Goal: Information Seeking & Learning: Learn about a topic

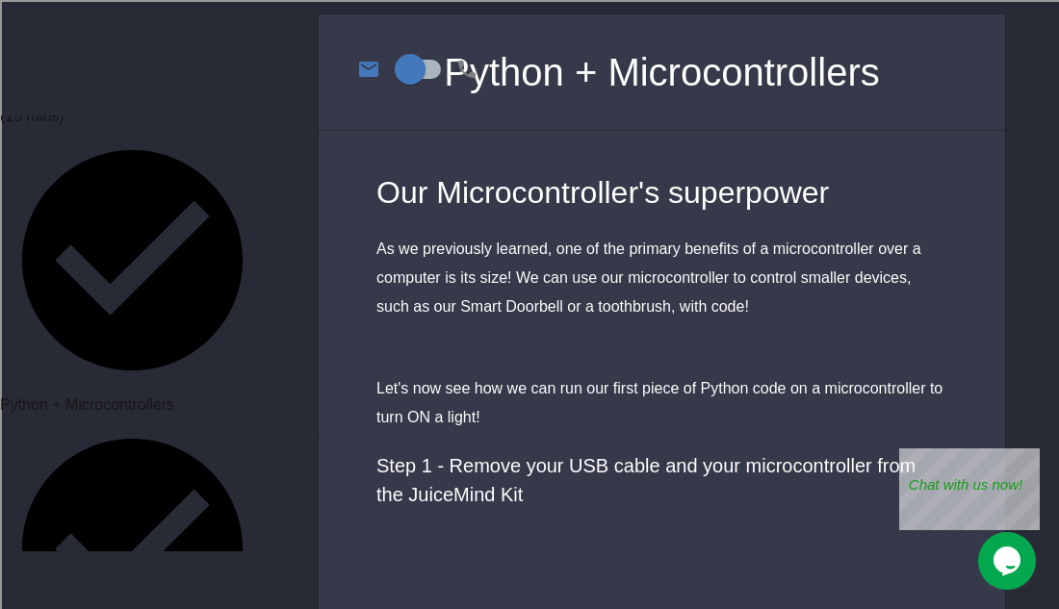
scroll to position [654, 0]
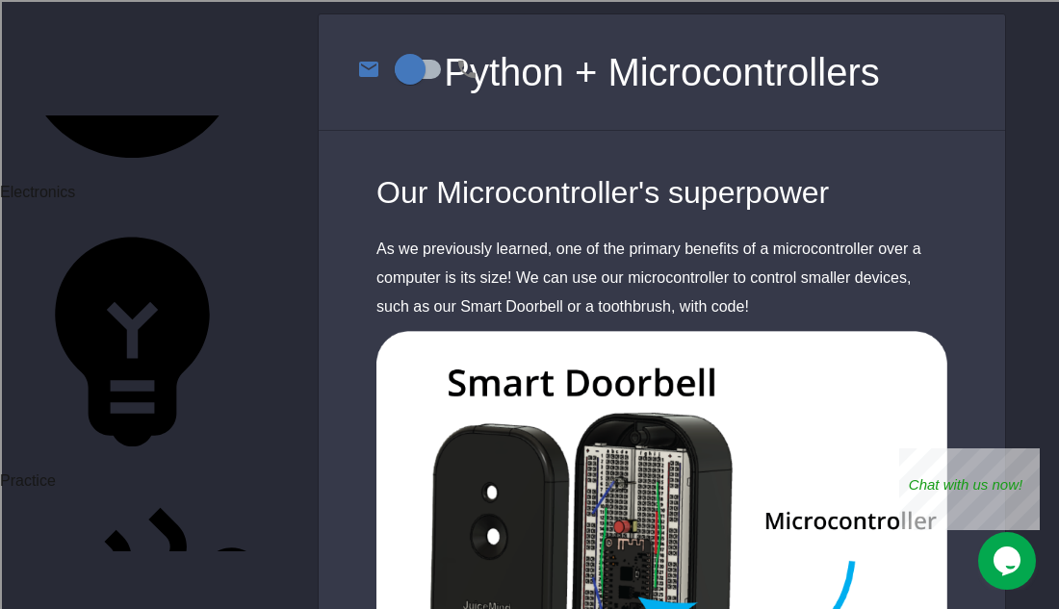
scroll to position [1164, 0]
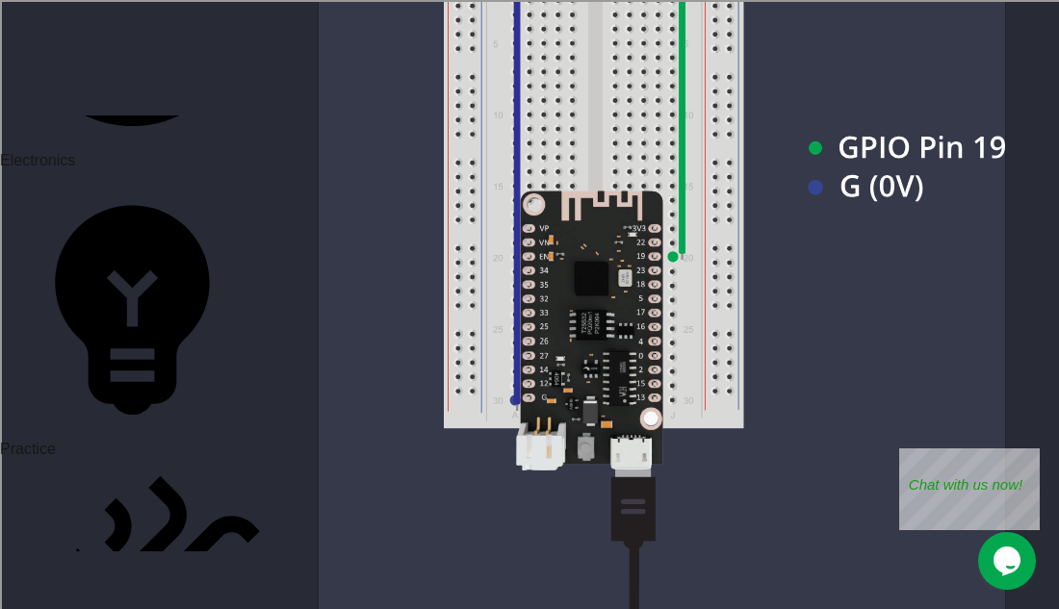
scroll to position [1095, 0]
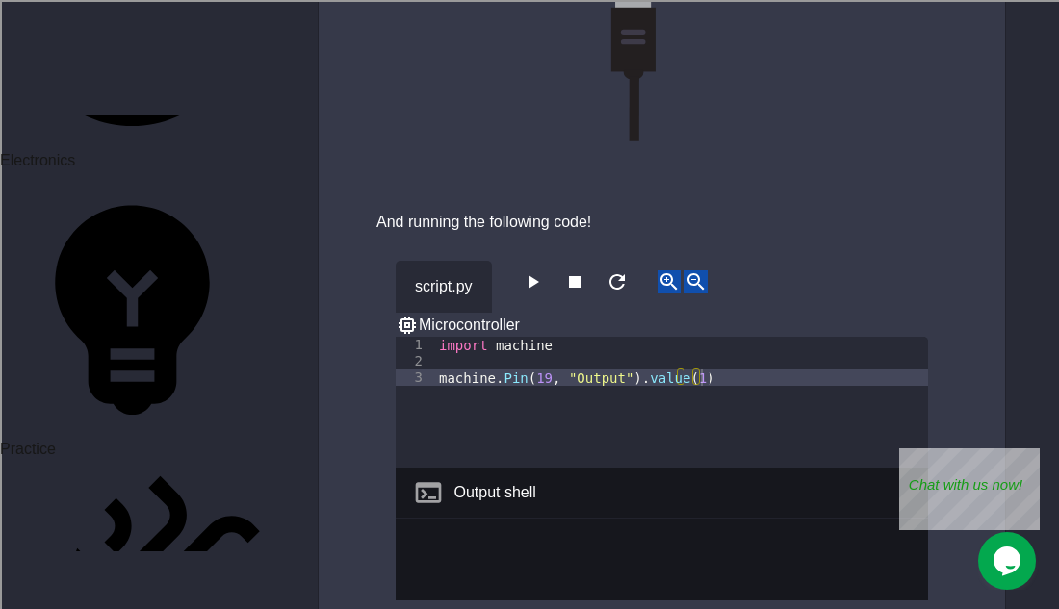
click at [536, 278] on icon "button" at bounding box center [533, 281] width 11 height 13
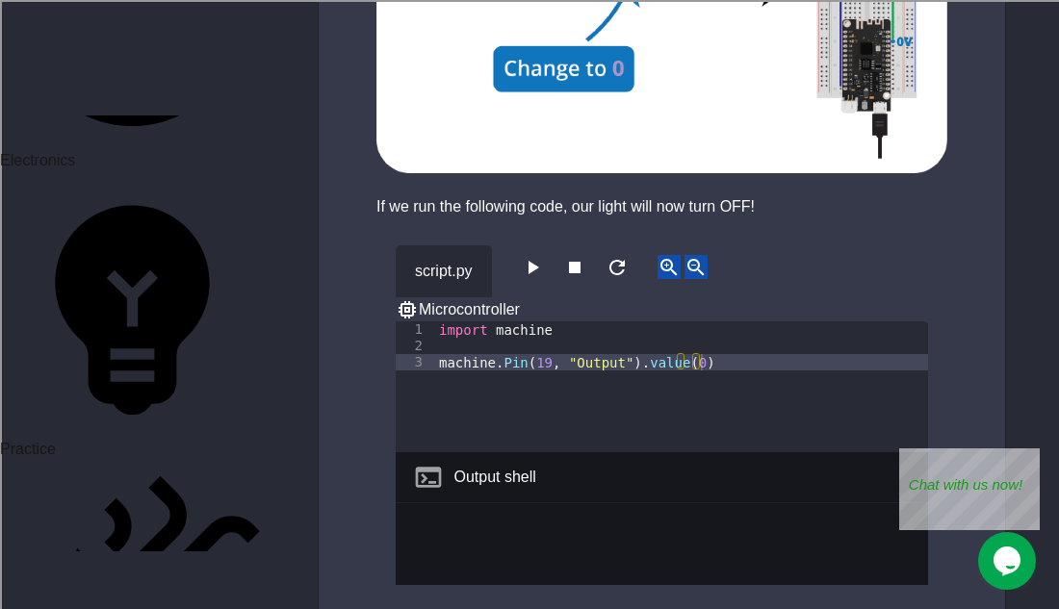
scroll to position [2094, 0]
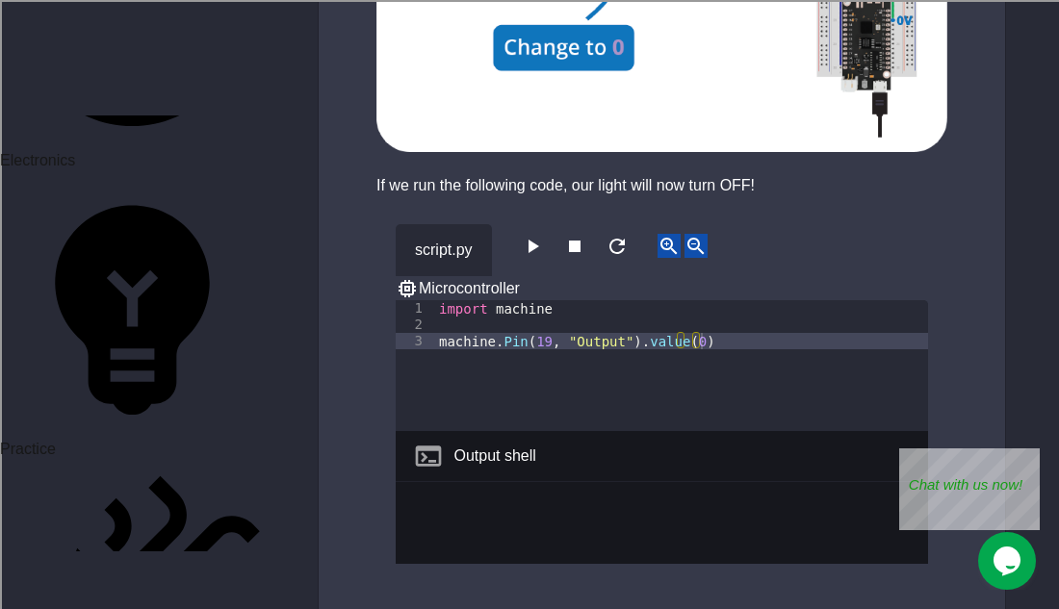
click at [535, 253] on icon "button" at bounding box center [533, 246] width 11 height 13
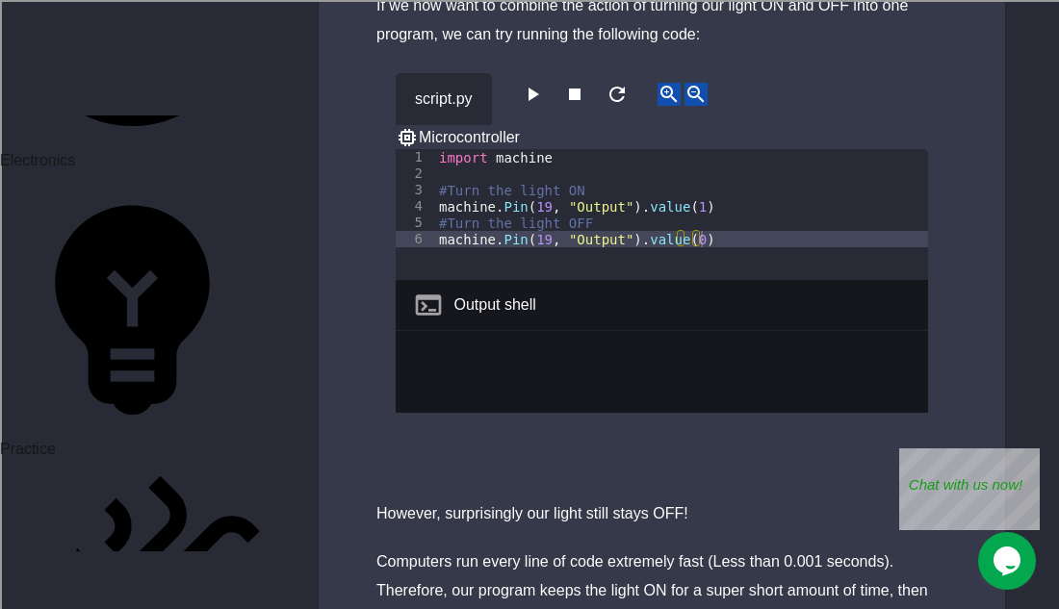
scroll to position [2893, 0]
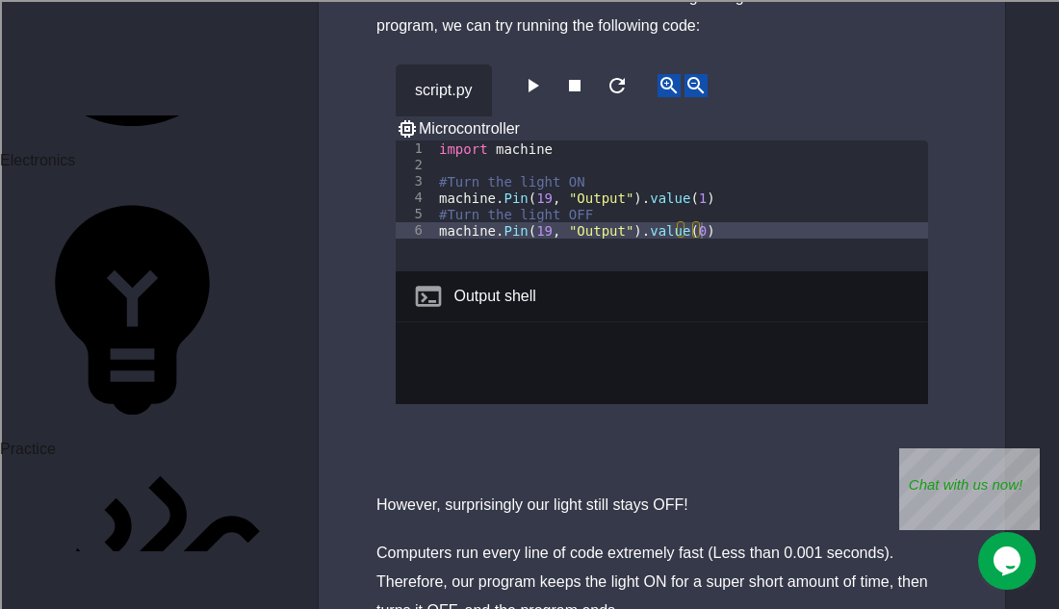
click at [544, 97] on icon "button" at bounding box center [532, 85] width 23 height 23
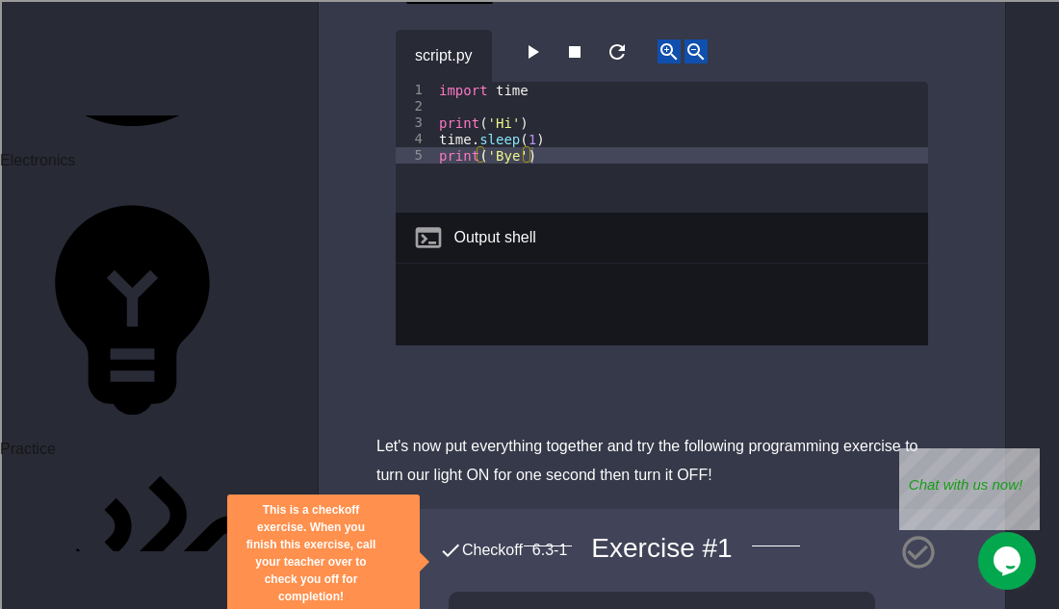
scroll to position [4473, 0]
click at [544, 63] on icon "button" at bounding box center [532, 50] width 23 height 23
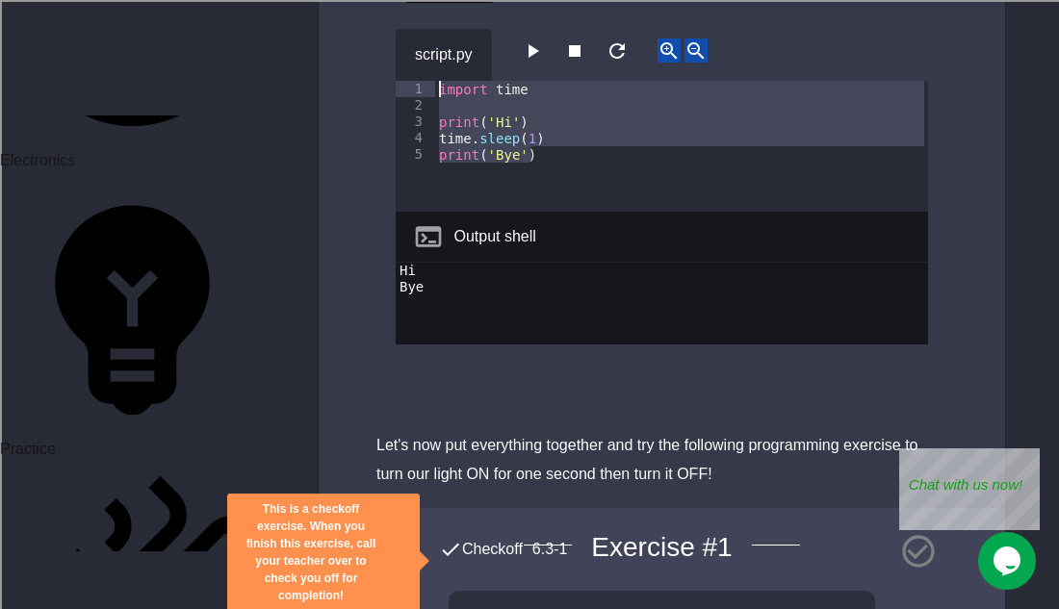
drag, startPoint x: 561, startPoint y: 191, endPoint x: 384, endPoint y: 112, distance: 193.9
click at [384, 112] on div "script.py 1 2 3 4 5 import time print ( 'Hi' ) time . sleep ( 1 ) print ( 'Bye'…" at bounding box center [662, 208] width 686 height 407
type textarea "**********"
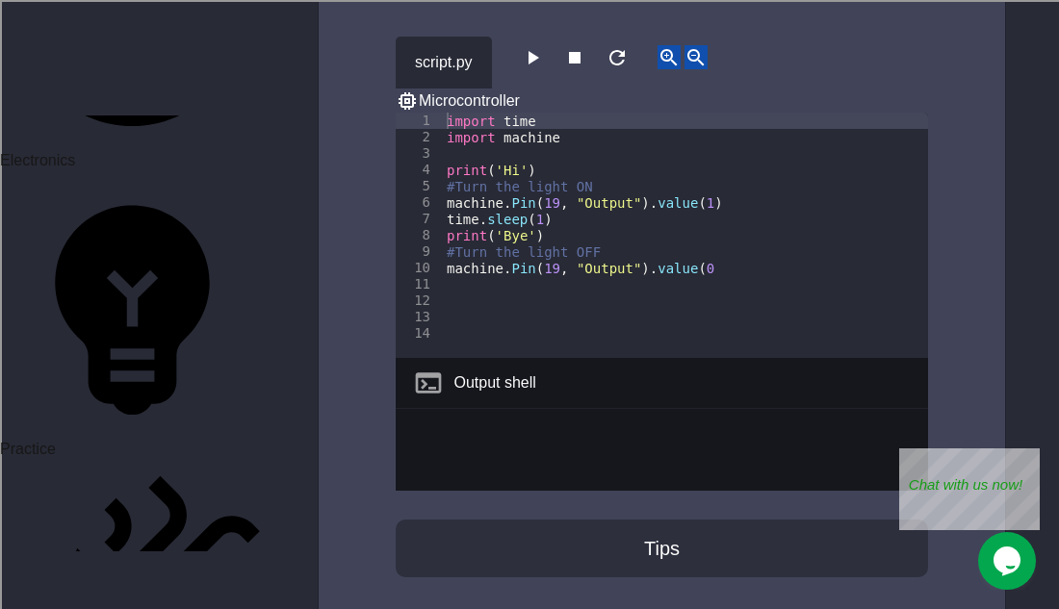
scroll to position [6052, 0]
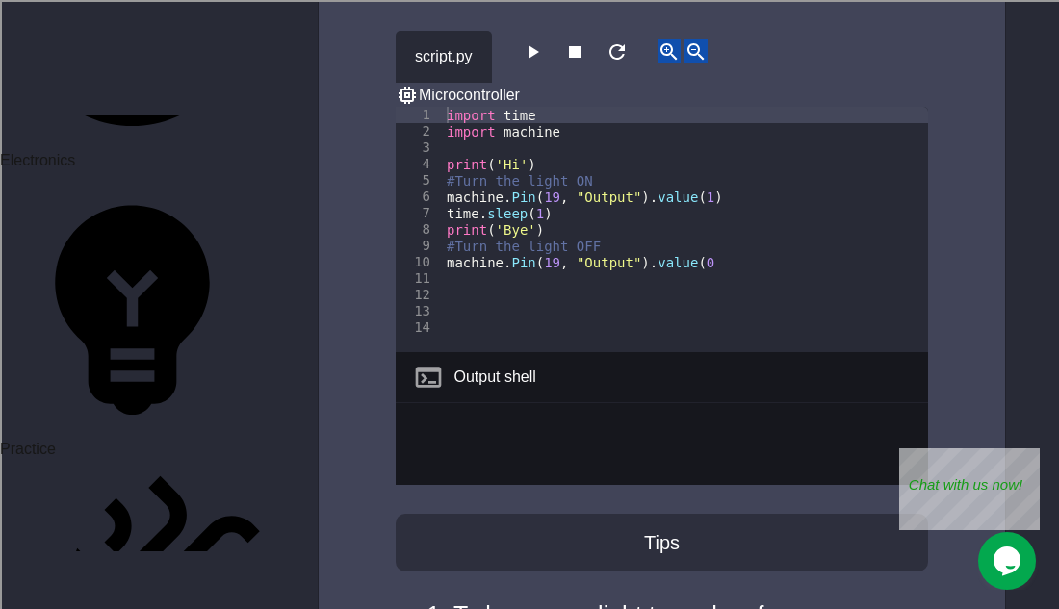
click at [541, 64] on icon "button" at bounding box center [532, 51] width 23 height 23
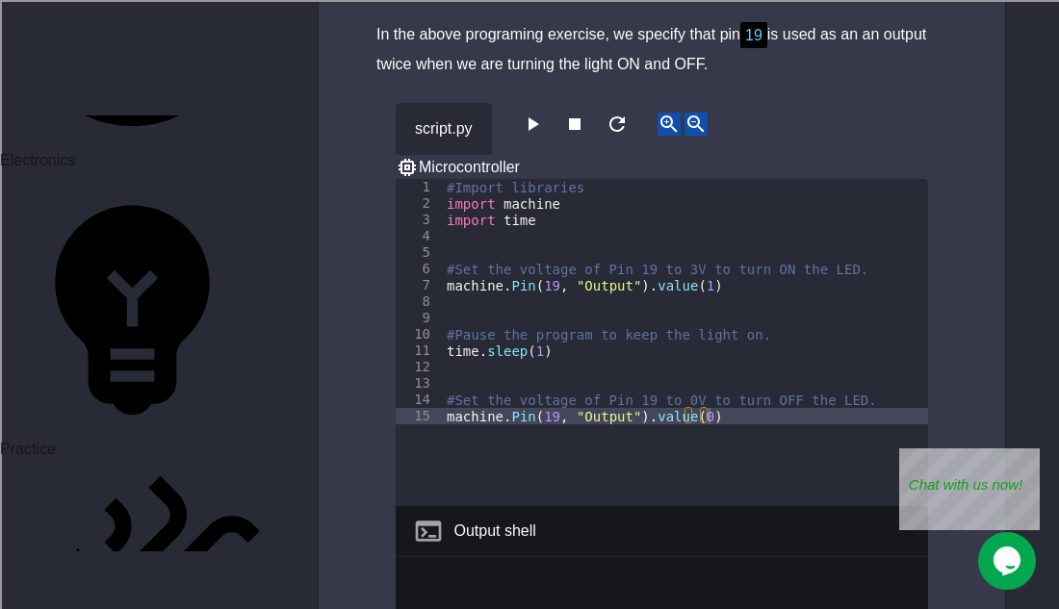
scroll to position [7822, 0]
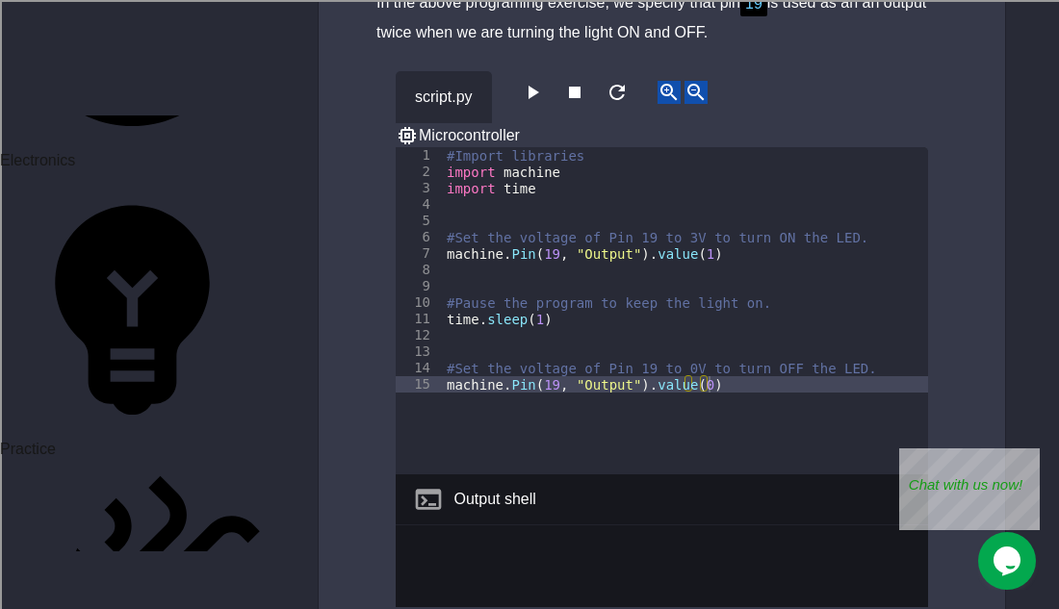
click at [543, 104] on icon "button" at bounding box center [532, 92] width 23 height 23
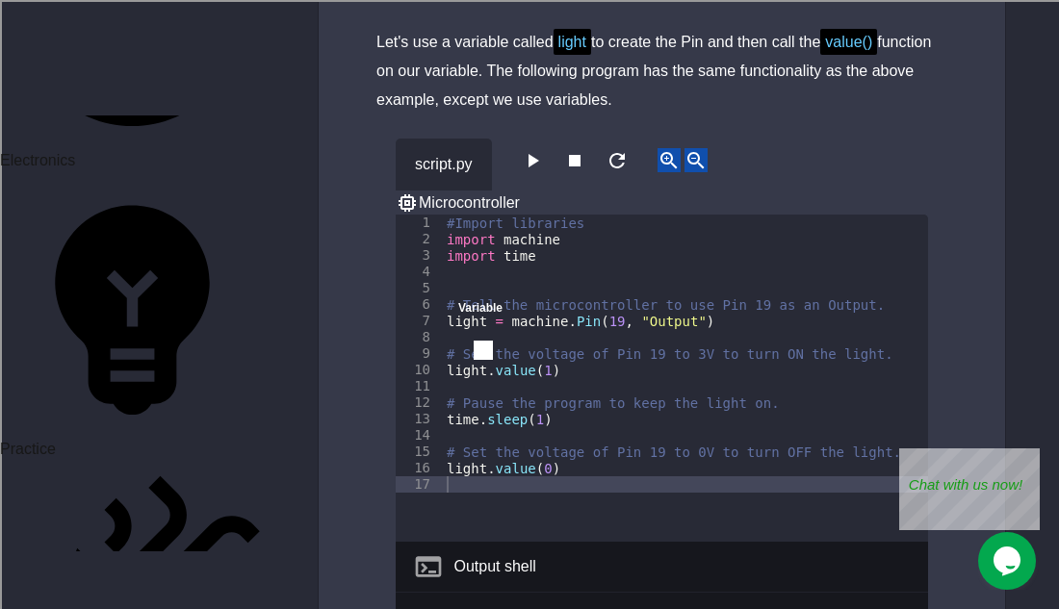
scroll to position [8571, 0]
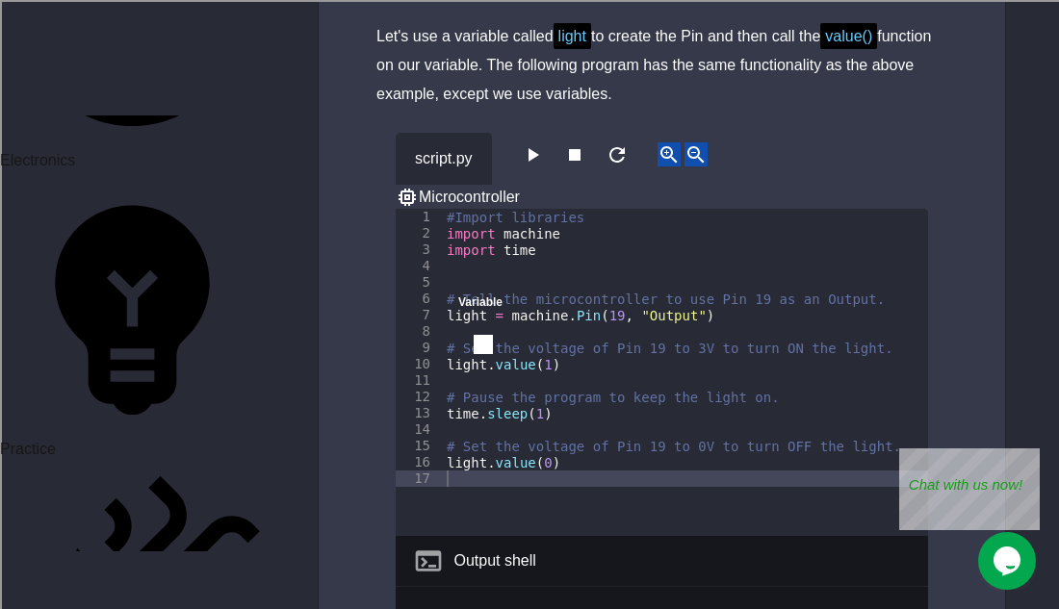
click at [544, 166] on button "button" at bounding box center [532, 154] width 23 height 24
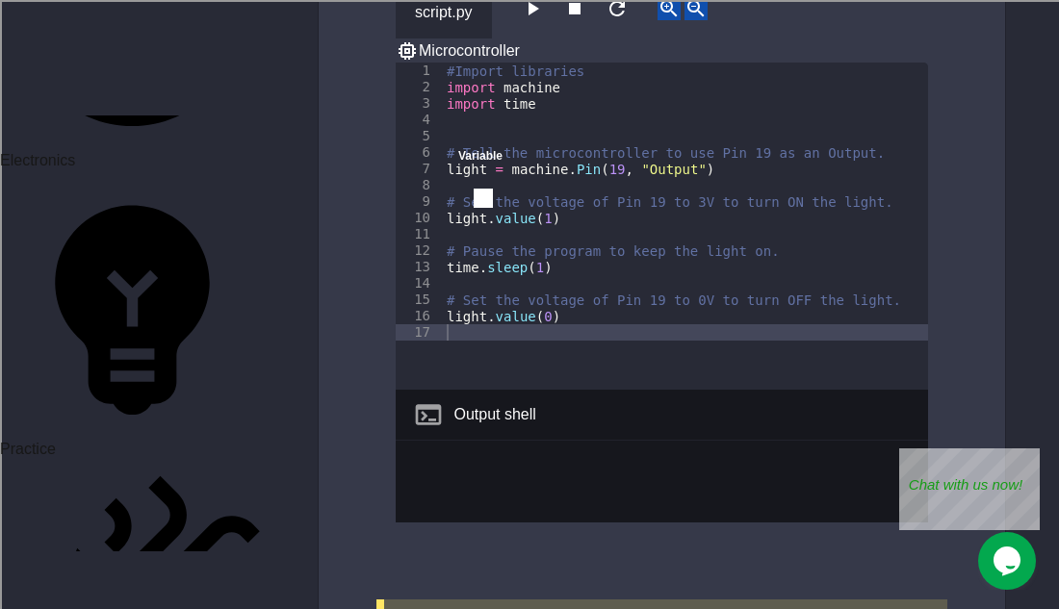
scroll to position [8718, 0]
click at [468, 62] on div "Microcontroller" at bounding box center [662, 50] width 532 height 24
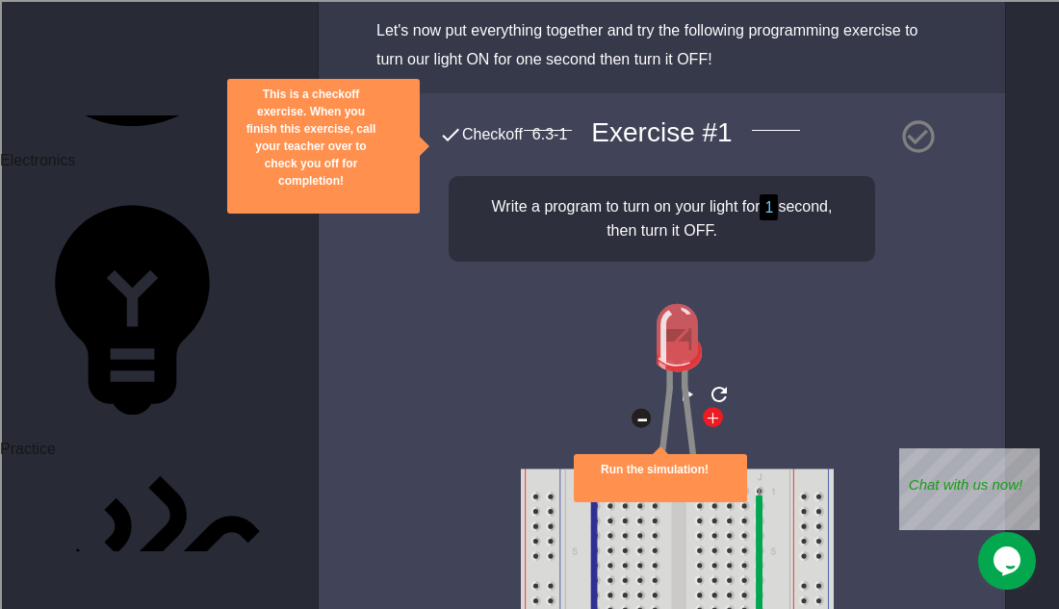
scroll to position [4889, 0]
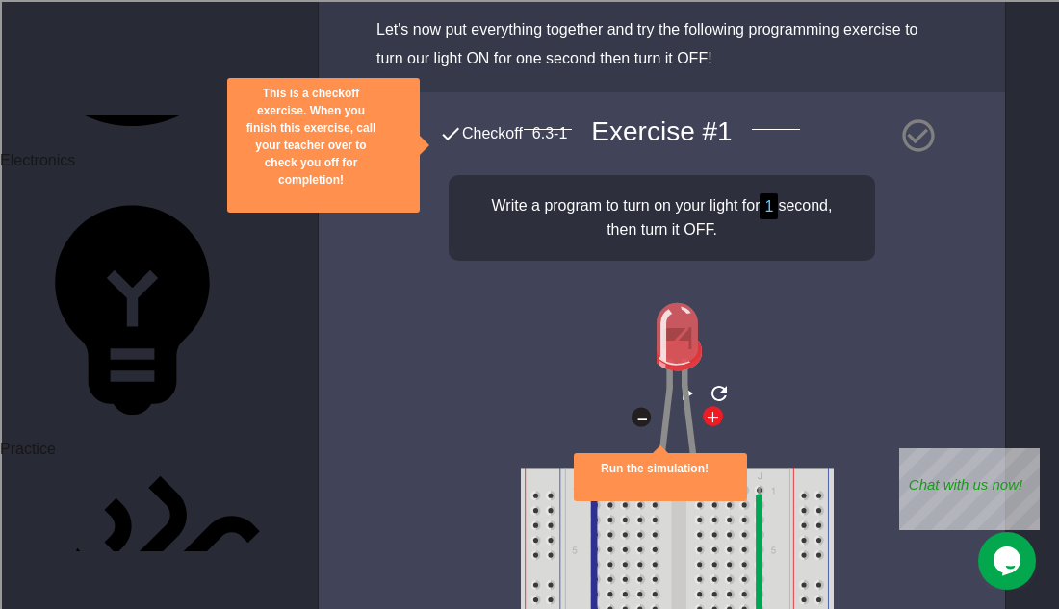
click at [480, 141] on span "Checkoff" at bounding box center [492, 133] width 61 height 16
click at [922, 152] on icon at bounding box center [918, 136] width 32 height 32
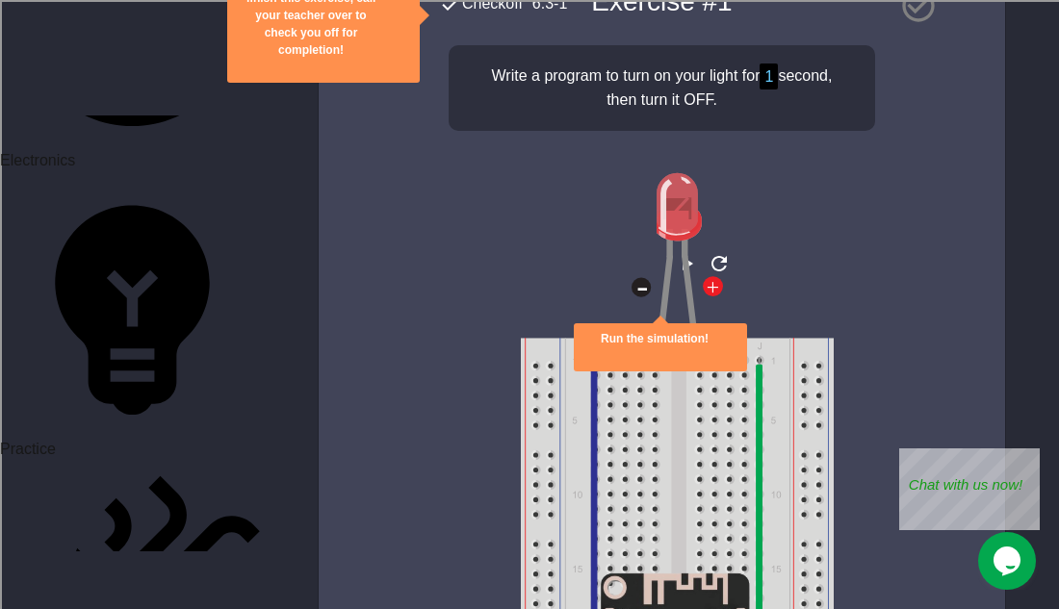
scroll to position [5018, 0]
click at [675, 276] on icon "play" at bounding box center [686, 264] width 23 height 23
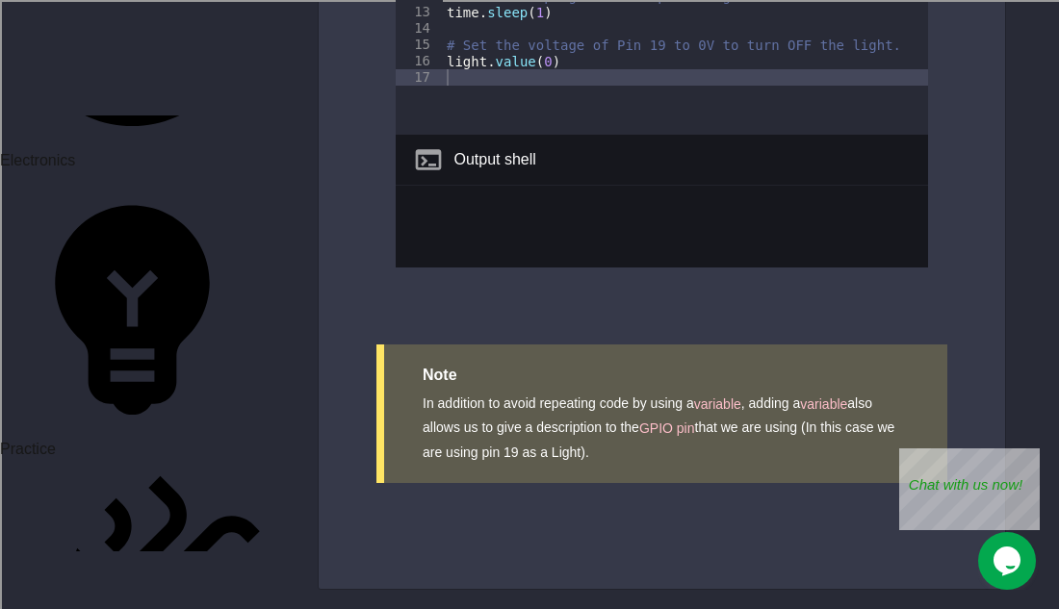
scroll to position [1204, 0]
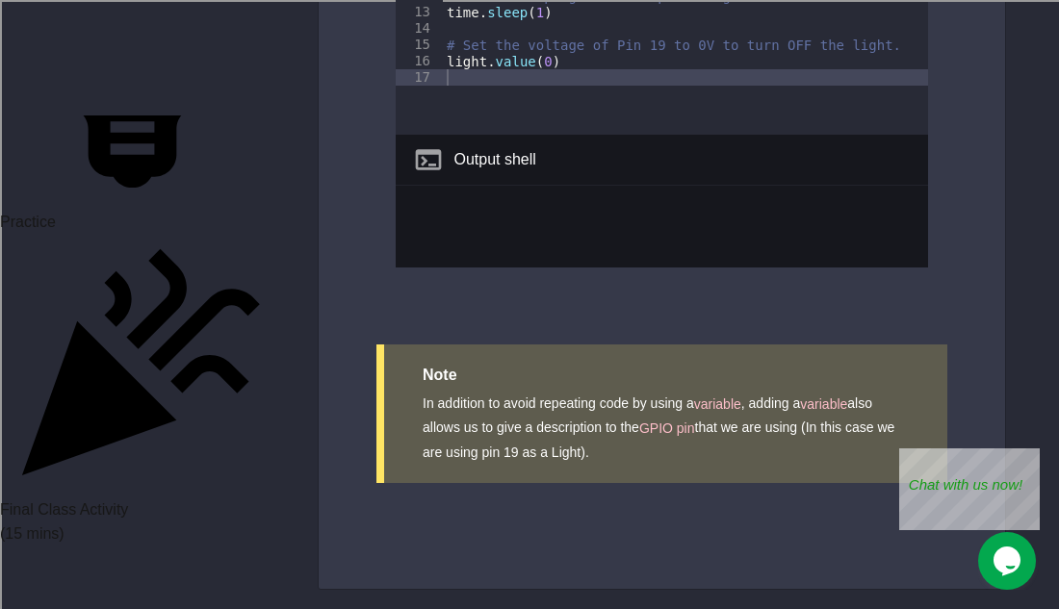
scroll to position [1394, 0]
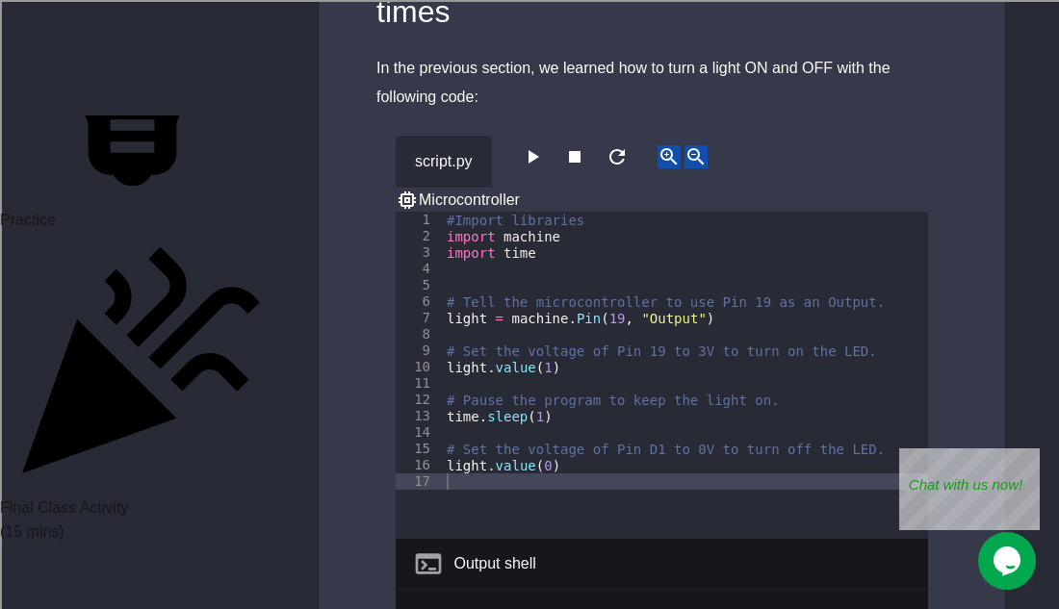
scroll to position [301, 0]
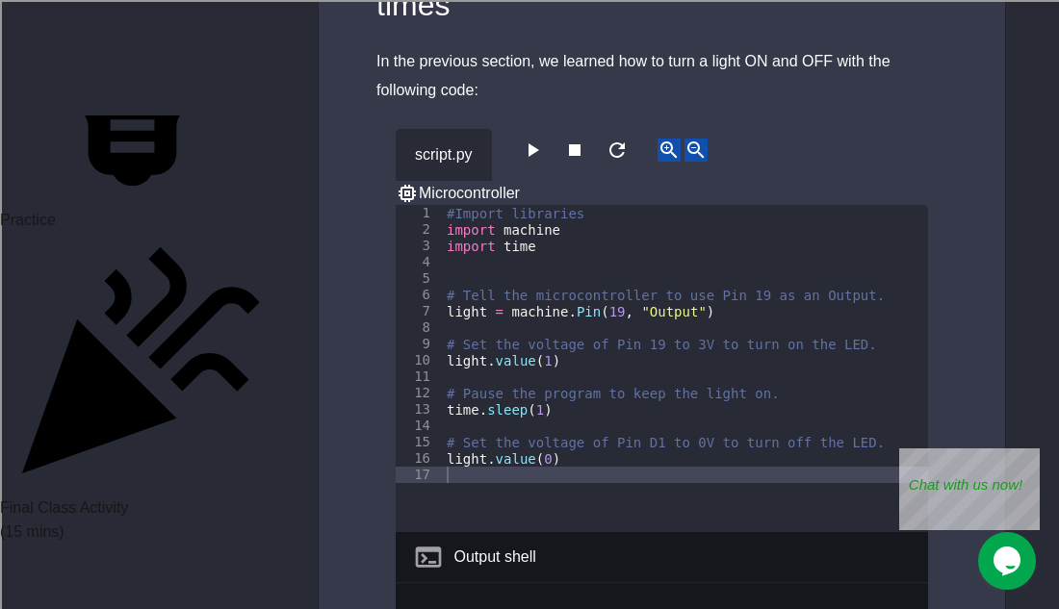
click at [541, 142] on icon "button" at bounding box center [532, 150] width 23 height 23
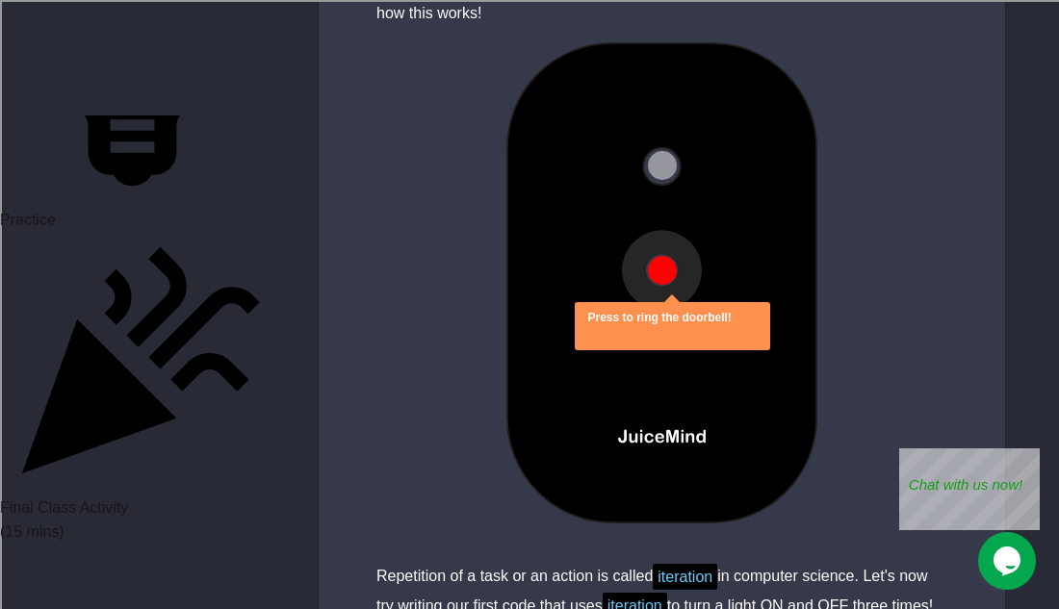
scroll to position [2091, 0]
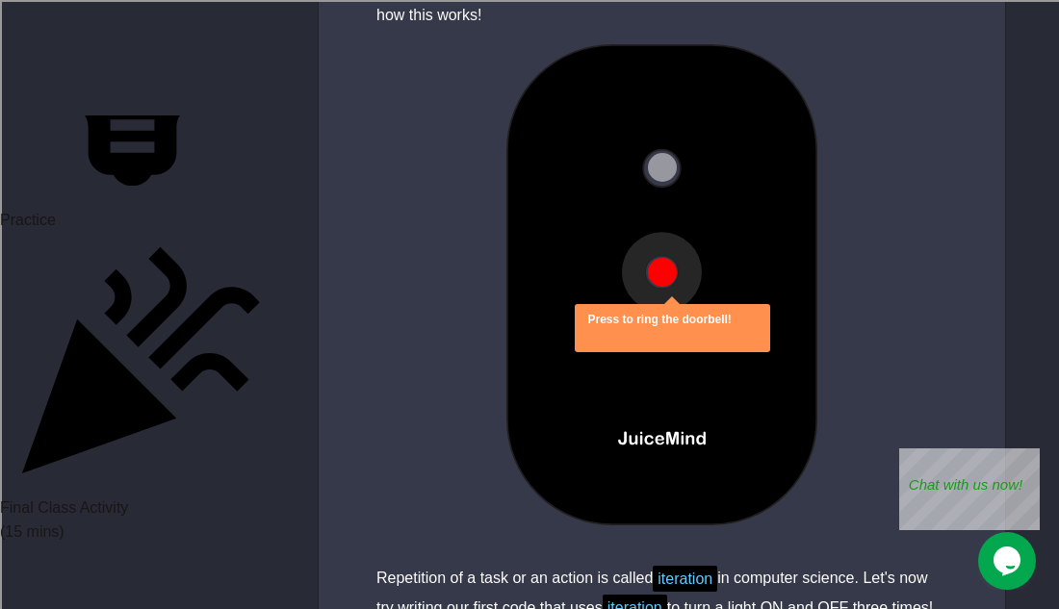
click at [653, 301] on img at bounding box center [661, 284] width 426 height 481
click at [660, 269] on button at bounding box center [662, 272] width 29 height 29
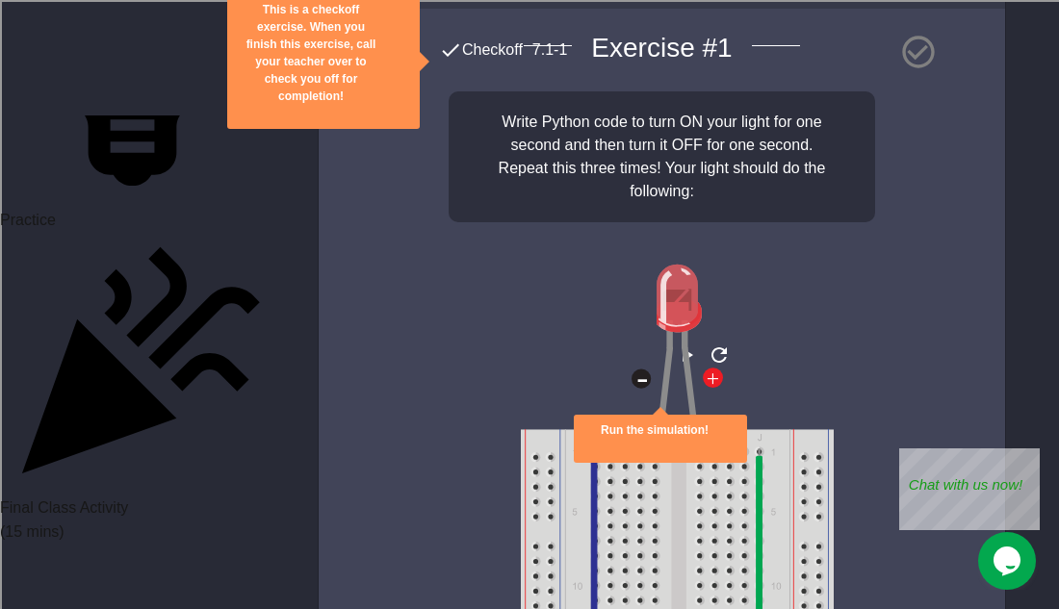
scroll to position [2747, 0]
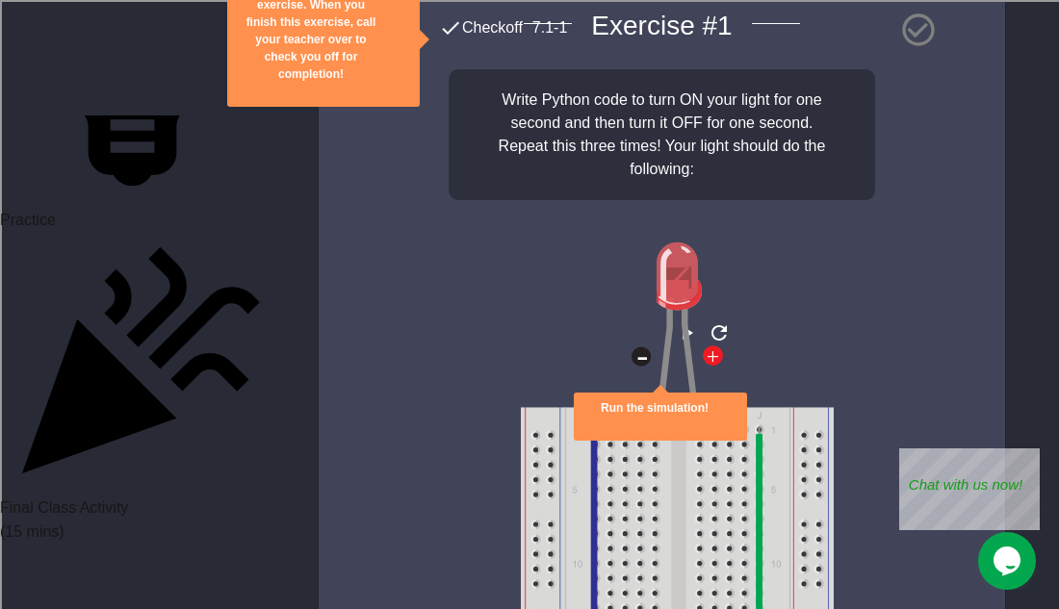
click at [675, 345] on icon "play" at bounding box center [686, 332] width 23 height 23
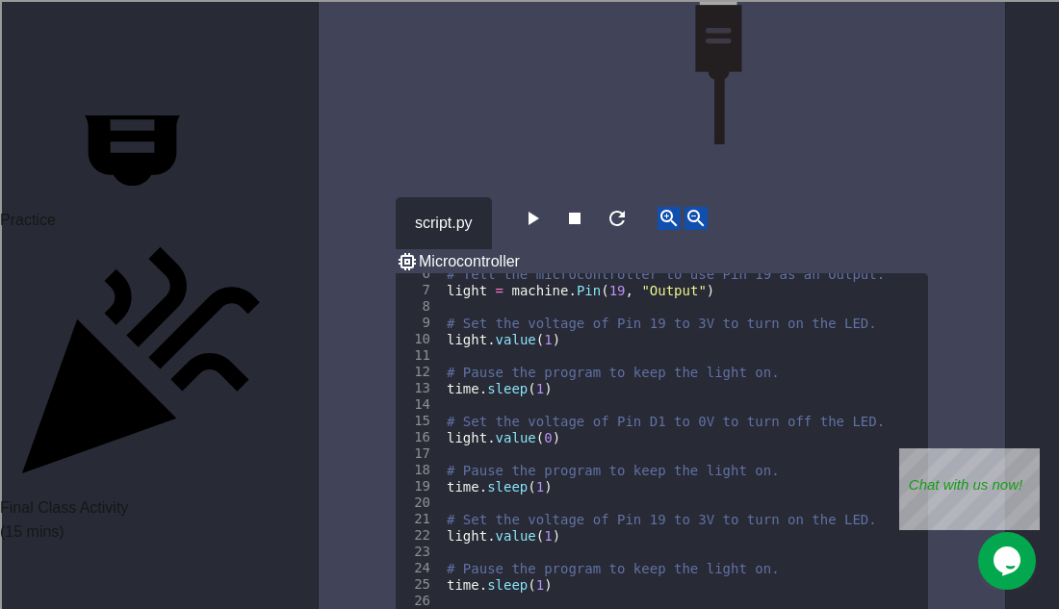
scroll to position [90, 0]
click at [544, 230] on icon "button" at bounding box center [532, 218] width 23 height 23
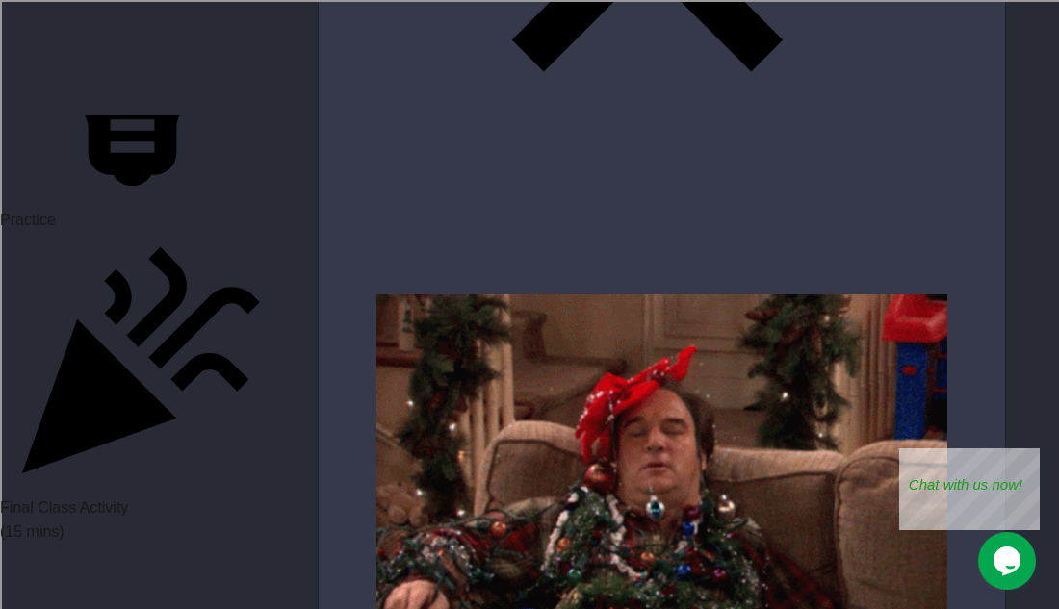
scroll to position [6374, 0]
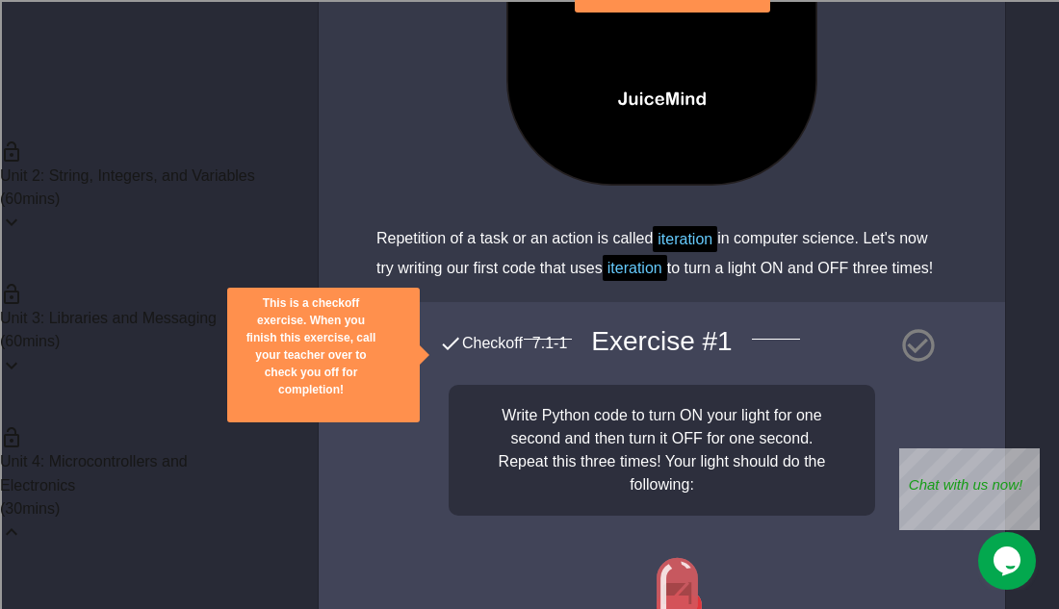
scroll to position [140, 0]
click at [190, 334] on p "( 60 mins)" at bounding box center [132, 345] width 265 height 23
click at [188, 243] on div "Unit 2: String, Integers, and Variables ( 60 mins)" at bounding box center [132, 269] width 265 height 143
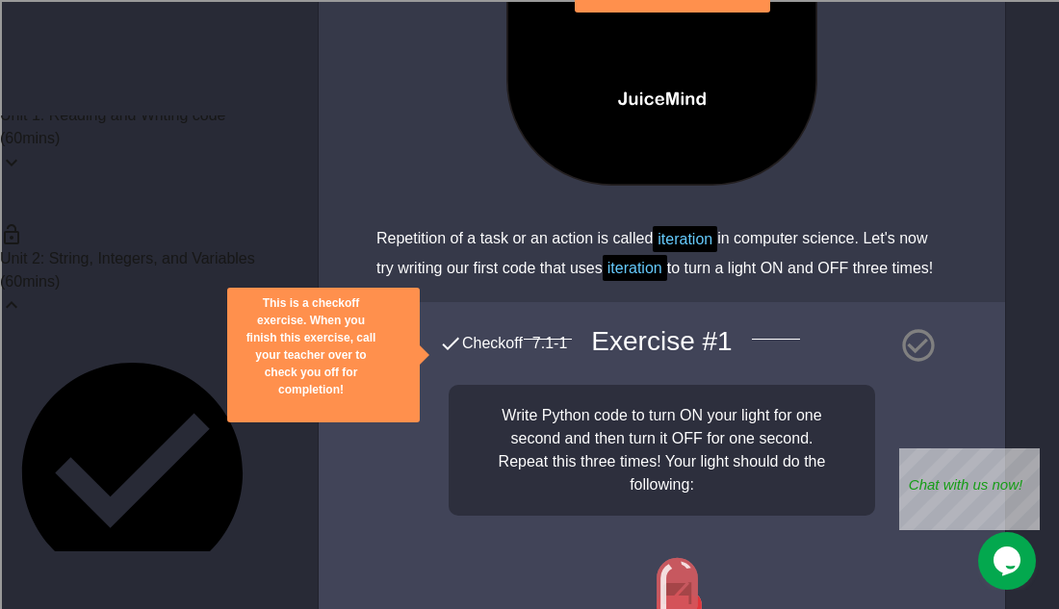
scroll to position [0, 0]
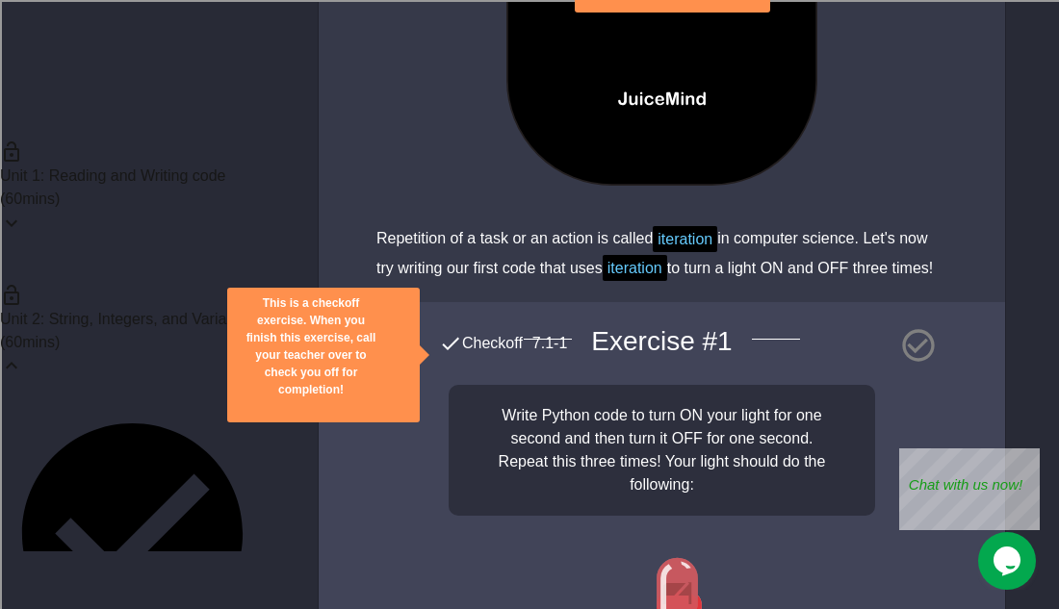
click at [186, 188] on p "( 60 mins)" at bounding box center [132, 199] width 265 height 23
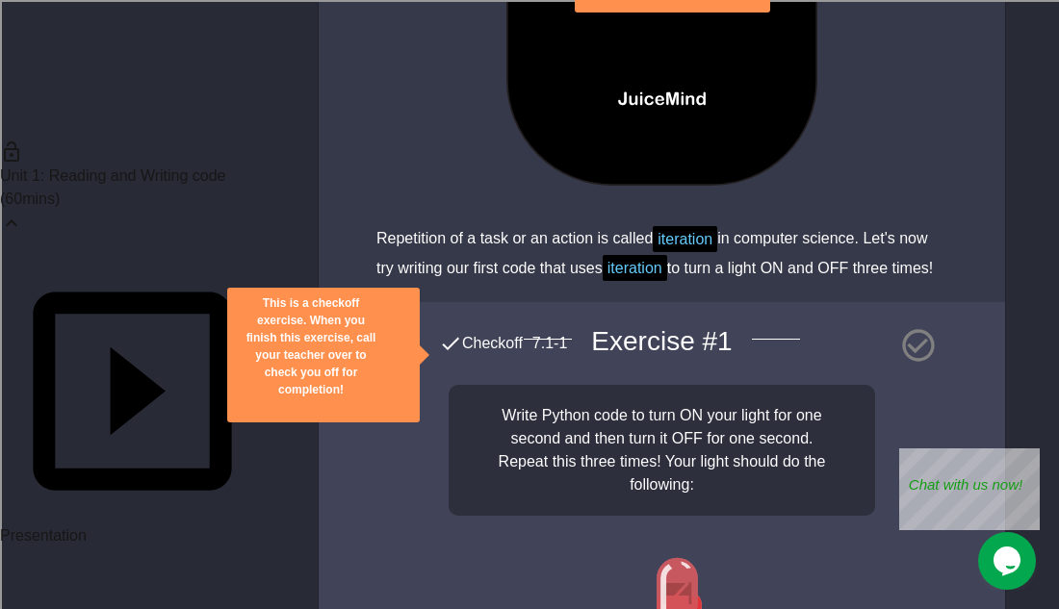
click at [186, 188] on p "( 60 mins)" at bounding box center [132, 199] width 265 height 23
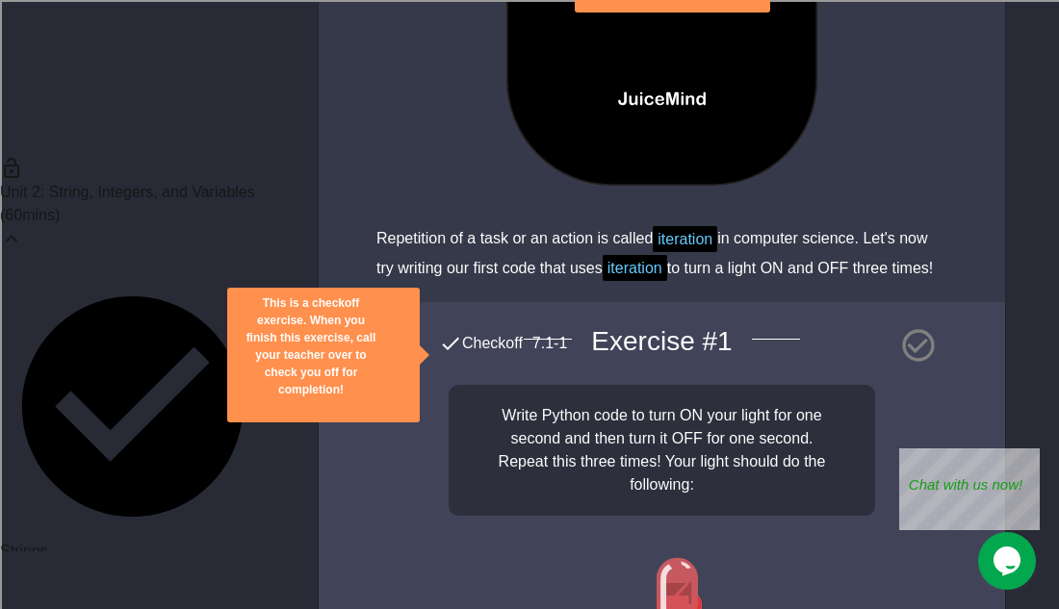
scroll to position [115, 0]
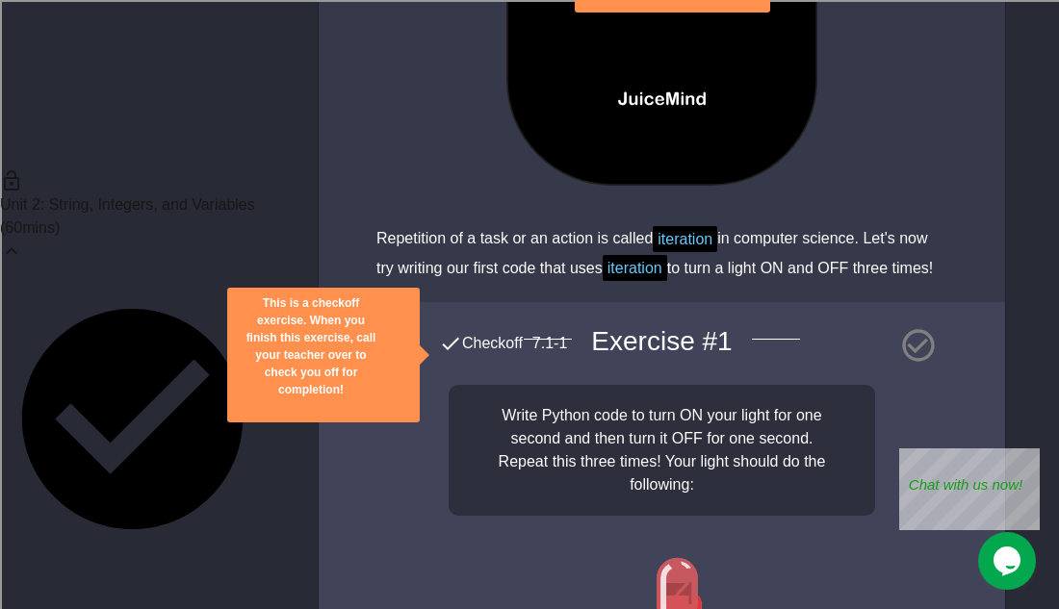
click at [185, 217] on p "( 60 mins)" at bounding box center [132, 228] width 265 height 23
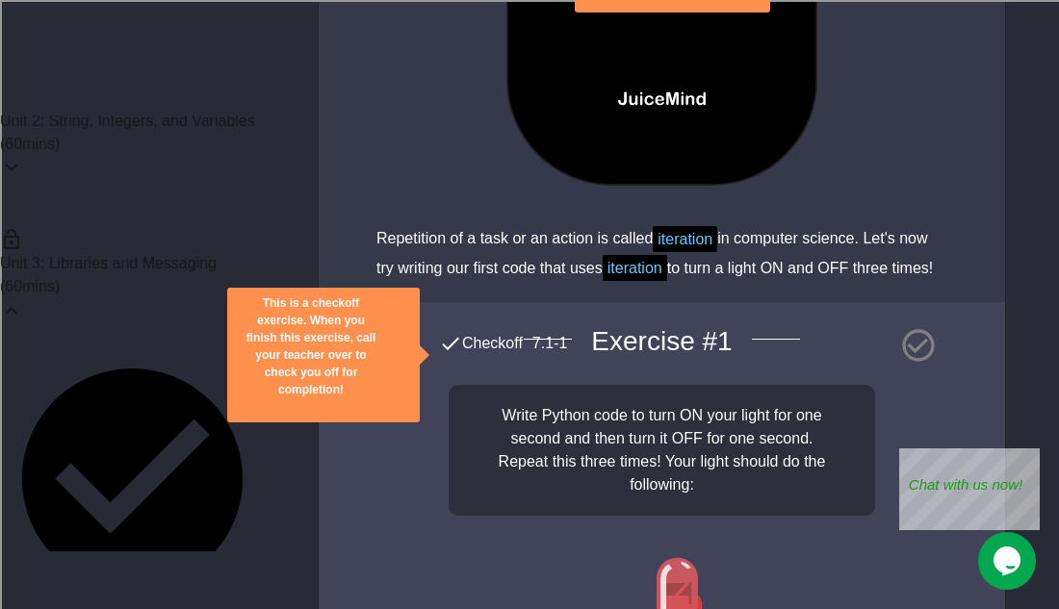
scroll to position [203, 0]
click at [23, 294] on icon at bounding box center [11, 305] width 23 height 23
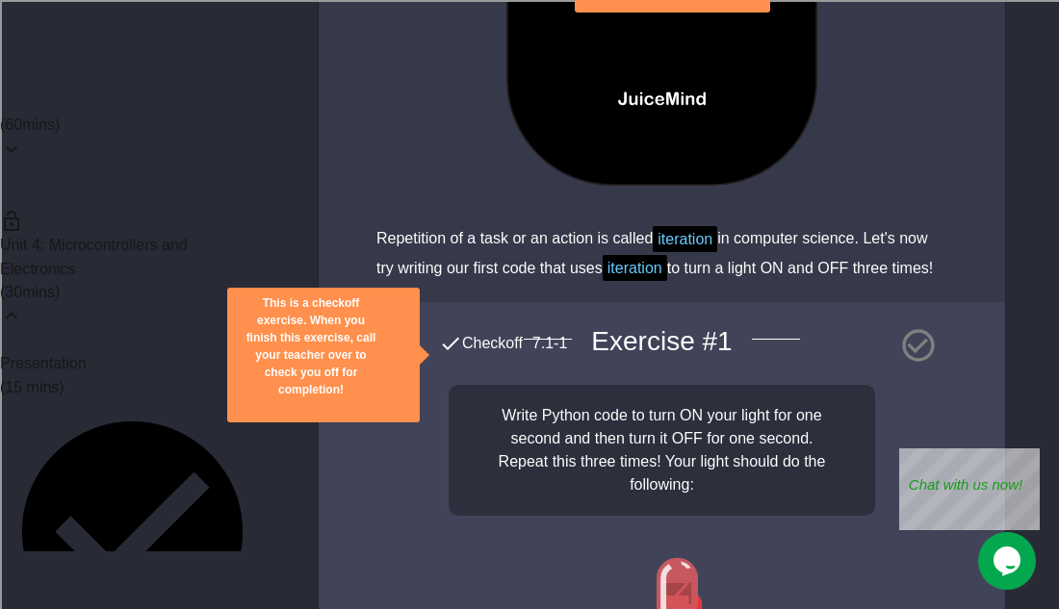
scroll to position [383, 0]
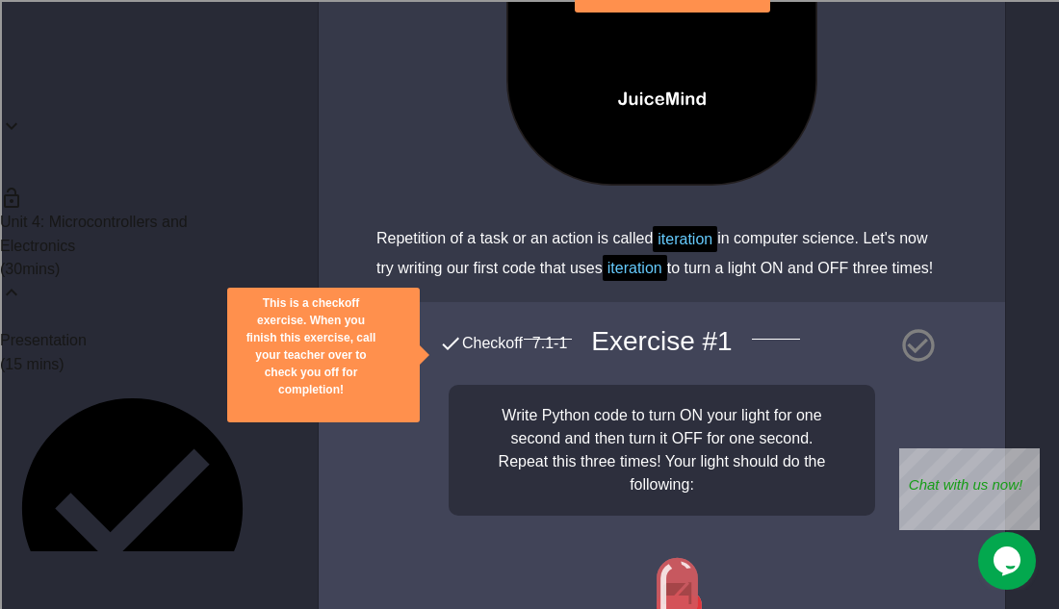
click at [23, 281] on icon at bounding box center [11, 292] width 23 height 23
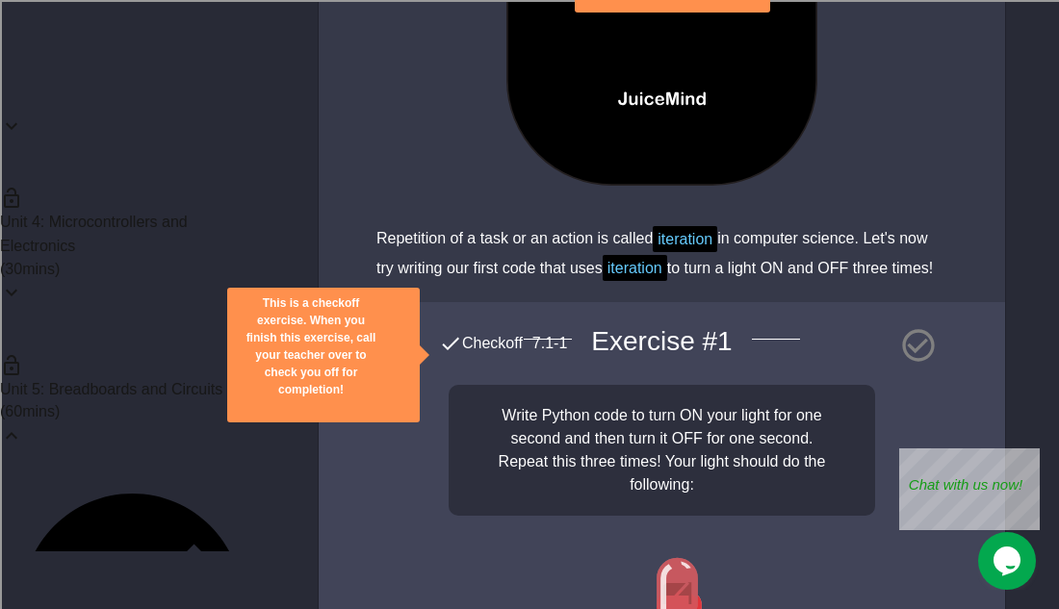
click at [191, 400] on p "( 60 mins)" at bounding box center [132, 411] width 265 height 23
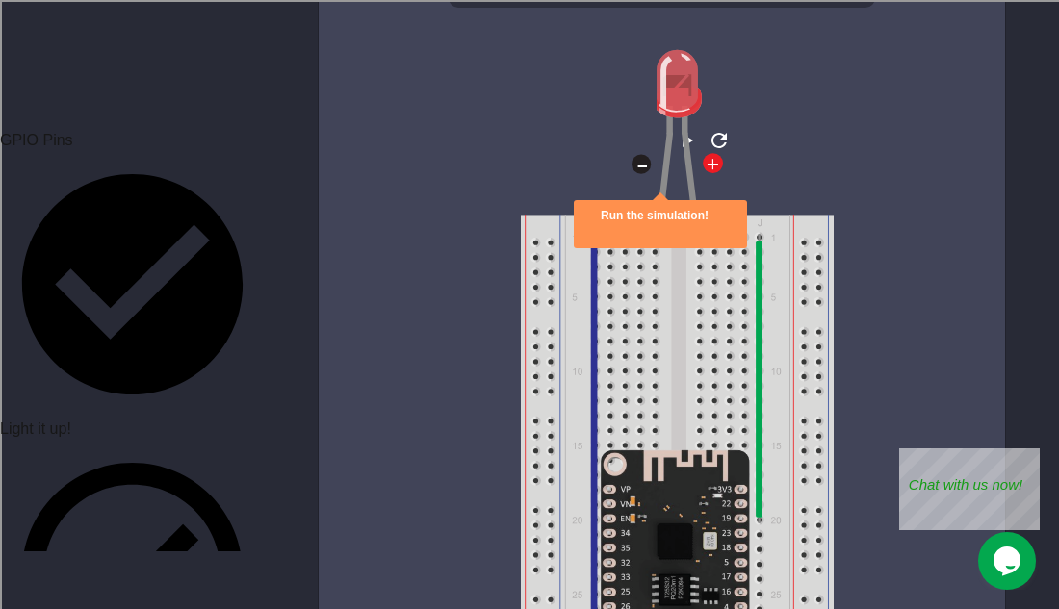
scroll to position [2927, 0]
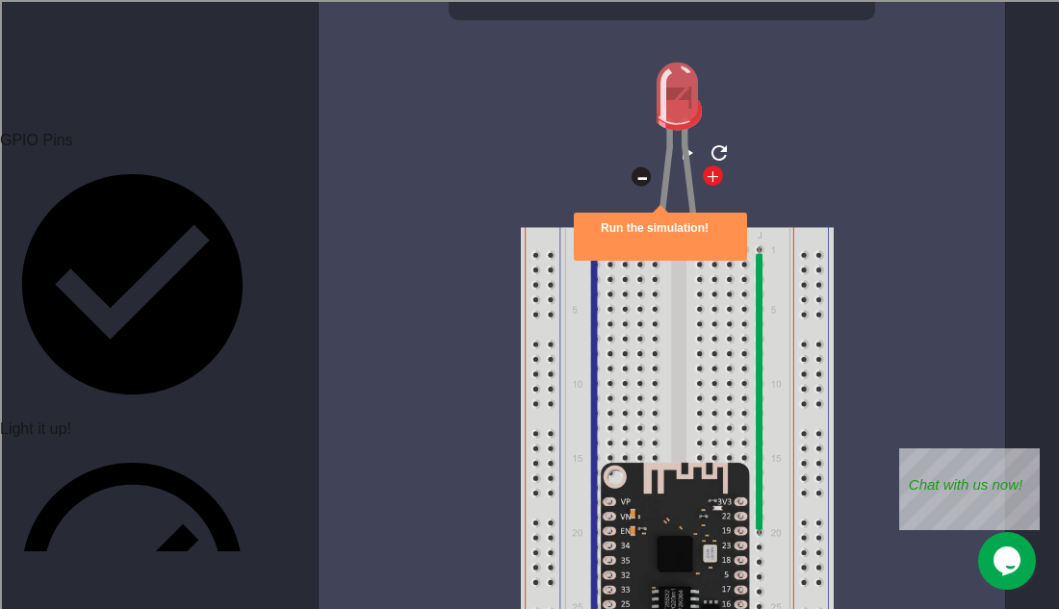
click at [682, 160] on icon "play" at bounding box center [687, 152] width 11 height 13
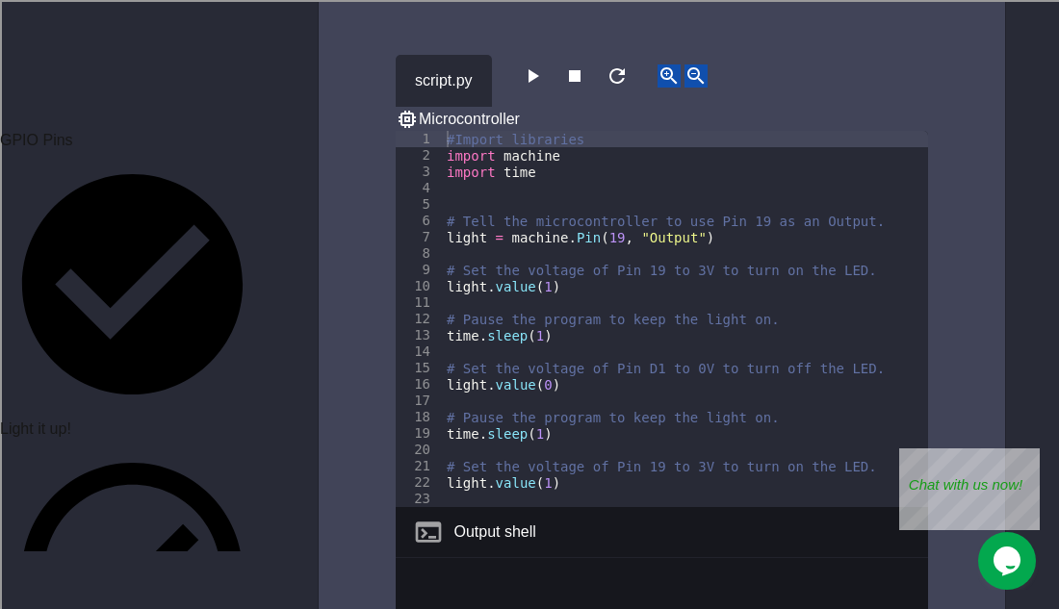
scroll to position [3829, 0]
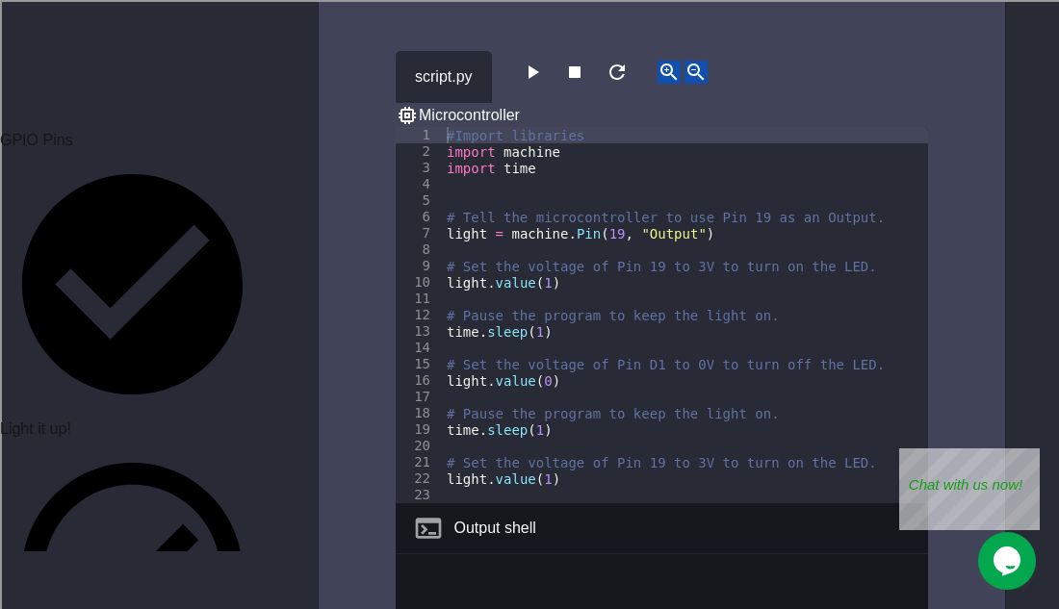
click at [544, 83] on icon "button" at bounding box center [532, 72] width 23 height 23
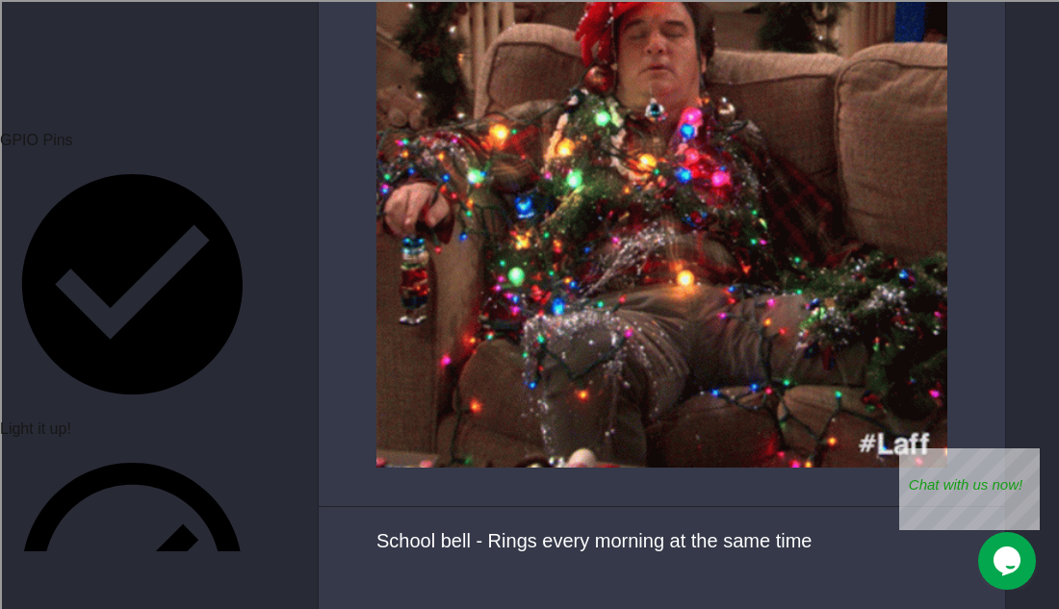
scroll to position [6374, 0]
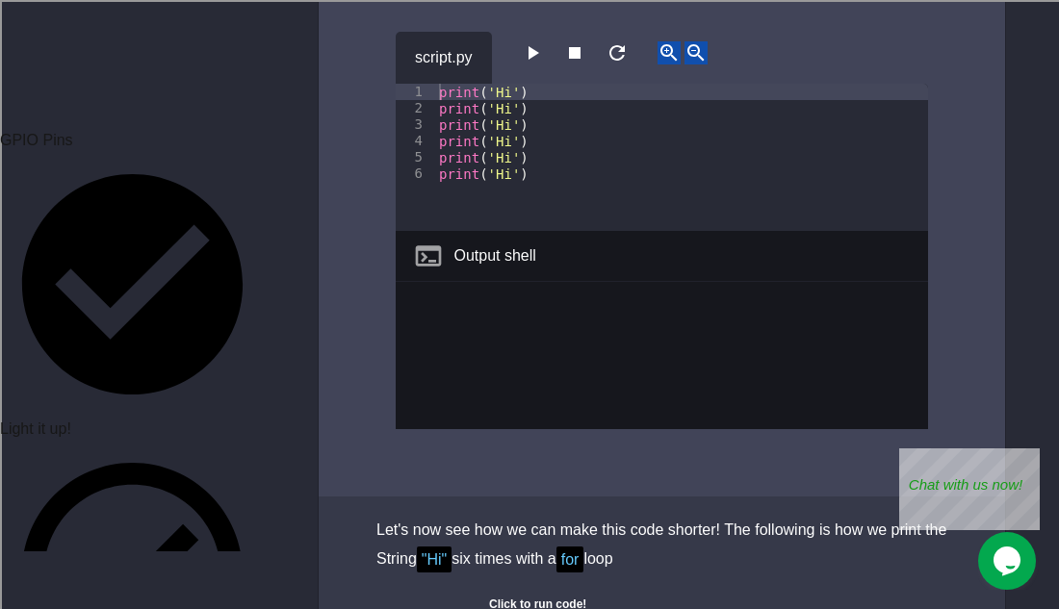
scroll to position [1975, 0]
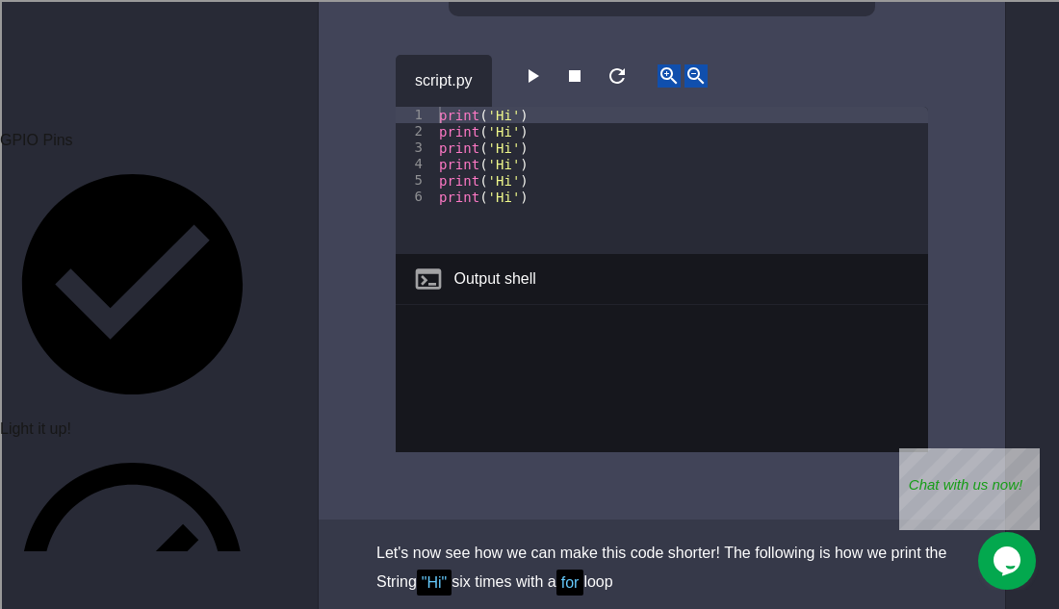
click at [528, 88] on icon "button" at bounding box center [532, 75] width 23 height 23
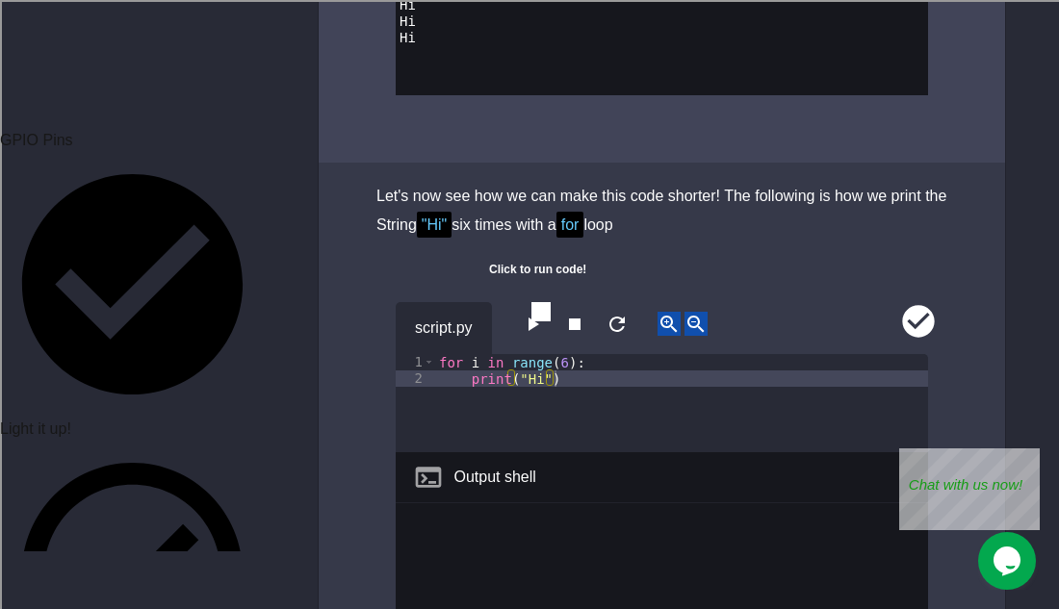
scroll to position [2286, 0]
click at [538, 312] on icon "button" at bounding box center [532, 323] width 23 height 23
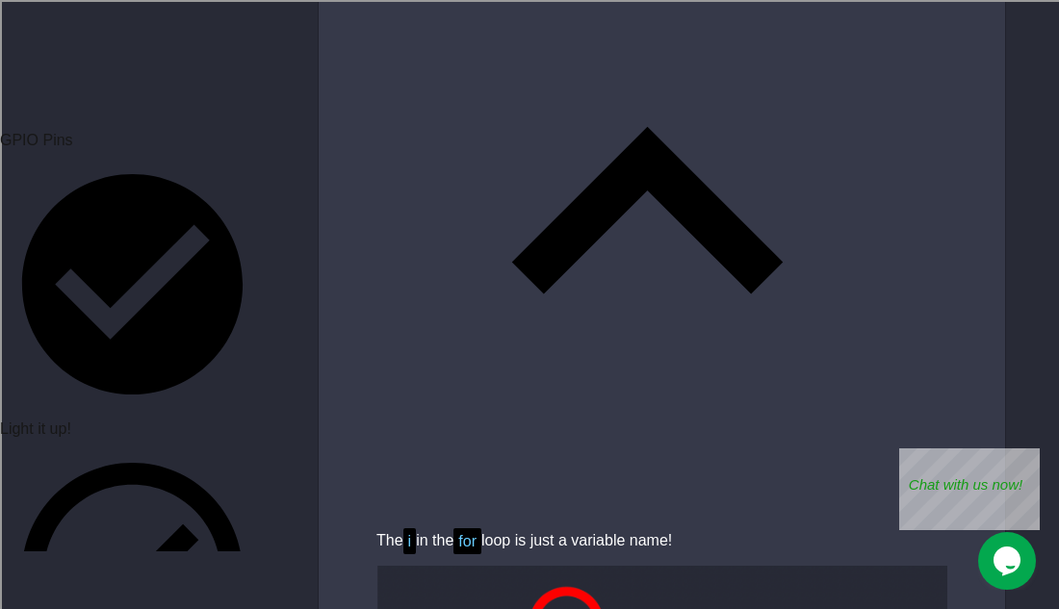
scroll to position [3171, 0]
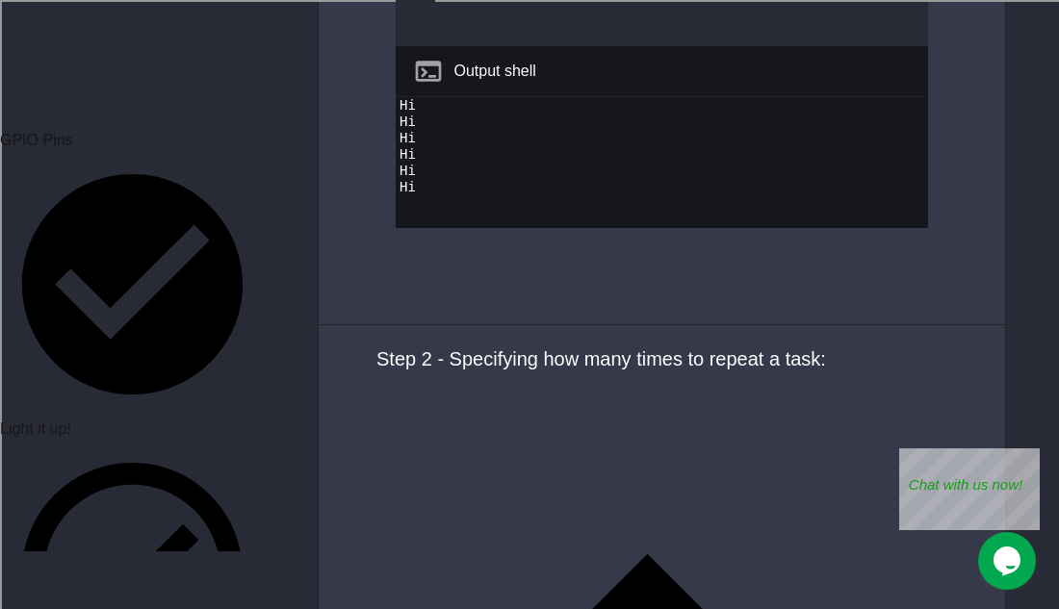
scroll to position [4163, 0]
click at [558, 77] on div "for i in range ( 6 ) : print ( "Hi" )" at bounding box center [681, 11] width 493 height 131
type textarea "**********"
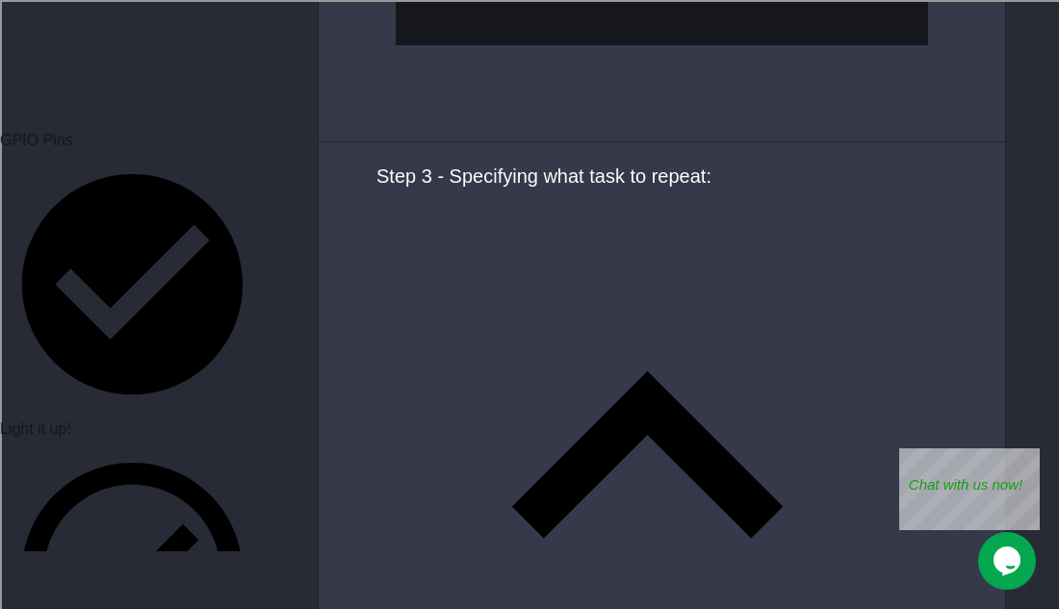
scroll to position [5796, 0]
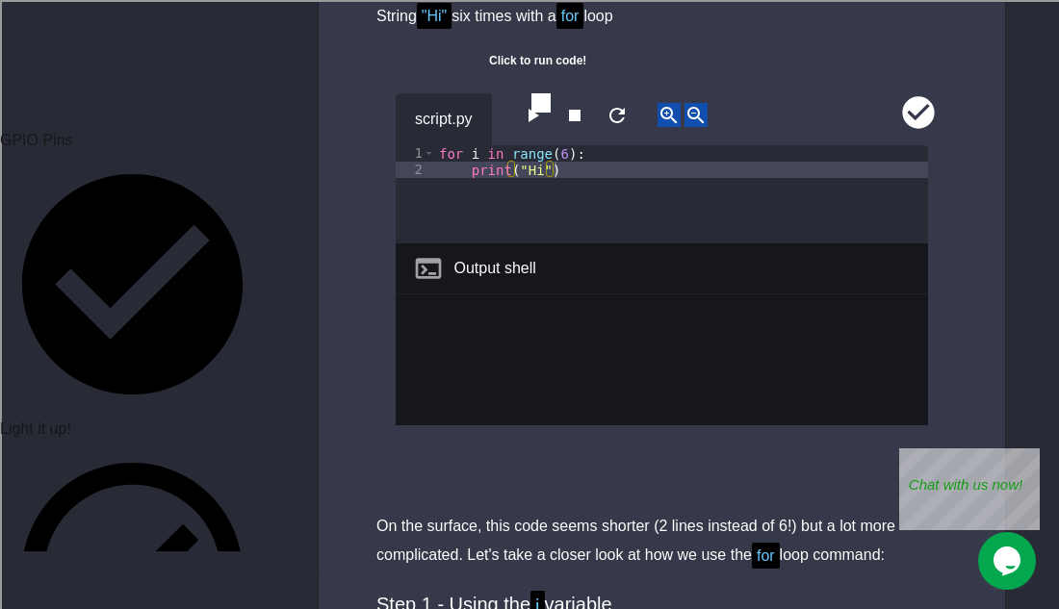
scroll to position [2464, 0]
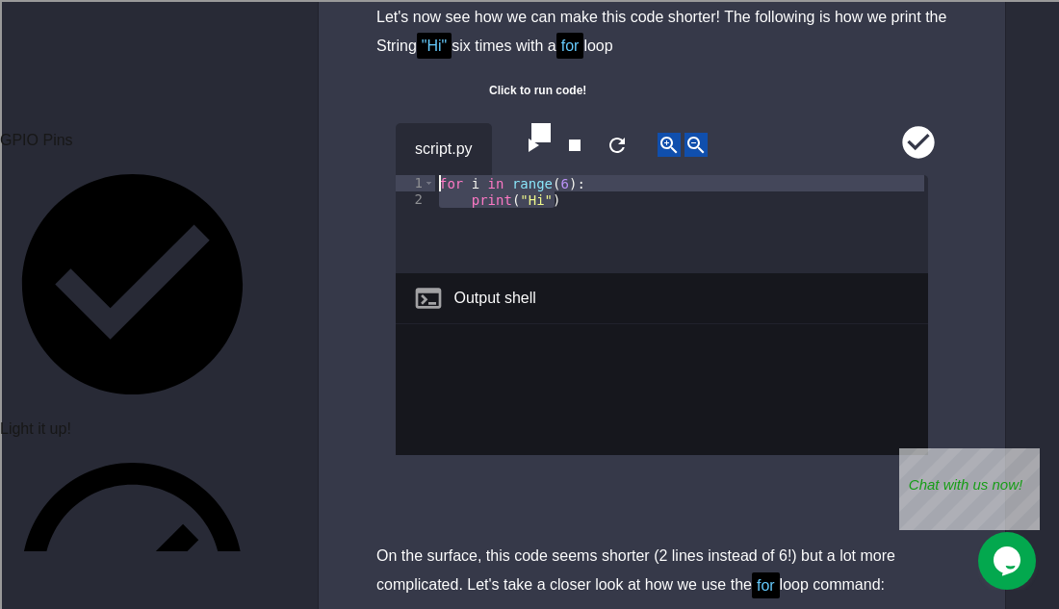
drag, startPoint x: 574, startPoint y: 176, endPoint x: 393, endPoint y: 148, distance: 183.1
click at [393, 148] on div "script.py 1 2 for i in range ( 6 ) : print ( "Hi" ) XXXXXXXXXXXXXXXXXXXXXXXXXXX…" at bounding box center [662, 310] width 686 height 423
type textarea "**********"
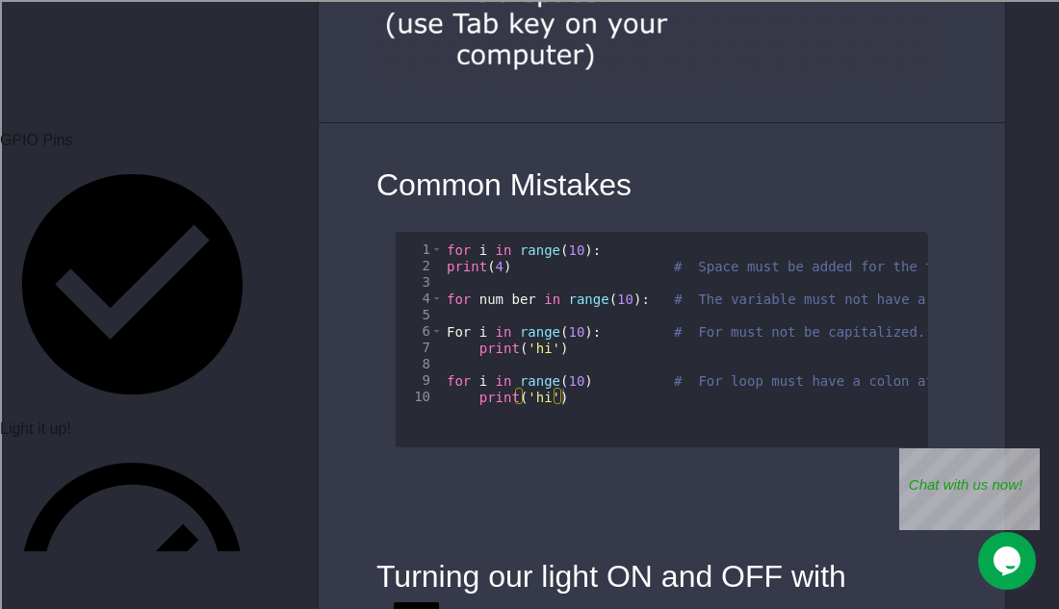
scroll to position [6817, 0]
paste textarea "**********"
type textarea "**********"
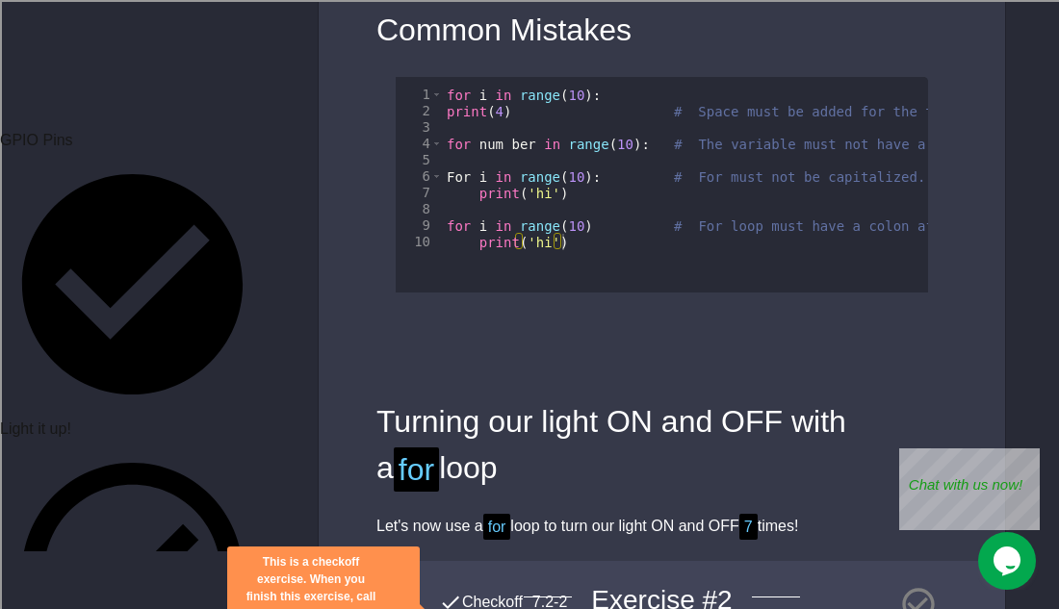
scroll to position [6970, 0]
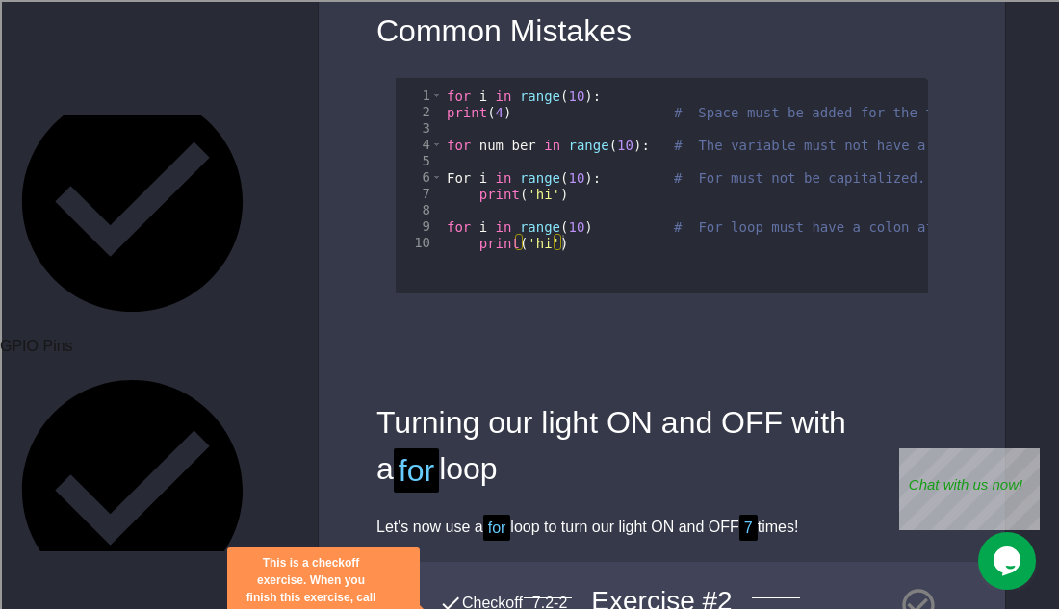
scroll to position [1000, 0]
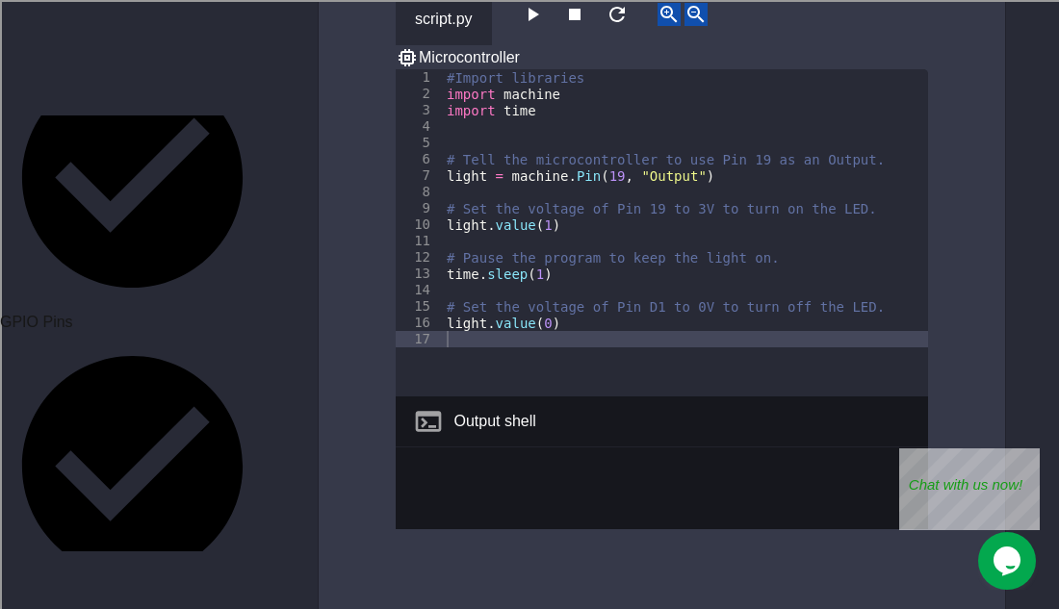
scroll to position [431, 0]
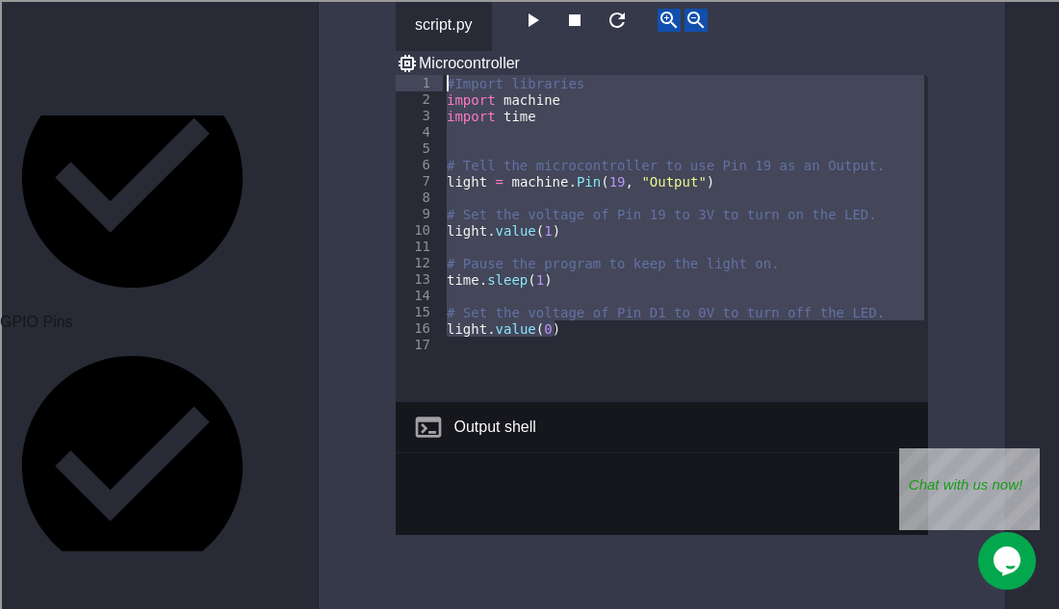
drag, startPoint x: 573, startPoint y: 338, endPoint x: 390, endPoint y: 54, distance: 337.7
click at [390, 54] on div "script.py Microcontroller 1 2 3 4 5 6 7 8 9 10 11 12 13 14 15 16 17 #Import lib…" at bounding box center [662, 288] width 686 height 627
type textarea "**********"
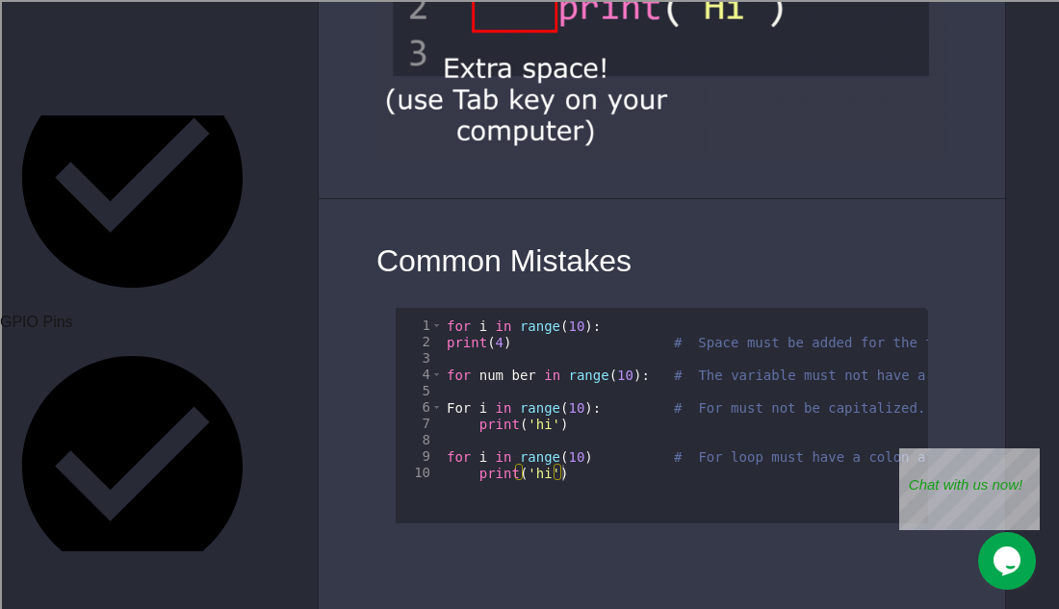
scroll to position [6739, 0]
paste textarea "**********"
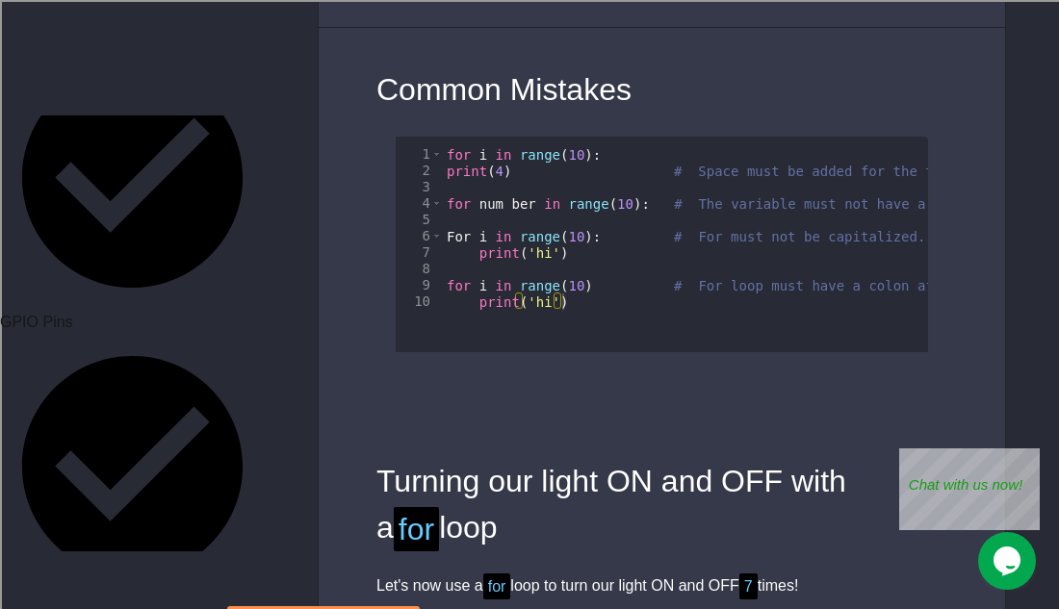
scroll to position [6923, 0]
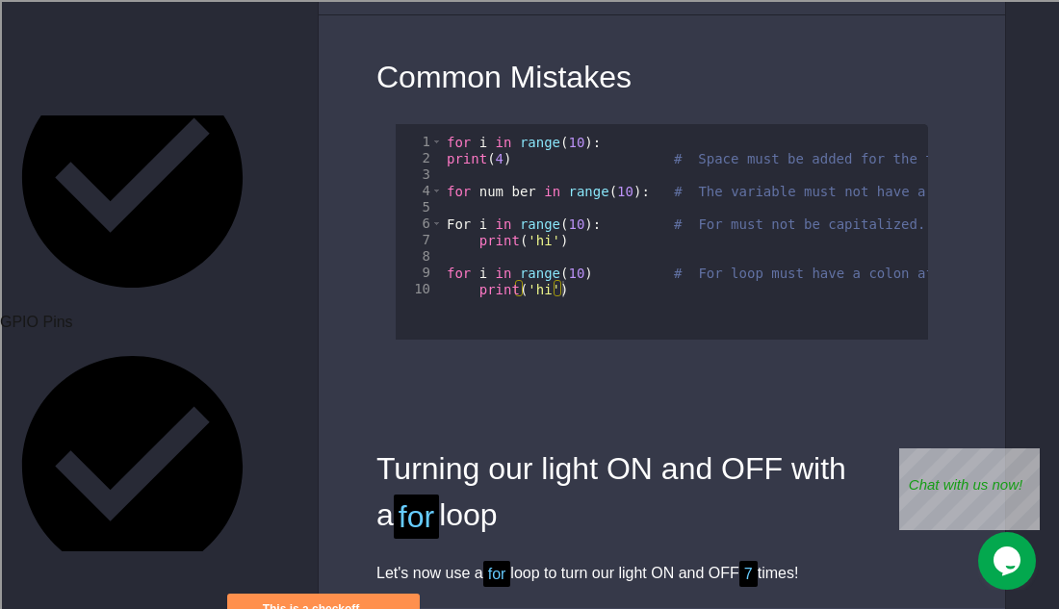
drag, startPoint x: 569, startPoint y: 453, endPoint x: 444, endPoint y: 345, distance: 165.1
type textarea "**********"
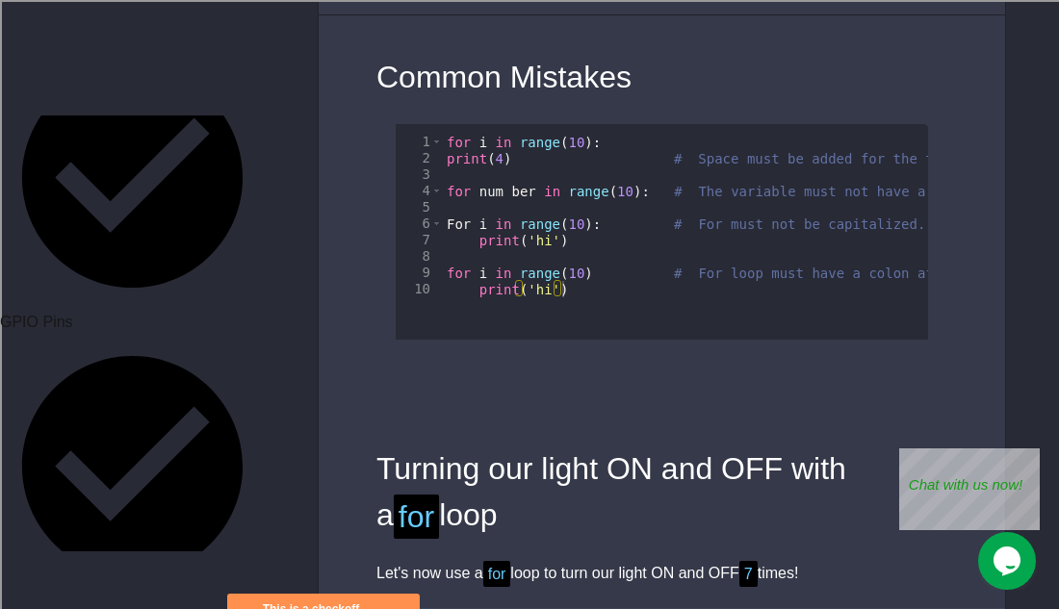
scroll to position [0, 3]
paste textarea "**********"
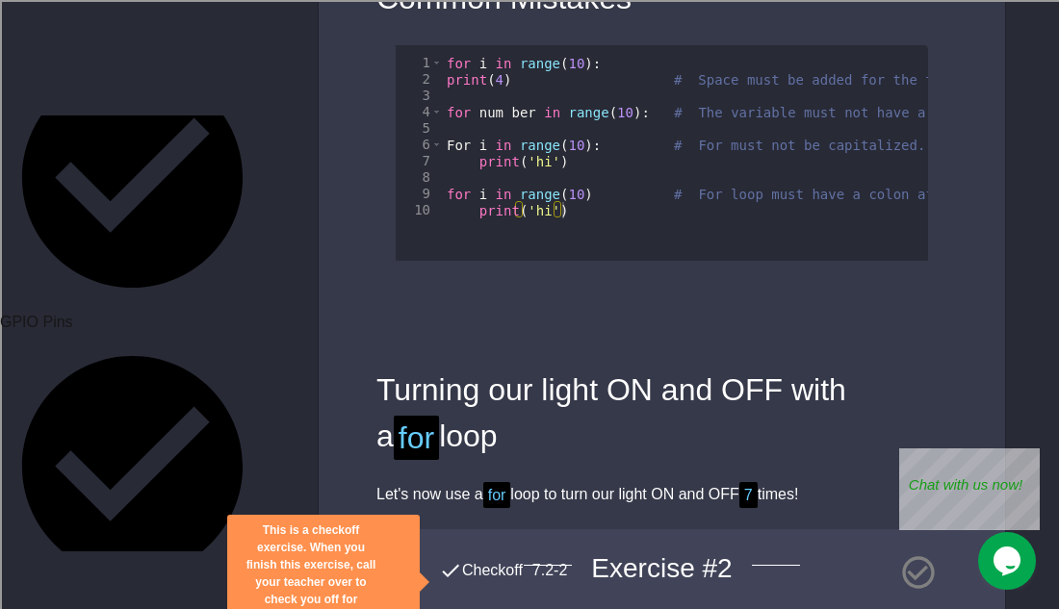
type textarea "**********"
drag, startPoint x: 591, startPoint y: 357, endPoint x: 467, endPoint y: 349, distance: 124.4
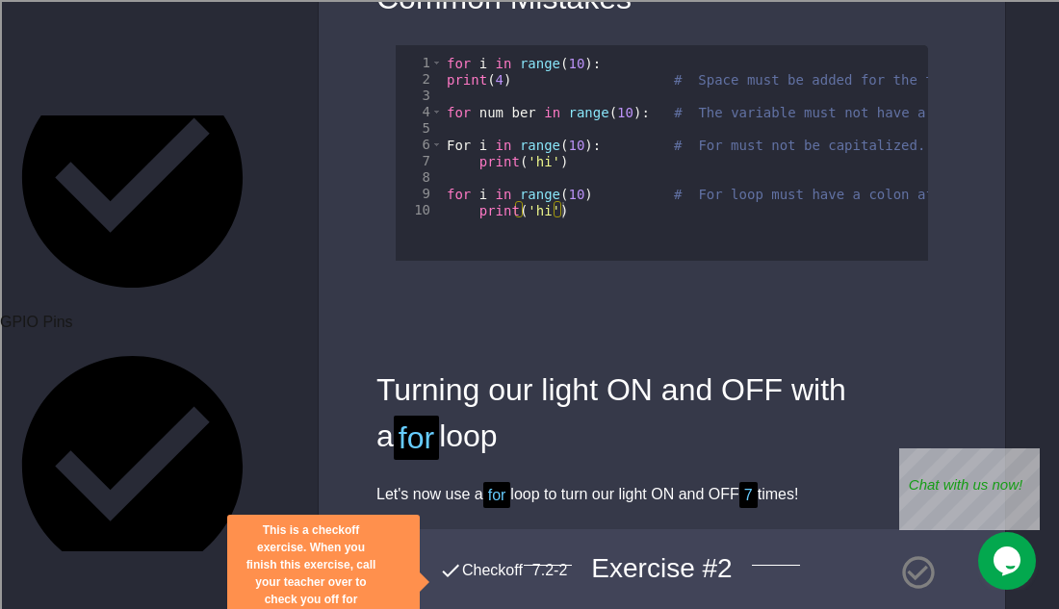
type textarea "**********"
paste textarea "**********"
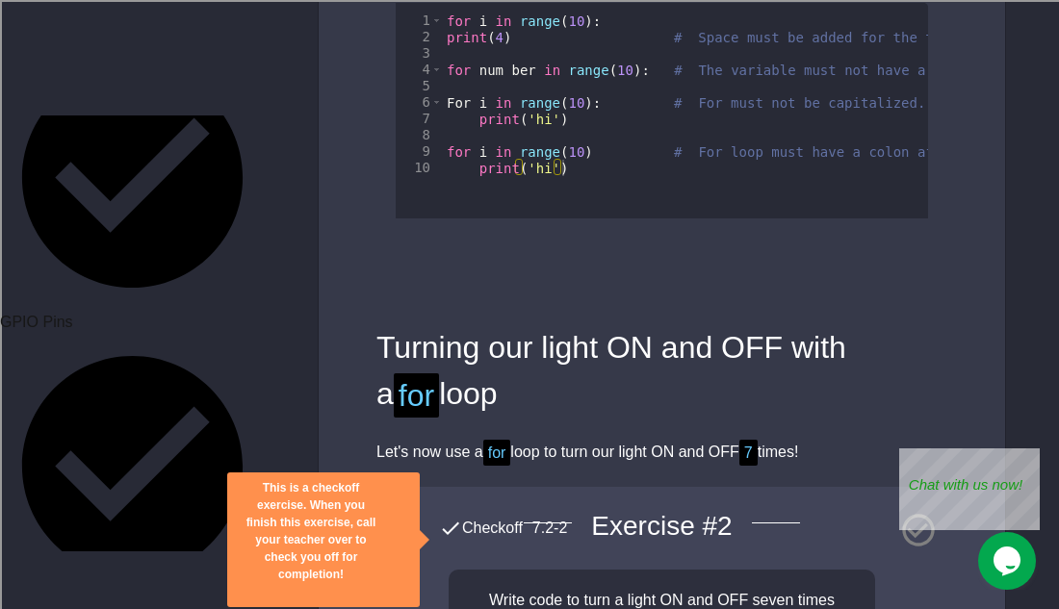
scroll to position [7048, 0]
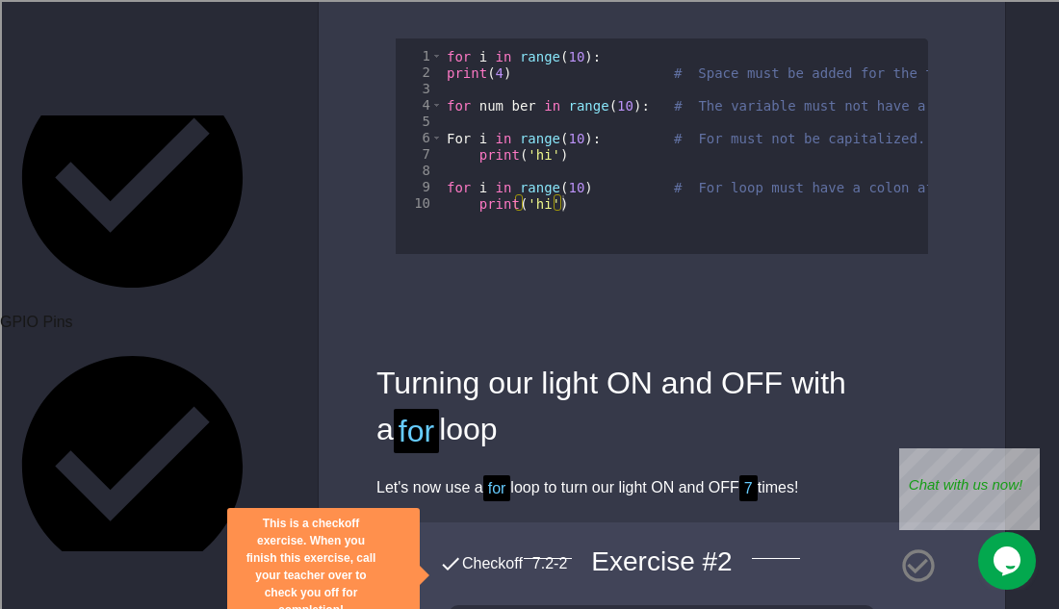
scroll to position [7010, 0]
type textarea "**********"
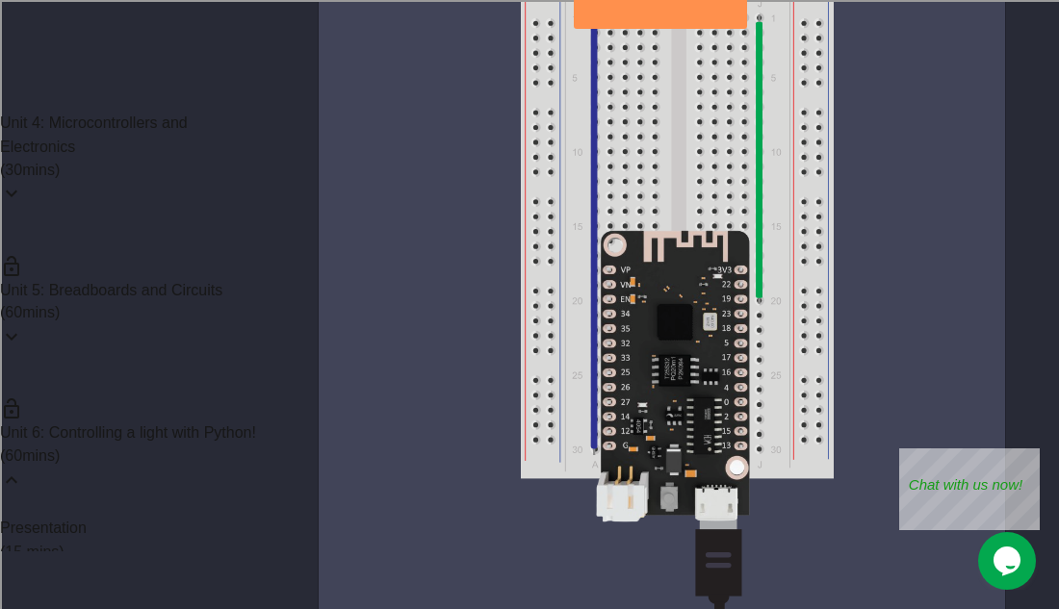
scroll to position [486, 0]
click at [23, 321] on icon at bounding box center [11, 332] width 23 height 23
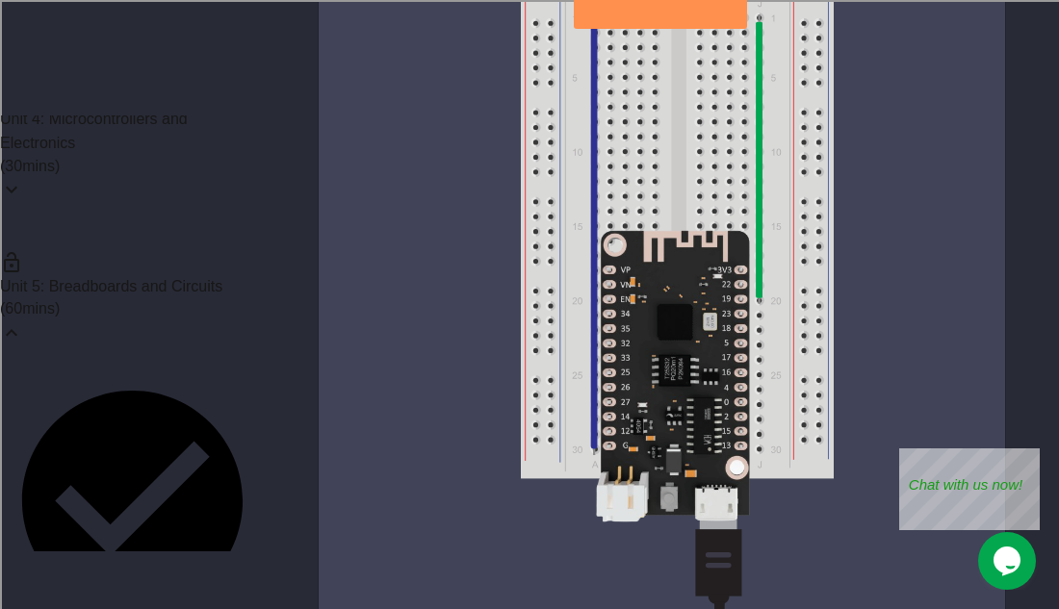
click at [17, 329] on icon at bounding box center [12, 332] width 12 height 7
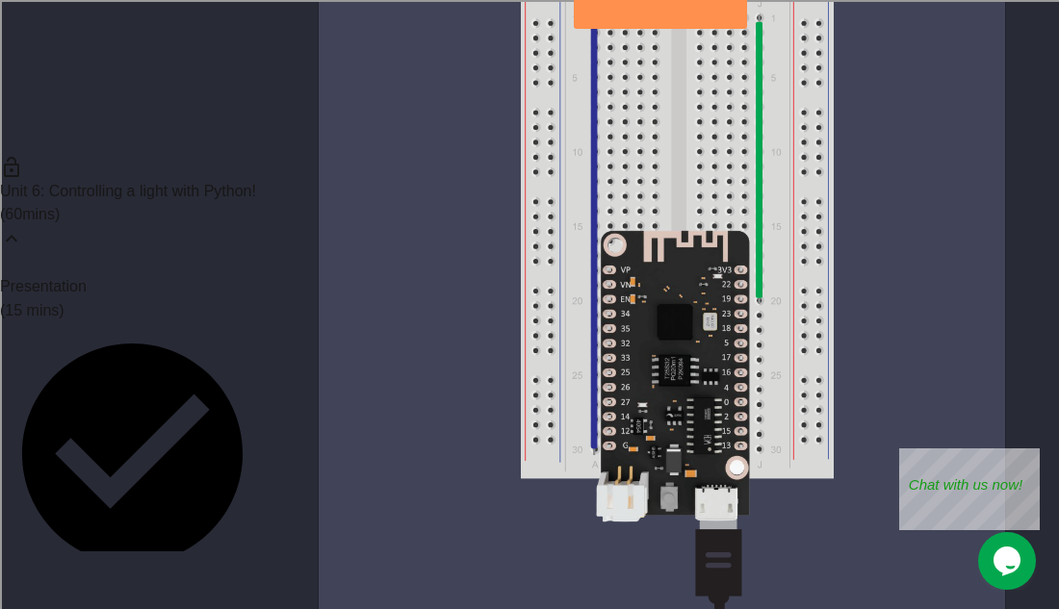
scroll to position [732, 0]
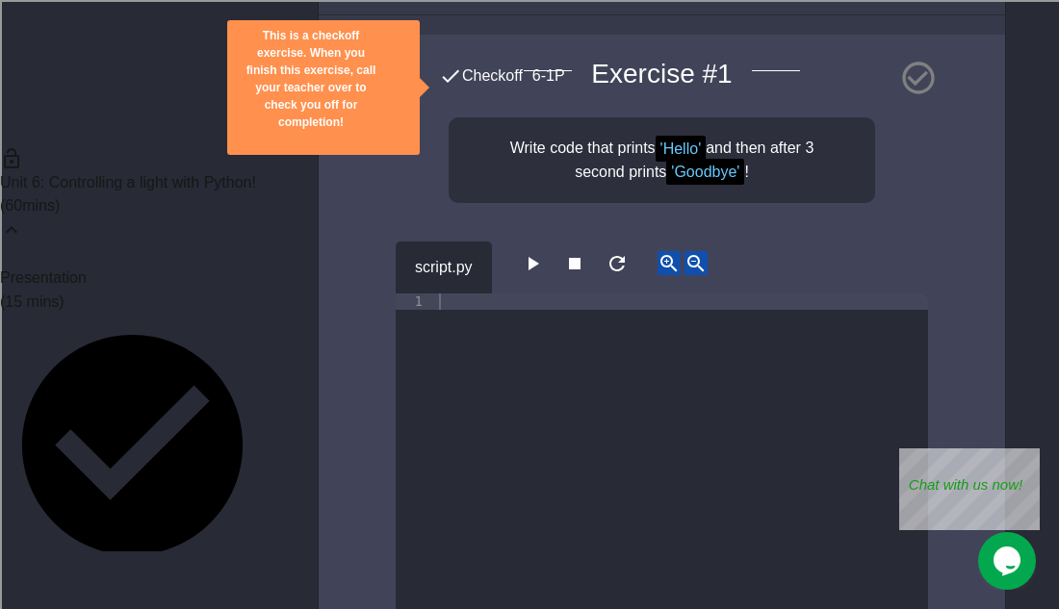
scroll to position [182, 0]
click at [532, 323] on div at bounding box center [681, 474] width 493 height 360
type textarea "**********"
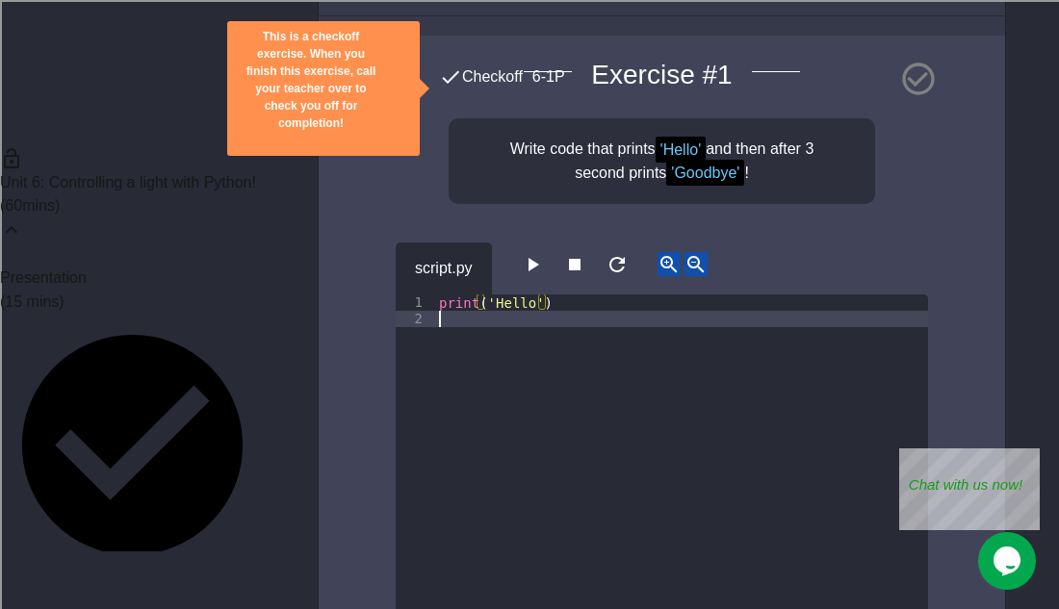
scroll to position [0, 0]
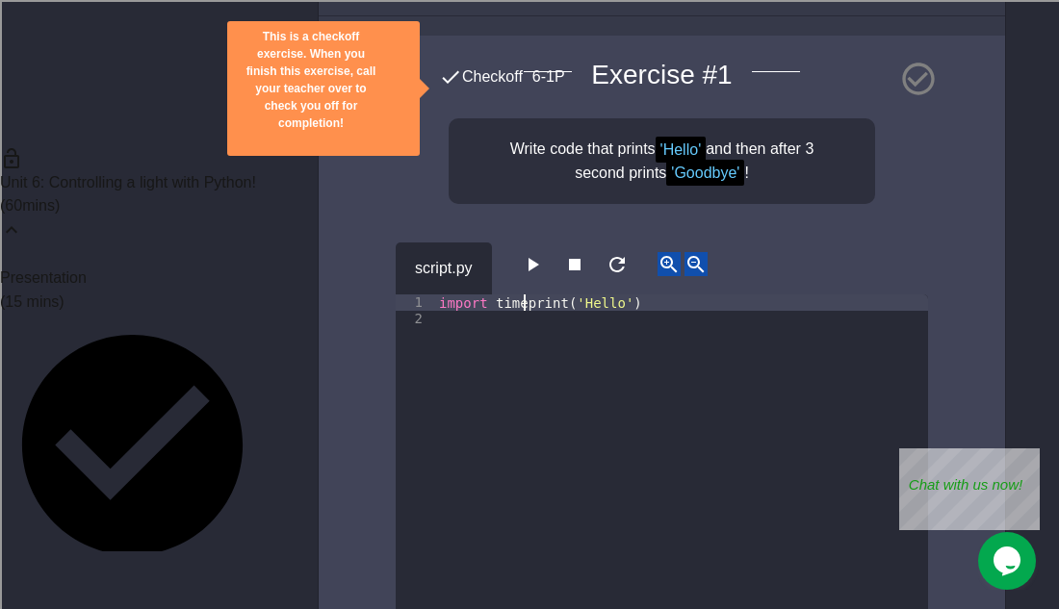
type textarea "**********"
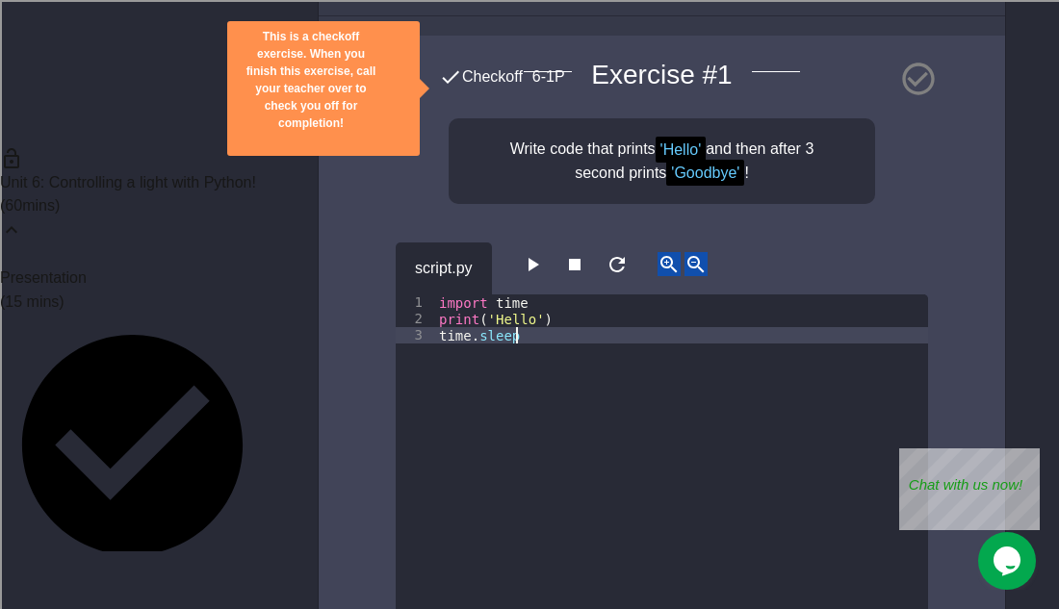
scroll to position [0, 10]
type textarea "**********"
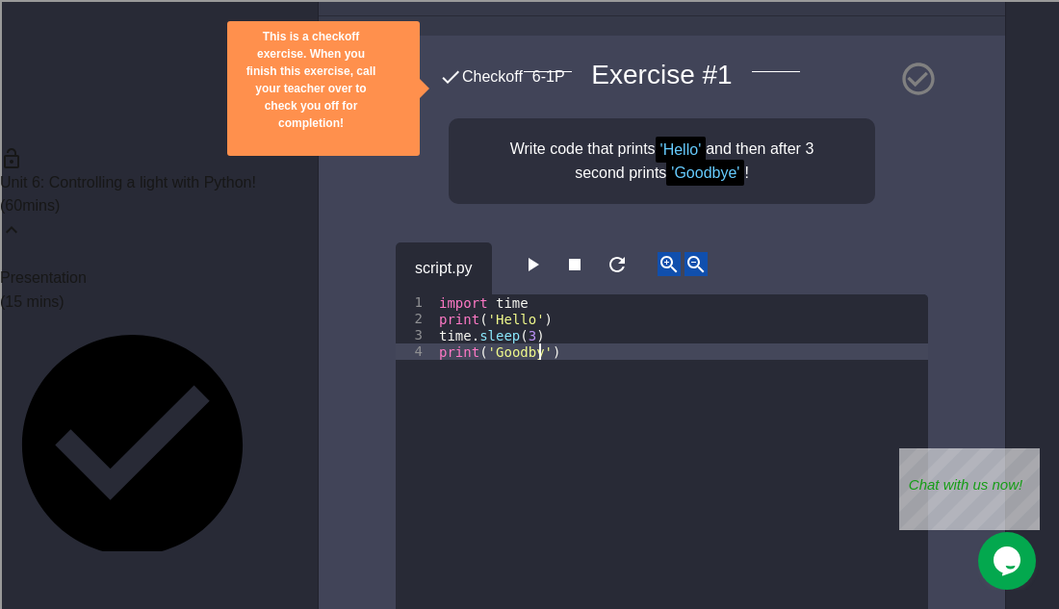
scroll to position [0, 13]
click at [537, 272] on icon "button" at bounding box center [532, 264] width 23 height 23
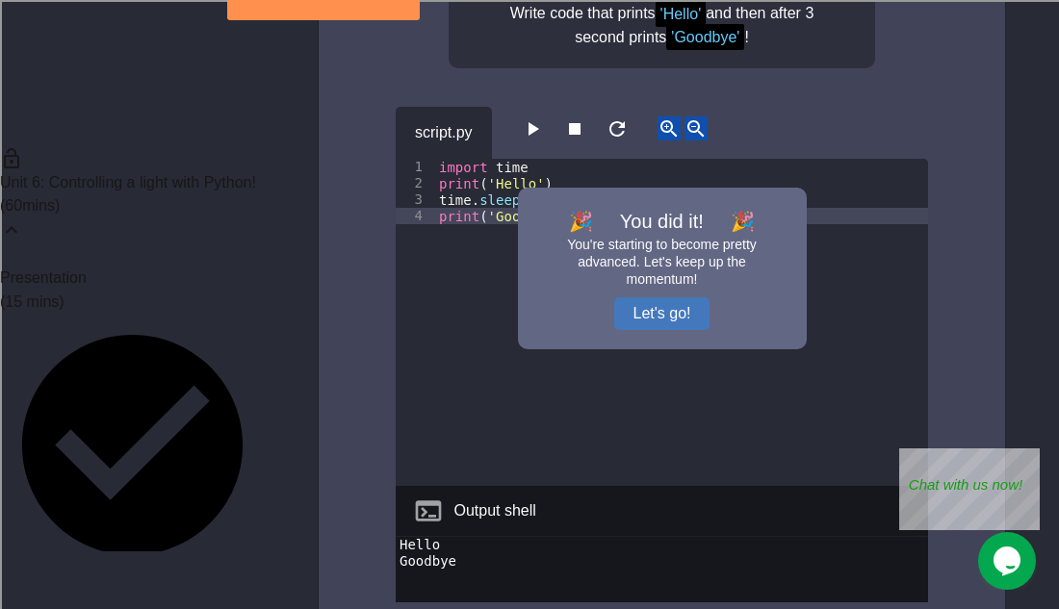
scroll to position [303, 0]
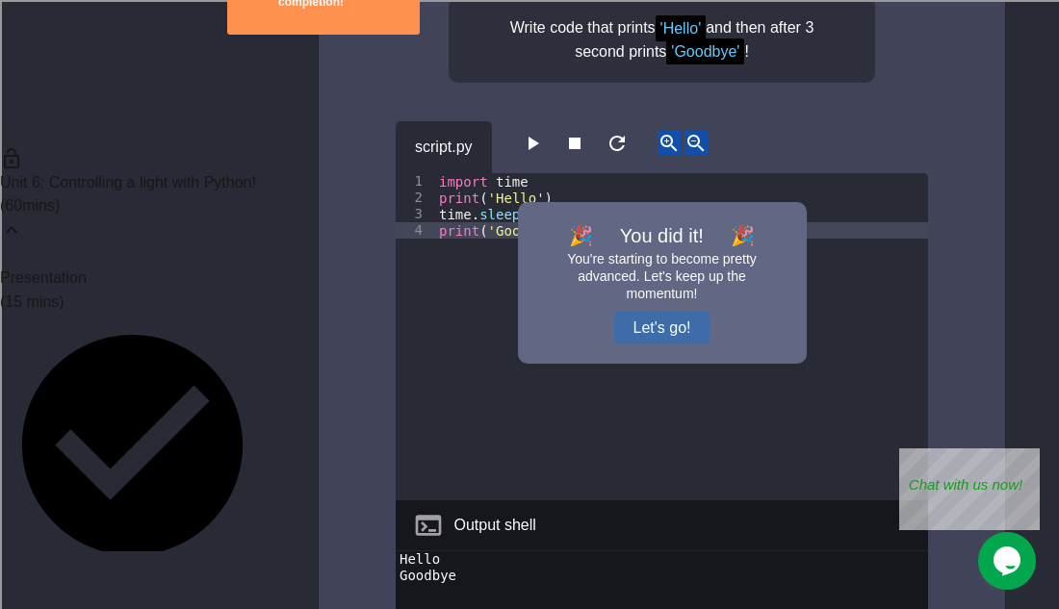
click at [660, 323] on button "Let's go!" at bounding box center [662, 328] width 96 height 33
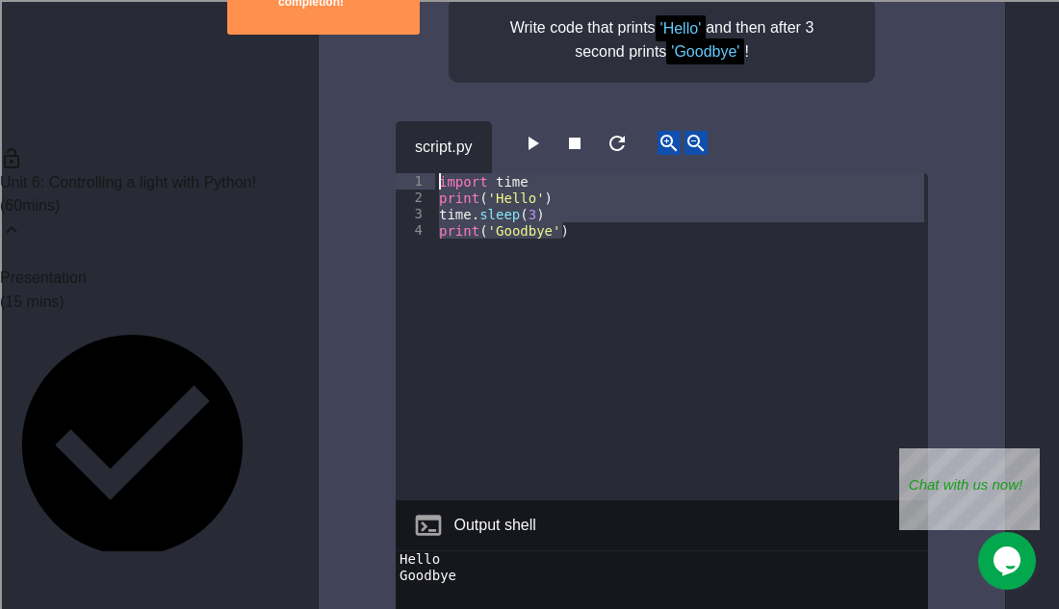
drag, startPoint x: 605, startPoint y: 252, endPoint x: 412, endPoint y: 179, distance: 206.8
click at [412, 179] on div "**********" at bounding box center [662, 336] width 532 height 327
type textarea "**********"
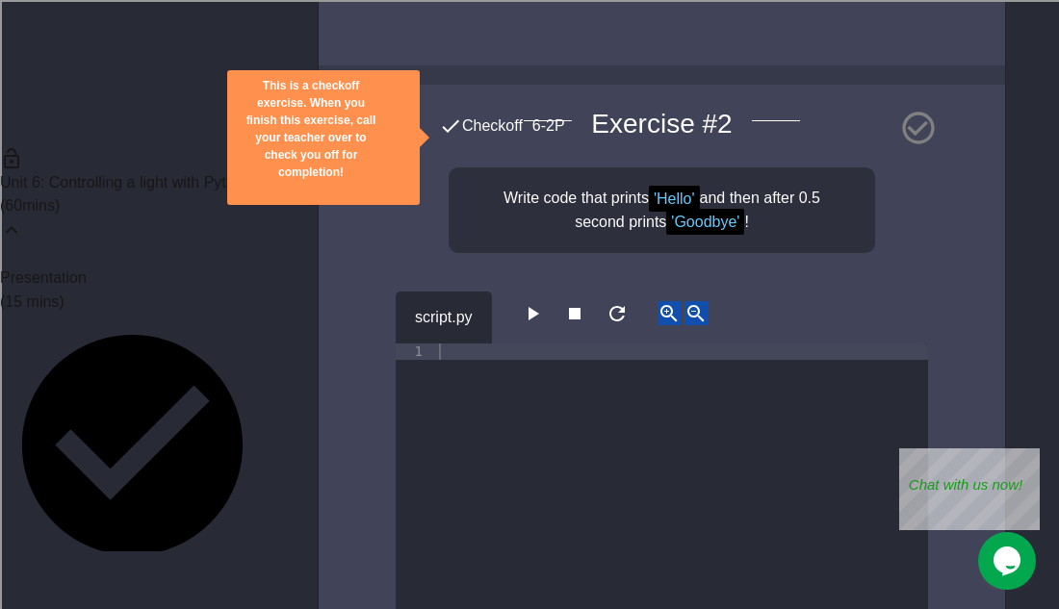
scroll to position [1187, 0]
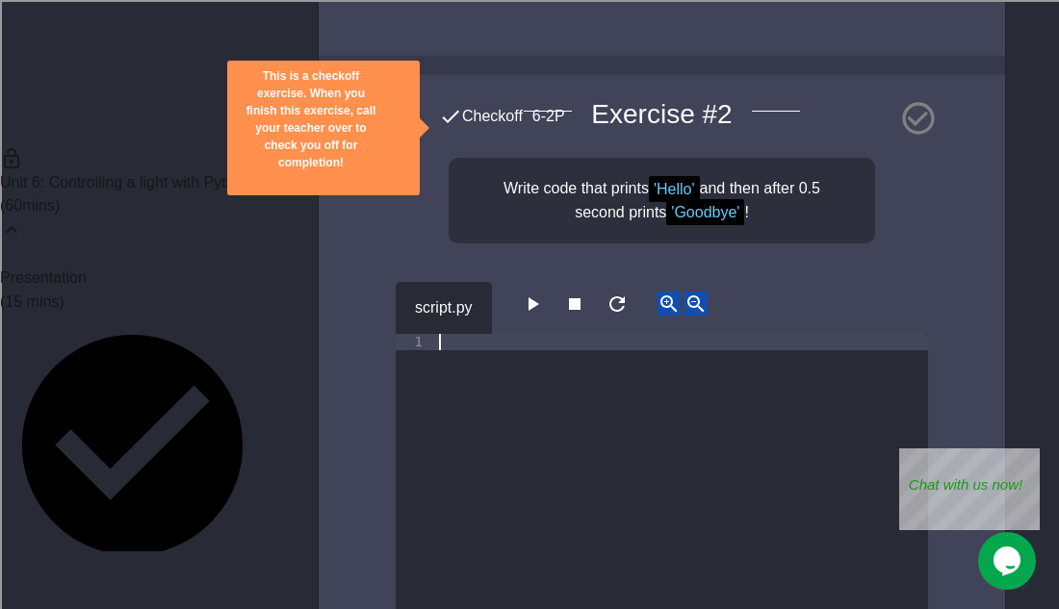
click at [450, 369] on div at bounding box center [681, 514] width 493 height 360
paste textarea "**********"
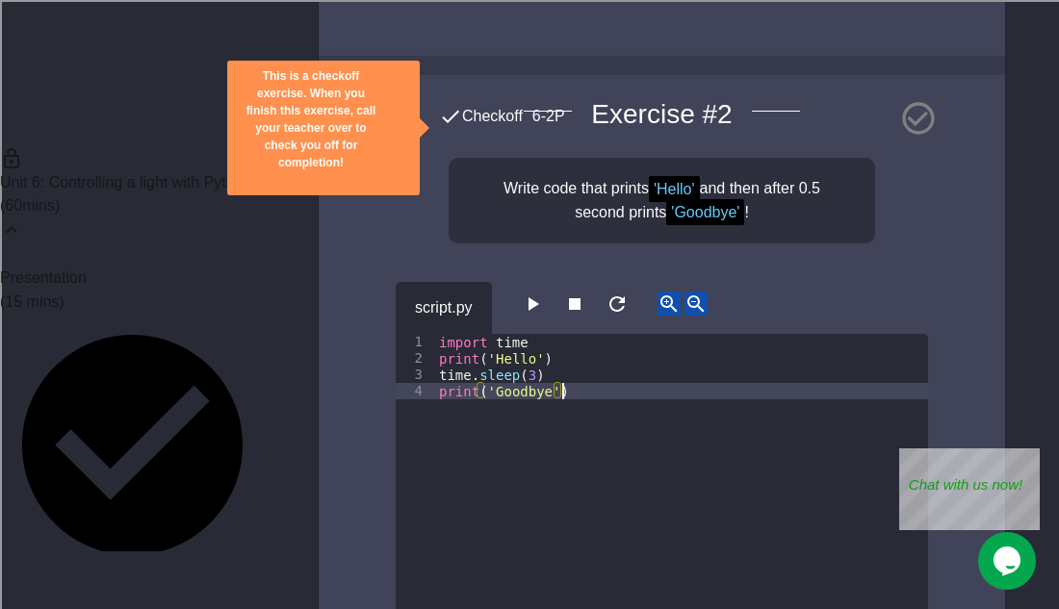
click at [529, 386] on div "import time print ( 'Hello' ) time . sleep ( 3 ) print ( 'Goodbye' )" at bounding box center [681, 514] width 493 height 360
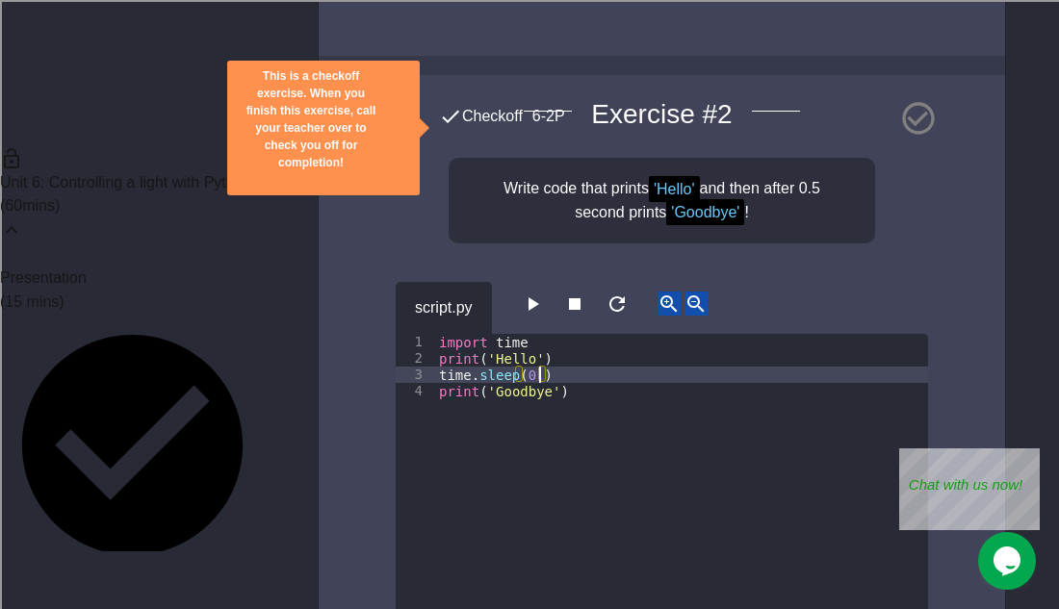
scroll to position [0, 13]
type textarea "**********"
click at [536, 311] on icon "button" at bounding box center [533, 303] width 11 height 13
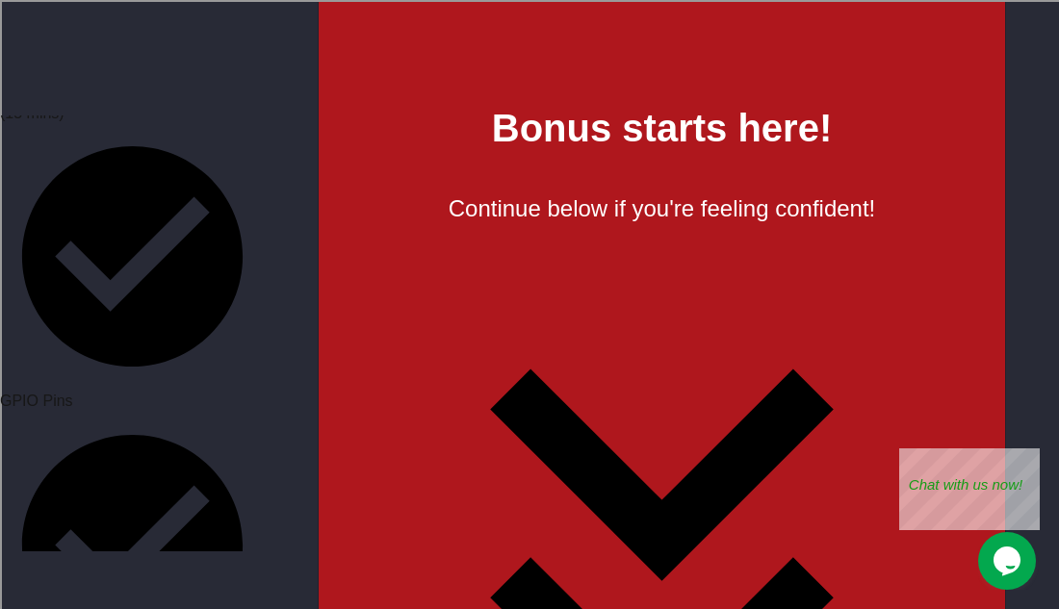
scroll to position [2929, 0]
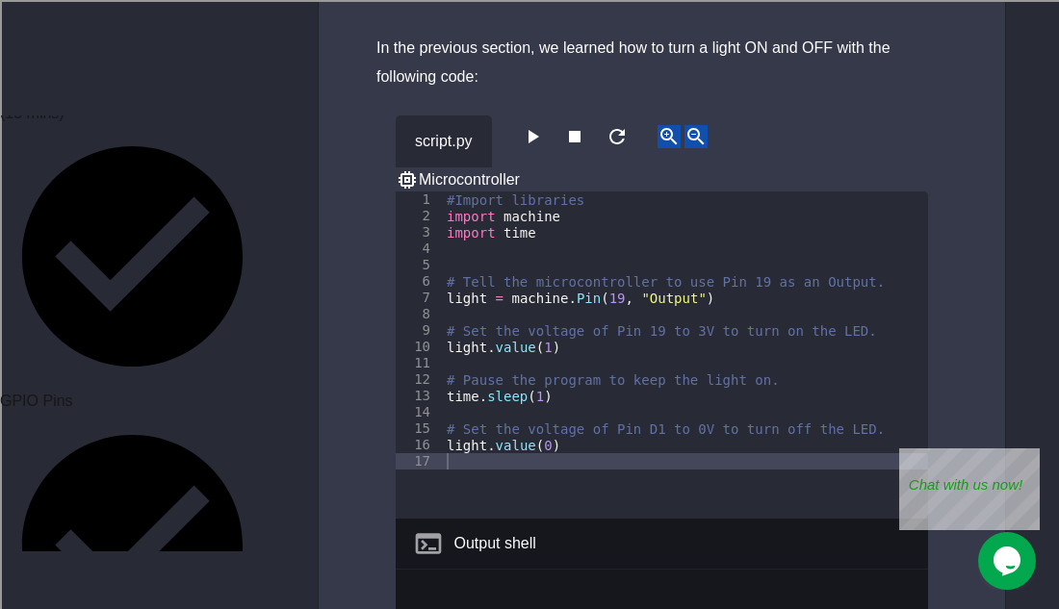
scroll to position [321, 0]
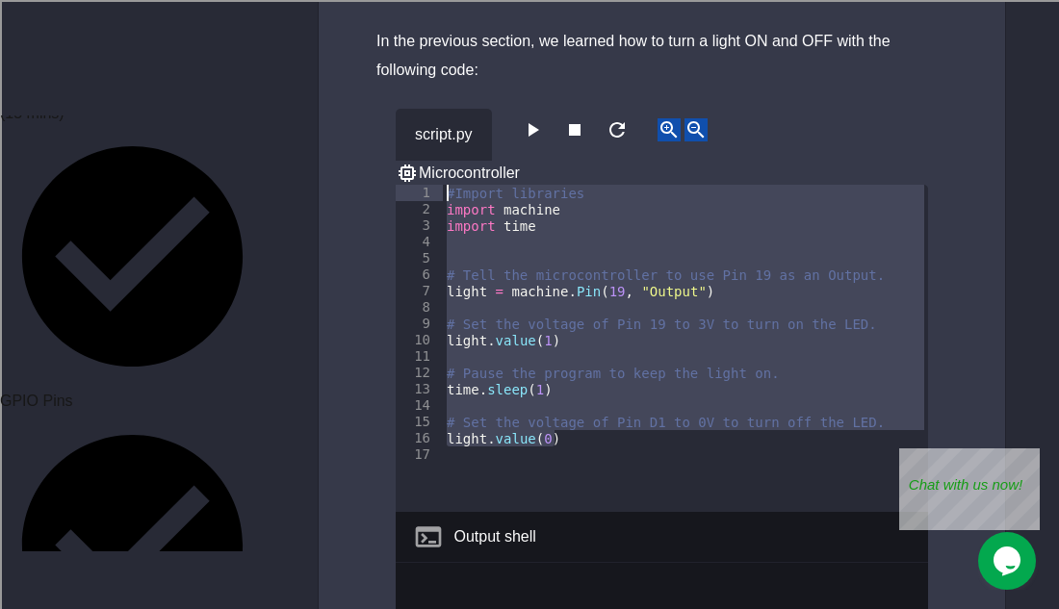
drag, startPoint x: 582, startPoint y: 448, endPoint x: 377, endPoint y: 178, distance: 339.3
click at [377, 178] on div "script.py Microcontroller 1 2 3 4 5 6 7 8 9 10 11 12 13 14 15 16 17 #Import lib…" at bounding box center [662, 398] width 686 height 627
type textarea "**********"
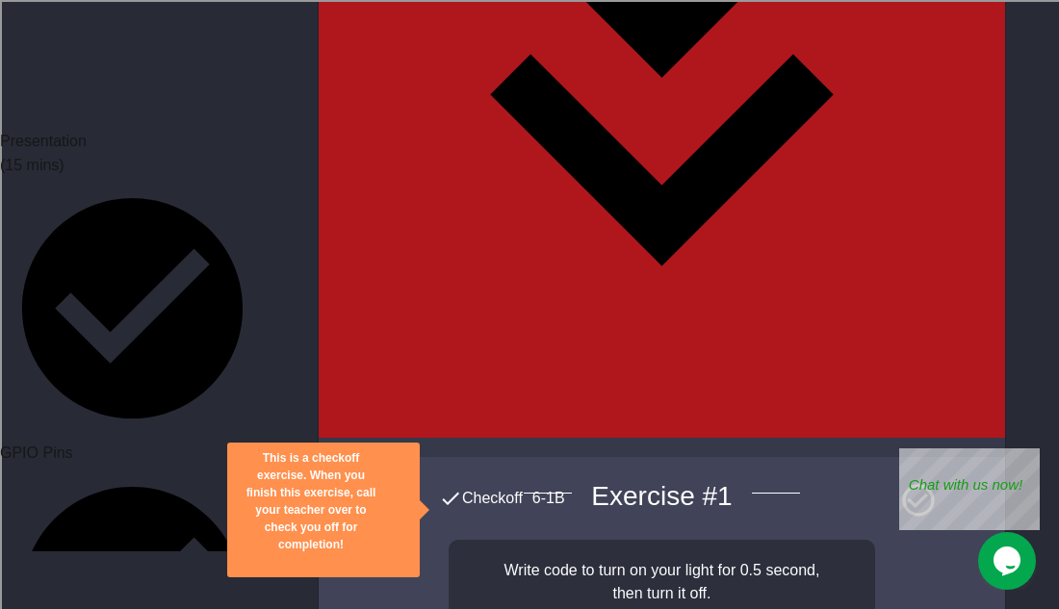
scroll to position [3438, 0]
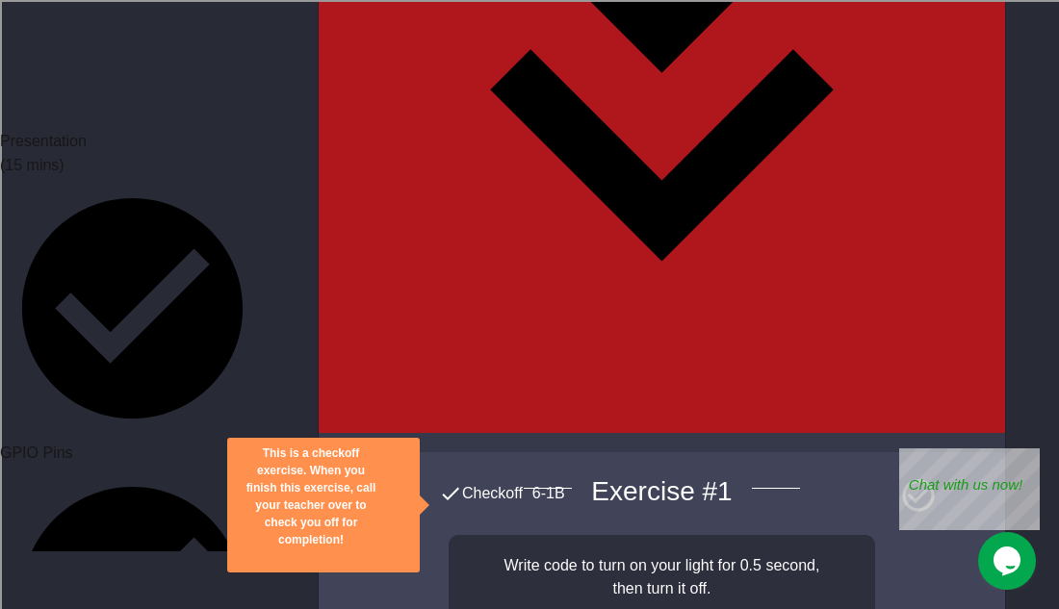
paste textarea "**********"
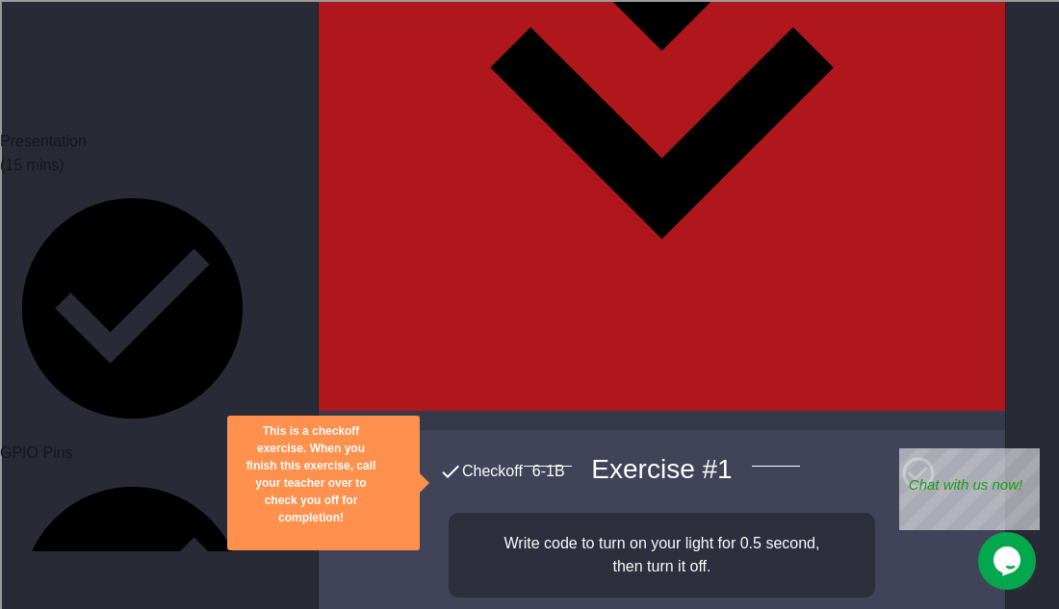
scroll to position [3456, 0]
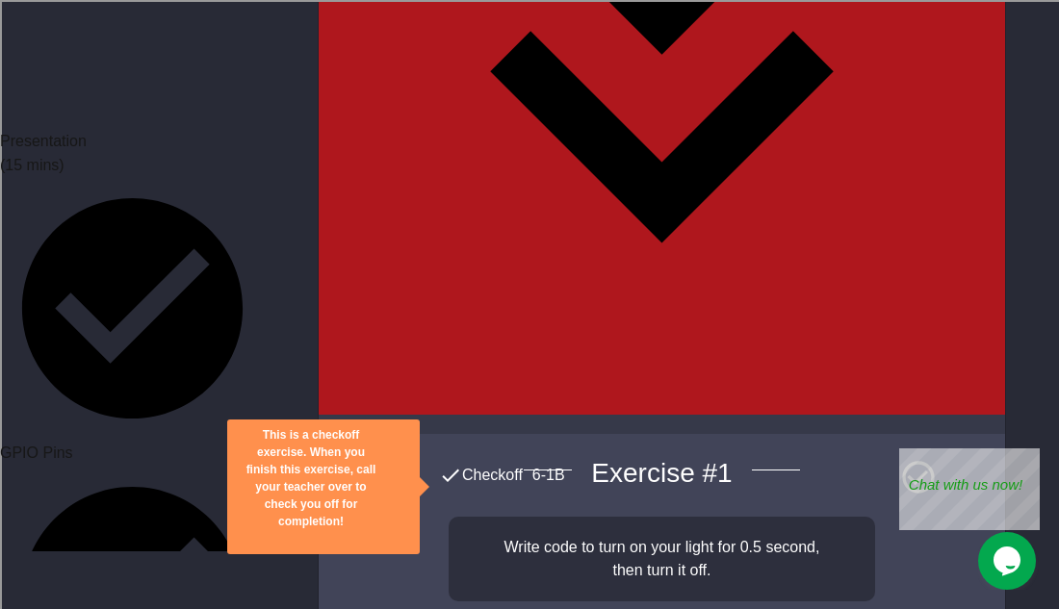
type textarea "**********"
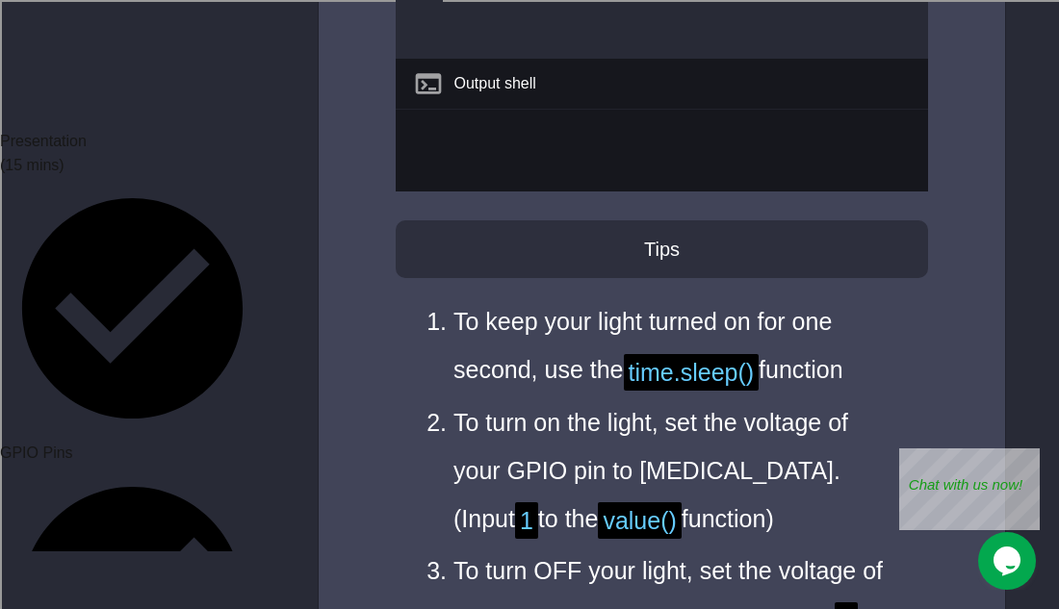
scroll to position [5338, 0]
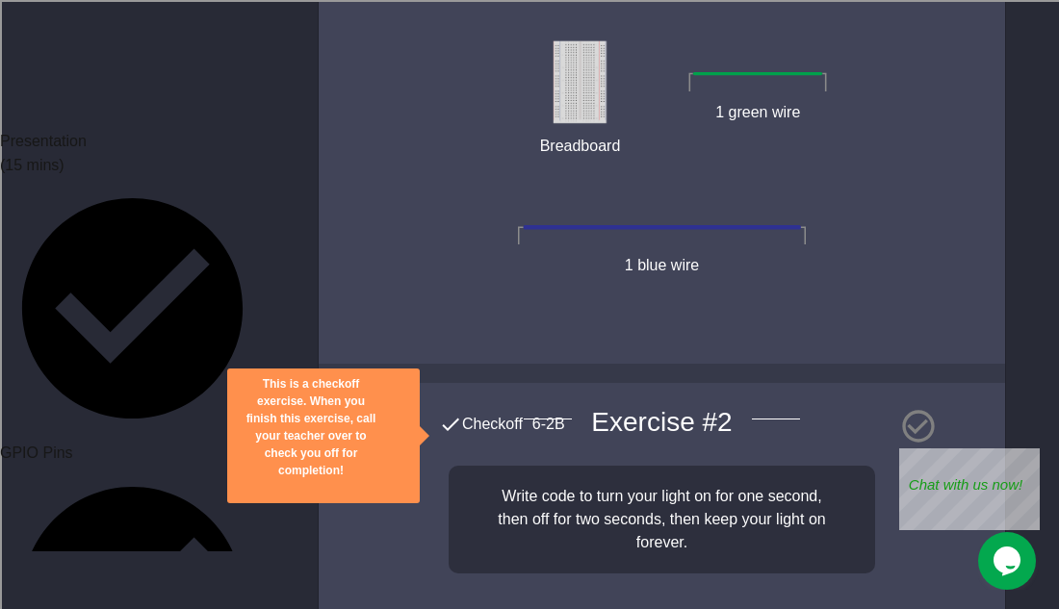
scroll to position [6337, 0]
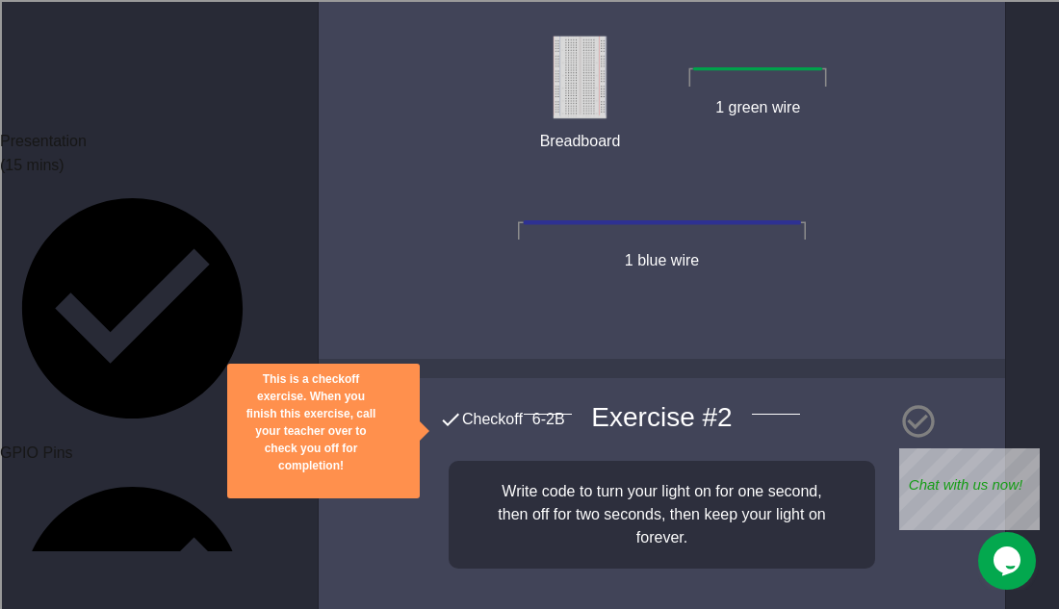
paste textarea "**********"
type textarea "**********"
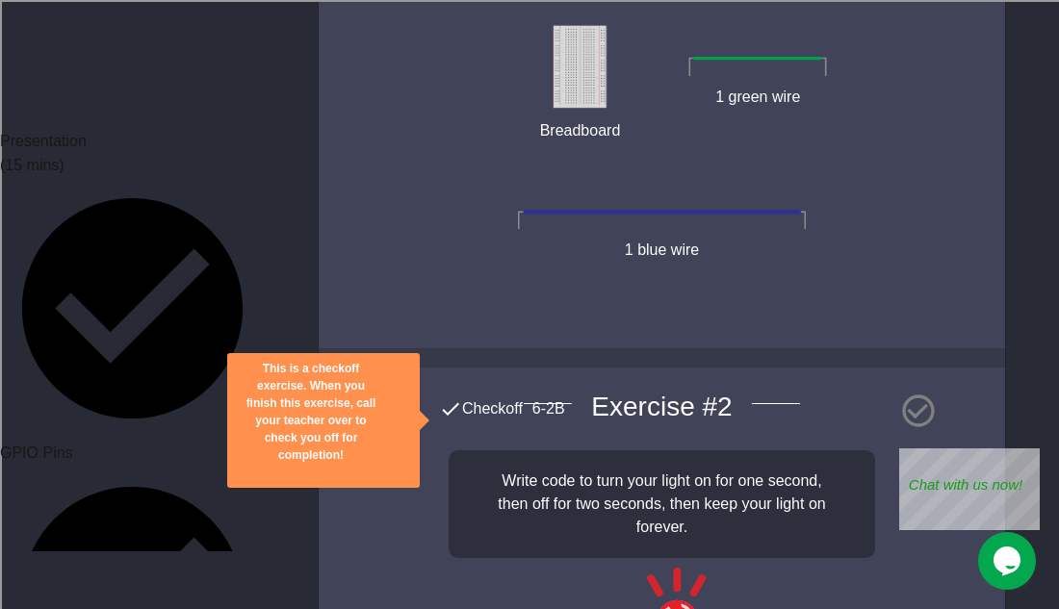
scroll to position [6349, 0]
drag, startPoint x: 556, startPoint y: 423, endPoint x: 442, endPoint y: 407, distance: 115.7
type textarea "**********"
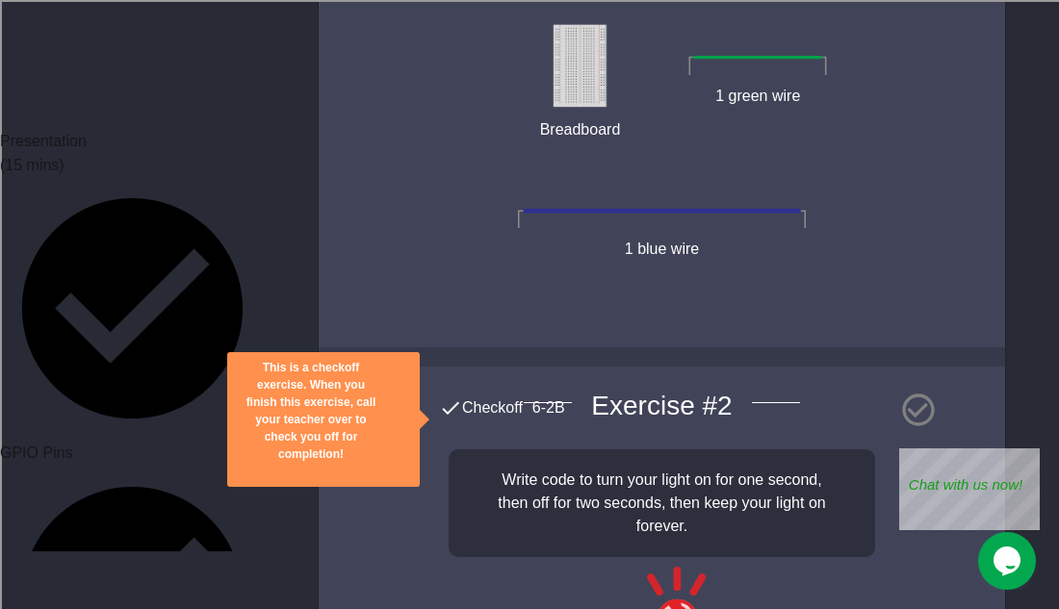
paste textarea "**********"
drag, startPoint x: 574, startPoint y: 525, endPoint x: 446, endPoint y: 365, distance: 204.7
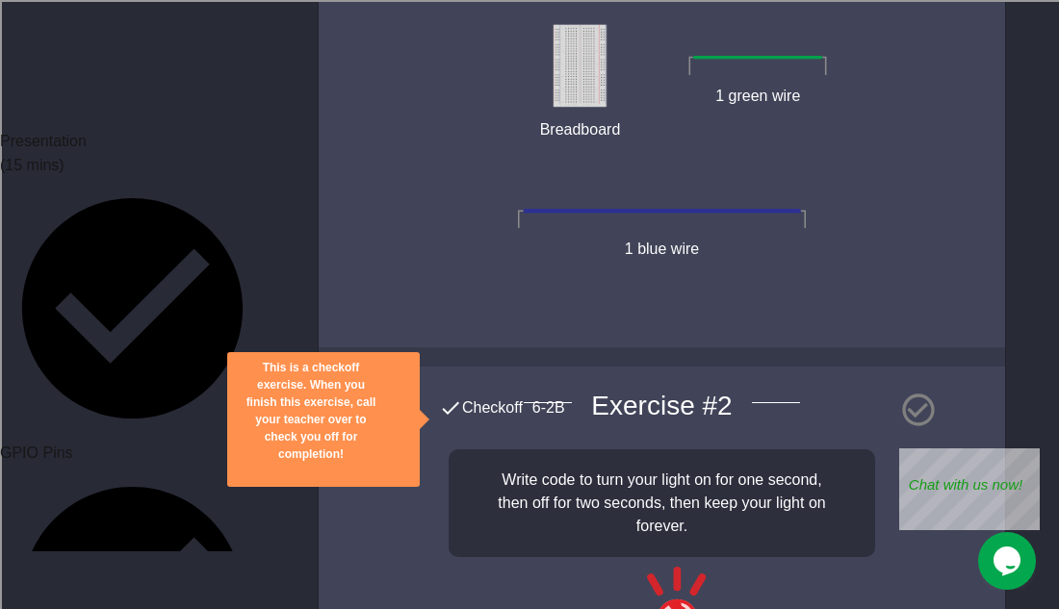
type textarea "**********"
paste textarea "**********"
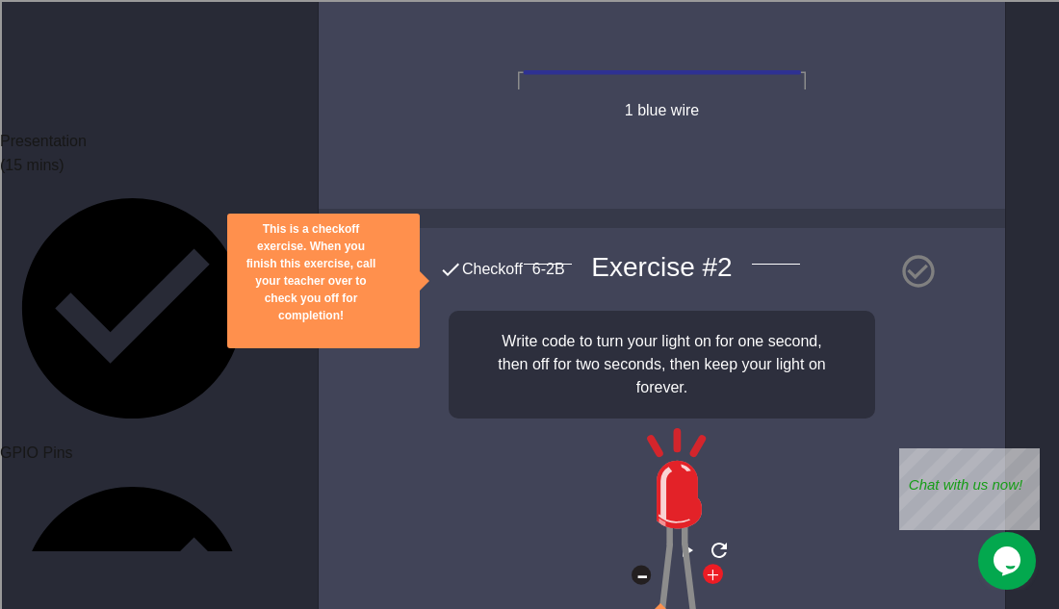
scroll to position [95, 0]
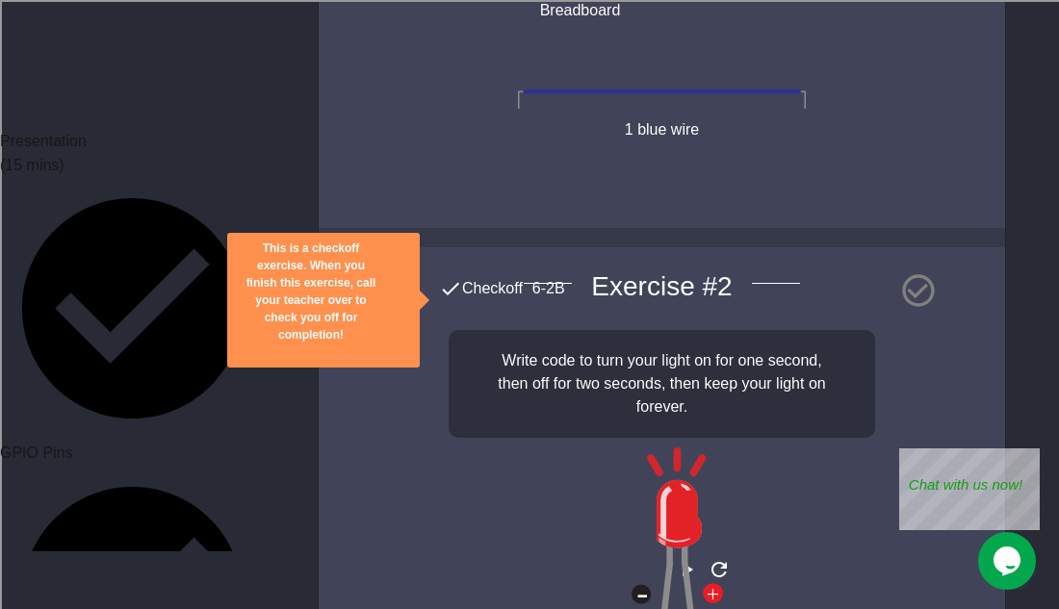
scroll to position [6472, 0]
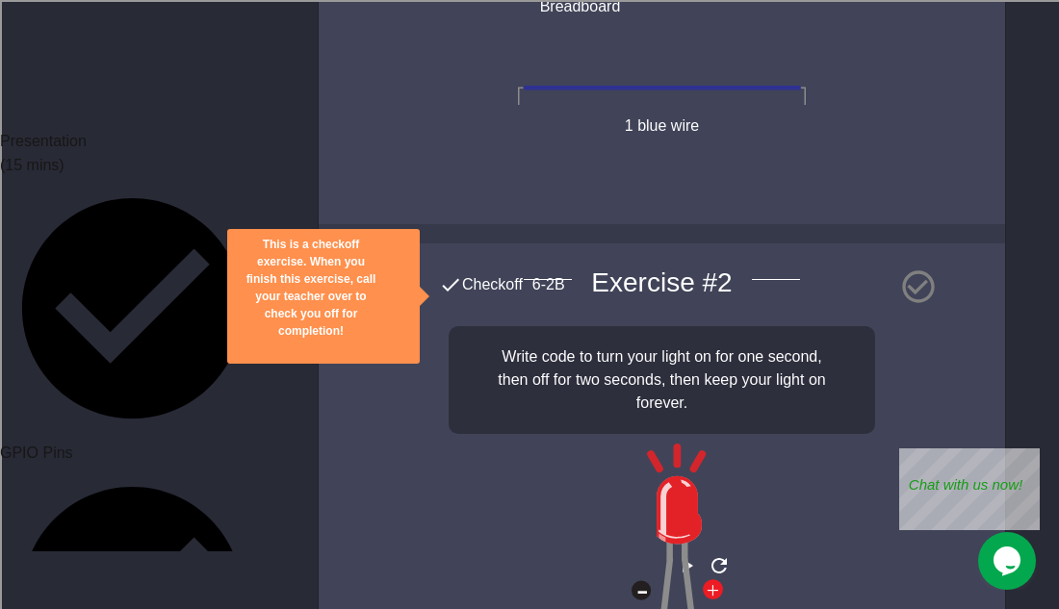
drag, startPoint x: 445, startPoint y: 383, endPoint x: 683, endPoint y: 610, distance: 329.5
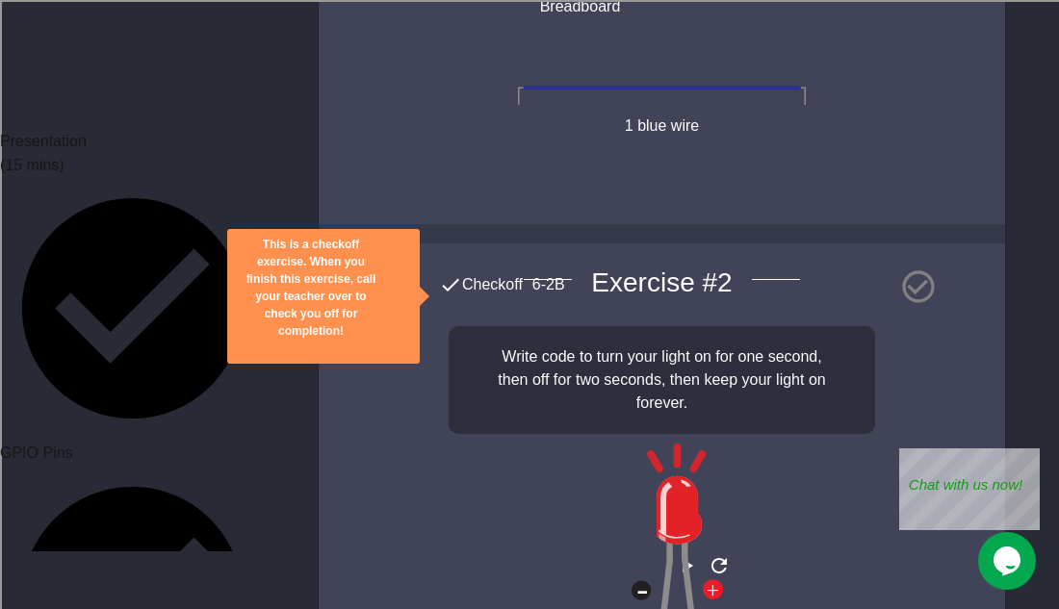
type textarea "**********"
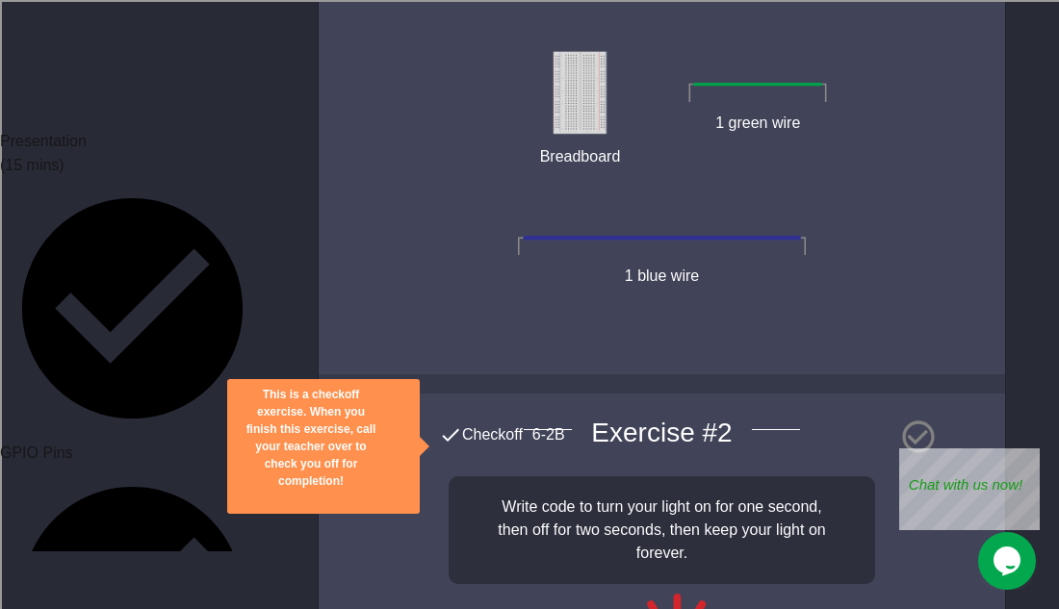
scroll to position [6319, 0]
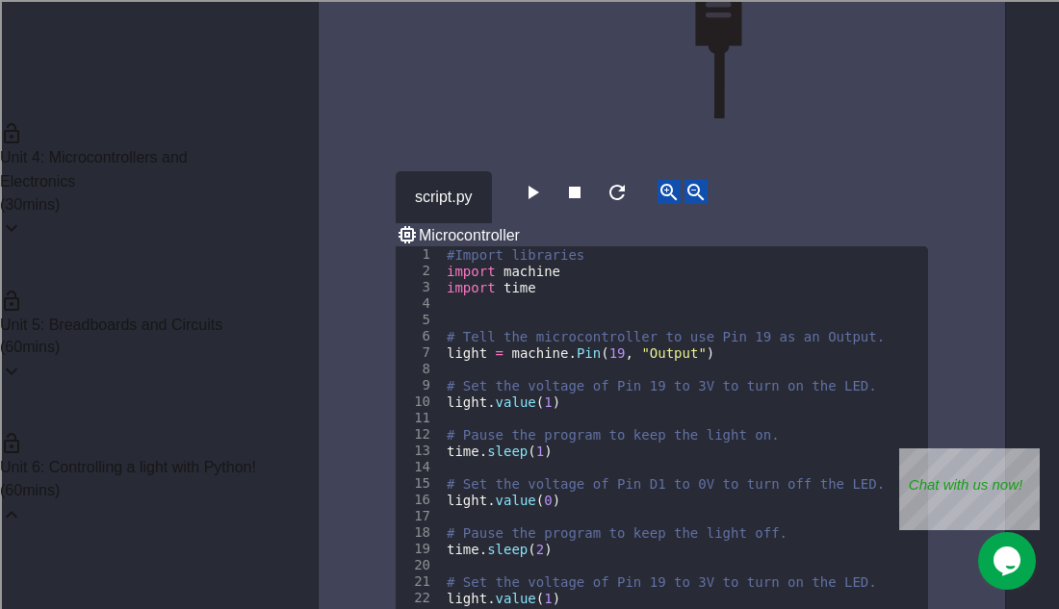
scroll to position [389, 0]
click at [190, 538] on p "( 60 mins)" at bounding box center [132, 549] width 265 height 23
click at [23, 419] on icon at bounding box center [11, 430] width 23 height 23
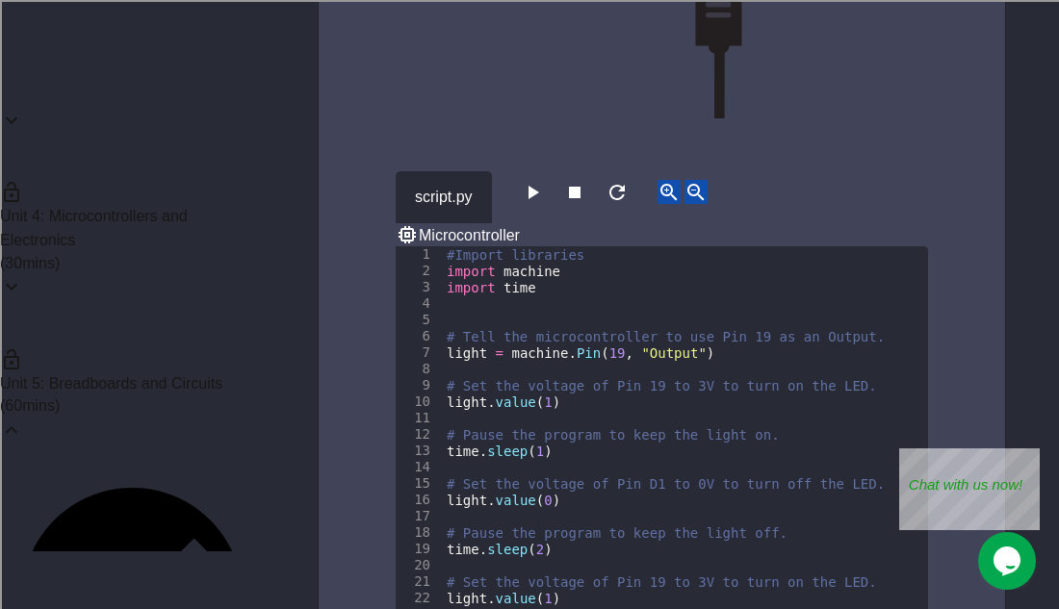
click at [215, 322] on div "Unit 5: Breadboards and Circuits ( 60 mins)" at bounding box center [132, 393] width 265 height 143
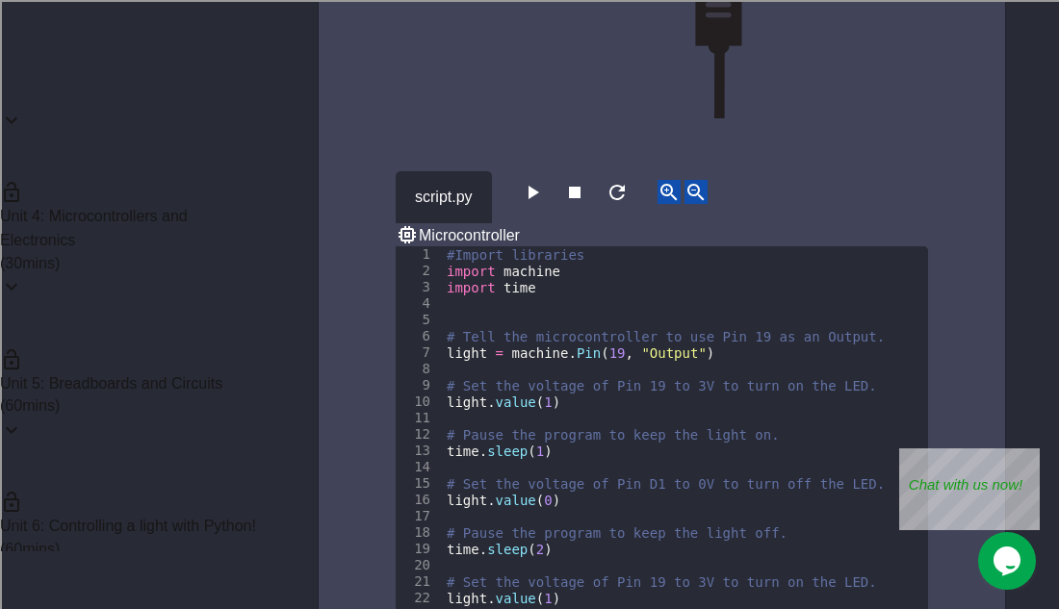
click at [23, 275] on icon at bounding box center [11, 286] width 23 height 23
click at [23, 525] on icon at bounding box center [11, 536] width 23 height 23
click at [229, 262] on div "Unit 3: Libraries and Messaging ( 60 mins)" at bounding box center [132, 333] width 265 height 143
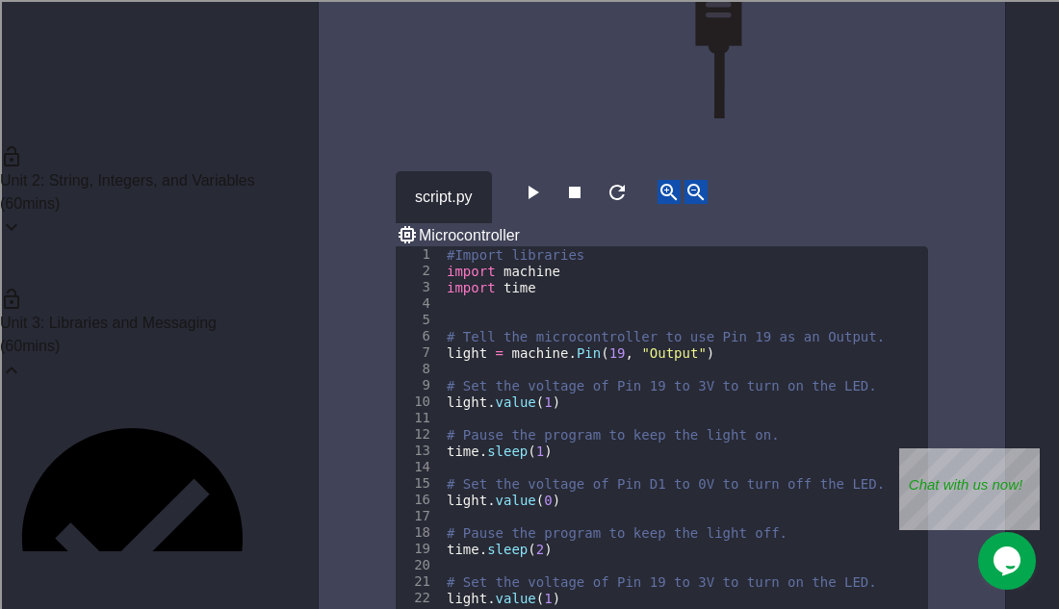
scroll to position [133, 0]
click at [23, 365] on icon at bounding box center [11, 376] width 23 height 23
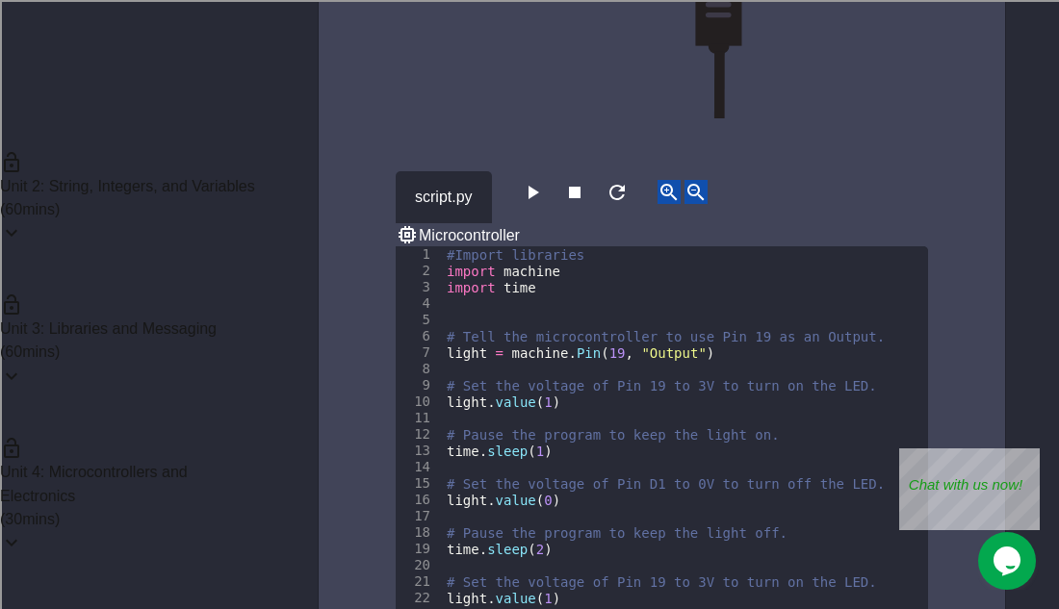
click at [233, 185] on div "Unit 2: String, Integers, and Variables ( 60 mins)" at bounding box center [132, 197] width 265 height 143
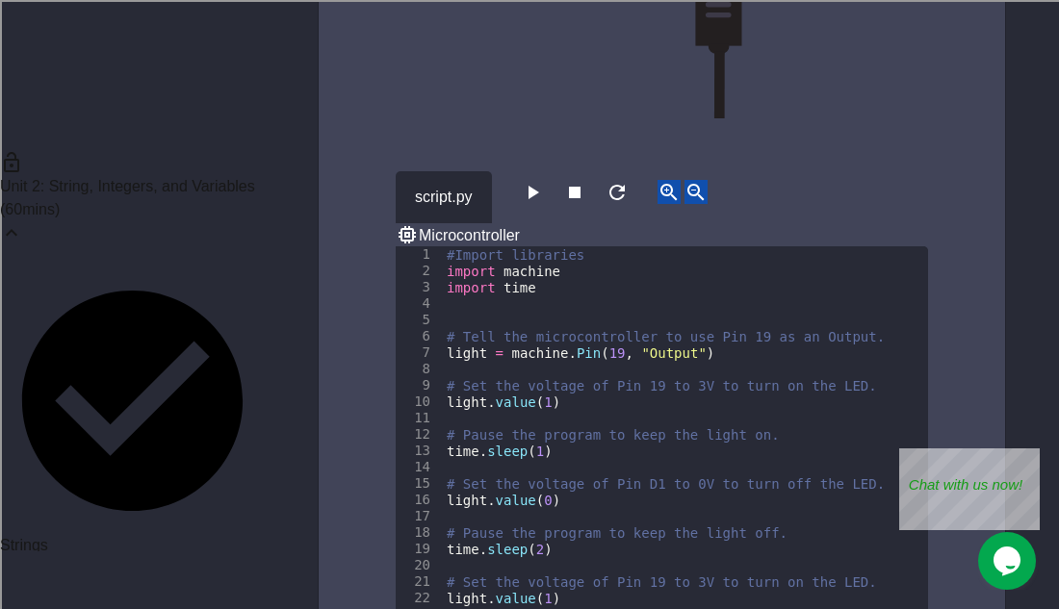
click at [233, 185] on div "Unit 2: String, Integers, and Variables ( 60 mins)" at bounding box center [132, 197] width 265 height 143
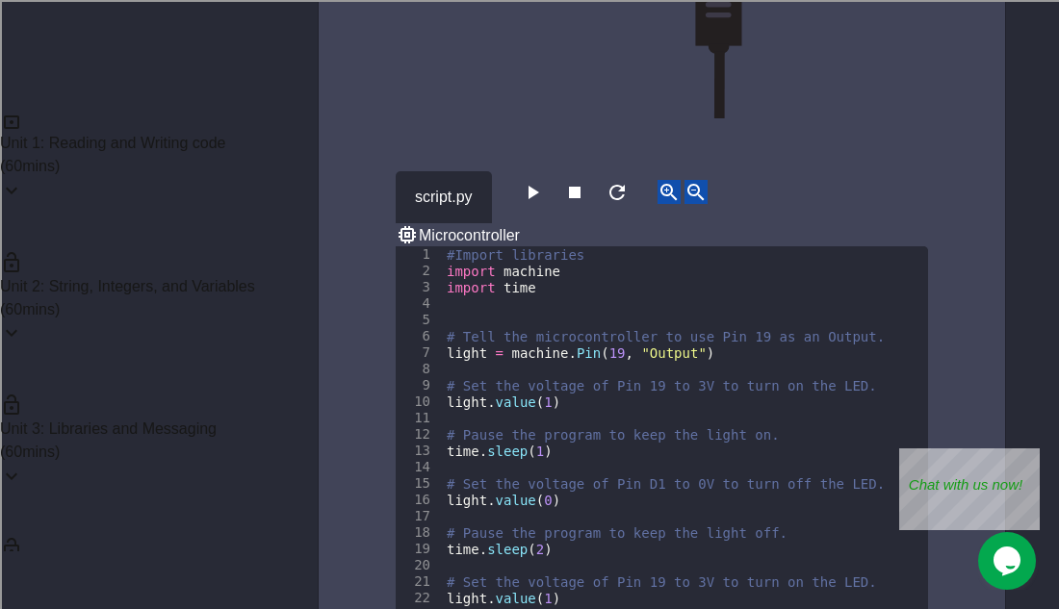
scroll to position [0, 0]
click at [233, 185] on div "Unit 1: Reading and Writing code ( 60 mins)" at bounding box center [132, 186] width 265 height 143
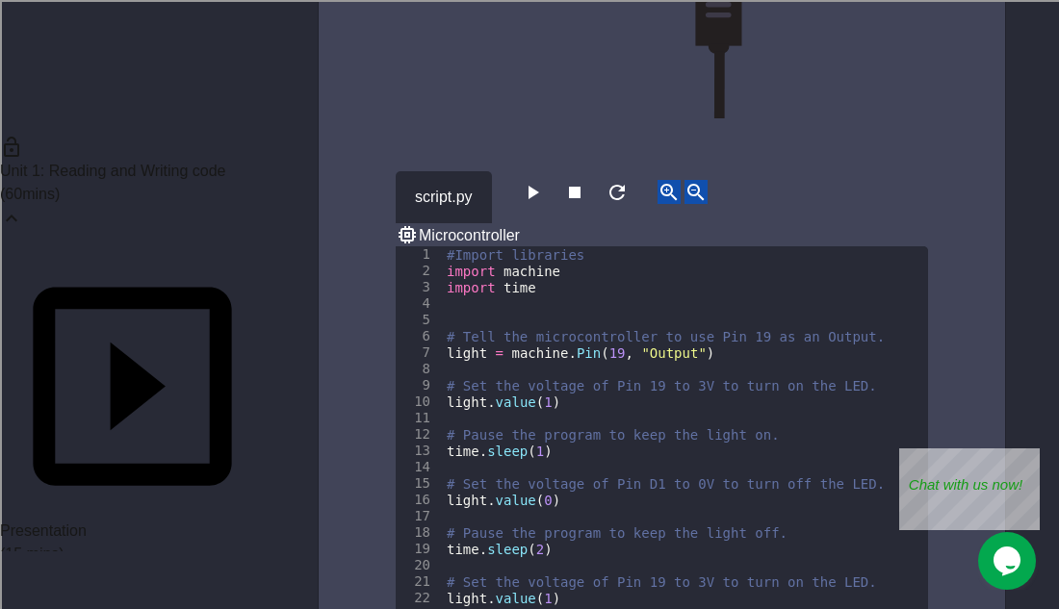
scroll to position [6, 0]
click at [23, 206] on icon at bounding box center [11, 217] width 23 height 23
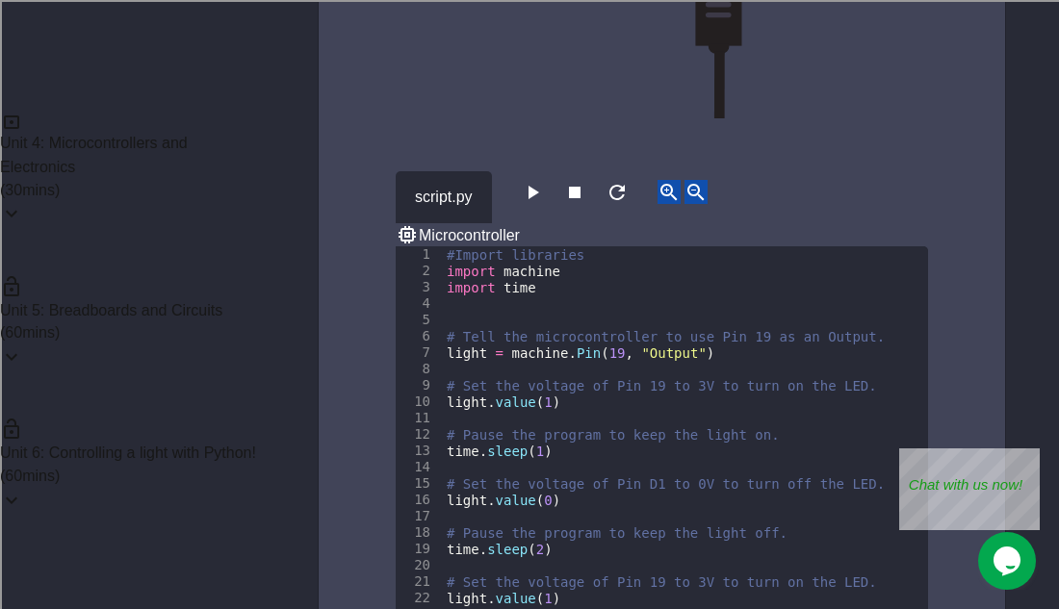
scroll to position [465, 0]
click at [23, 486] on icon at bounding box center [11, 497] width 23 height 23
click at [23, 276] on icon at bounding box center [11, 287] width 23 height 23
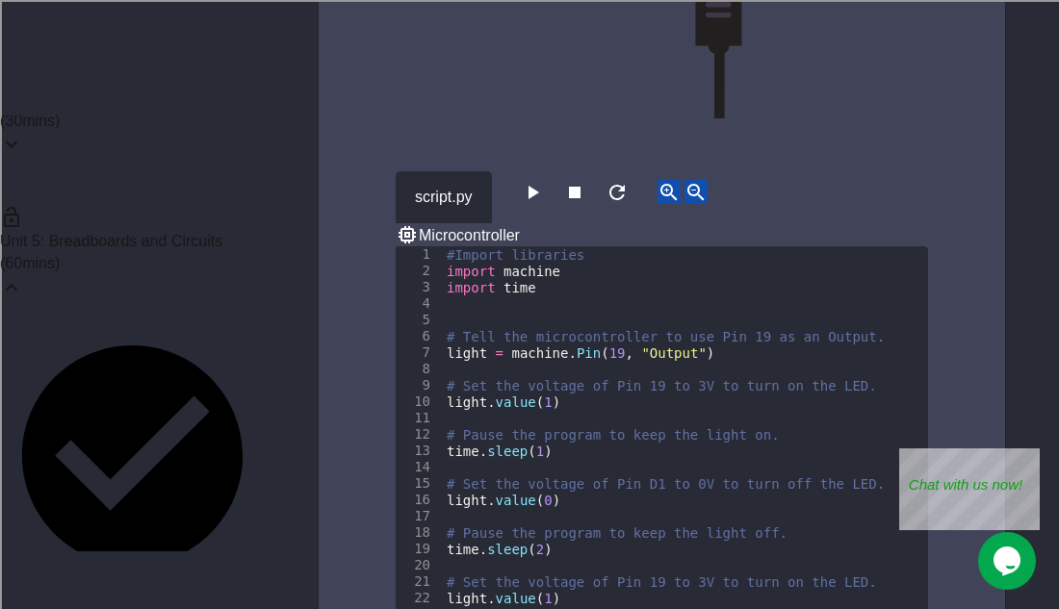
click at [236, 180] on div "Unit 5: Breadboards and Circuits ( 60 mins)" at bounding box center [132, 251] width 265 height 143
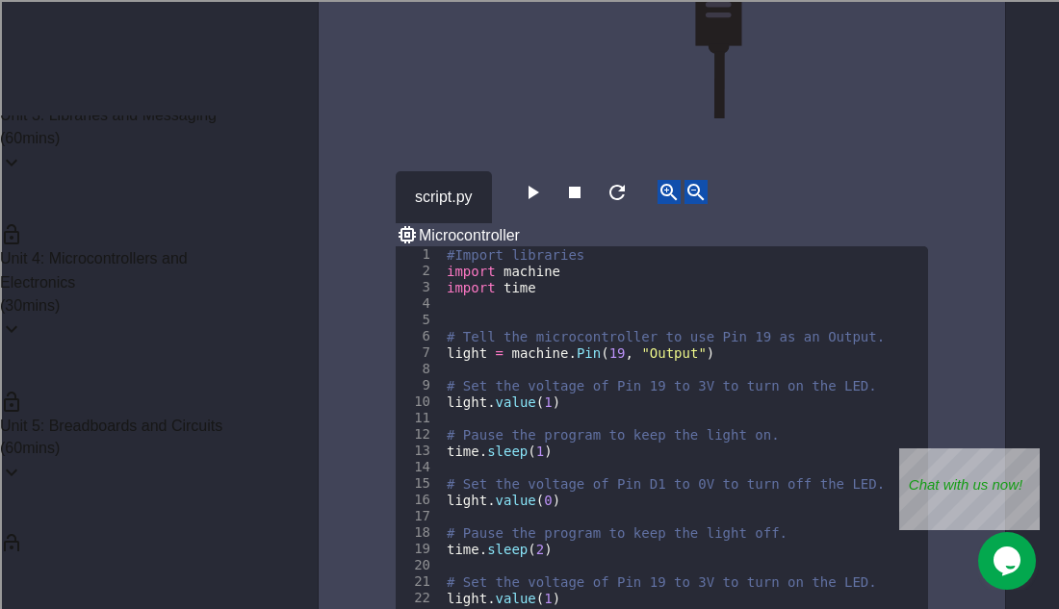
scroll to position [345, 0]
click at [23, 320] on icon at bounding box center [11, 331] width 23 height 23
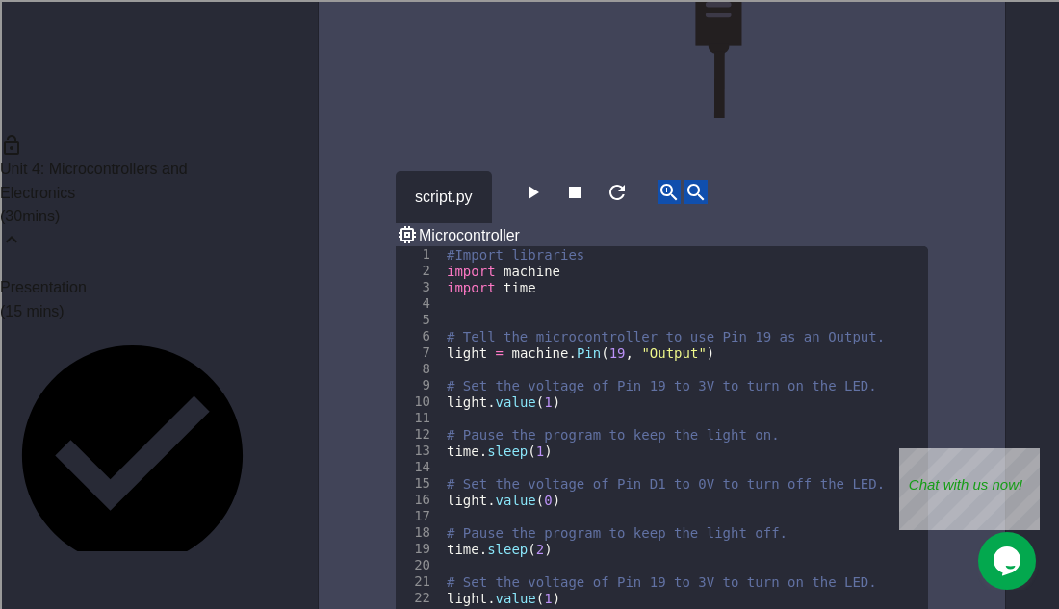
scroll to position [430, 0]
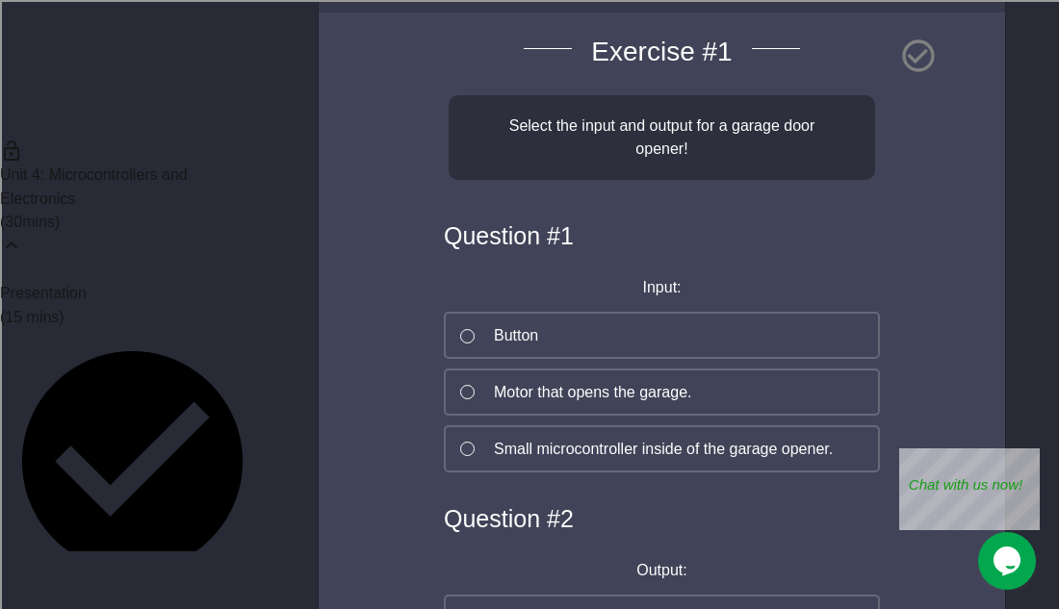
scroll to position [206, 0]
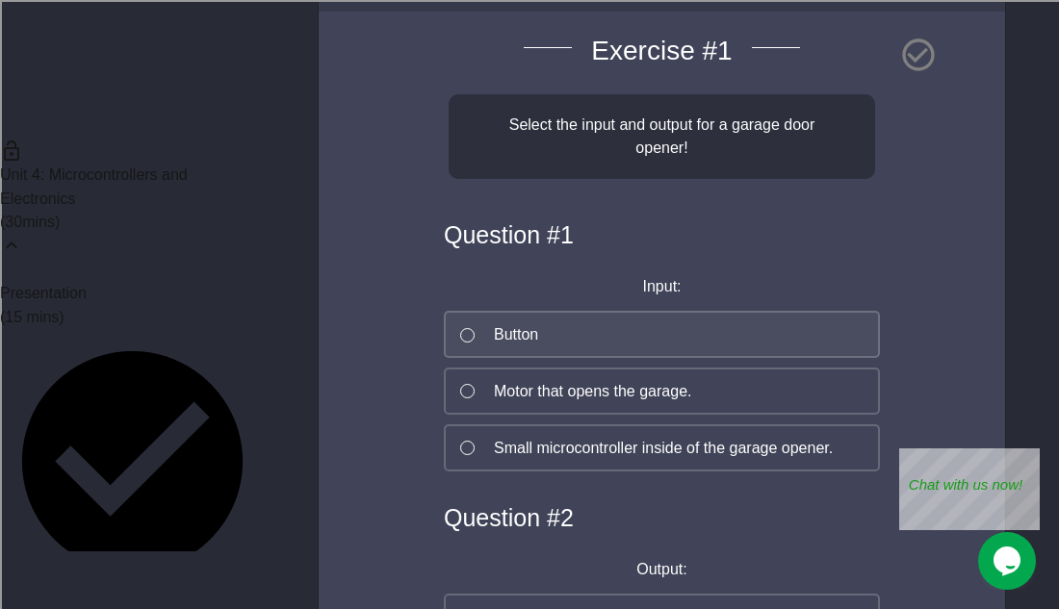
click at [564, 335] on button "Button" at bounding box center [662, 334] width 436 height 47
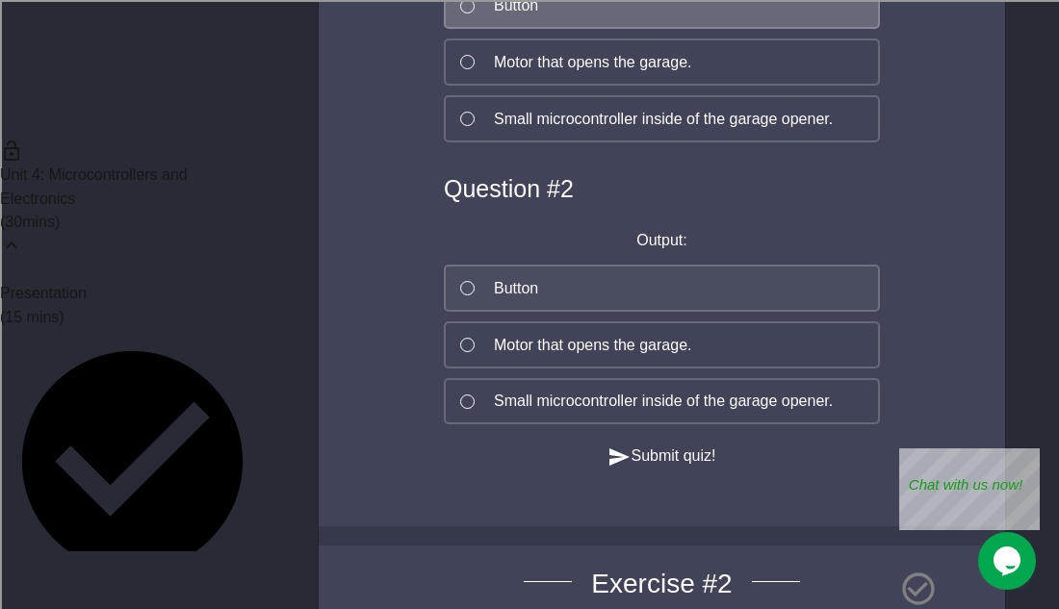
scroll to position [538, 0]
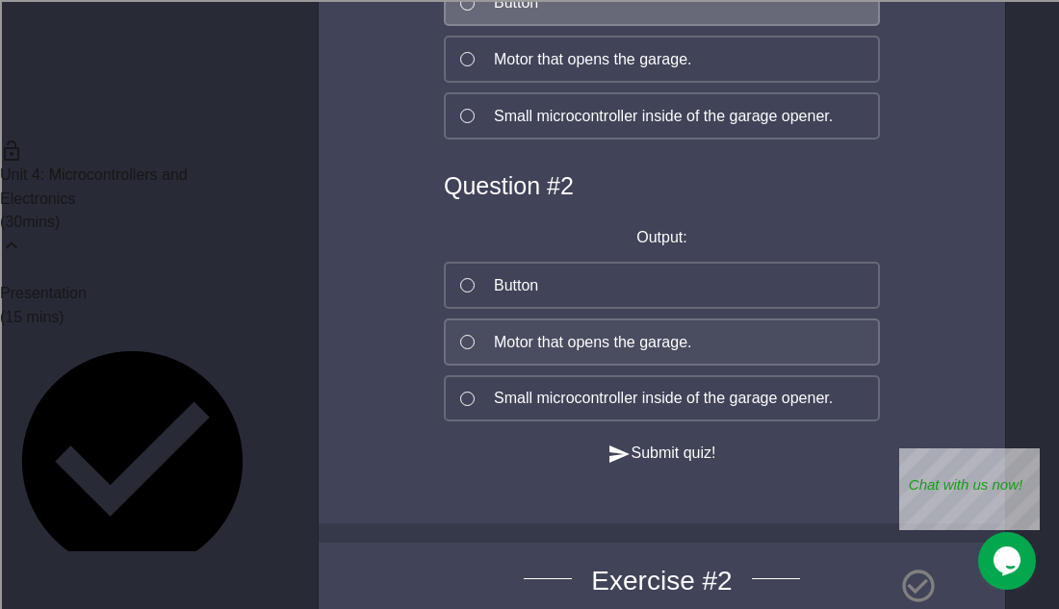
click at [600, 359] on button "Motor that opens the garage." at bounding box center [662, 342] width 436 height 47
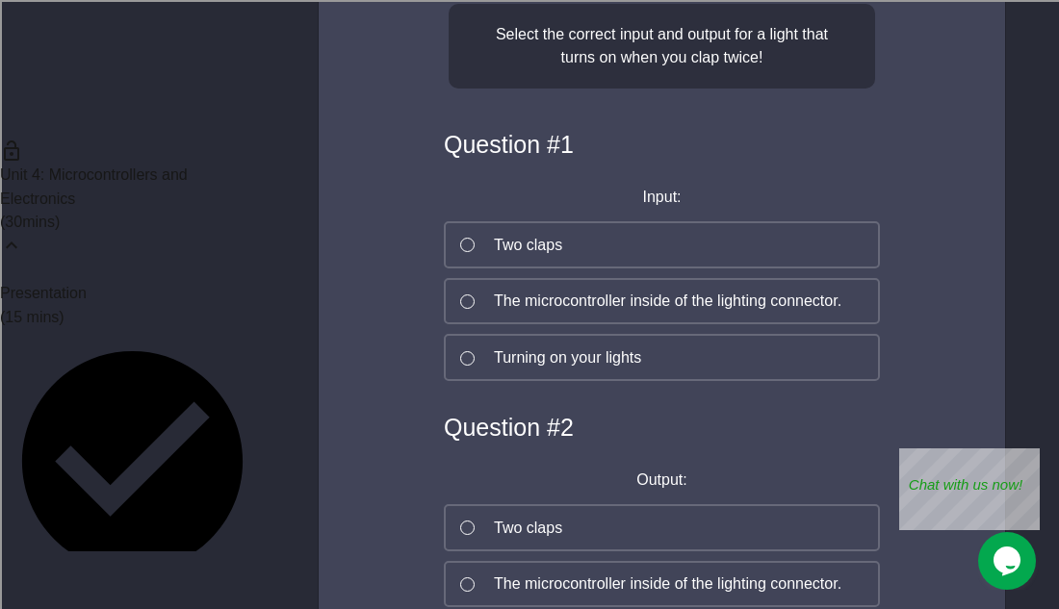
scroll to position [1158, 0]
click at [576, 269] on button "Two claps" at bounding box center [662, 245] width 436 height 47
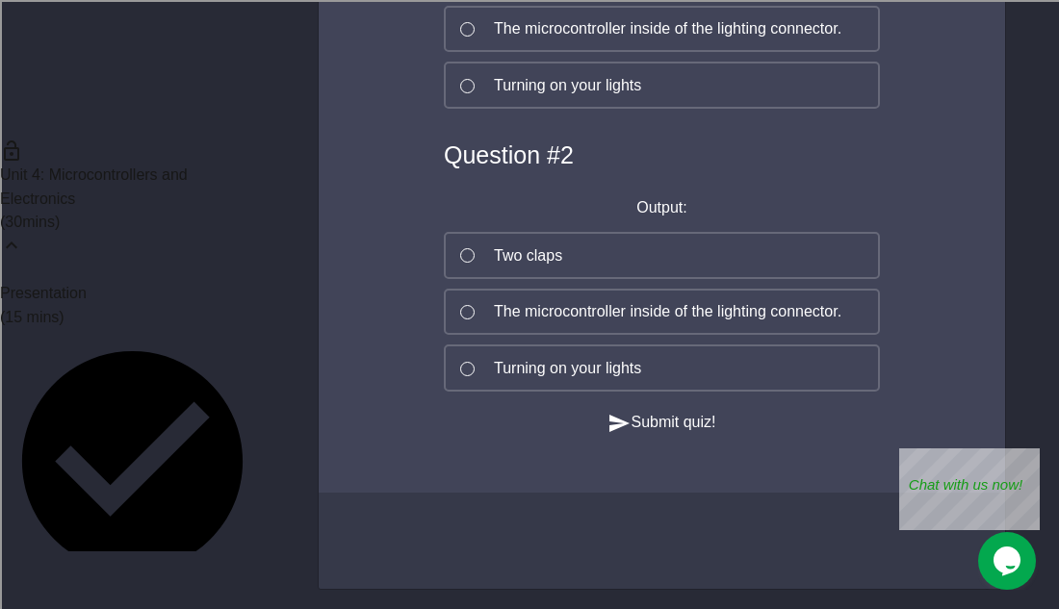
scroll to position [1446, 0]
click at [591, 380] on div "Turning on your lights" at bounding box center [567, 368] width 147 height 23
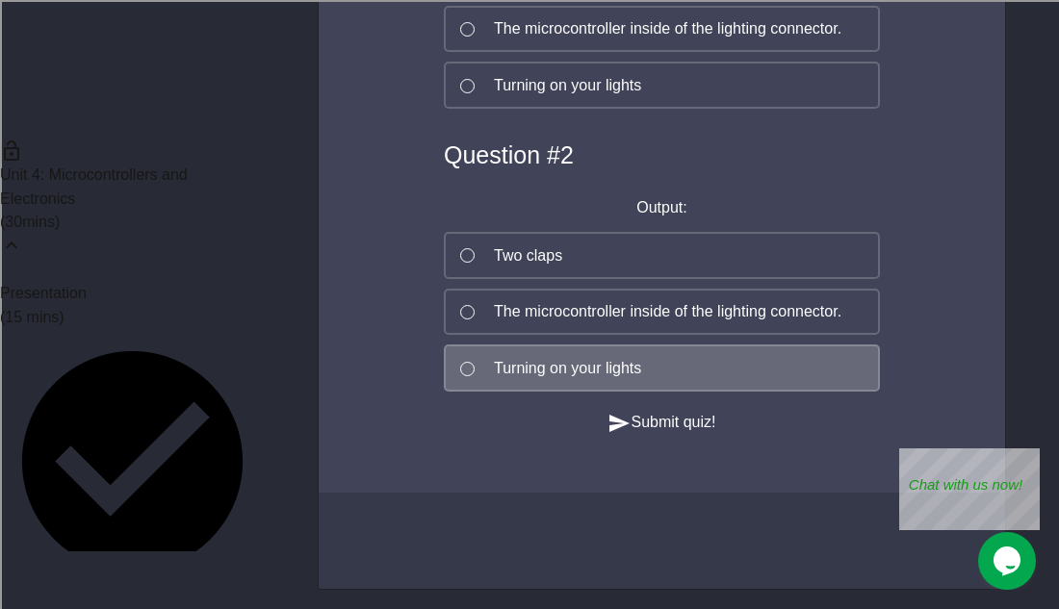
scroll to position [1535, 0]
click at [613, 415] on icon "button" at bounding box center [619, 423] width 20 height 17
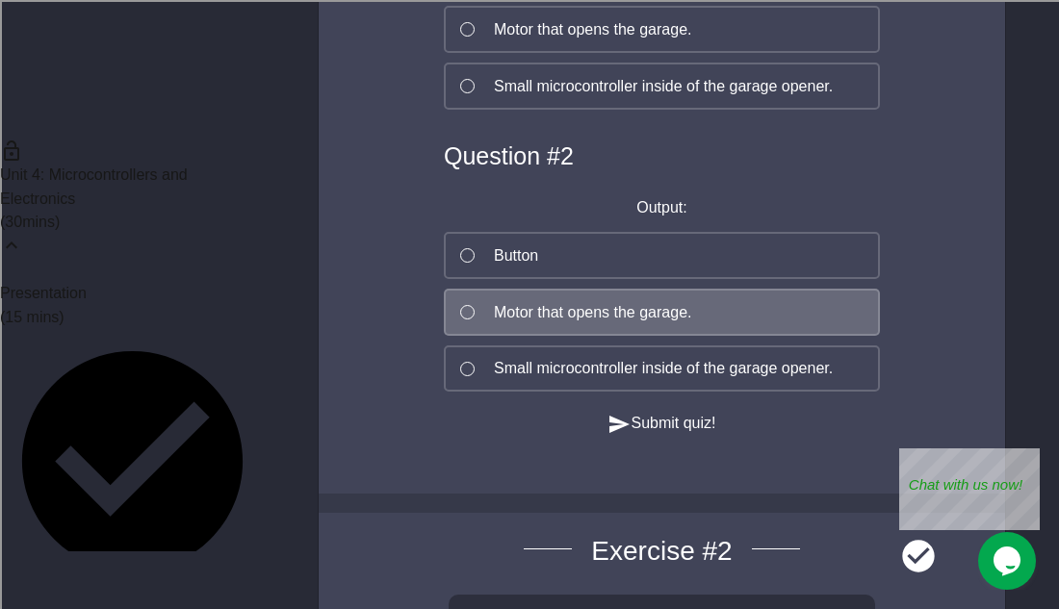
scroll to position [562, 0]
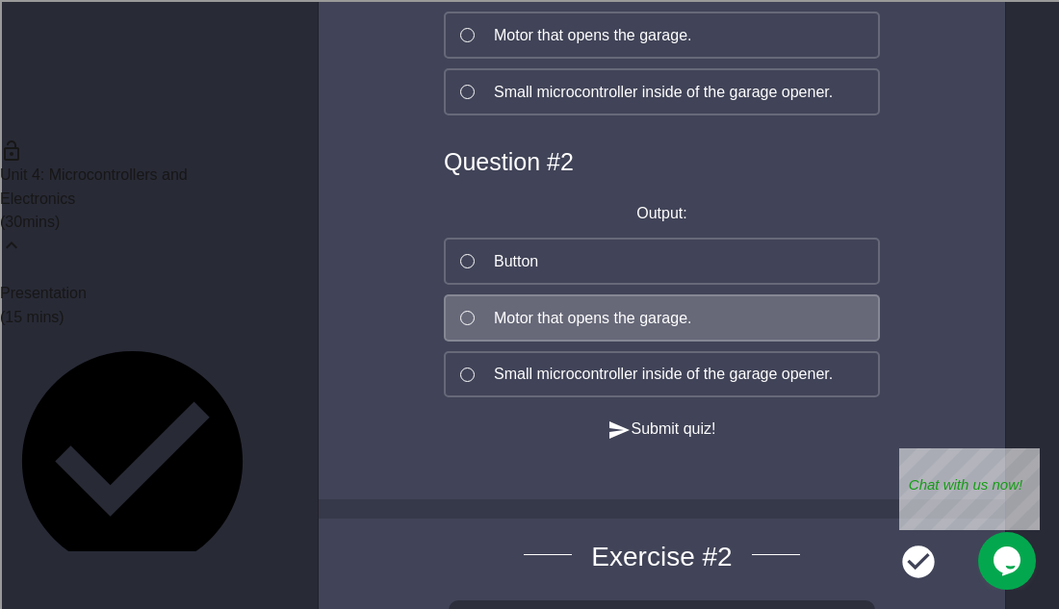
click at [632, 442] on button "Submit quiz!" at bounding box center [661, 430] width 108 height 24
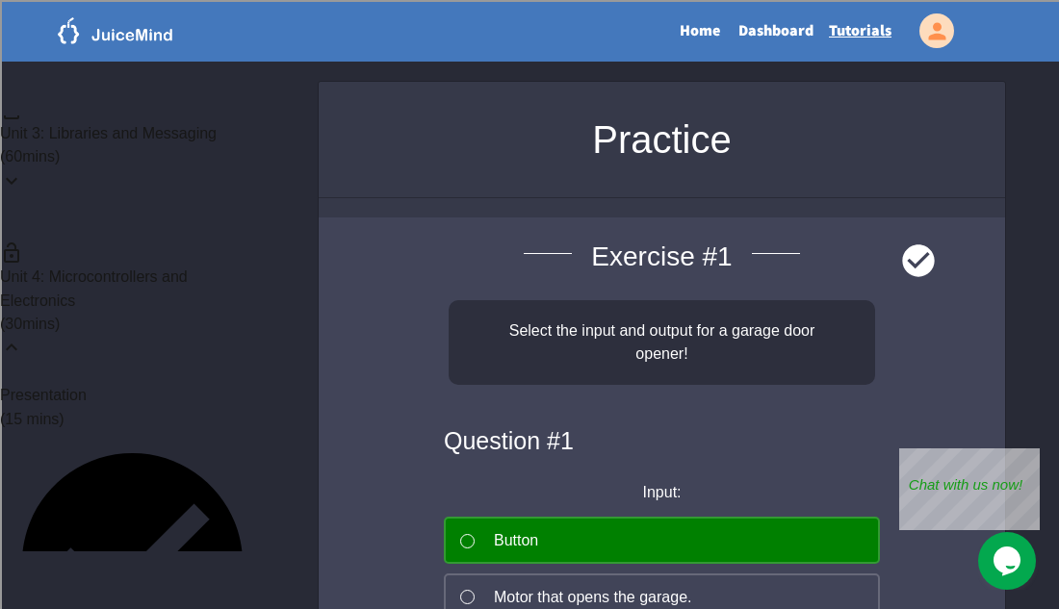
scroll to position [326, 0]
click at [223, 315] on div "( 30 mins)" at bounding box center [132, 326] width 265 height 23
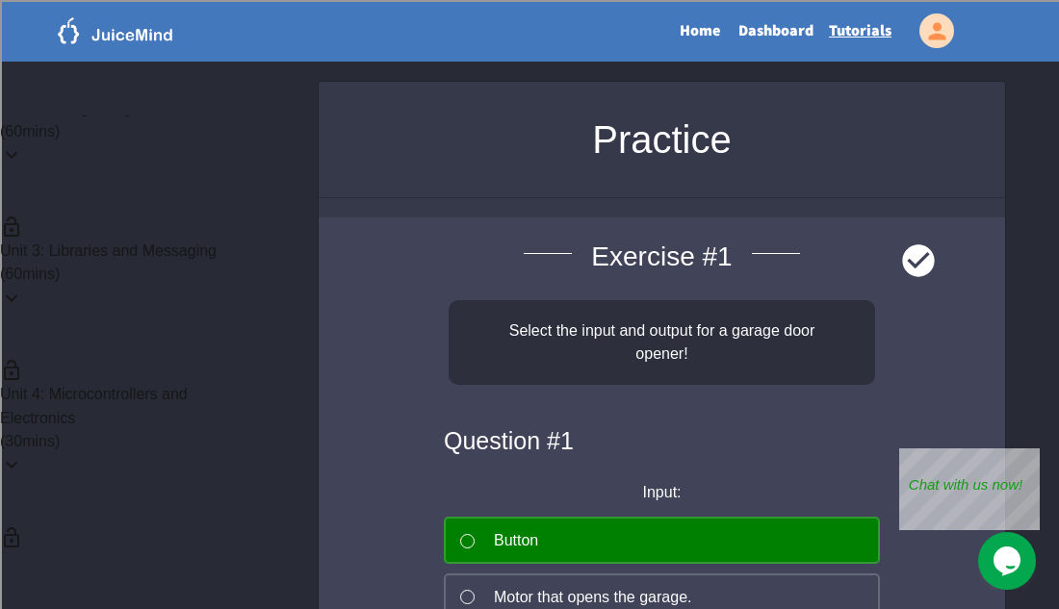
click at [223, 263] on div "( 60 mins)" at bounding box center [132, 274] width 265 height 23
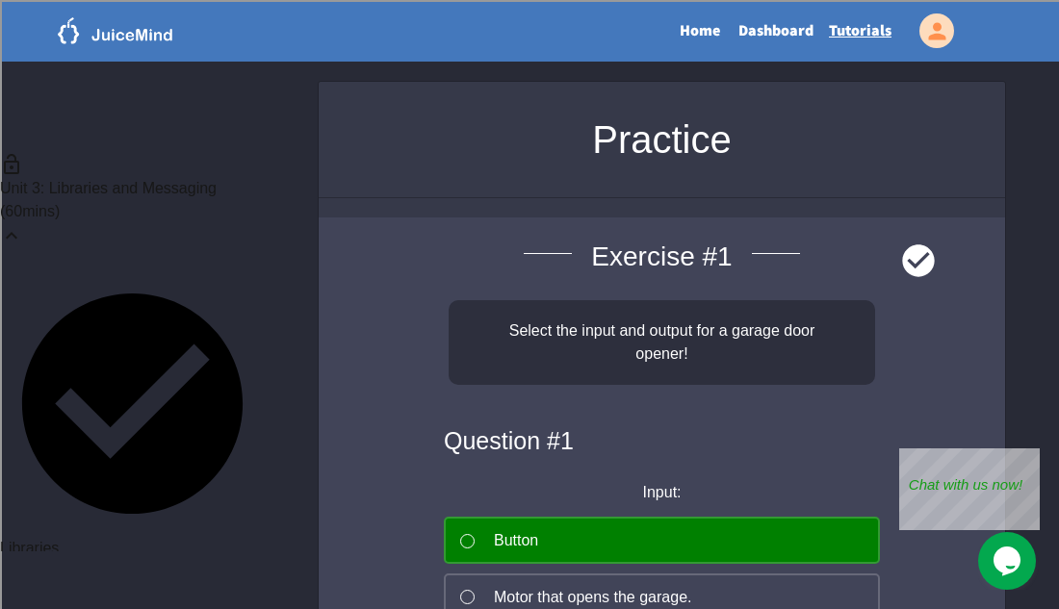
scroll to position [282, 0]
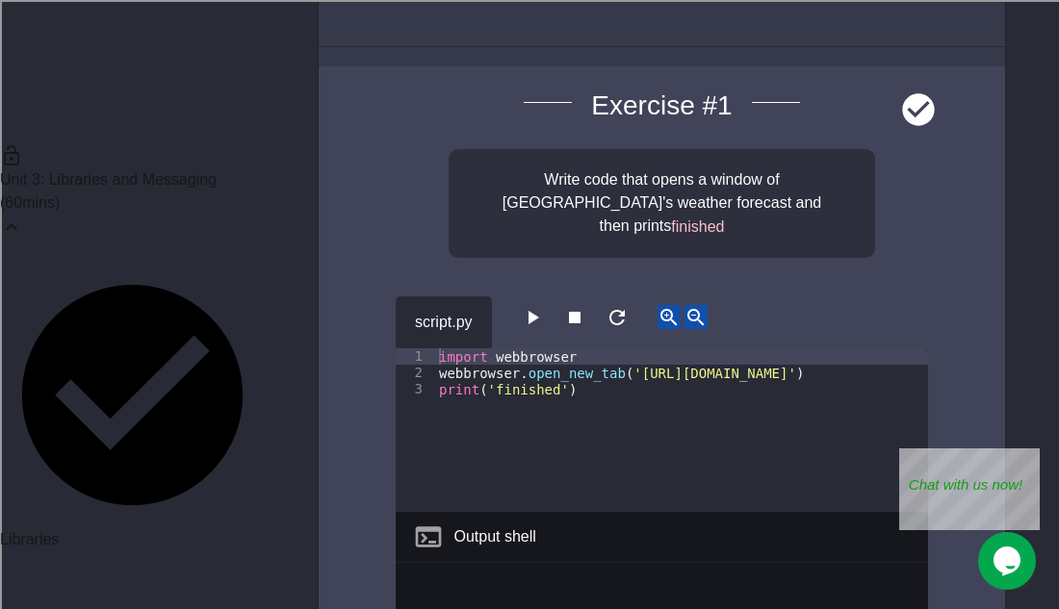
scroll to position [153, 0]
click at [529, 304] on icon "button" at bounding box center [532, 315] width 23 height 23
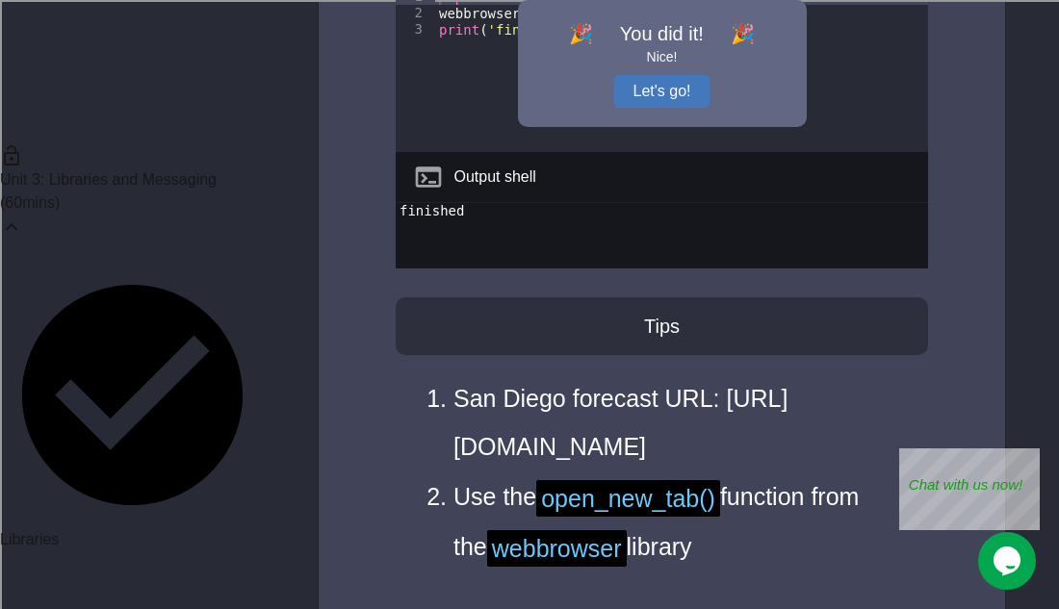
scroll to position [565, 0]
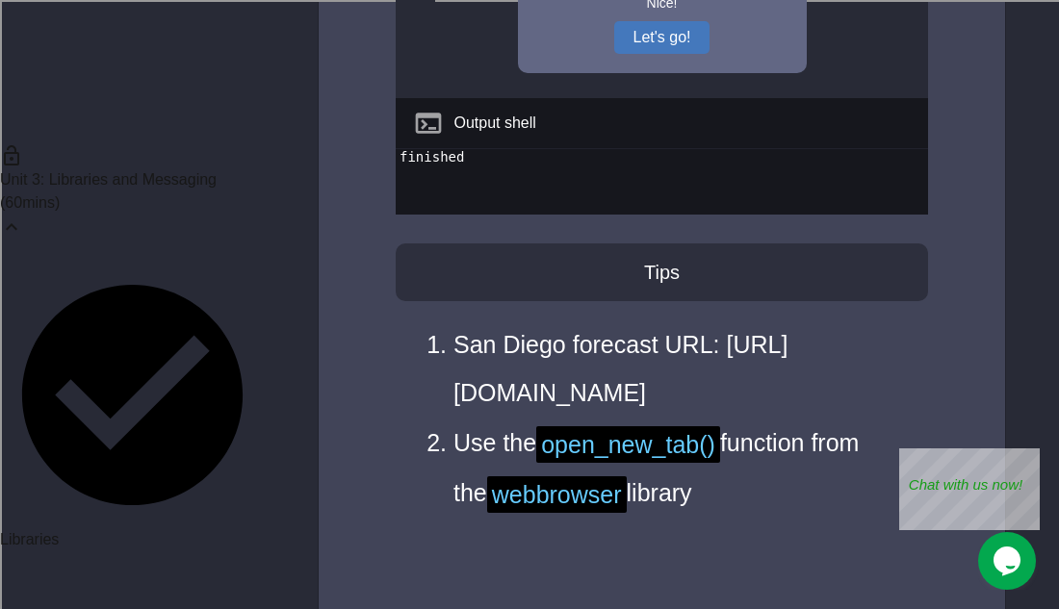
drag, startPoint x: 455, startPoint y: 371, endPoint x: 549, endPoint y: 429, distance: 110.3
click at [549, 417] on li "San Diego forecast URL: [URL][DOMAIN_NAME]" at bounding box center [671, 368] width 436 height 96
copy li "[URL][DOMAIN_NAME]"
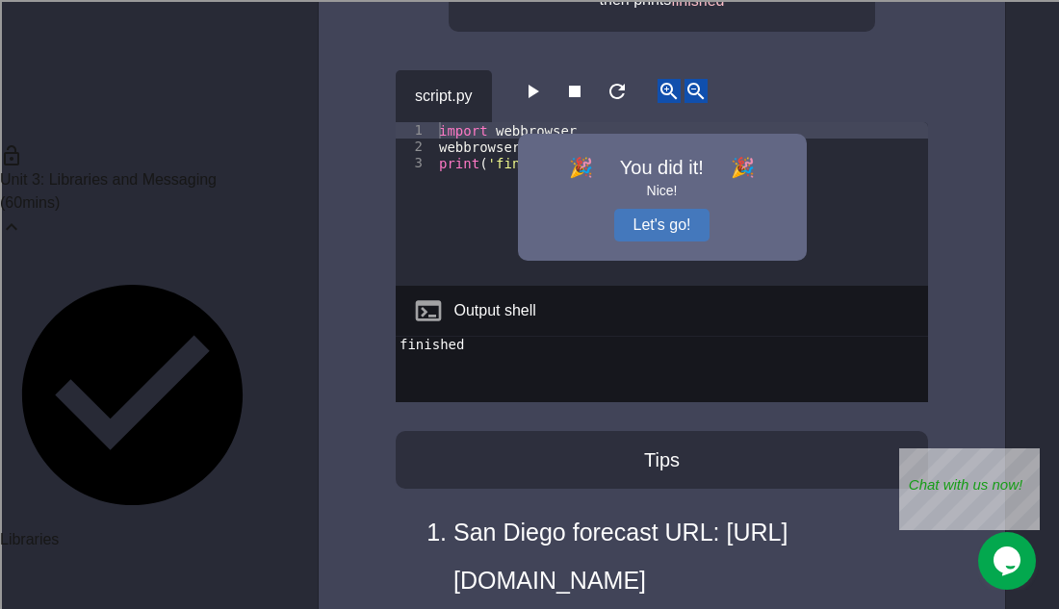
scroll to position [378, 0]
click at [660, 209] on button "Let's go!" at bounding box center [662, 224] width 96 height 33
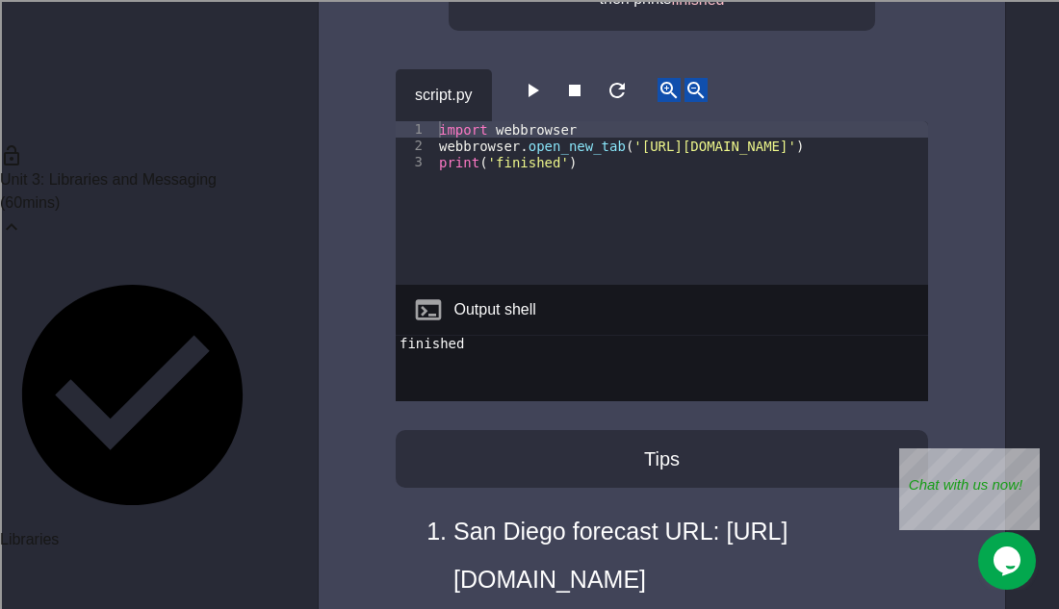
click at [632, 127] on div "import webbrowser webbrowser . open_new_tab ( '[URL][DOMAIN_NAME]' ) print ( 'f…" at bounding box center [743, 219] width 616 height 196
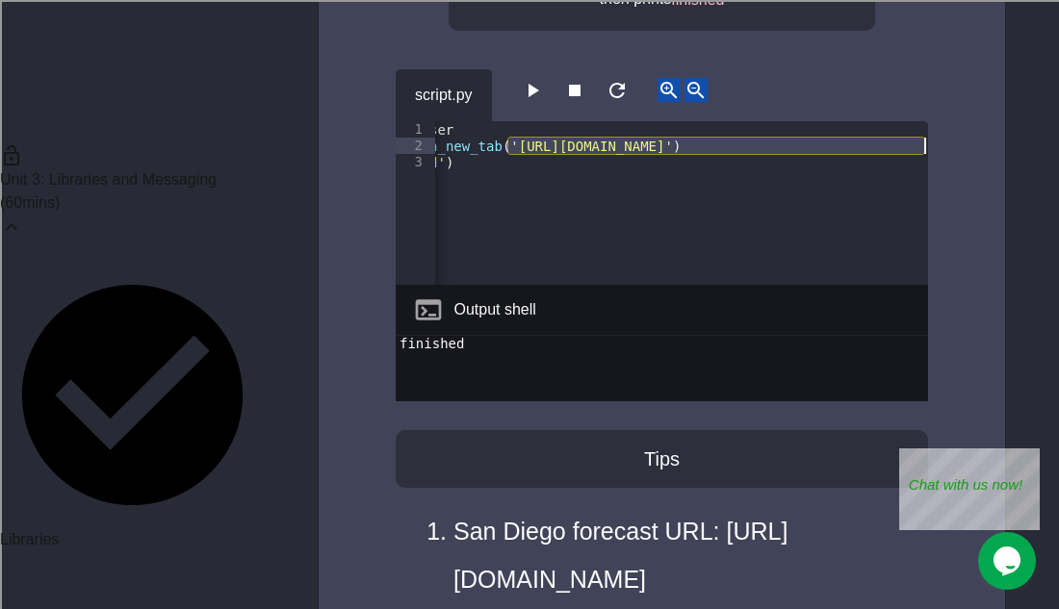
scroll to position [0, 123]
paste textarea "*"
type textarea "**********"
click at [544, 79] on icon "button" at bounding box center [532, 90] width 23 height 23
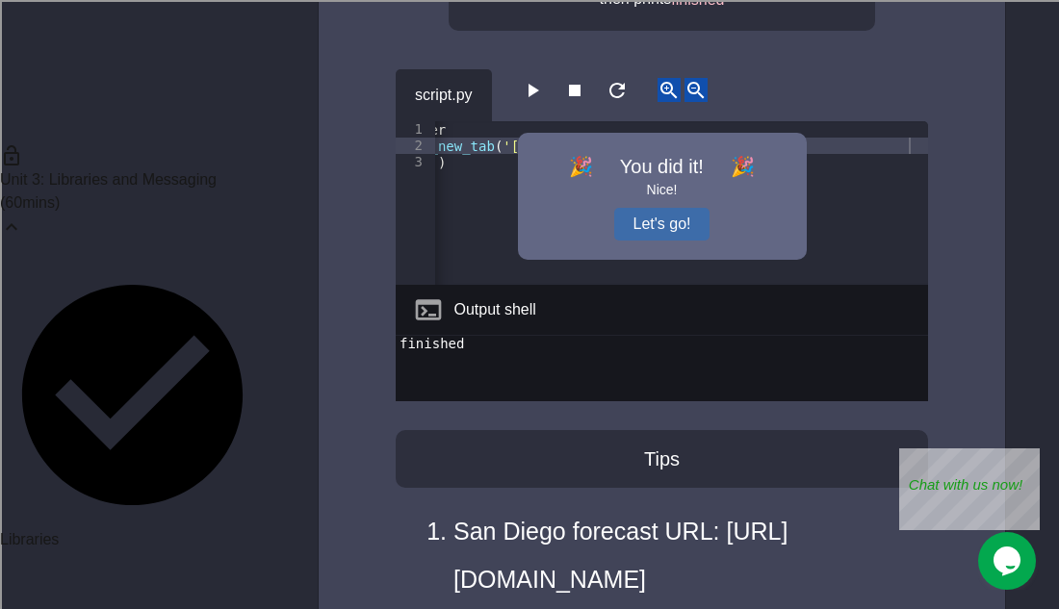
click at [649, 217] on button "Let's go!" at bounding box center [662, 224] width 96 height 33
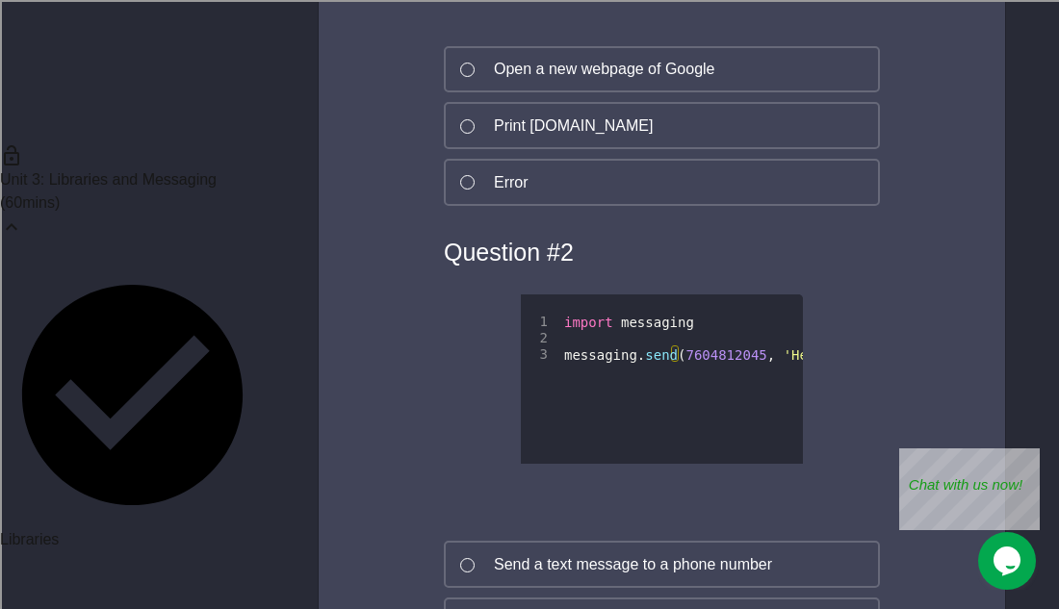
scroll to position [1672, 0]
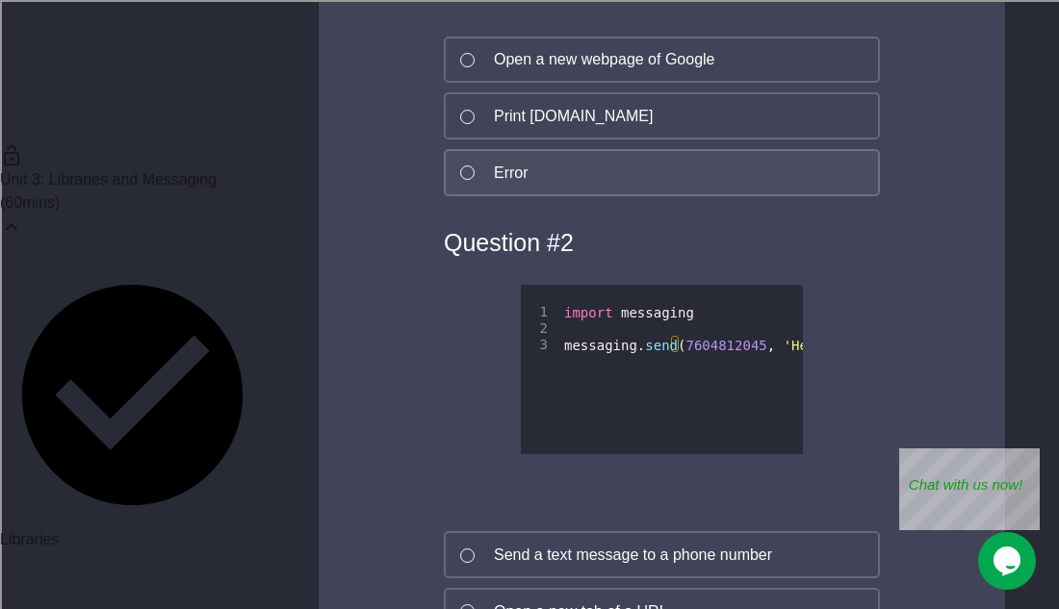
click at [582, 196] on button "Error" at bounding box center [662, 172] width 436 height 47
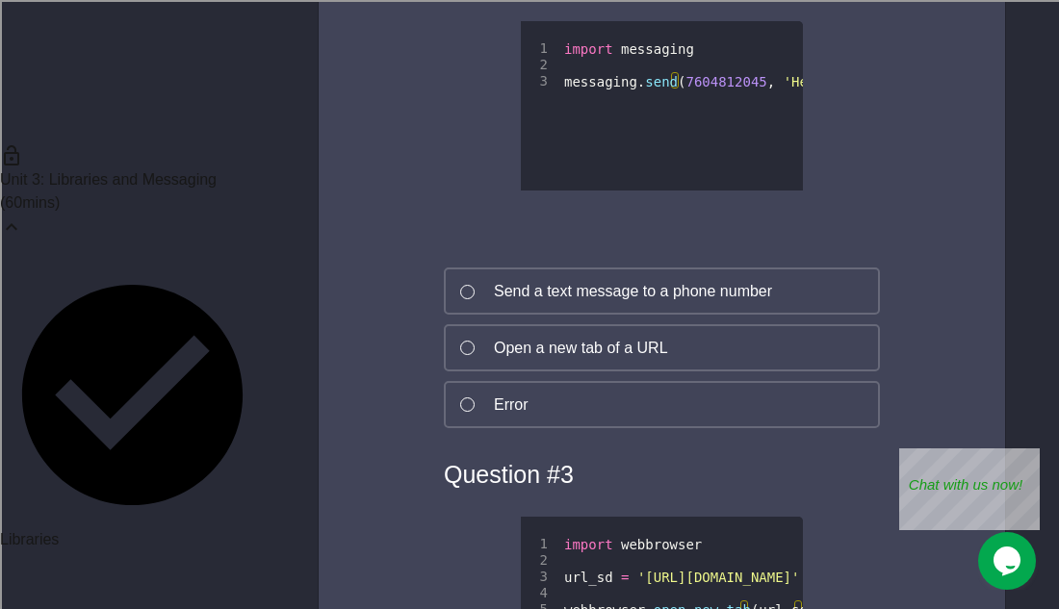
scroll to position [1946, 0]
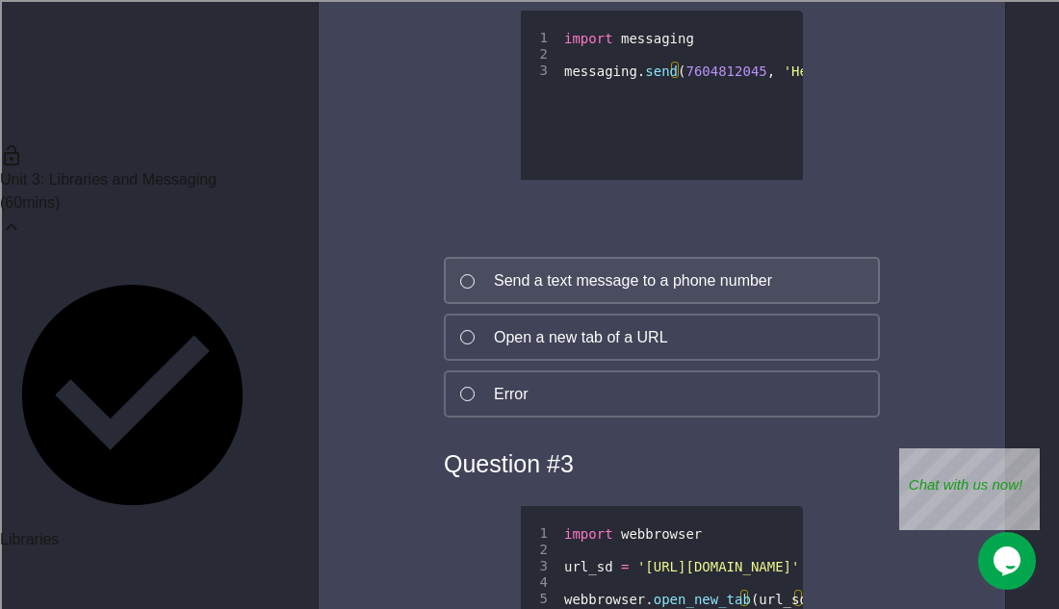
click at [578, 304] on button "Send a text message to a phone number" at bounding box center [662, 280] width 436 height 47
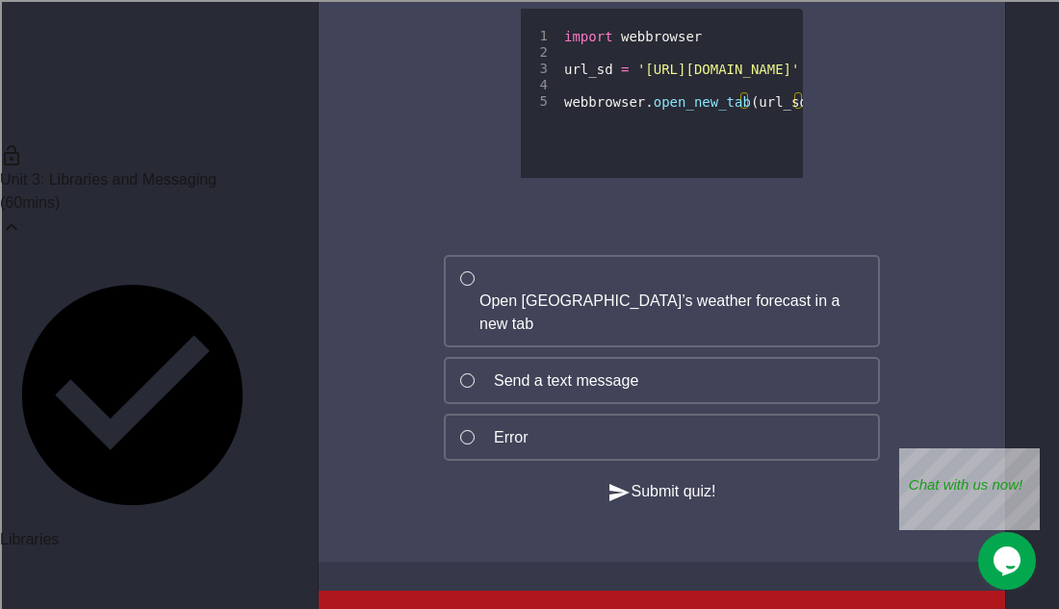
scroll to position [2444, 0]
click at [578, 327] on button "Open [GEOGRAPHIC_DATA]’s weather forecast in a new tab" at bounding box center [662, 300] width 436 height 92
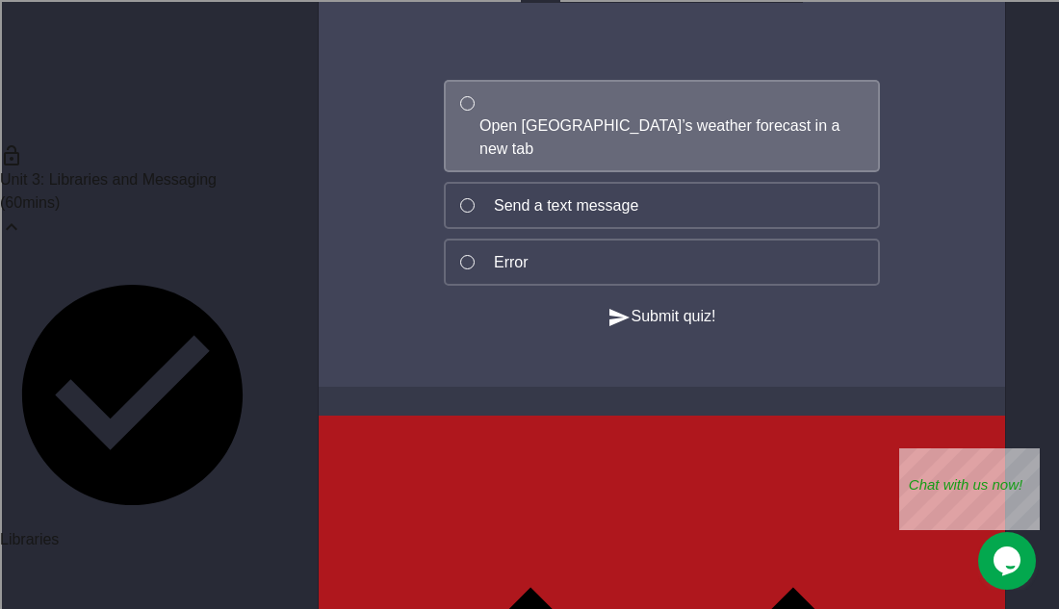
scroll to position [2633, 0]
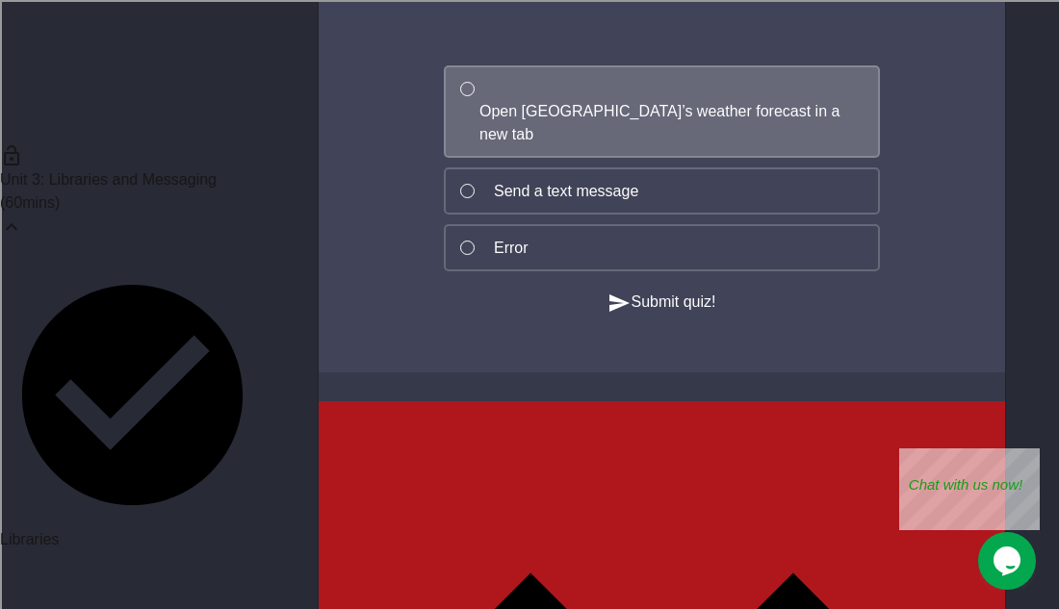
click at [617, 315] on icon "button" at bounding box center [618, 303] width 23 height 23
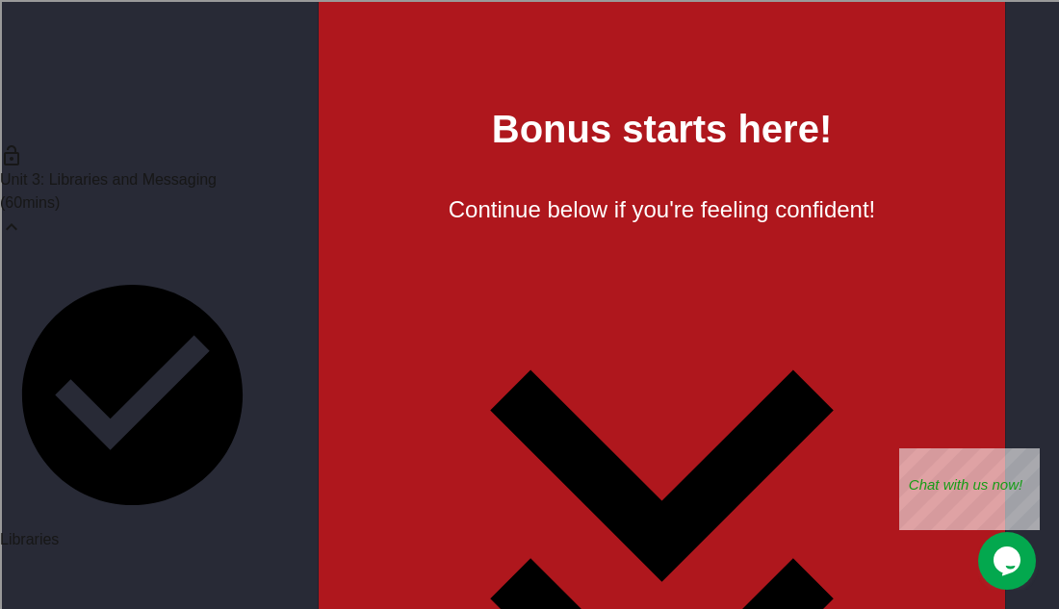
scroll to position [3682, 0]
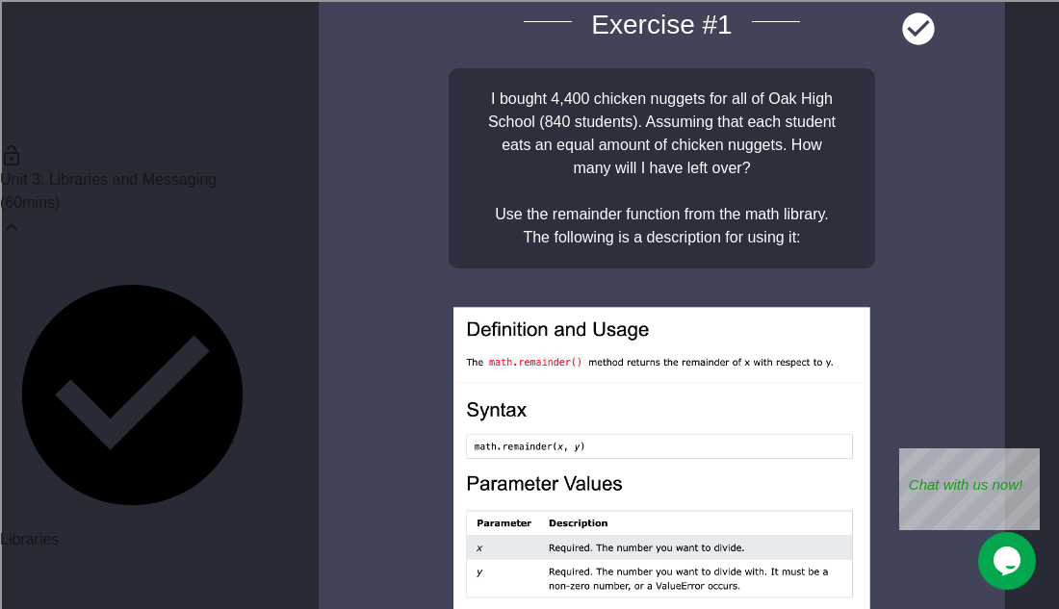
scroll to position [4630, 0]
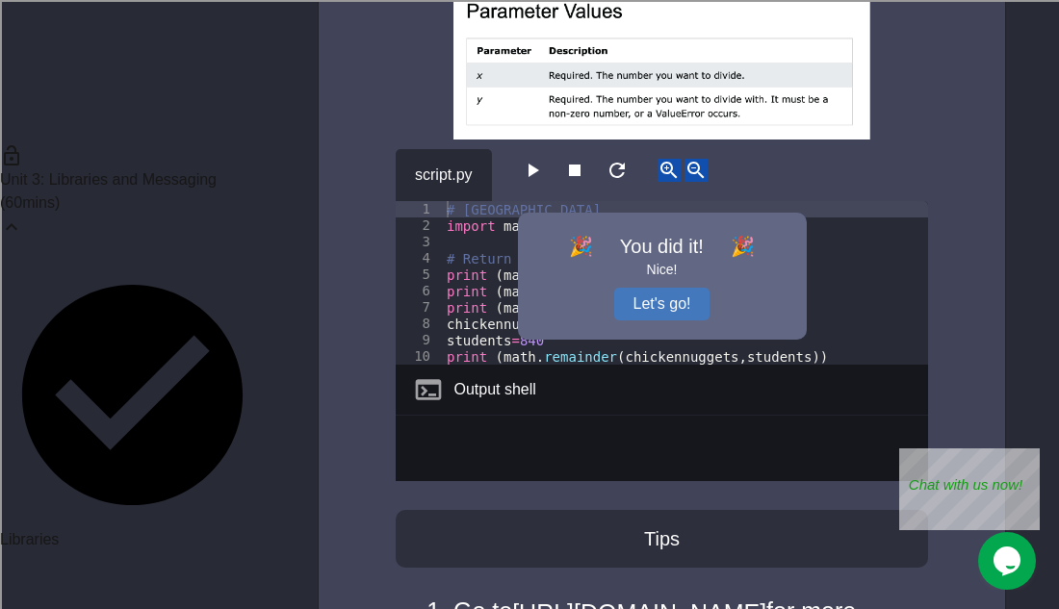
scroll to position [5237, 0]
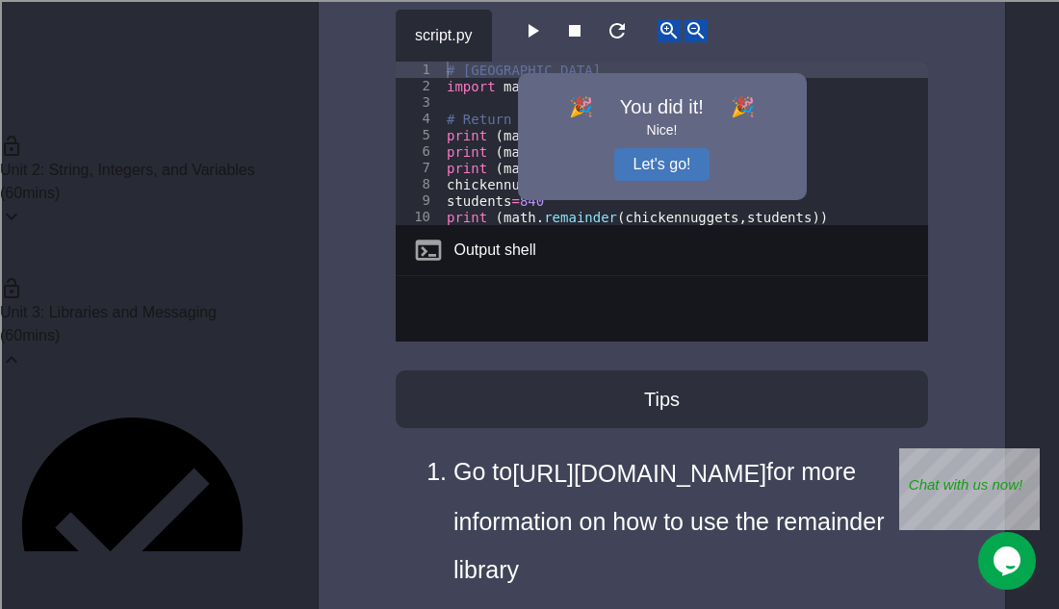
click at [223, 271] on div "Unit 3: Libraries and Messaging ( 60 mins)" at bounding box center [132, 323] width 265 height 143
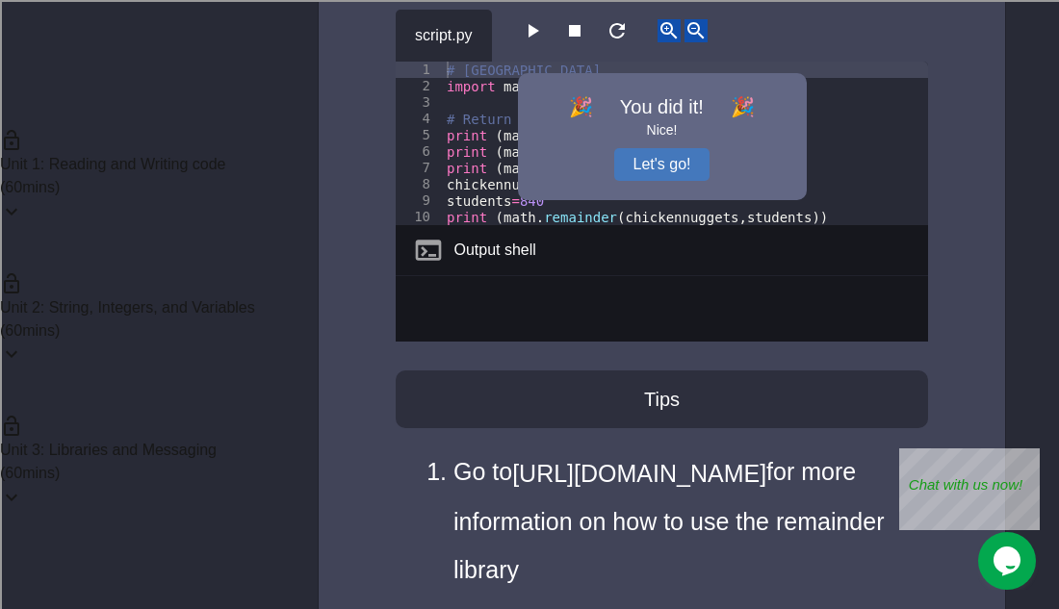
click at [223, 320] on div "( 60 mins)" at bounding box center [132, 331] width 265 height 23
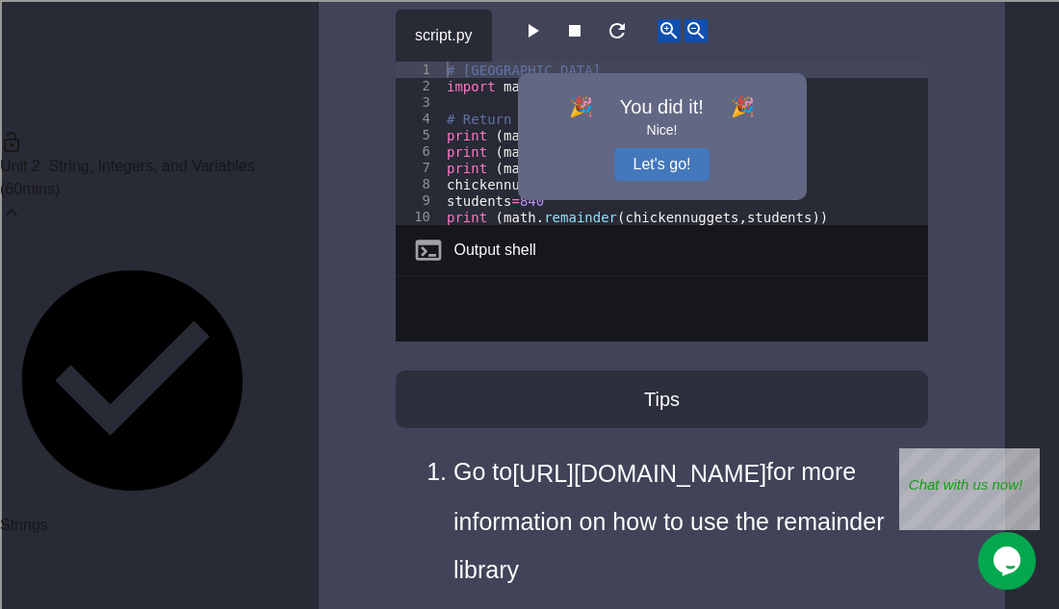
scroll to position [157, 0]
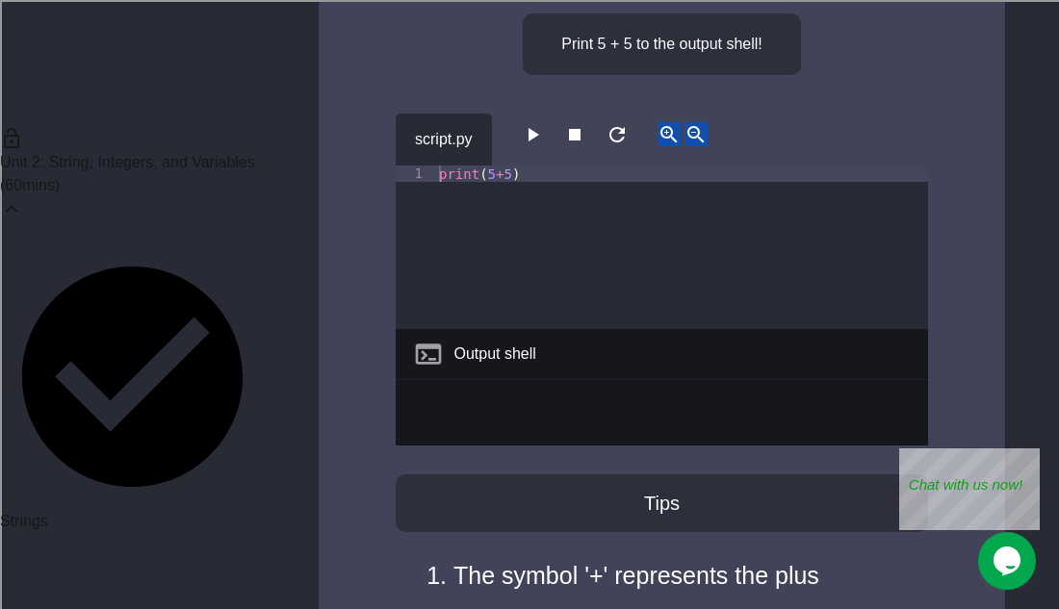
scroll to position [212, 0]
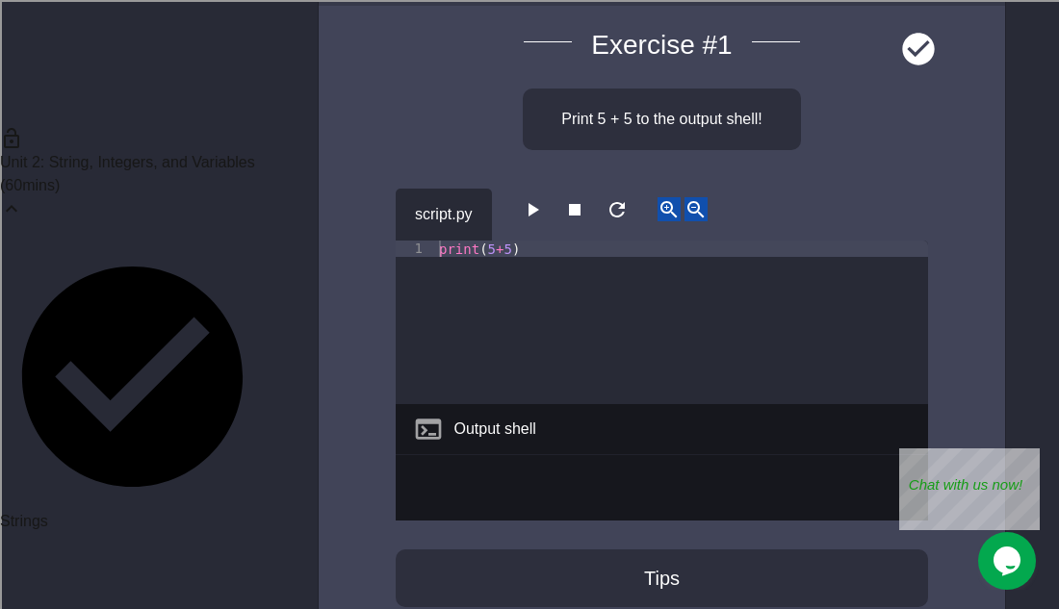
click at [534, 216] on icon "button" at bounding box center [532, 209] width 23 height 23
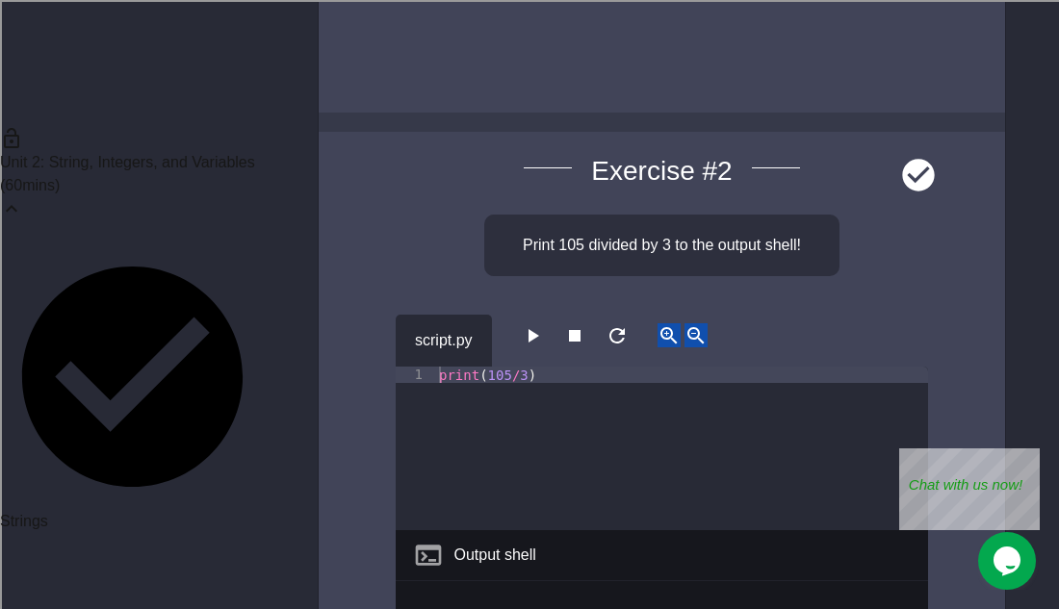
scroll to position [939, 0]
click at [532, 339] on icon "button" at bounding box center [532, 333] width 23 height 23
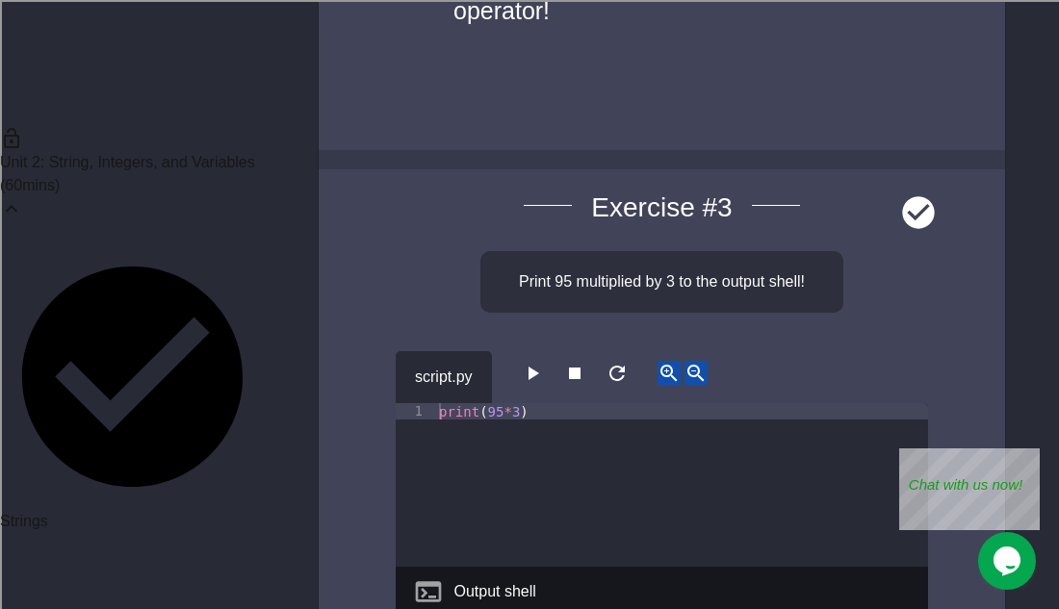
click at [536, 363] on button "button" at bounding box center [532, 373] width 23 height 24
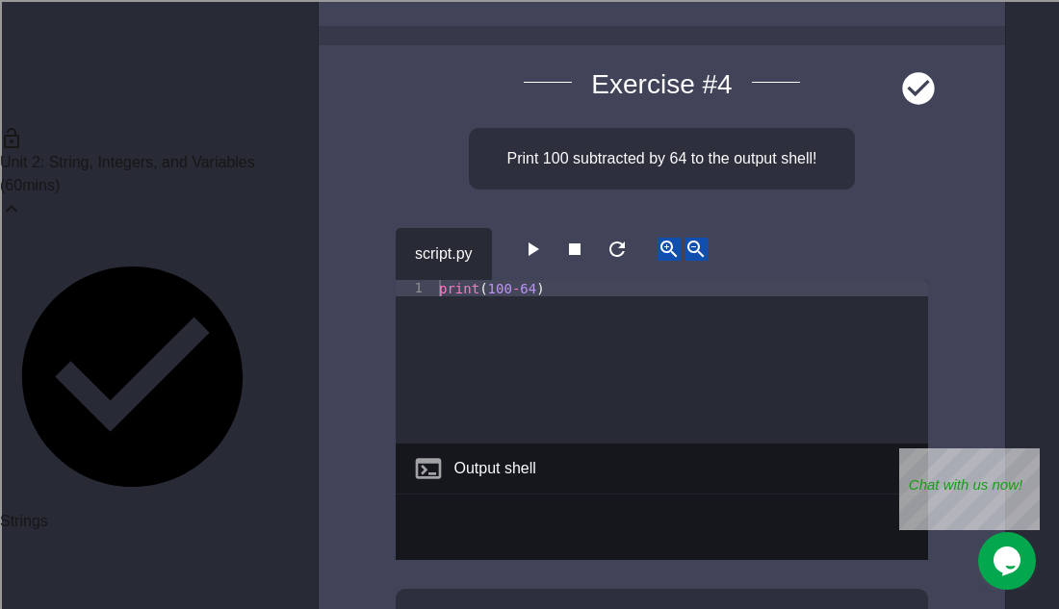
scroll to position [2726, 0]
click at [533, 252] on icon "button" at bounding box center [532, 249] width 23 height 23
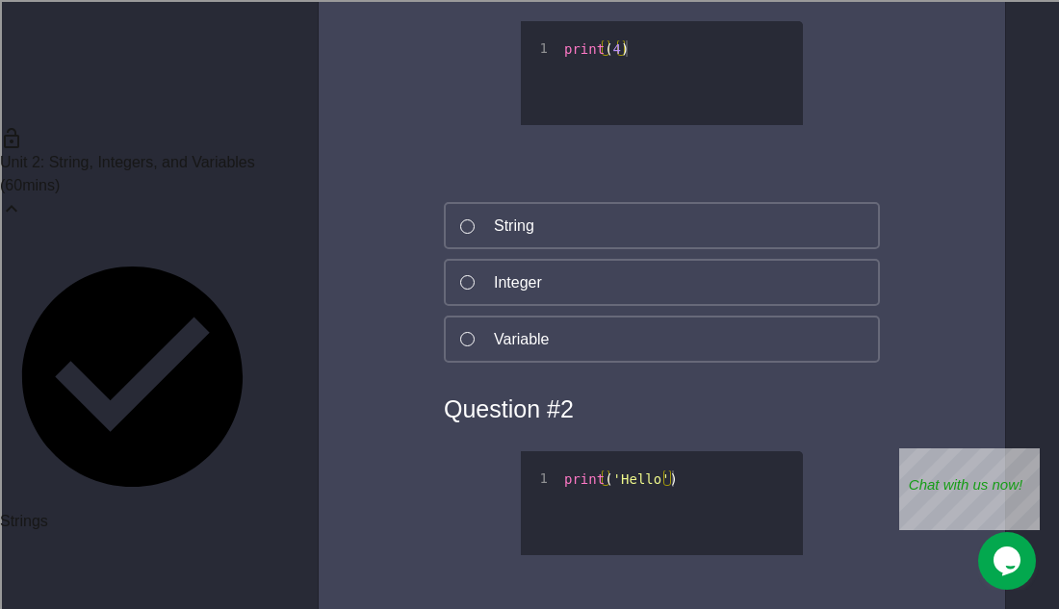
scroll to position [3870, 0]
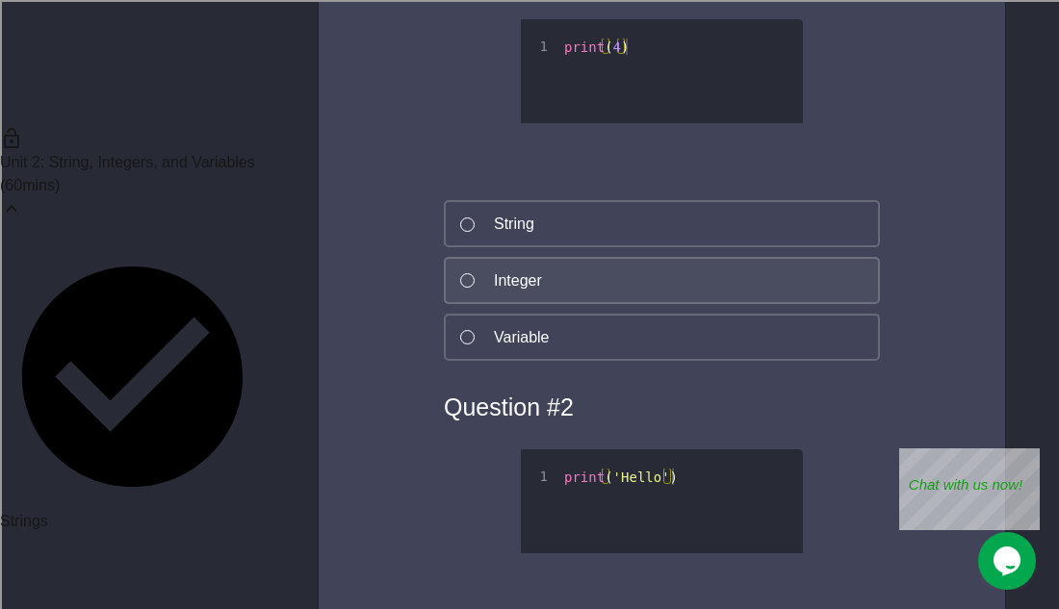
click at [549, 300] on button "Integer" at bounding box center [662, 280] width 436 height 47
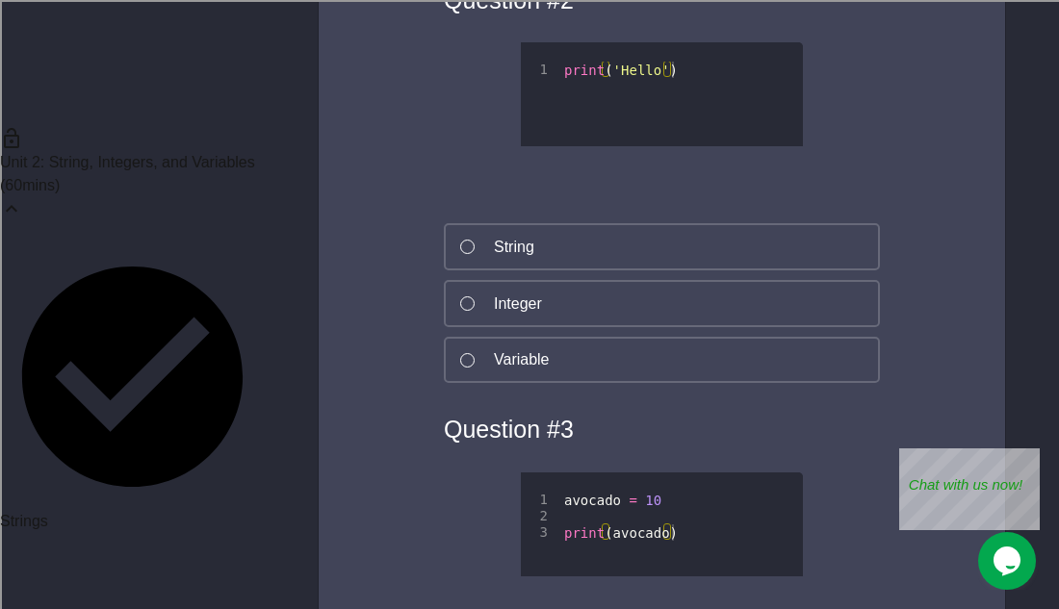
scroll to position [0, 0]
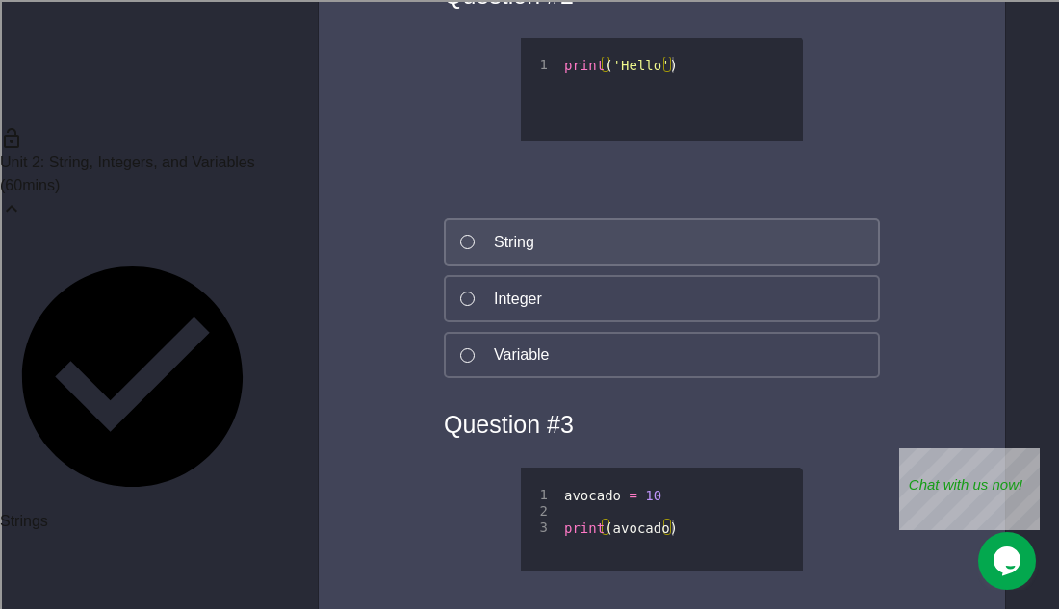
click at [540, 260] on button "String" at bounding box center [662, 241] width 436 height 47
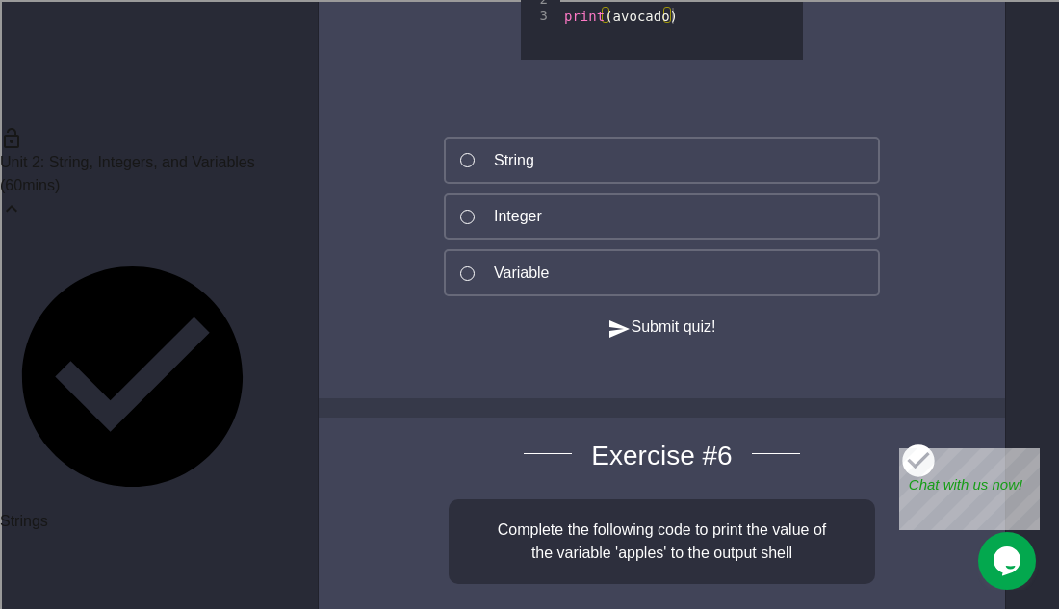
scroll to position [4797, 0]
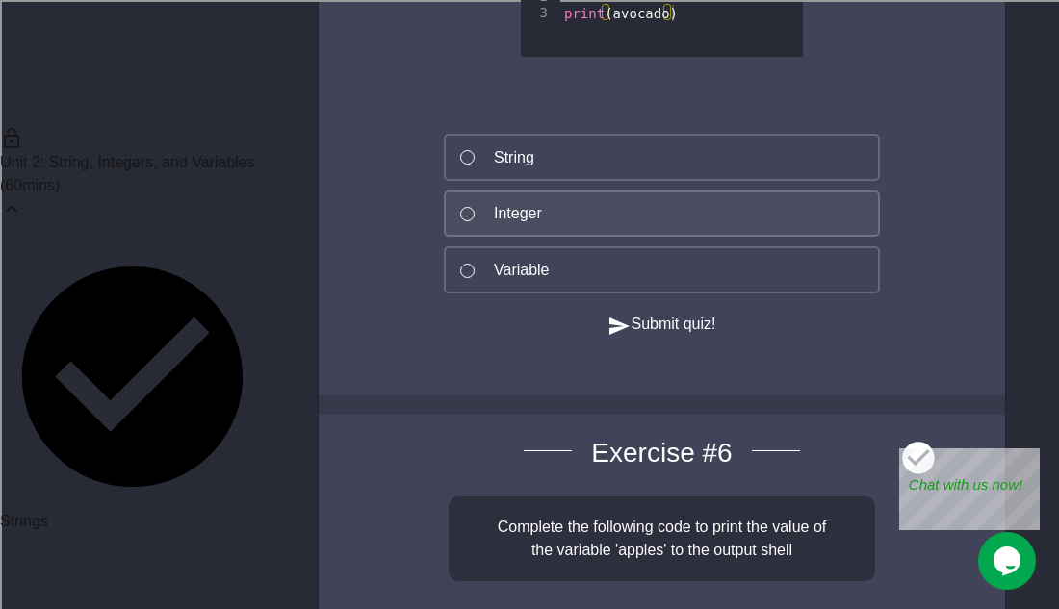
click at [533, 214] on button "Integer" at bounding box center [662, 214] width 436 height 47
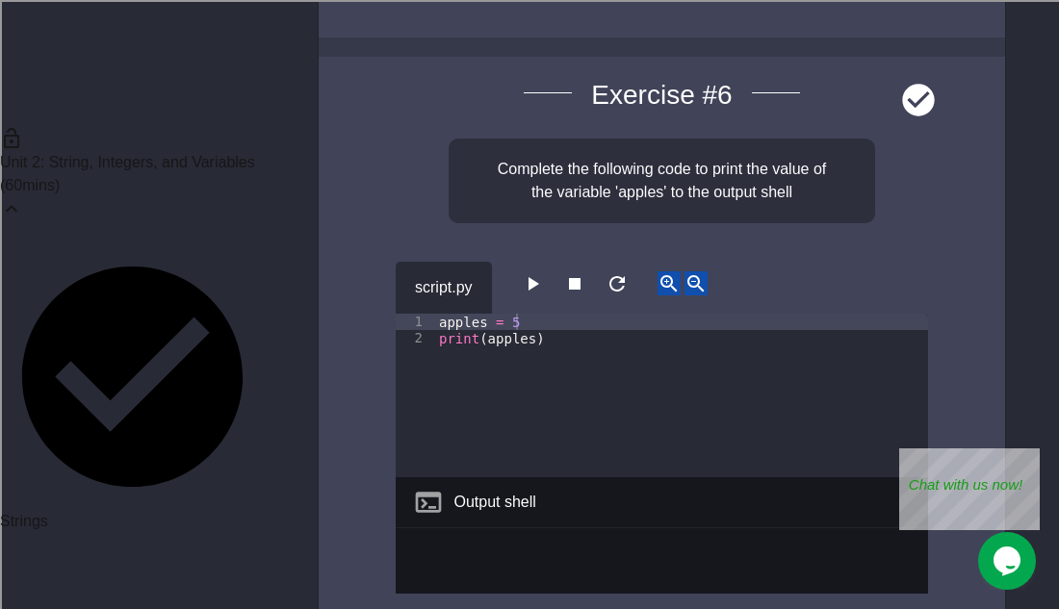
scroll to position [5151, 0]
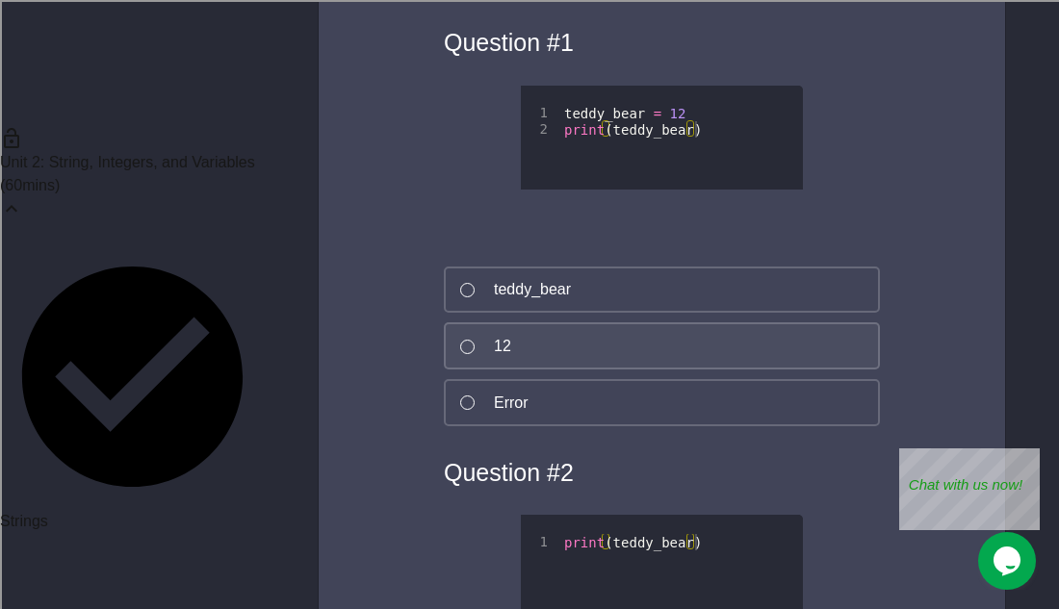
click at [596, 370] on button "12" at bounding box center [662, 345] width 436 height 47
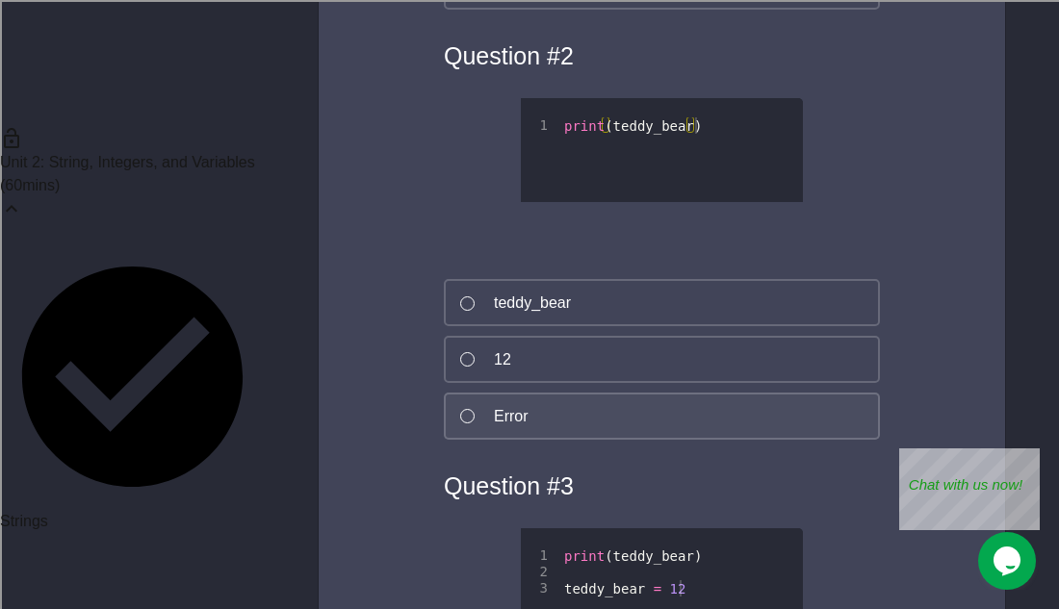
click at [584, 440] on button "Error" at bounding box center [662, 416] width 436 height 47
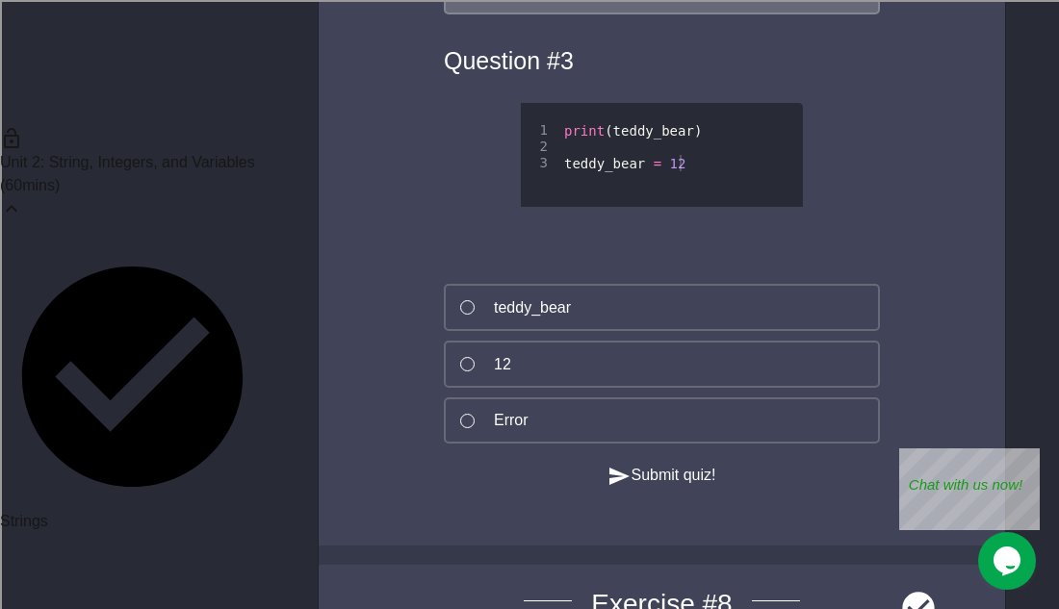
scroll to position [6841, 0]
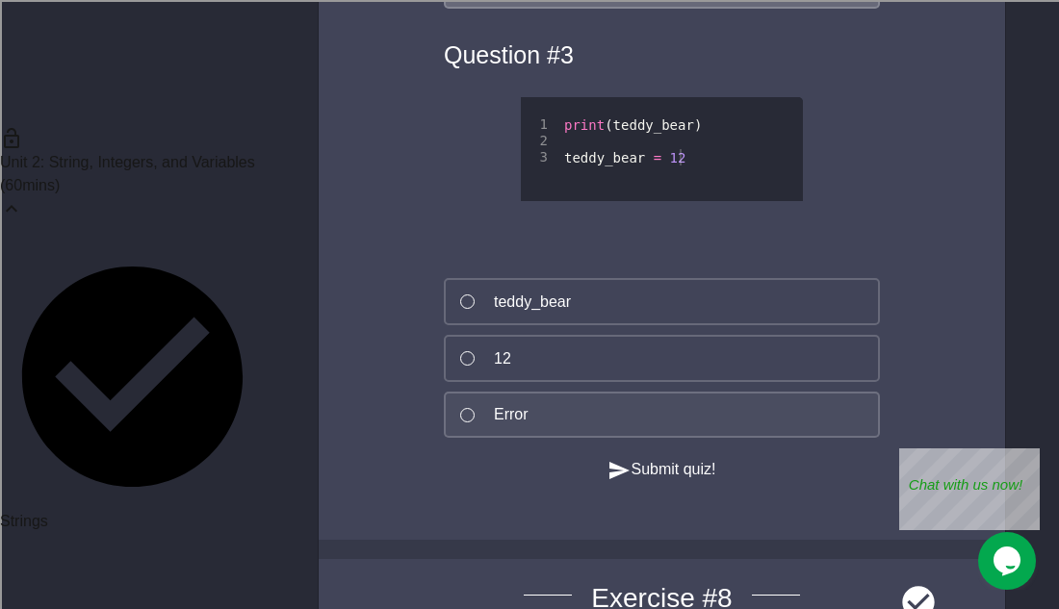
click at [567, 439] on button "Error" at bounding box center [662, 415] width 436 height 47
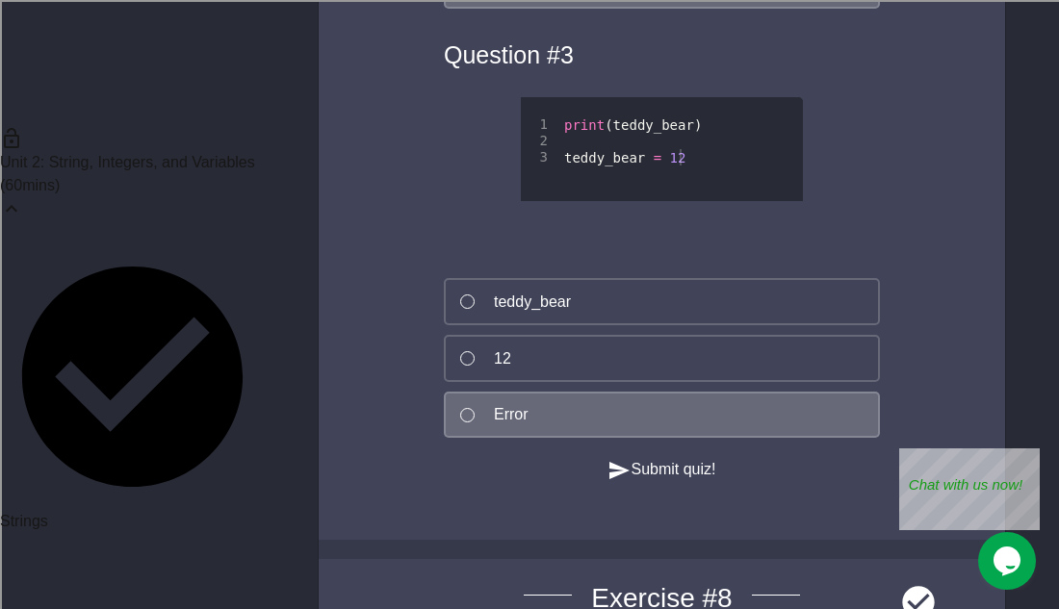
click at [642, 482] on button "Submit quiz!" at bounding box center [661, 470] width 108 height 24
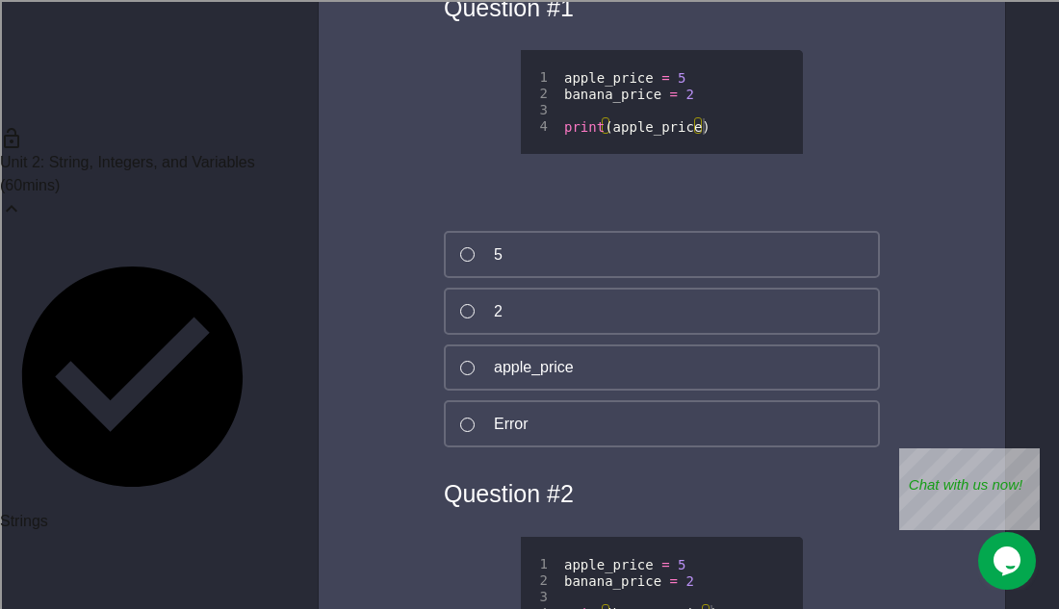
scroll to position [7597, 0]
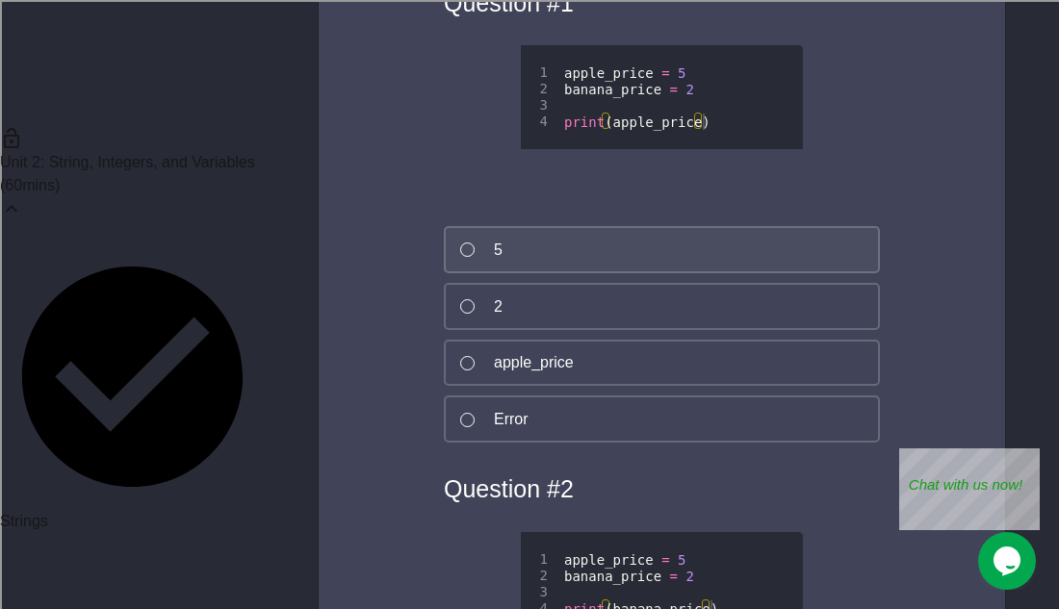
click at [544, 273] on button "5" at bounding box center [662, 249] width 436 height 47
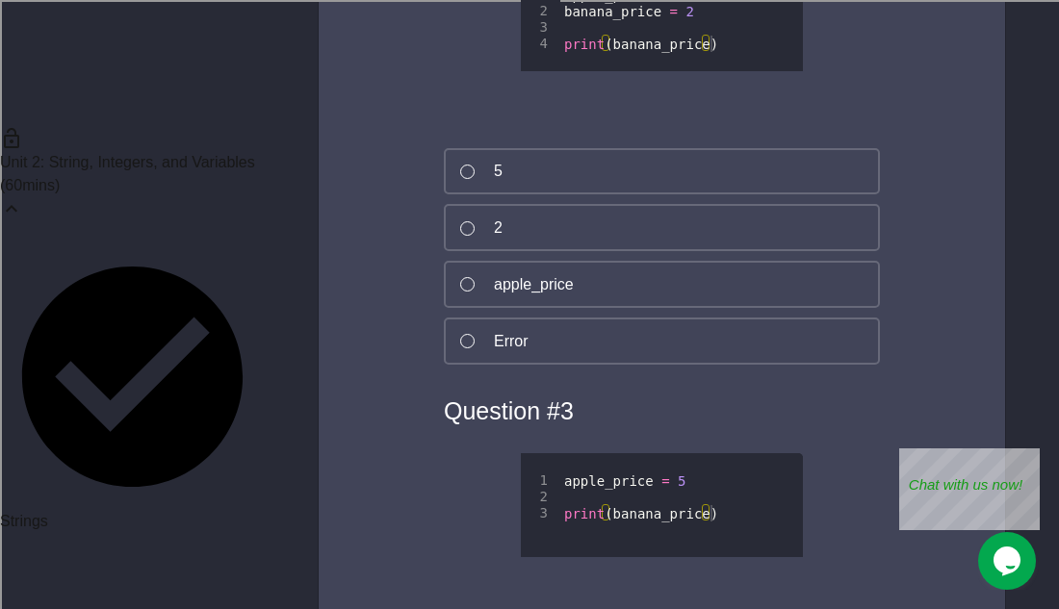
scroll to position [8163, 0]
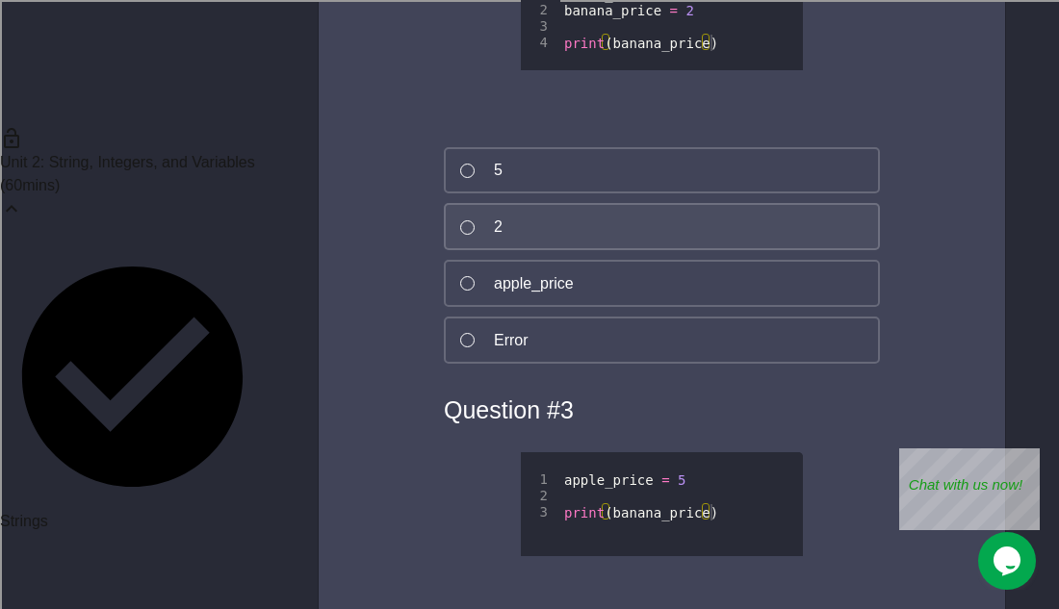
click at [576, 250] on button "2" at bounding box center [662, 226] width 436 height 47
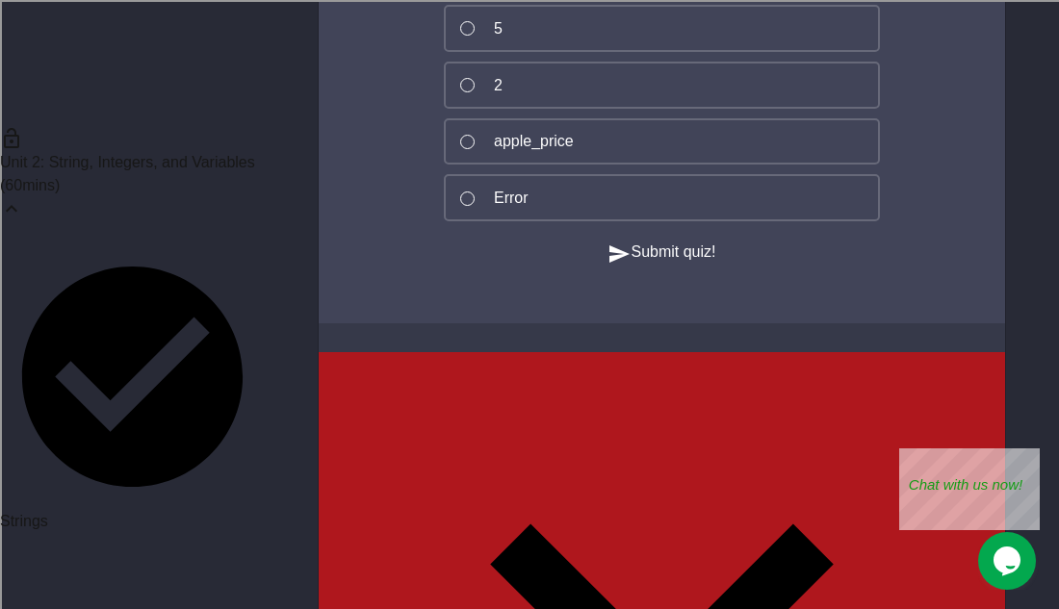
scroll to position [8705, 0]
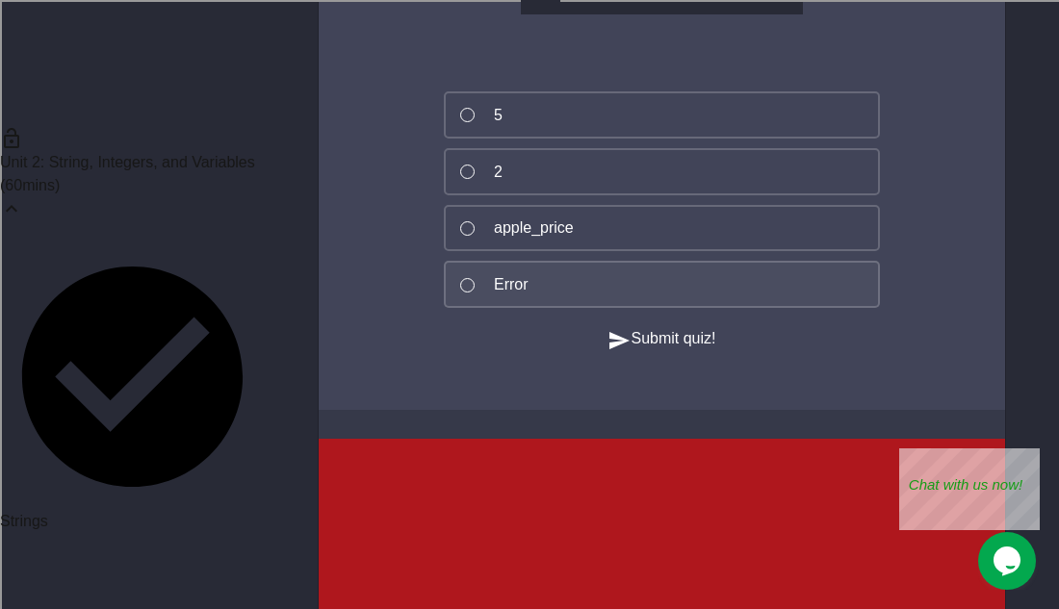
click at [578, 308] on button "Error" at bounding box center [662, 284] width 436 height 47
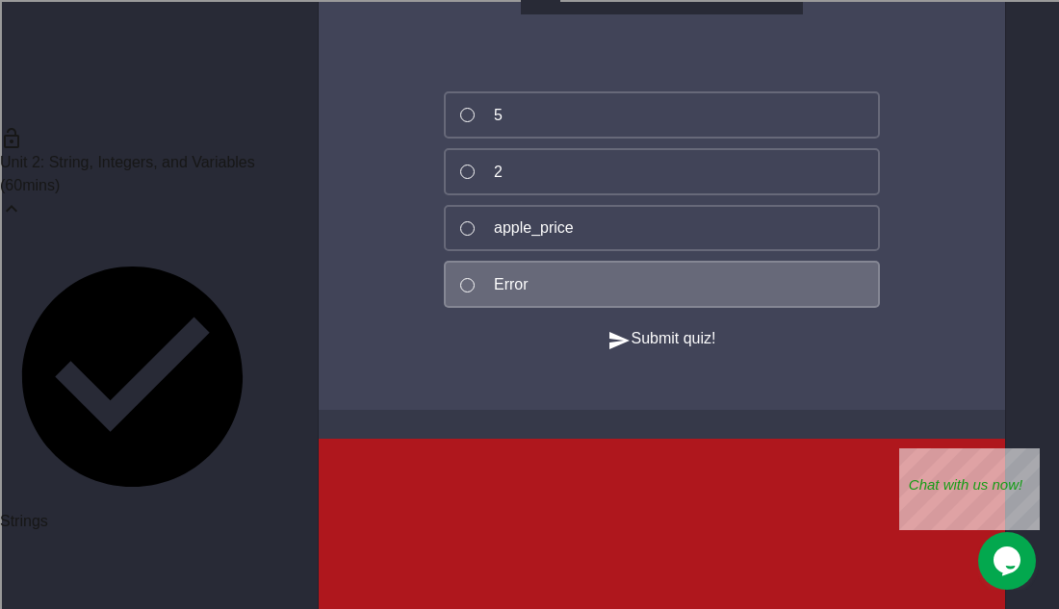
click at [620, 352] on icon "button" at bounding box center [618, 340] width 23 height 23
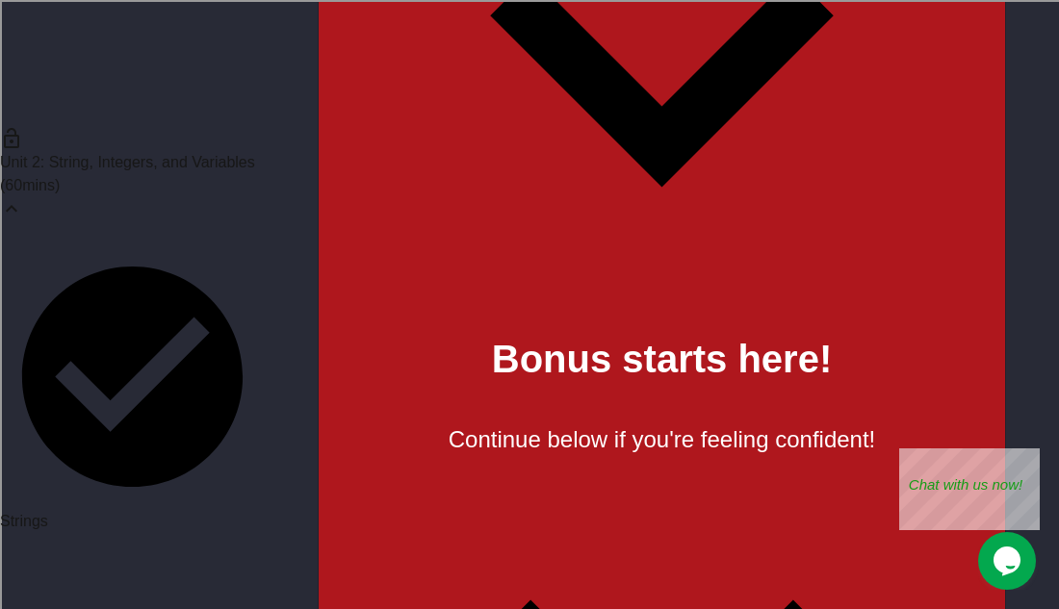
scroll to position [9533, 0]
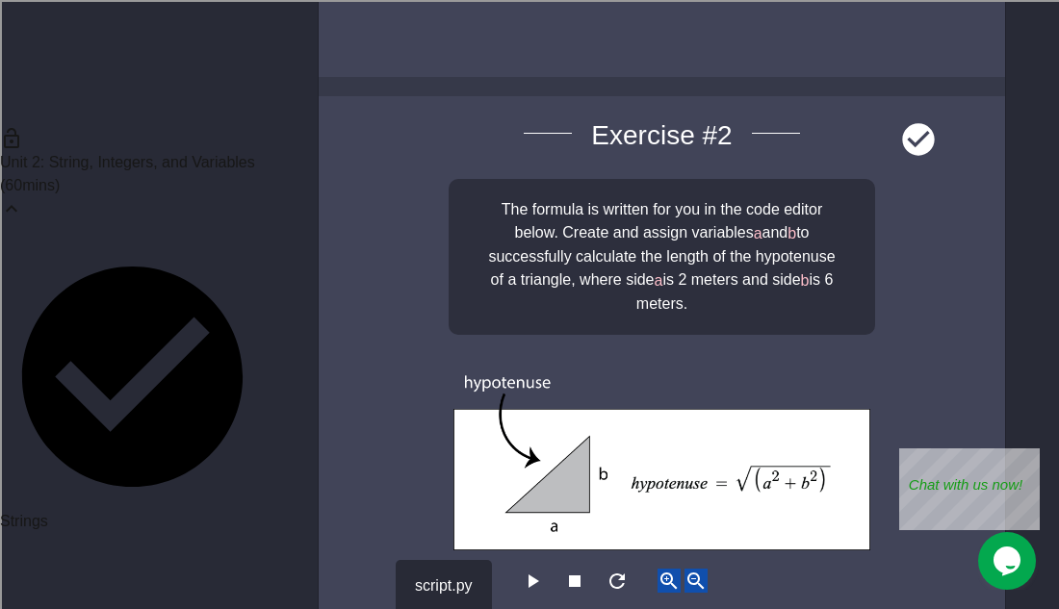
scroll to position [11457, 0]
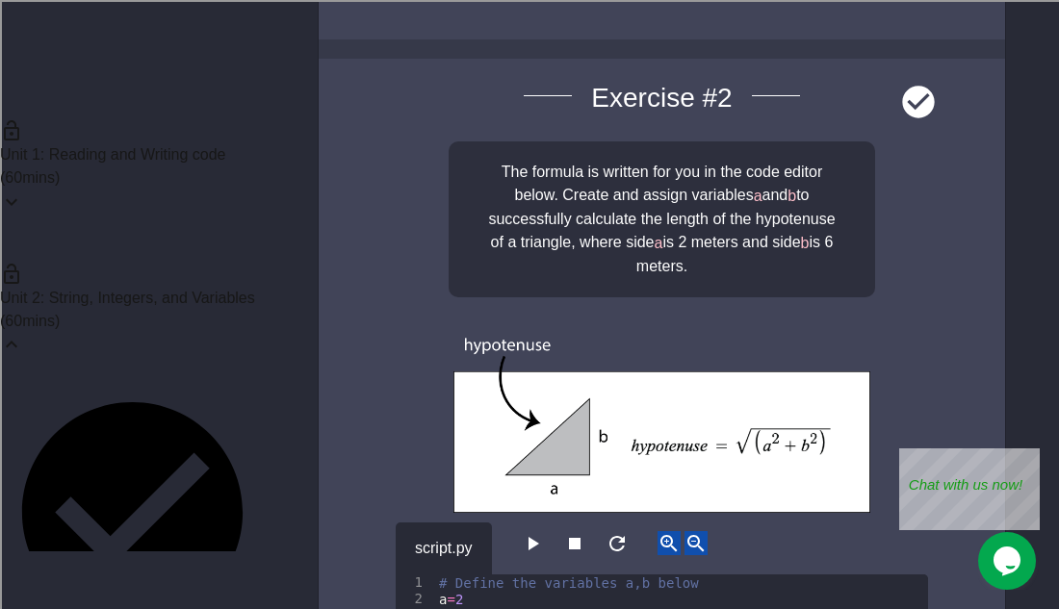
scroll to position [0, 0]
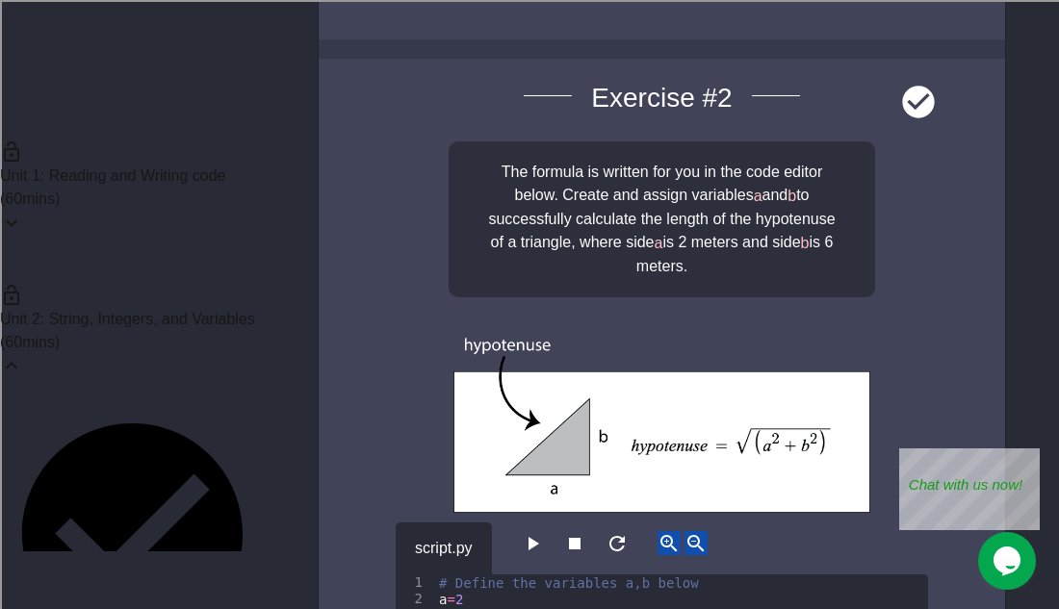
click at [209, 331] on p "( 60 mins)" at bounding box center [132, 342] width 265 height 23
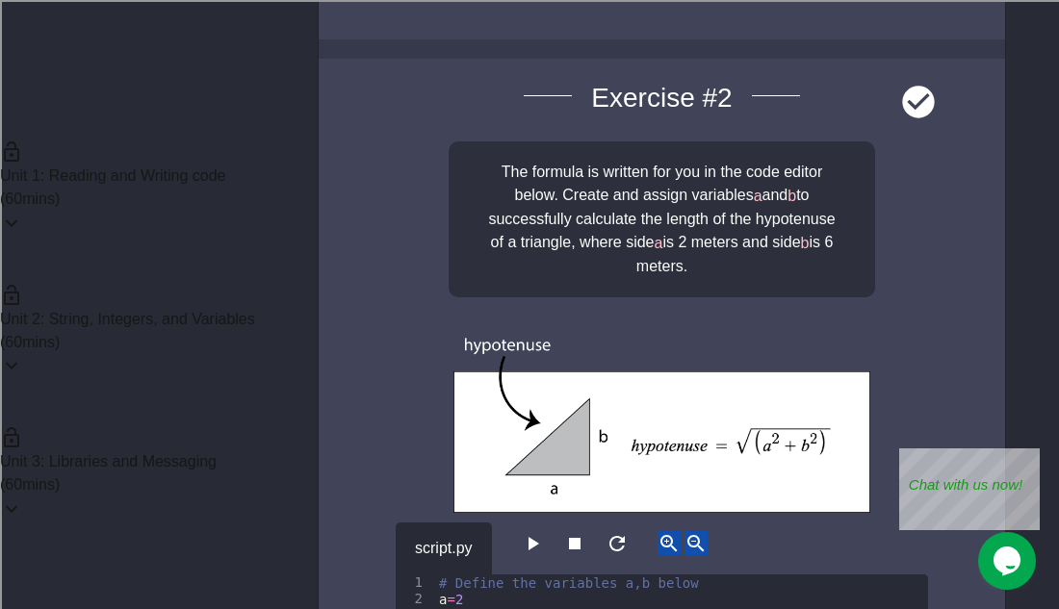
click at [23, 212] on icon at bounding box center [11, 223] width 23 height 23
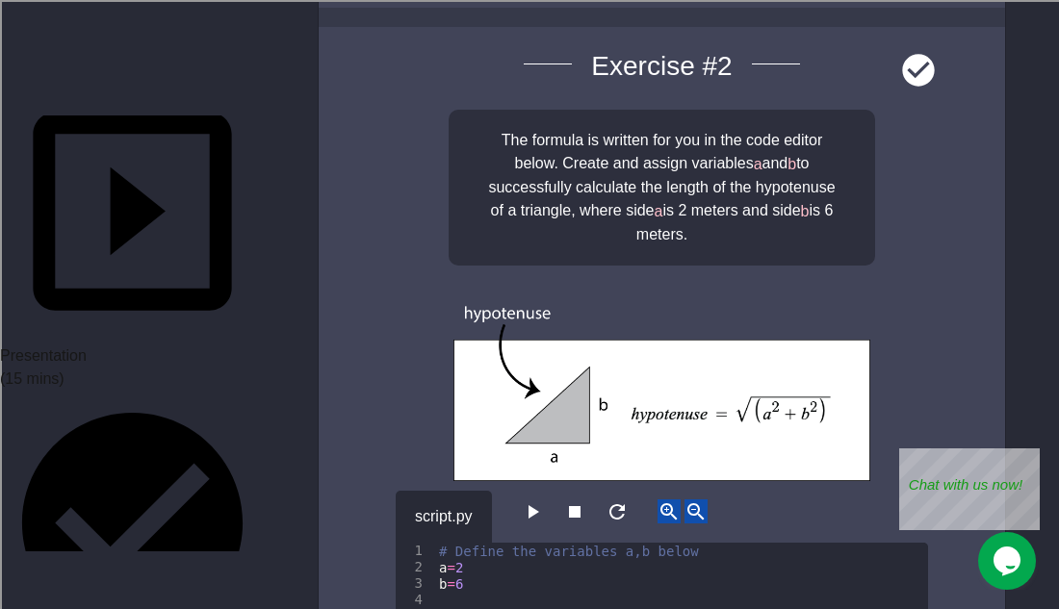
scroll to position [208, 0]
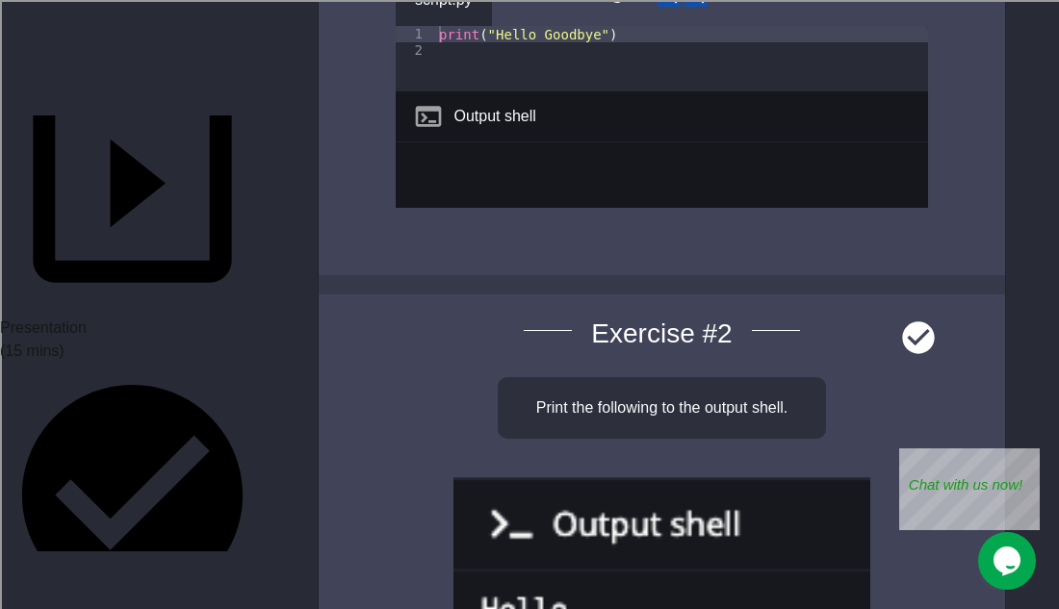
scroll to position [469, 0]
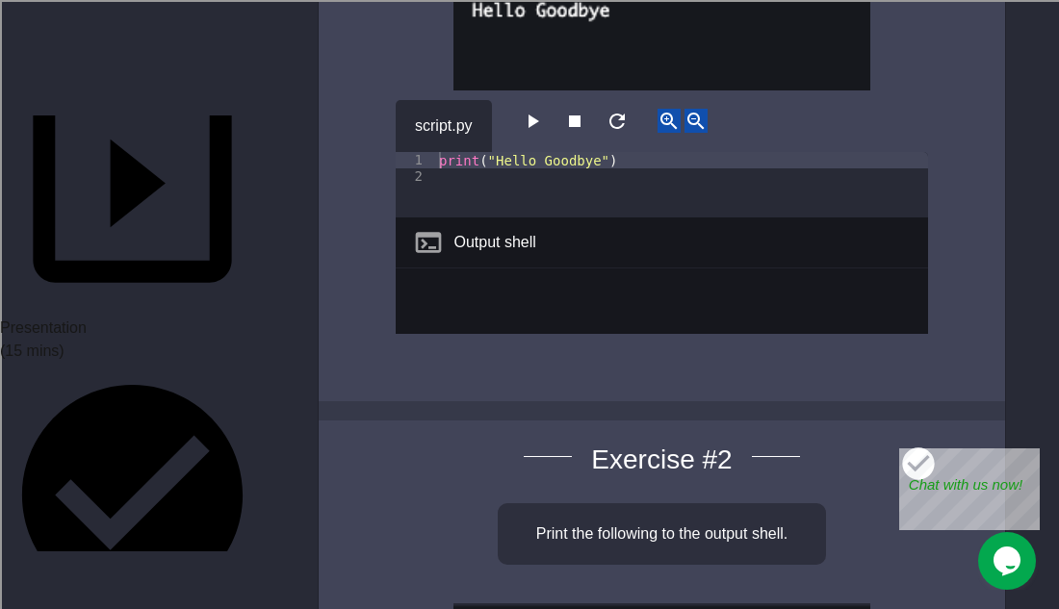
click at [541, 126] on icon "button" at bounding box center [532, 121] width 23 height 23
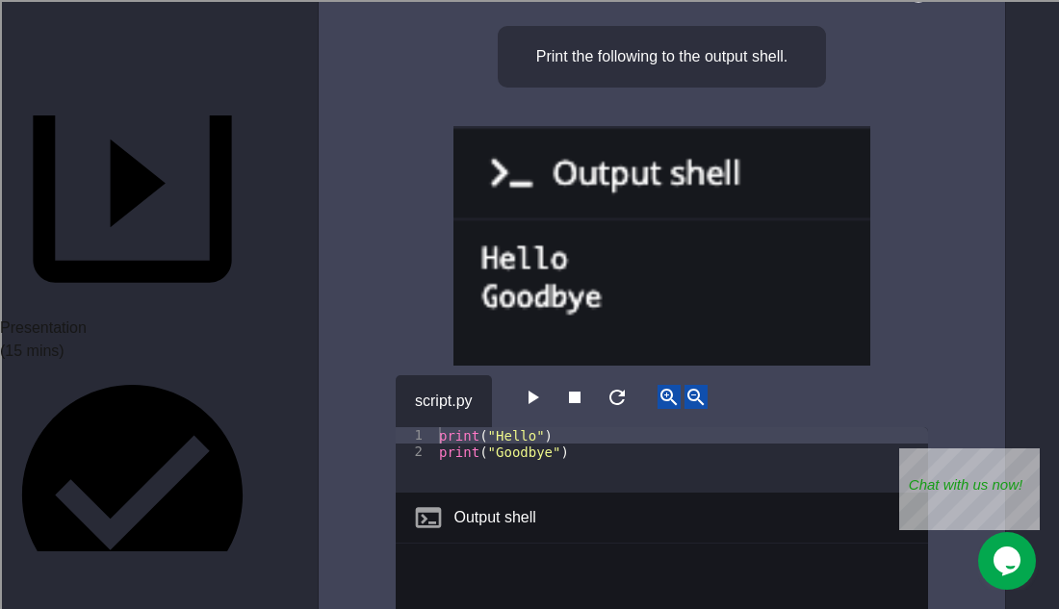
scroll to position [945, 0]
click at [540, 403] on icon "button" at bounding box center [532, 398] width 23 height 23
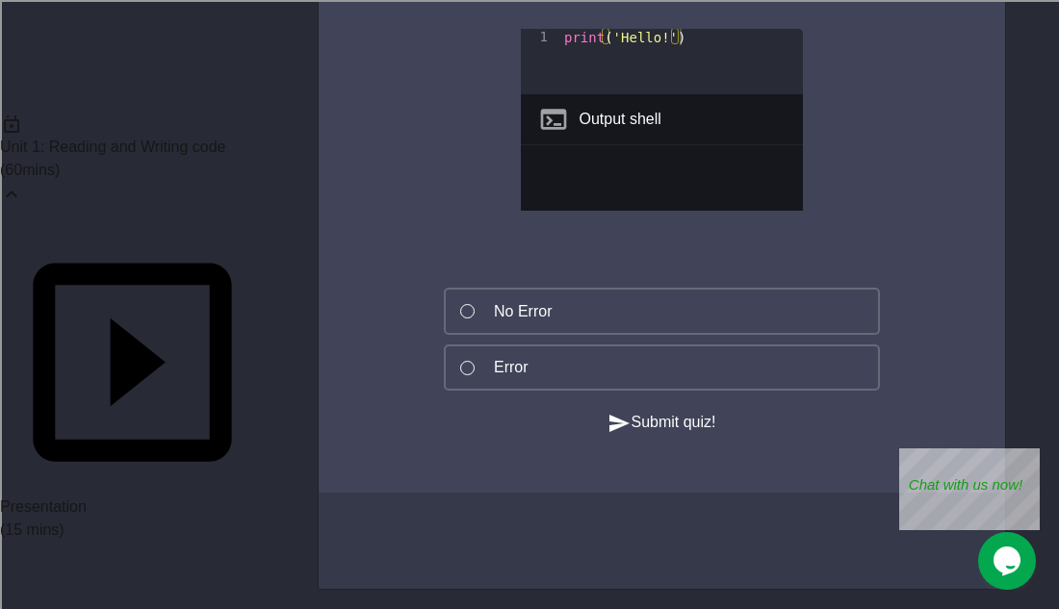
scroll to position [25, 0]
click at [23, 187] on icon at bounding box center [11, 198] width 23 height 23
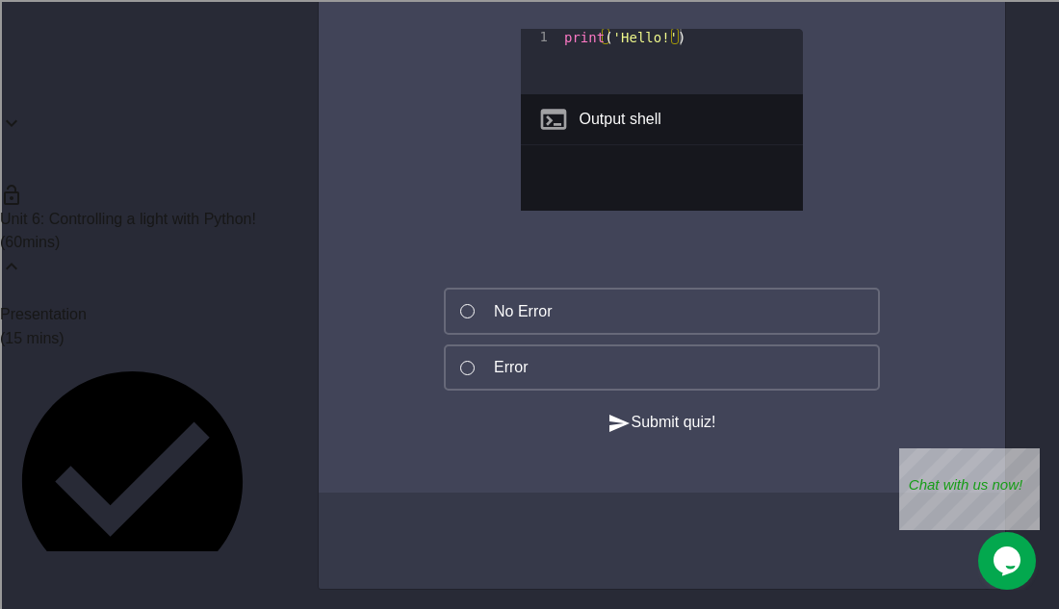
scroll to position [697, 0]
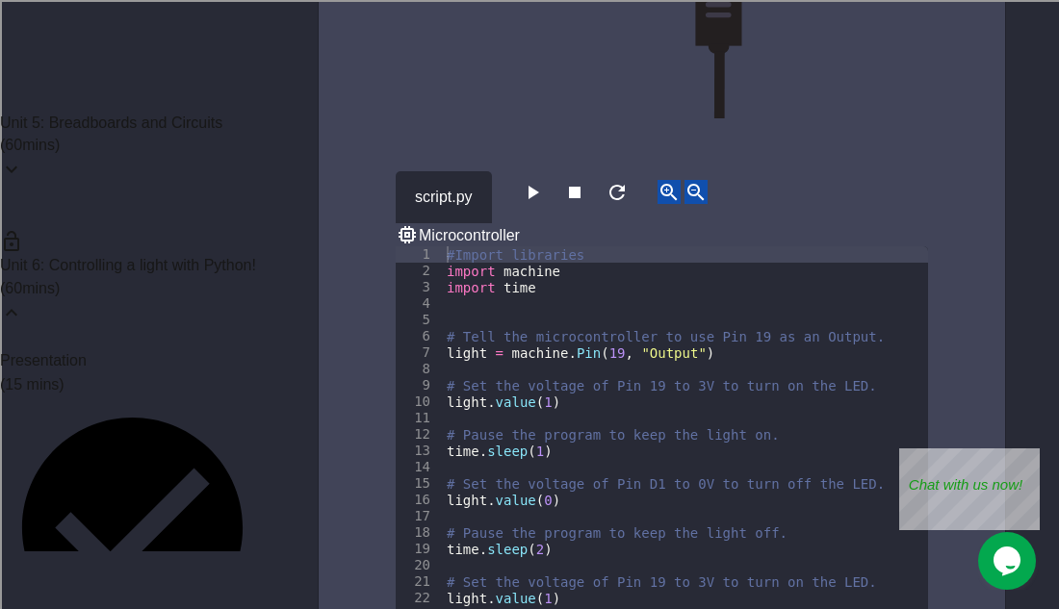
scroll to position [624, 0]
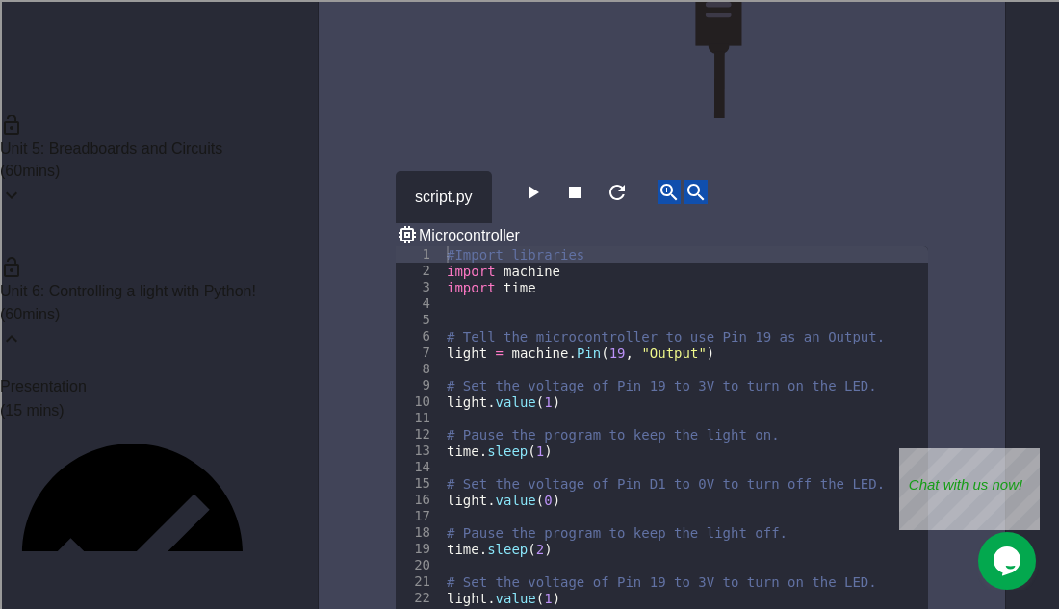
click at [215, 231] on div "Unit 6: Controlling a light with Python! ( 60 mins)" at bounding box center [132, 302] width 265 height 143
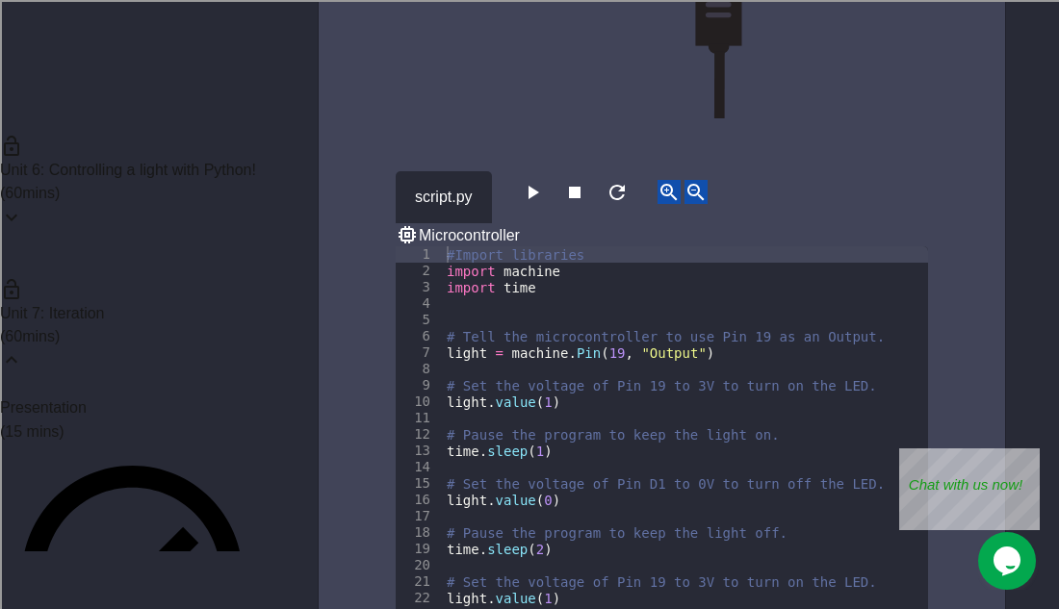
scroll to position [747, 0]
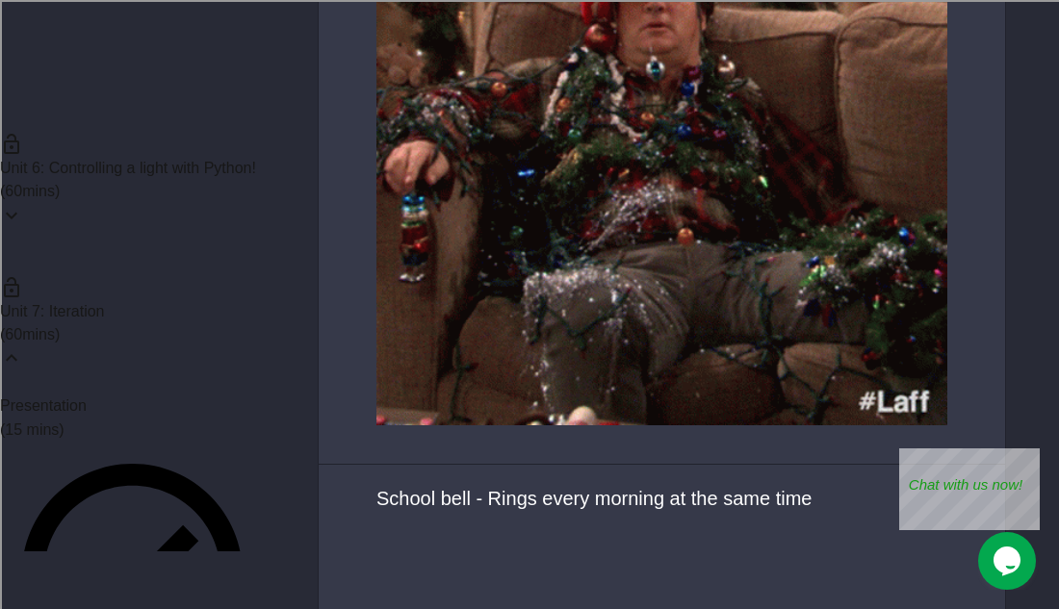
scroll to position [6374, 0]
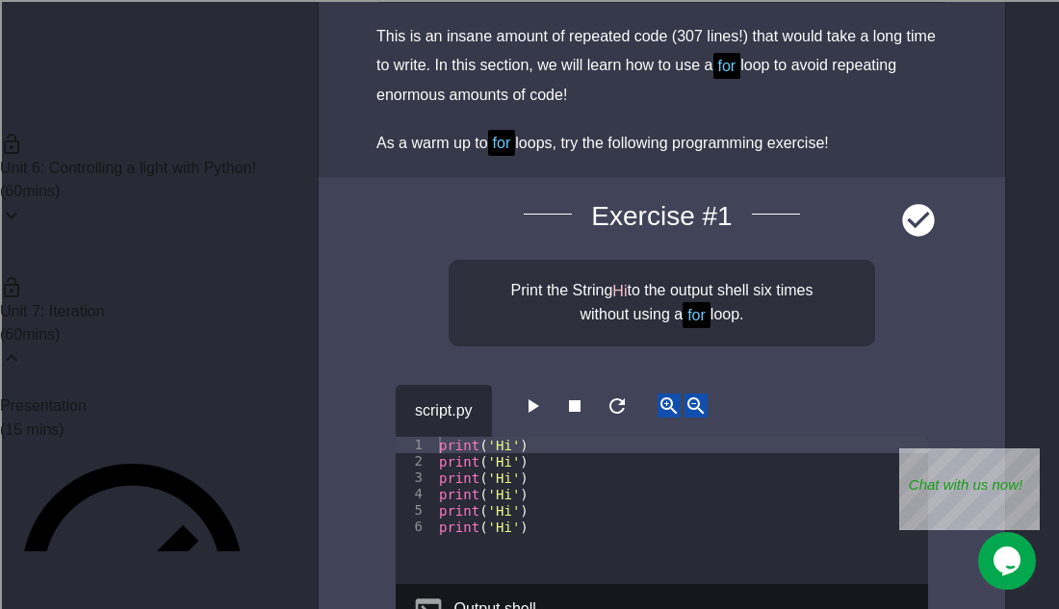
scroll to position [1599, 0]
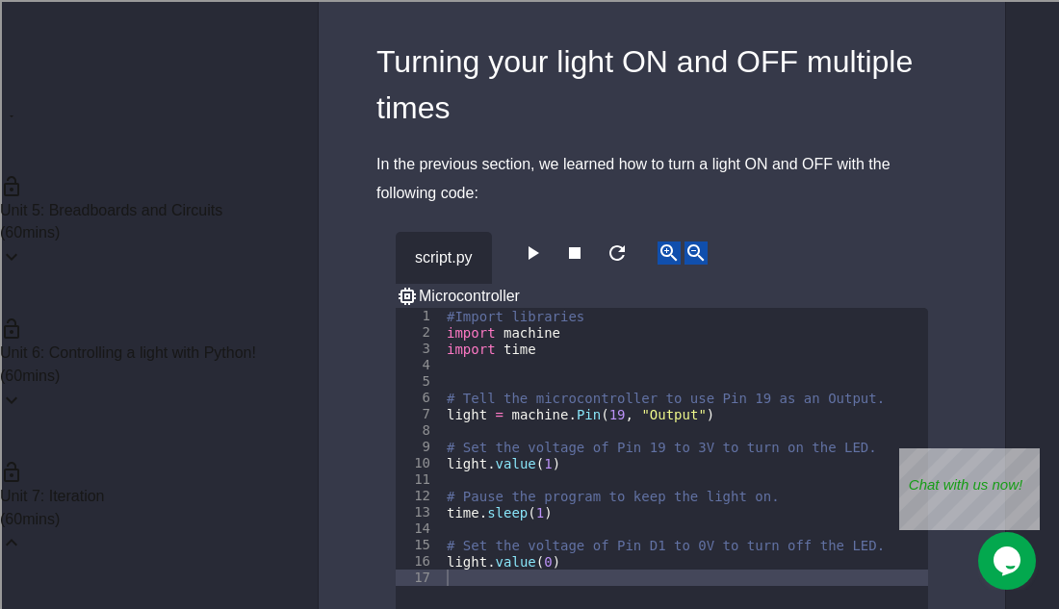
scroll to position [203, 0]
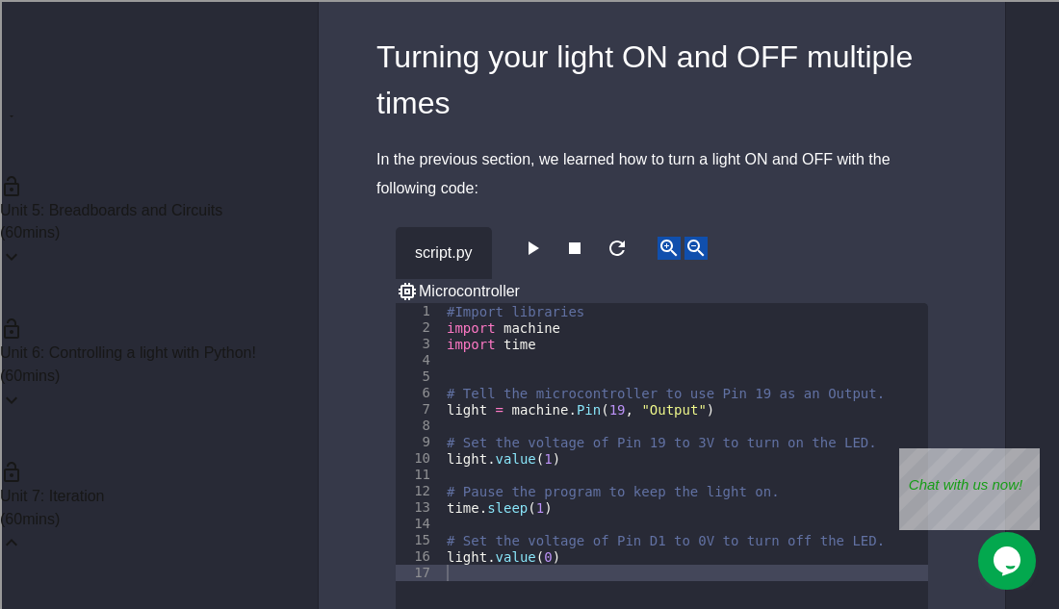
click at [539, 248] on icon "button" at bounding box center [533, 248] width 11 height 13
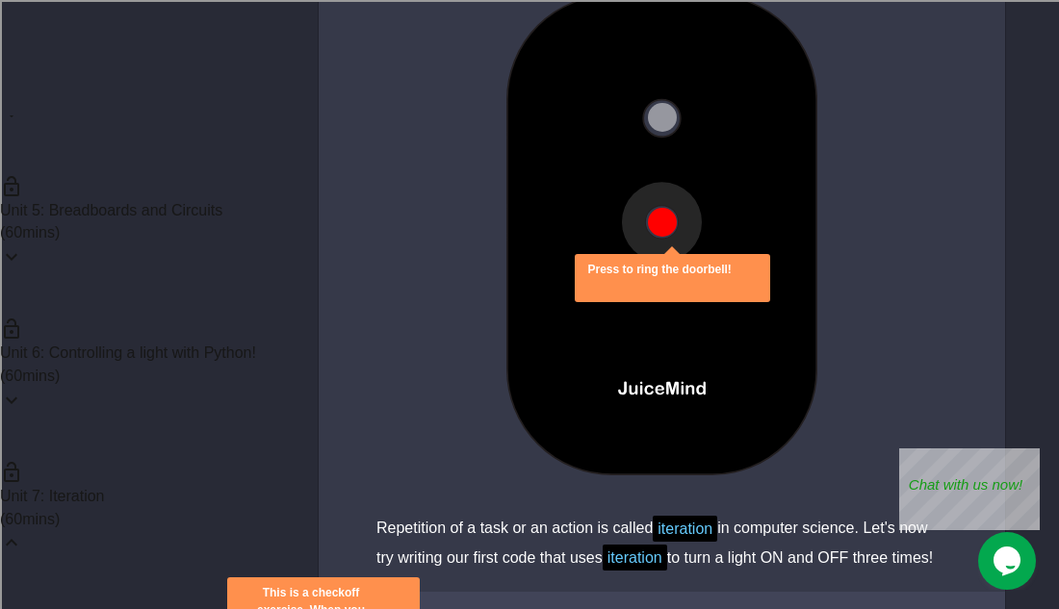
scroll to position [2127, 0]
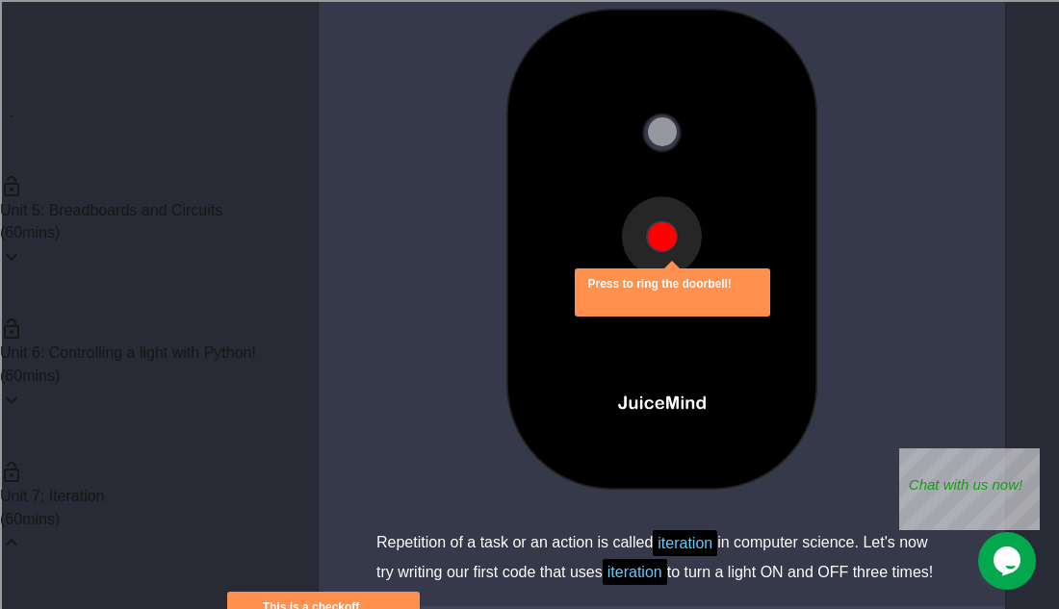
click at [653, 235] on button at bounding box center [662, 236] width 29 height 29
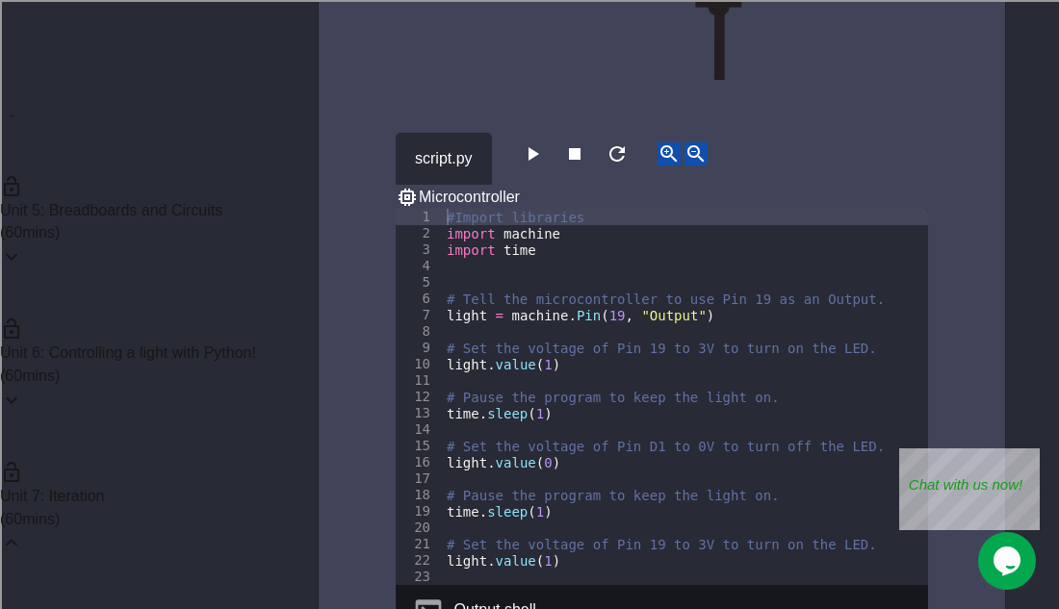
scroll to position [3744, 0]
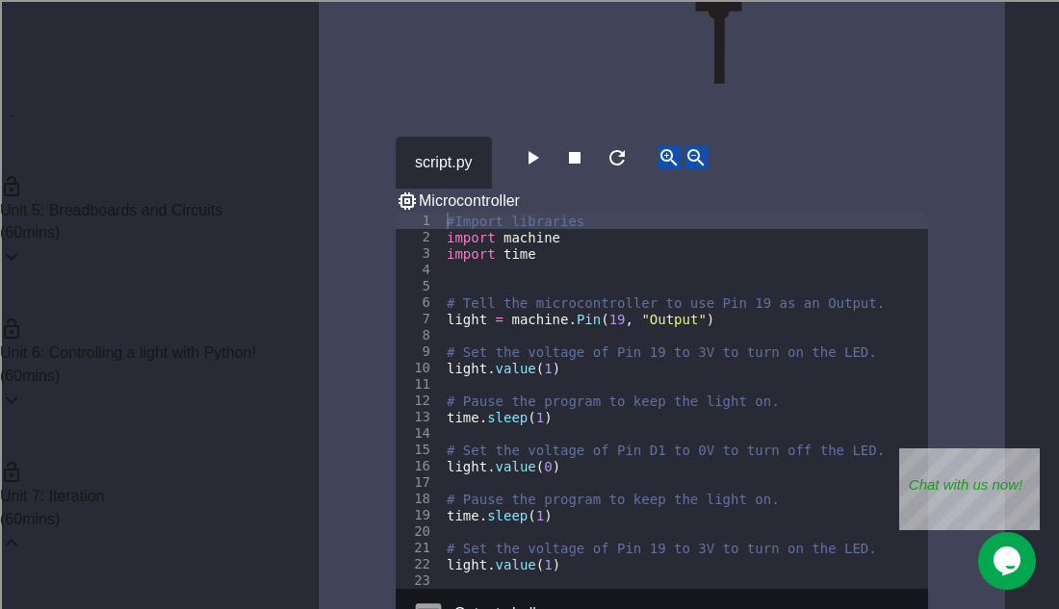
click at [536, 165] on icon "button" at bounding box center [533, 157] width 11 height 13
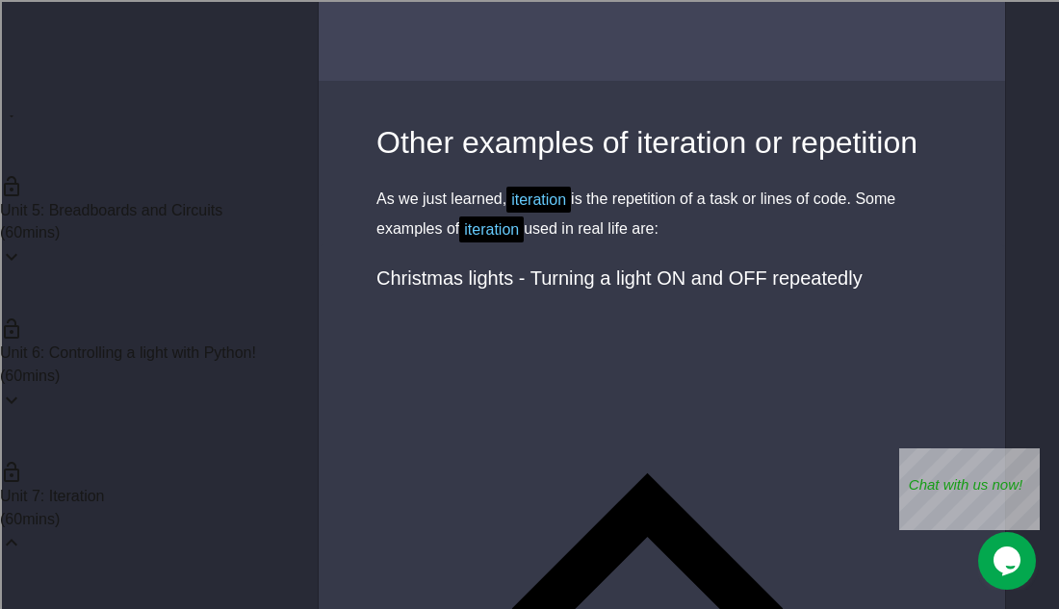
scroll to position [5341, 0]
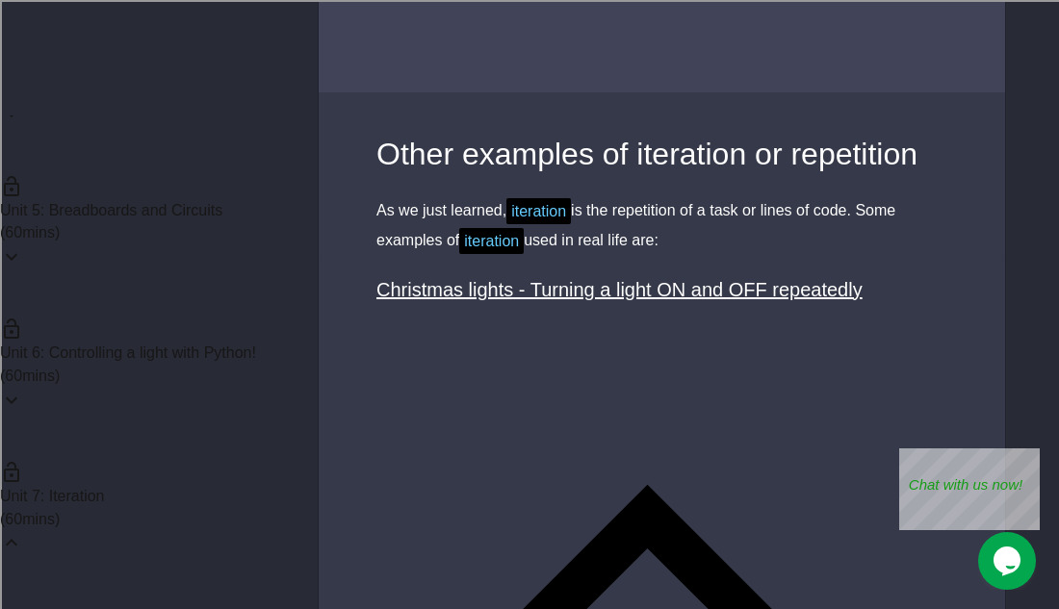
click at [891, 327] on icon at bounding box center [647, 575] width 542 height 542
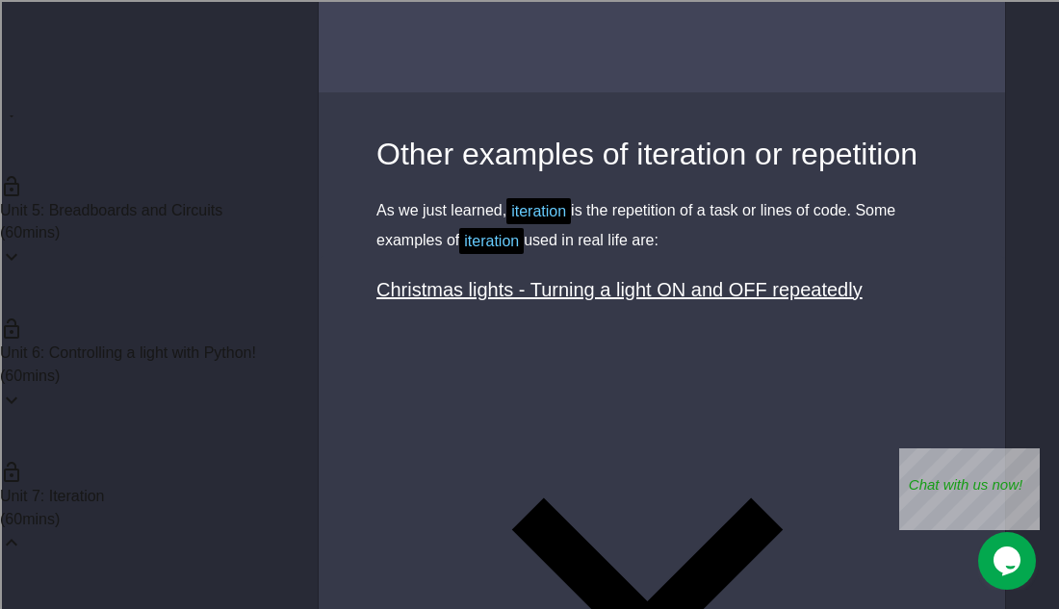
click at [894, 330] on icon at bounding box center [647, 575] width 542 height 542
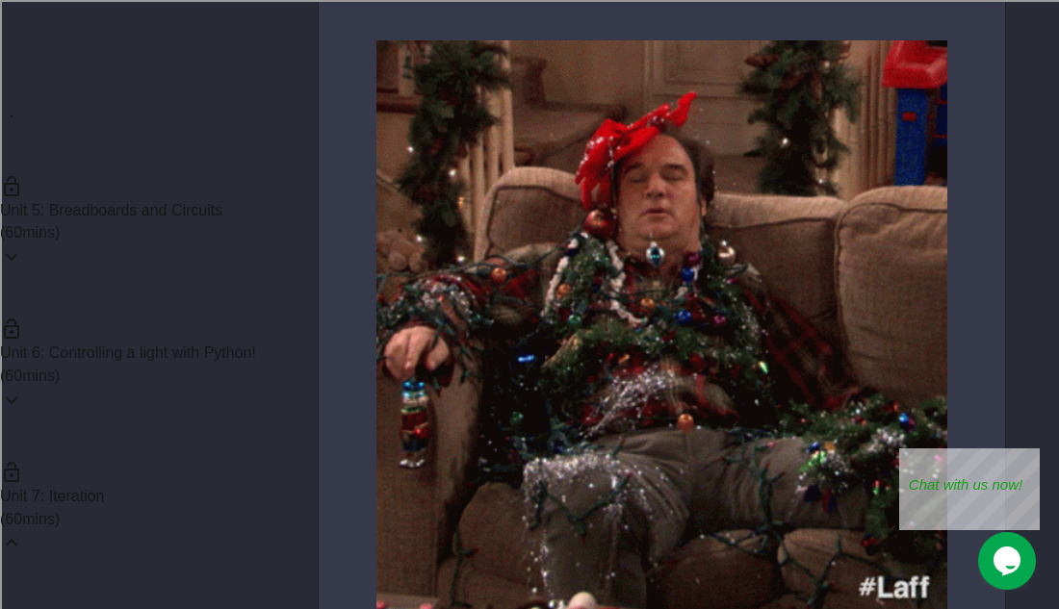
scroll to position [6374, 0]
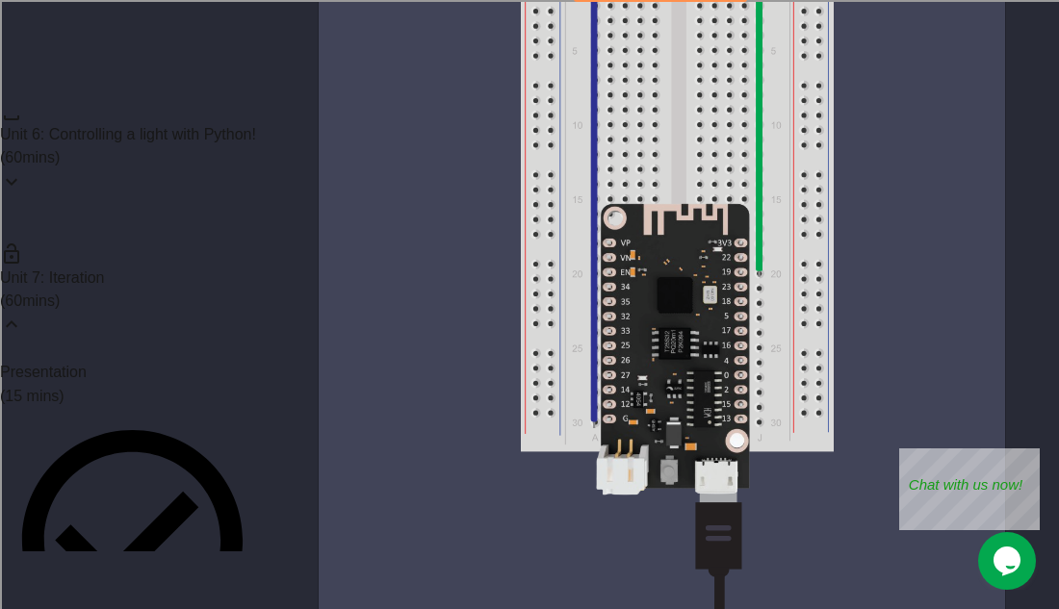
scroll to position [8009, 0]
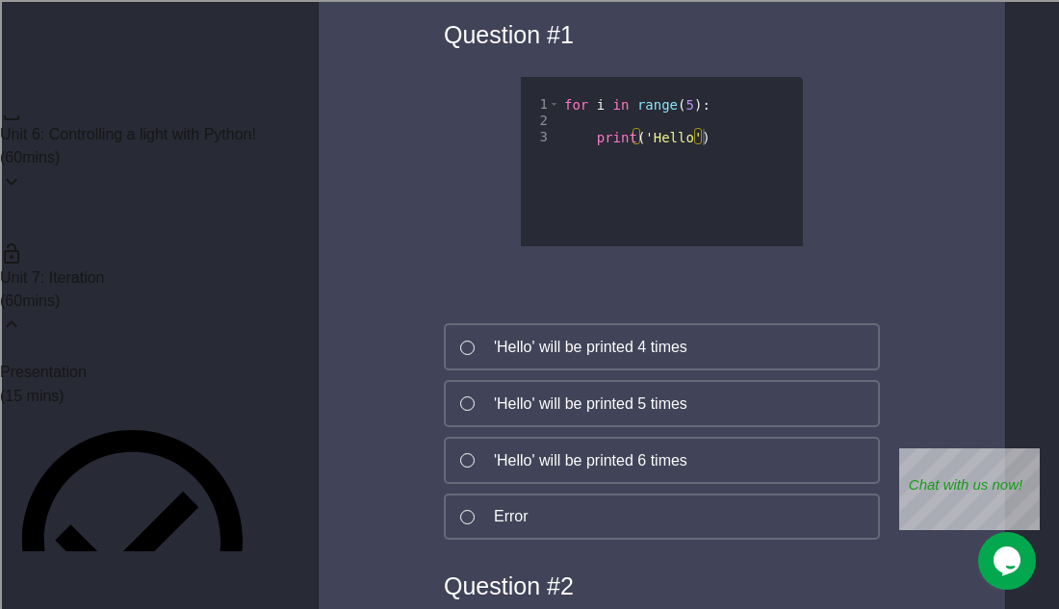
scroll to position [387, 0]
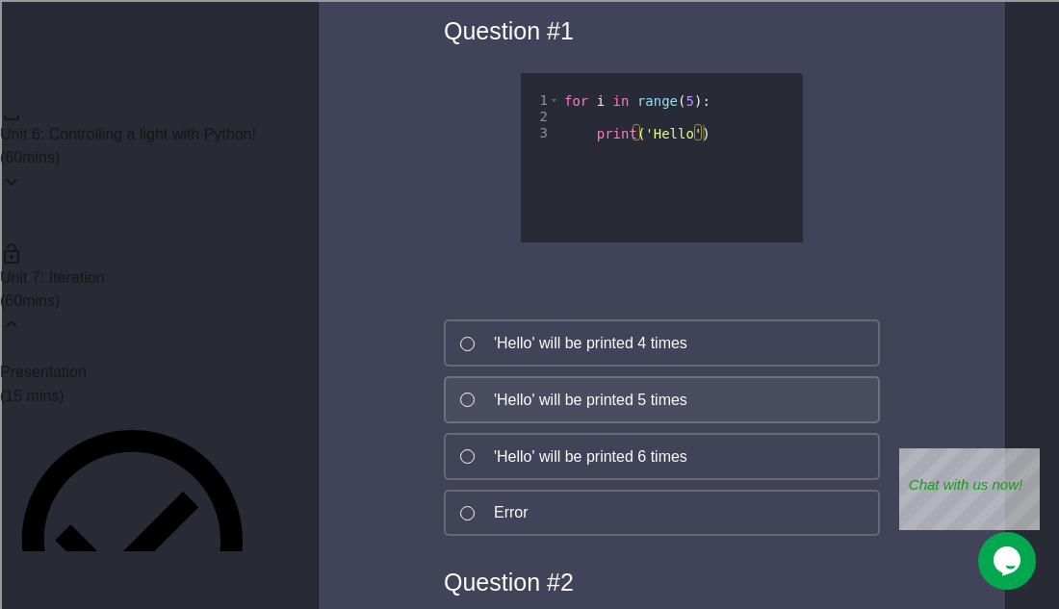
click at [631, 398] on div "'Hello' will be printed 5 times" at bounding box center [590, 400] width 193 height 23
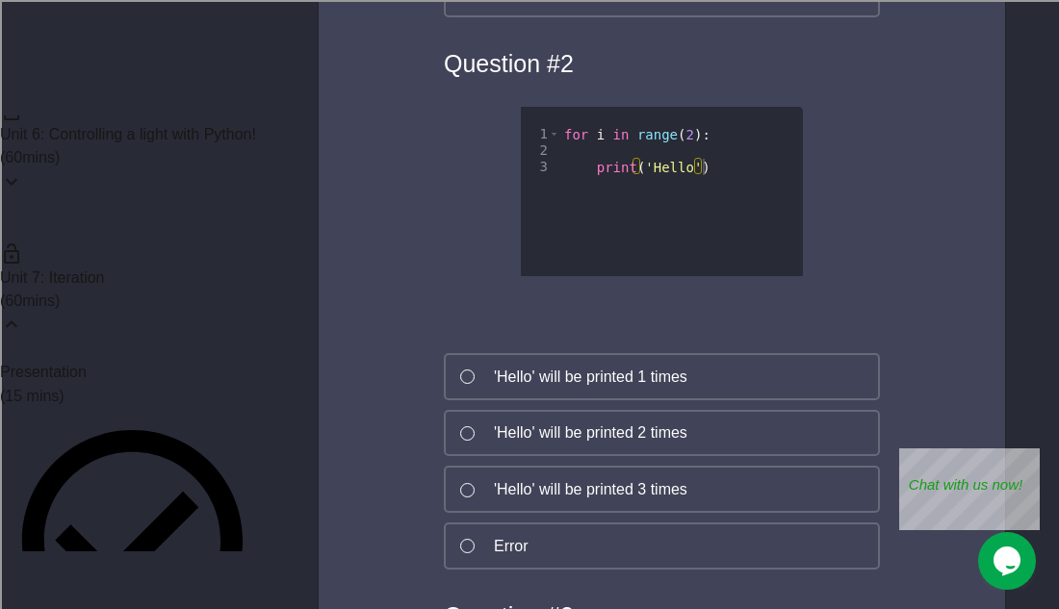
scroll to position [907, 0]
click at [633, 440] on div "'Hello' will be printed 2 times" at bounding box center [590, 432] width 193 height 23
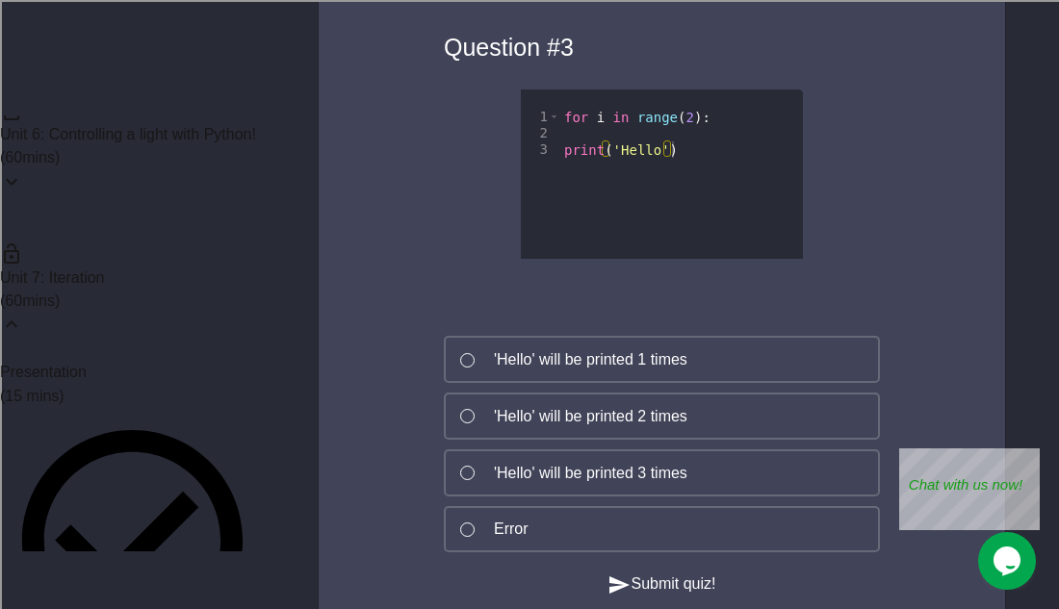
scroll to position [1476, 0]
click at [726, 373] on button "'Hello' will be printed 1 times" at bounding box center [662, 357] width 436 height 47
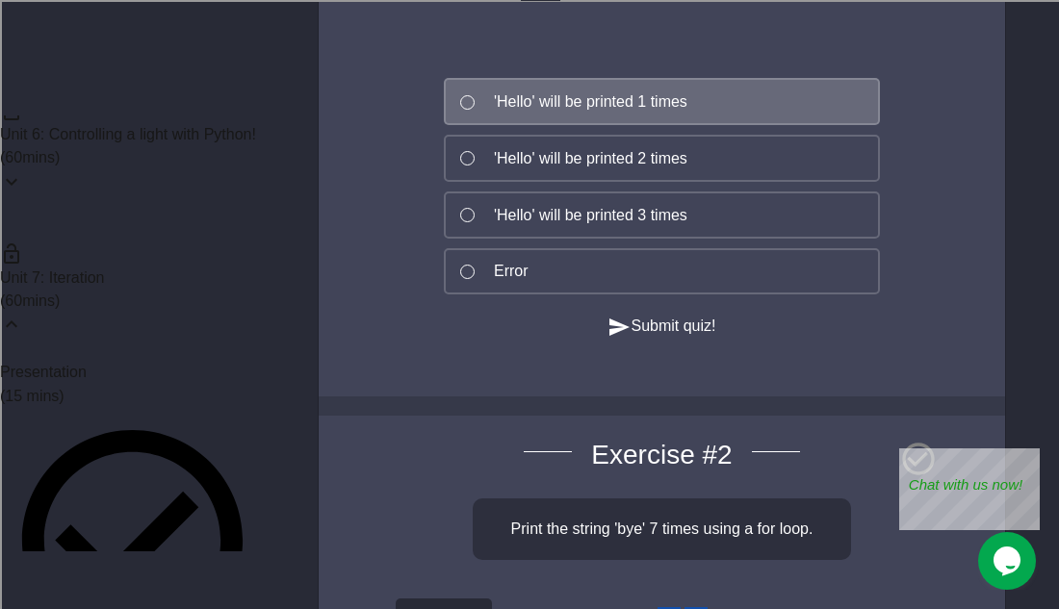
click at [664, 339] on button "Submit quiz!" at bounding box center [661, 327] width 108 height 24
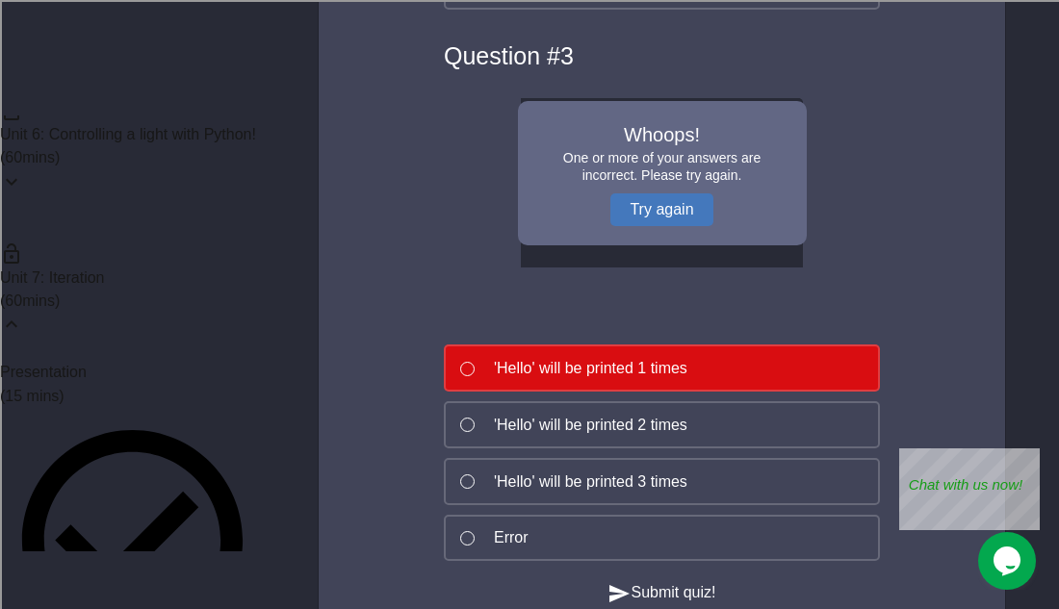
scroll to position [1412, 0]
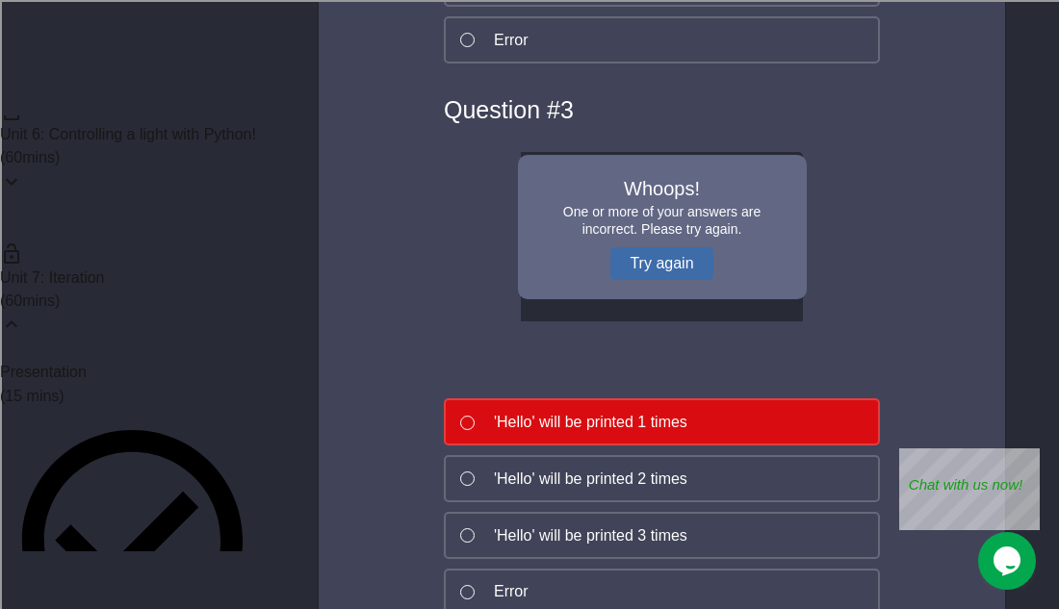
click at [661, 265] on button "Try again" at bounding box center [661, 263] width 102 height 33
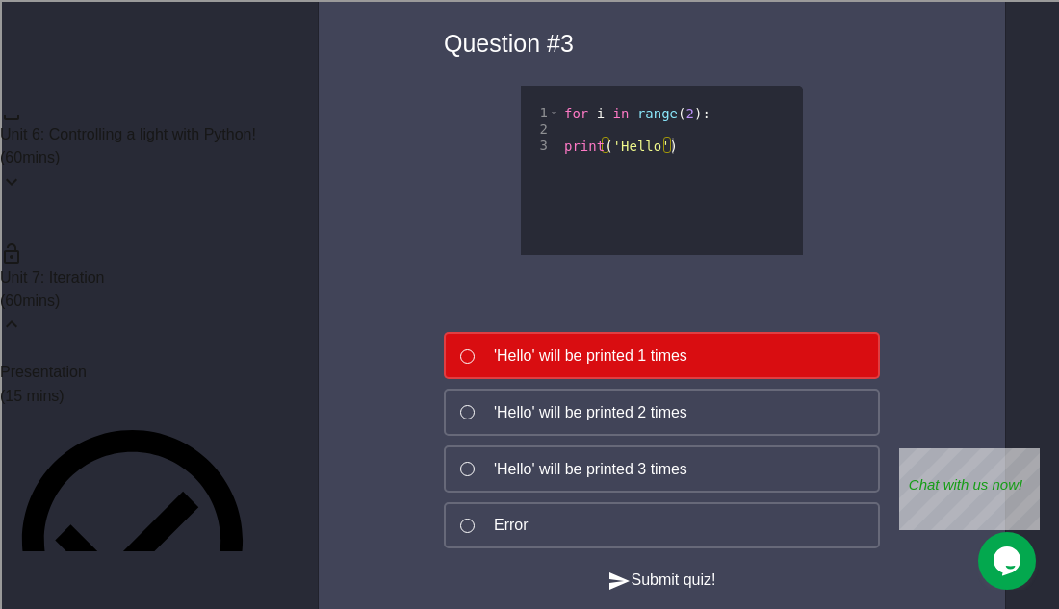
scroll to position [1479, 0]
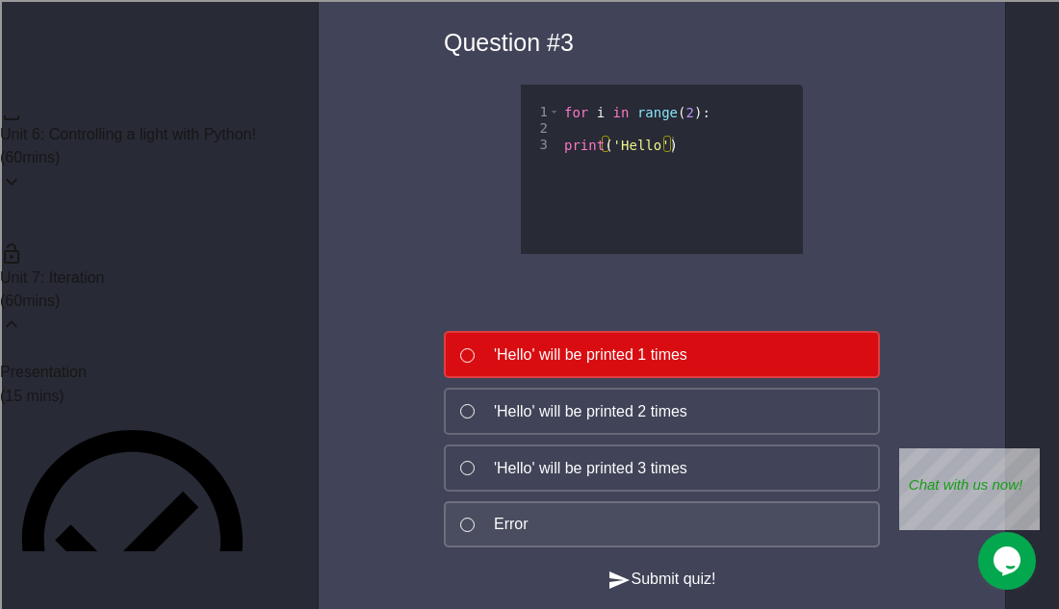
click at [632, 529] on button "Error" at bounding box center [662, 524] width 436 height 47
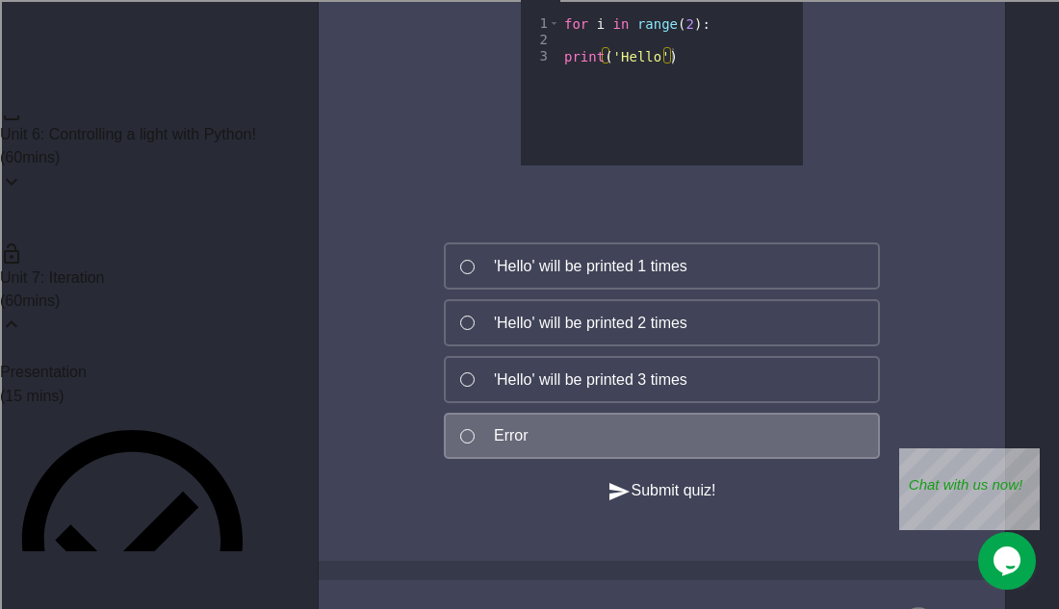
scroll to position [1576, 0]
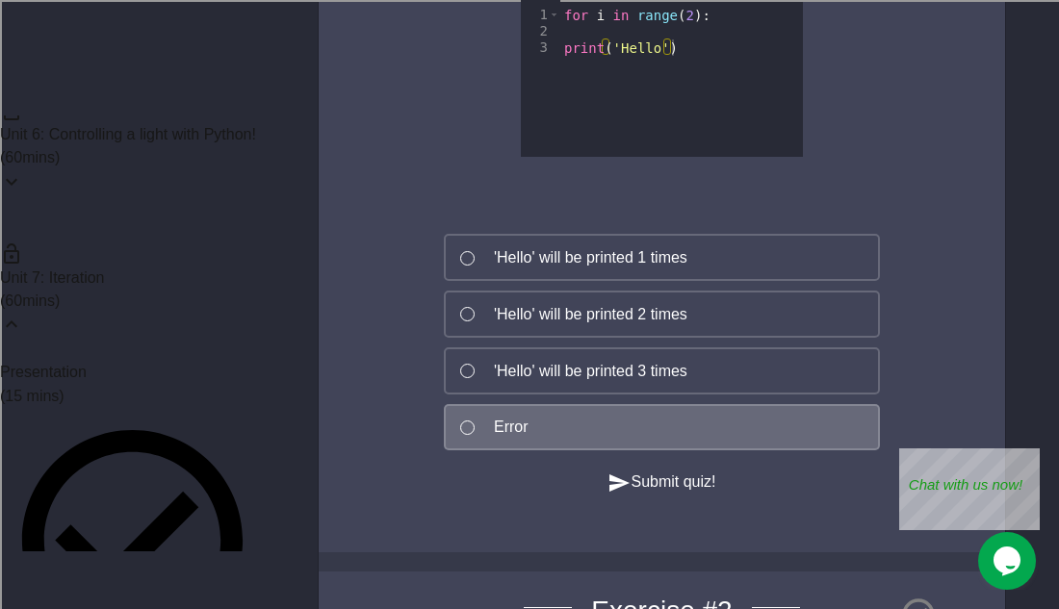
click at [632, 495] on button "Submit quiz!" at bounding box center [661, 483] width 108 height 24
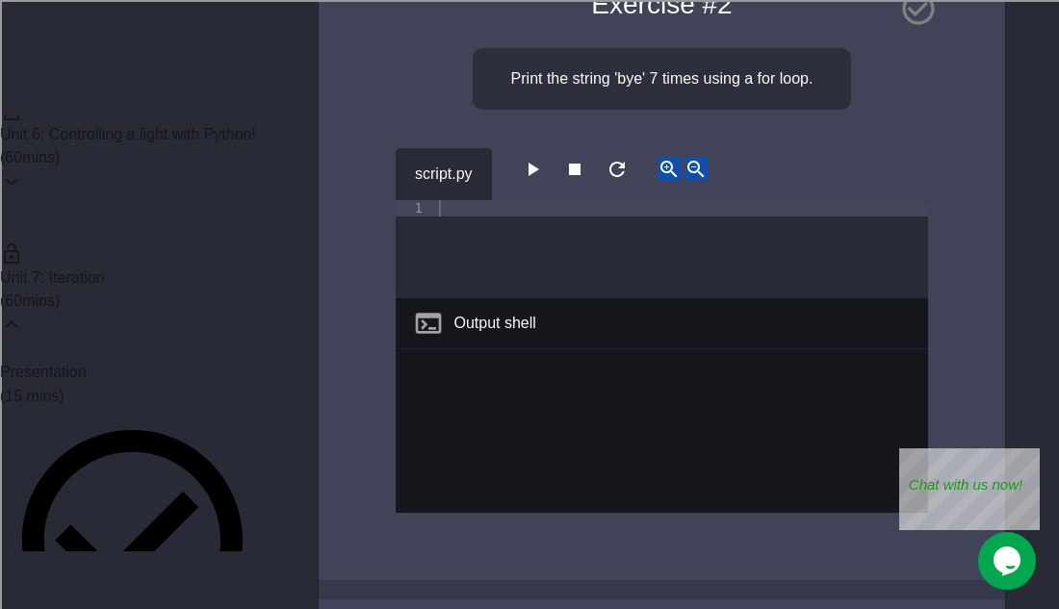
scroll to position [2203, 0]
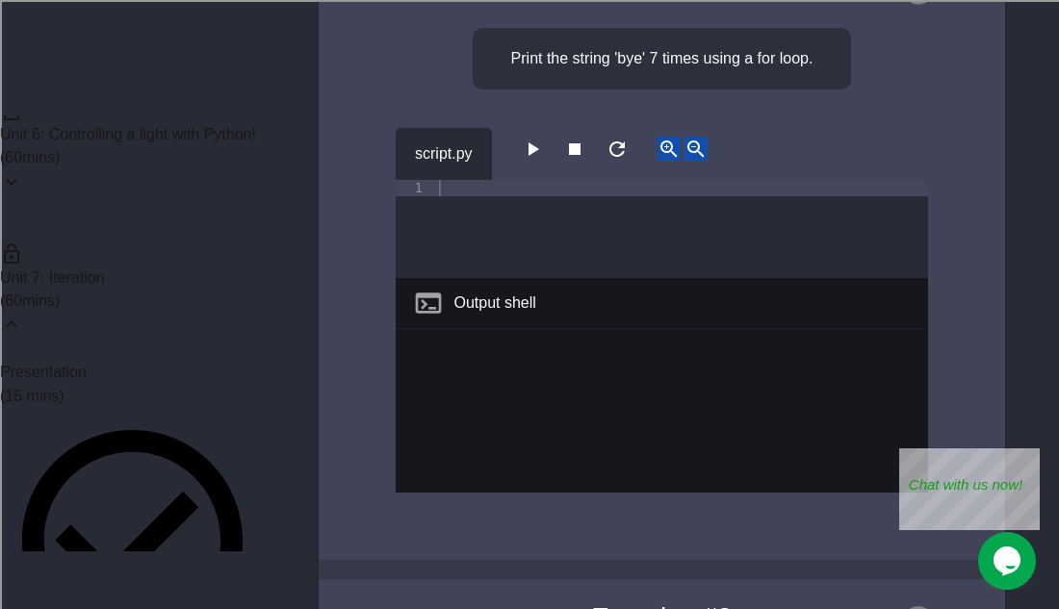
click at [597, 251] on div at bounding box center [681, 245] width 493 height 131
type textarea "**********"
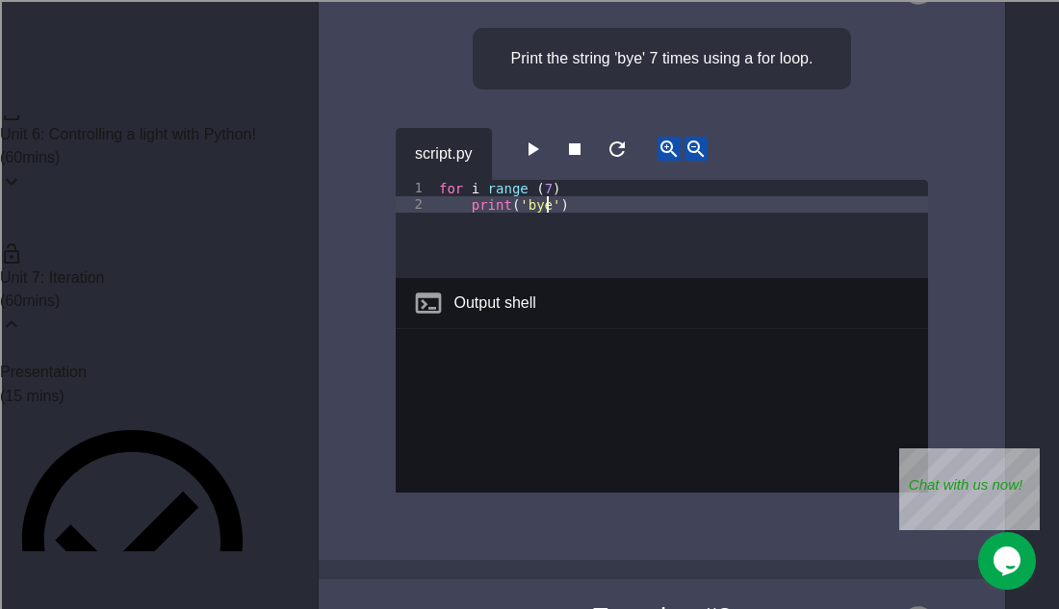
click at [534, 161] on icon "button" at bounding box center [532, 149] width 23 height 23
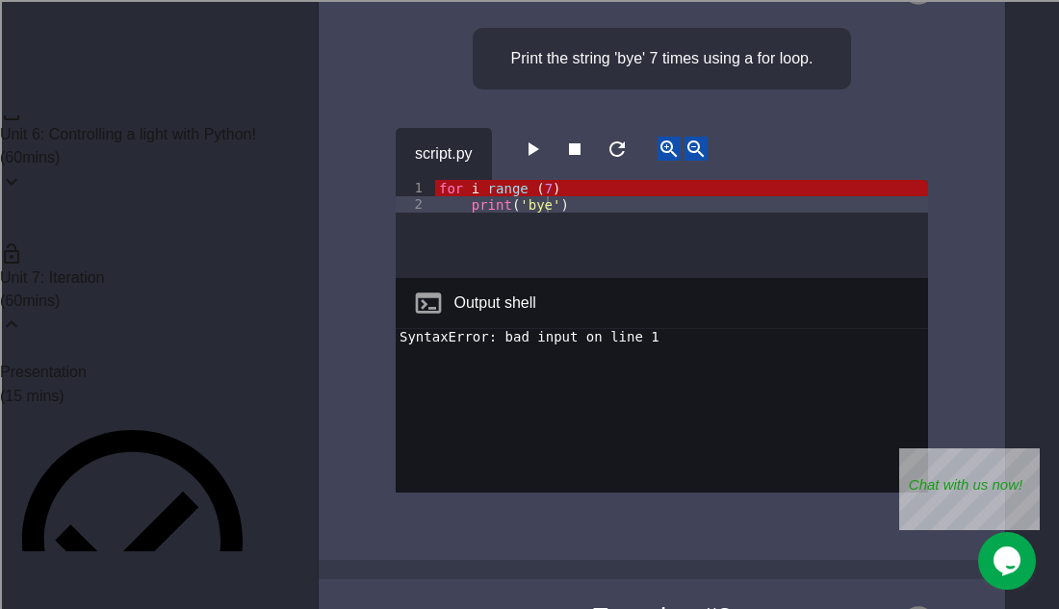
click at [481, 249] on div "for i range ( 7 ) print ( 'bye' )" at bounding box center [681, 245] width 493 height 131
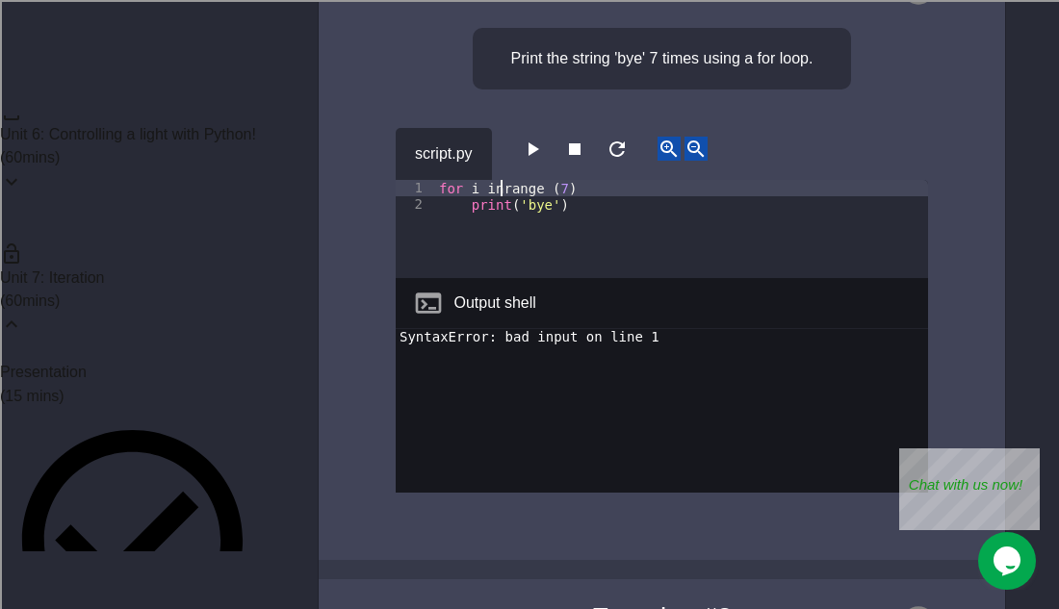
scroll to position [0, 9]
click at [542, 161] on icon "button" at bounding box center [532, 149] width 23 height 23
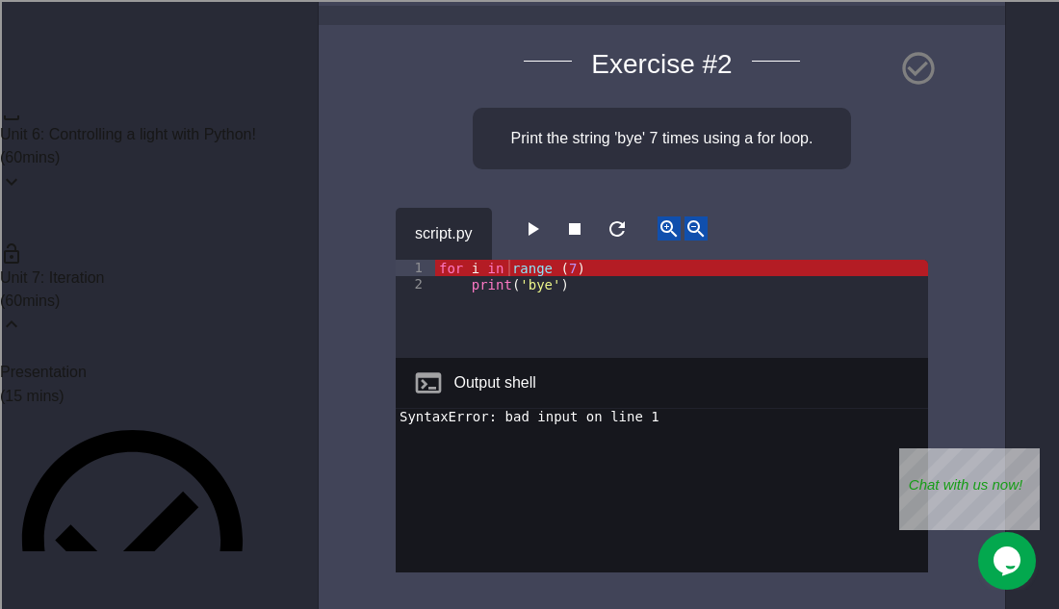
scroll to position [2147, 0]
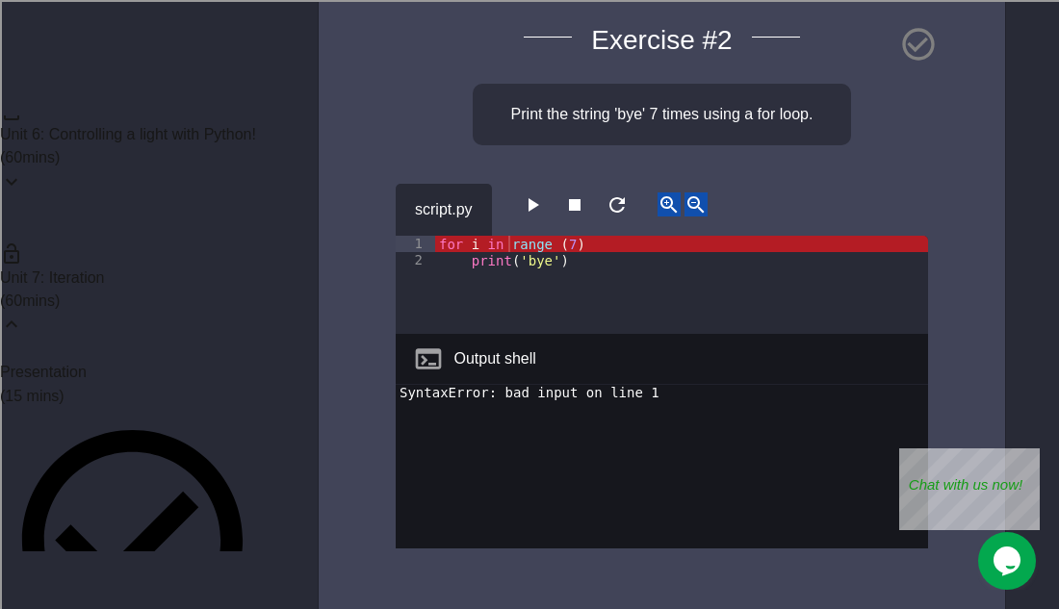
click at [583, 301] on div "for i in range ( 7 ) print ( 'bye' )" at bounding box center [681, 301] width 493 height 131
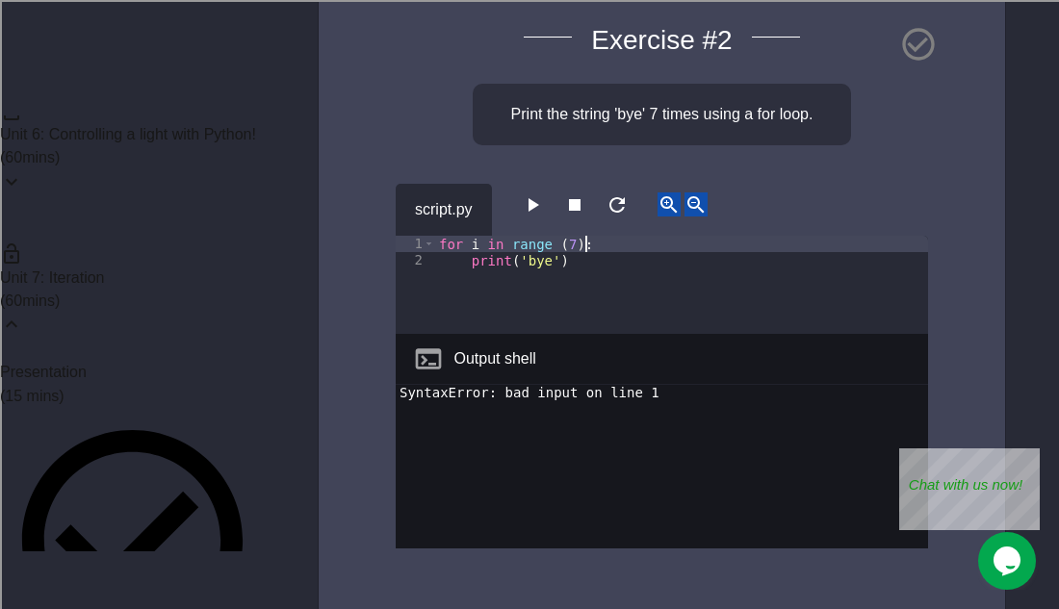
type textarea "**********"
click at [529, 217] on icon "button" at bounding box center [532, 204] width 23 height 23
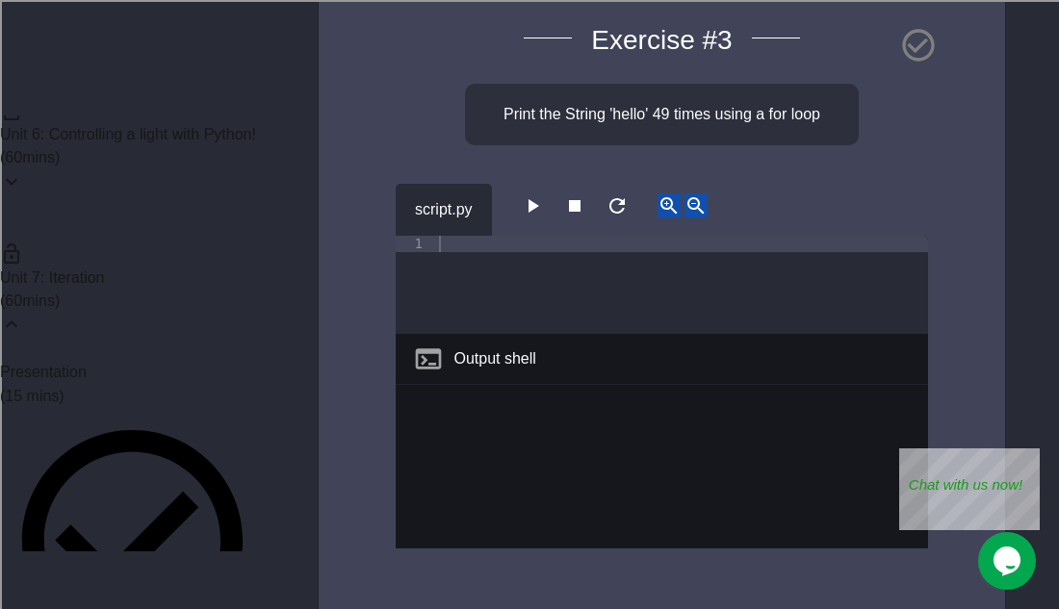
scroll to position [2793, 0]
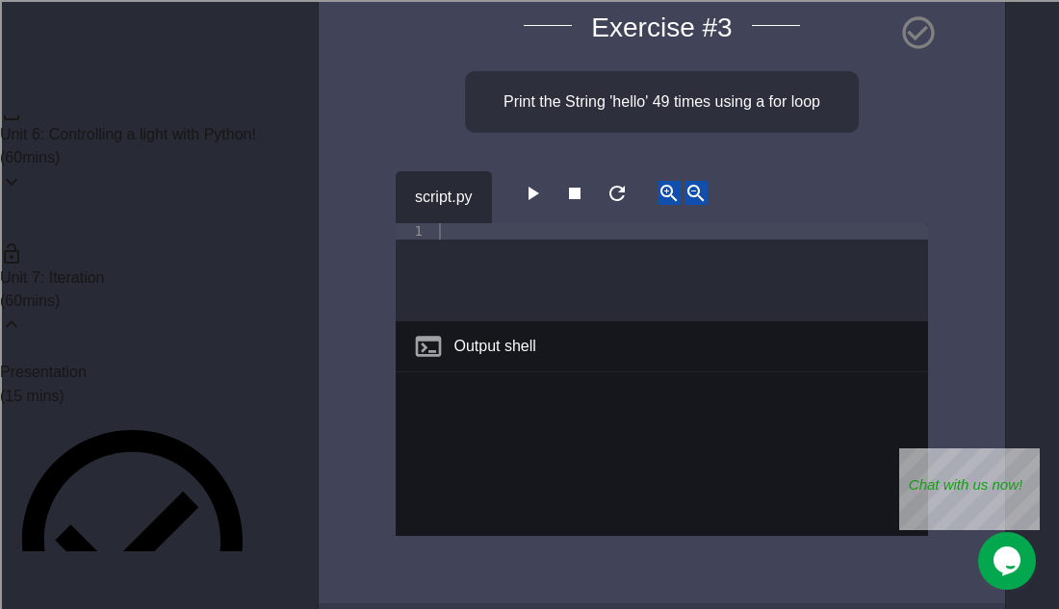
type textarea "**********"
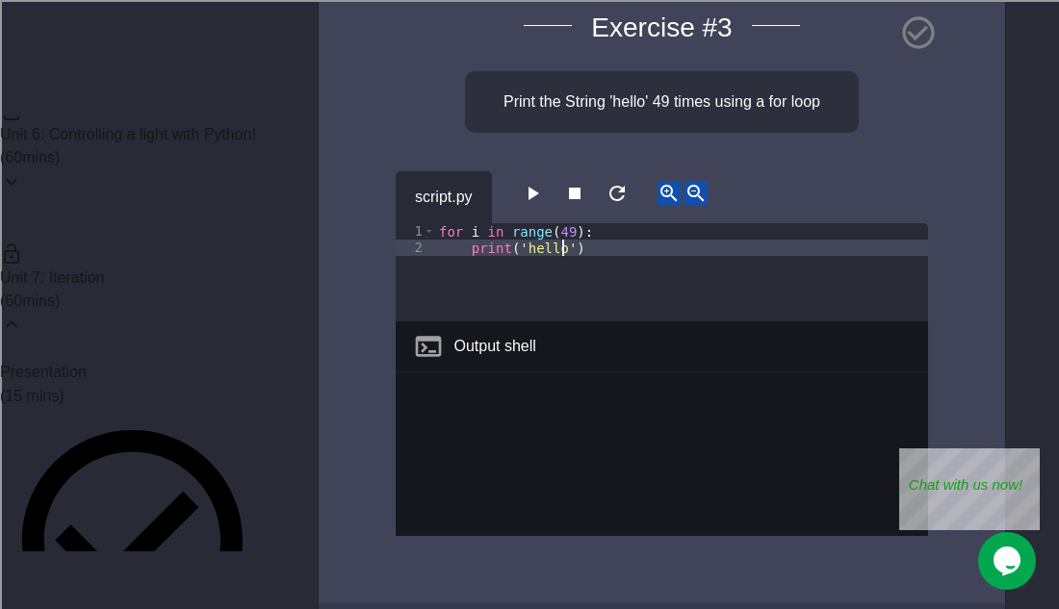
type textarea "**********"
click at [534, 205] on icon "button" at bounding box center [532, 193] width 23 height 23
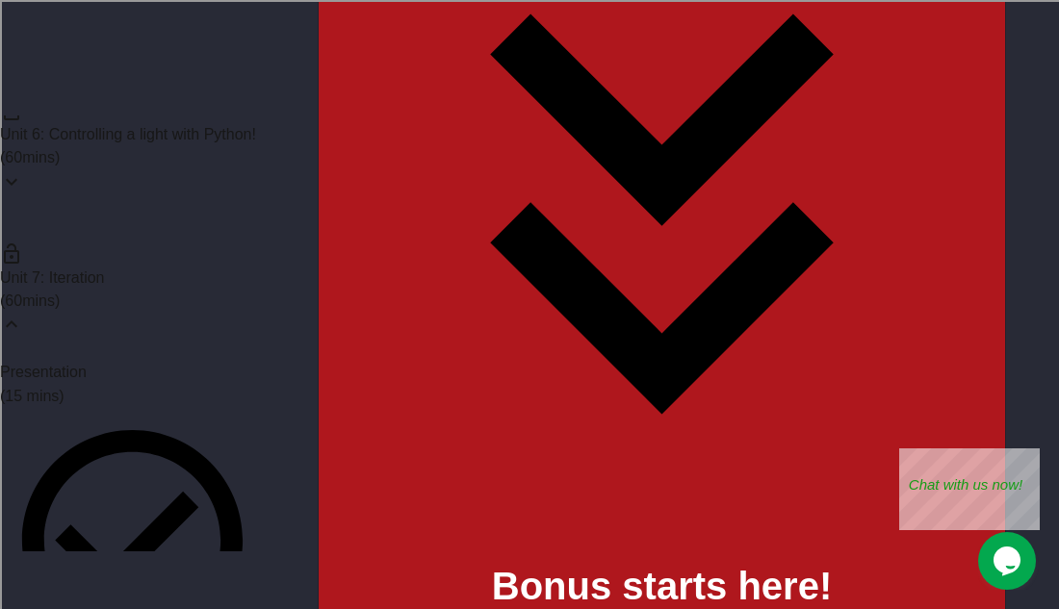
scroll to position [3591, 0]
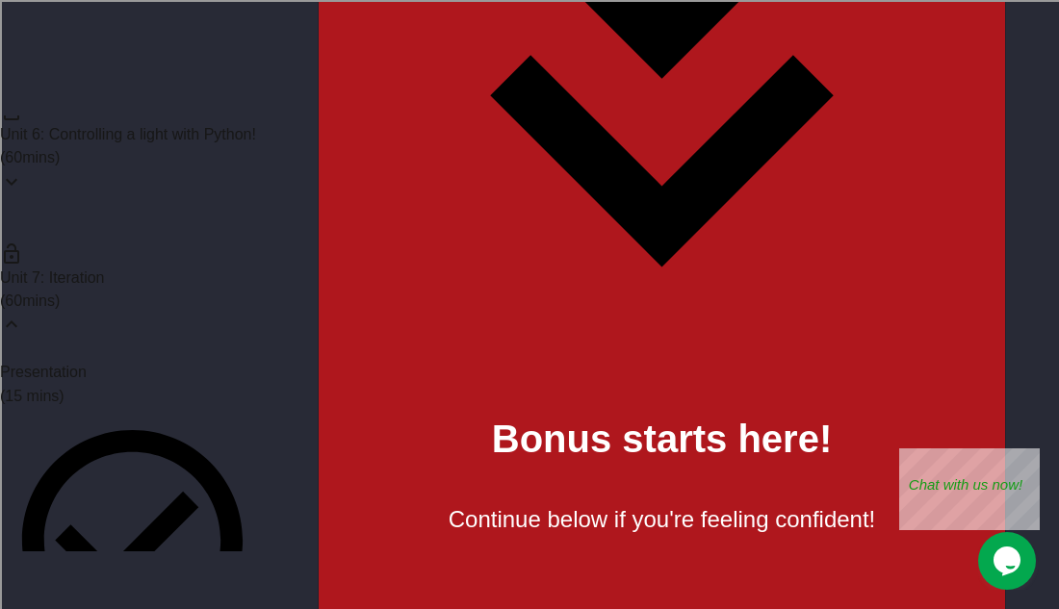
scroll to position [3707, 0]
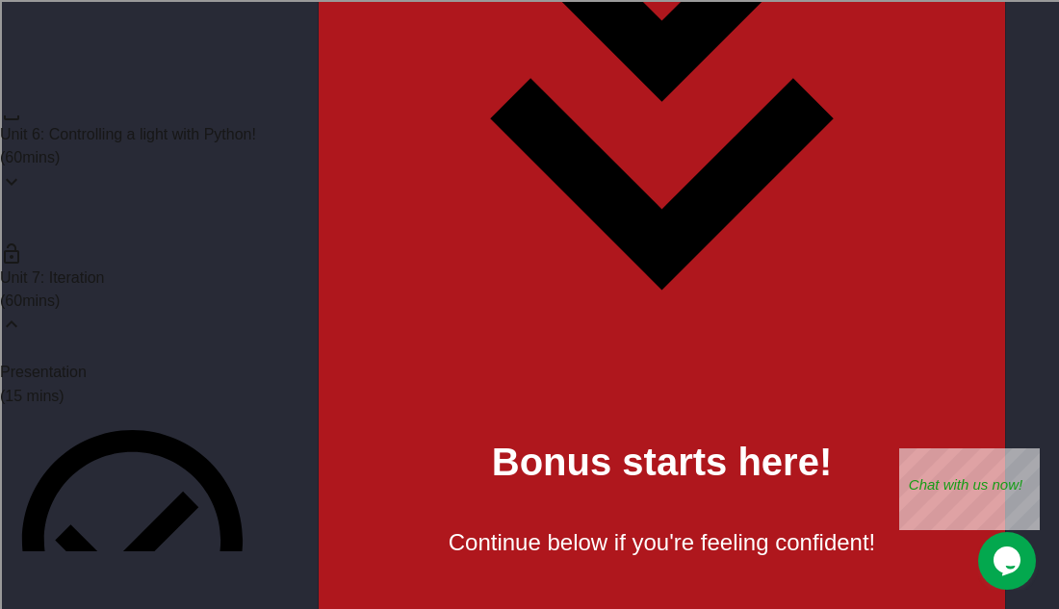
type textarea "********"
type textarea "**********"
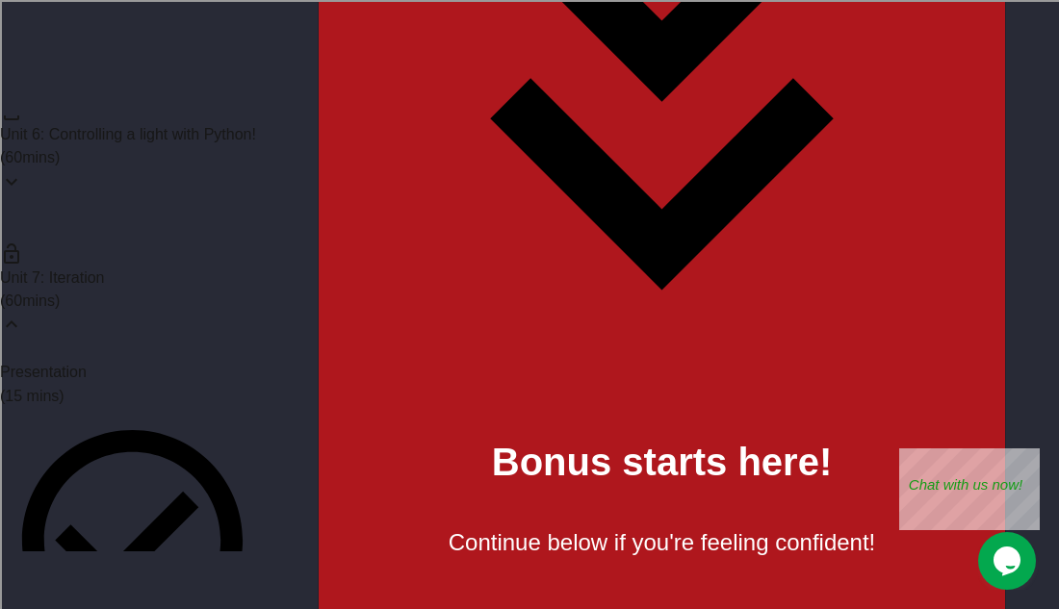
scroll to position [0, 11]
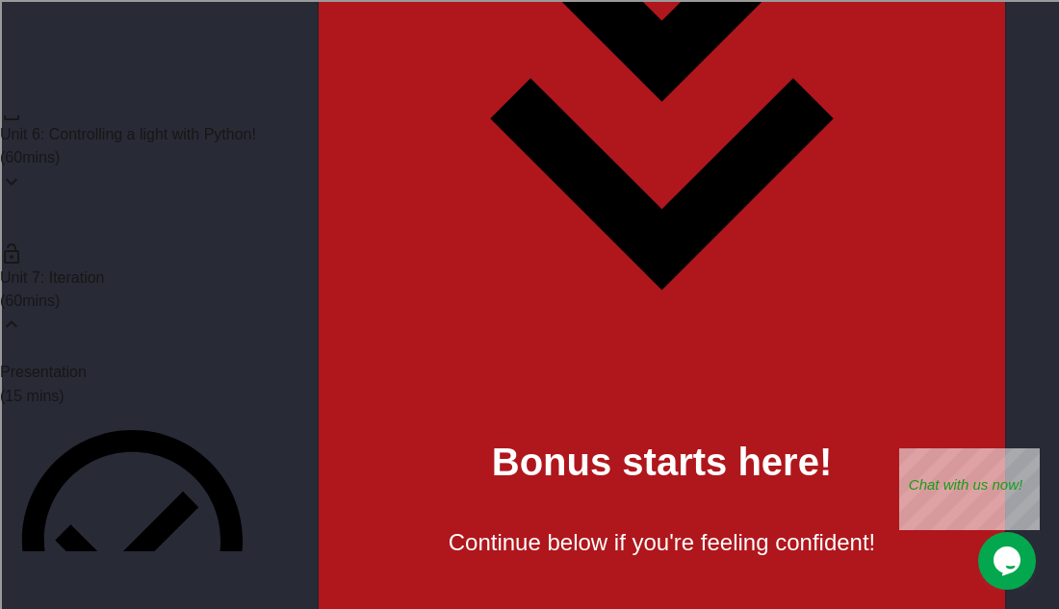
scroll to position [0, 13]
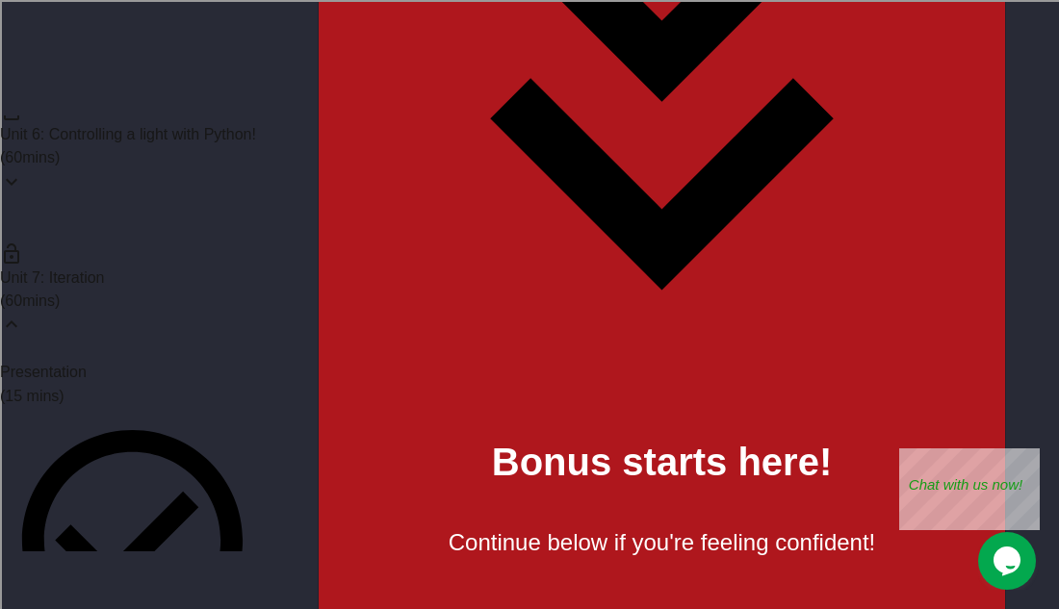
type textarea "********"
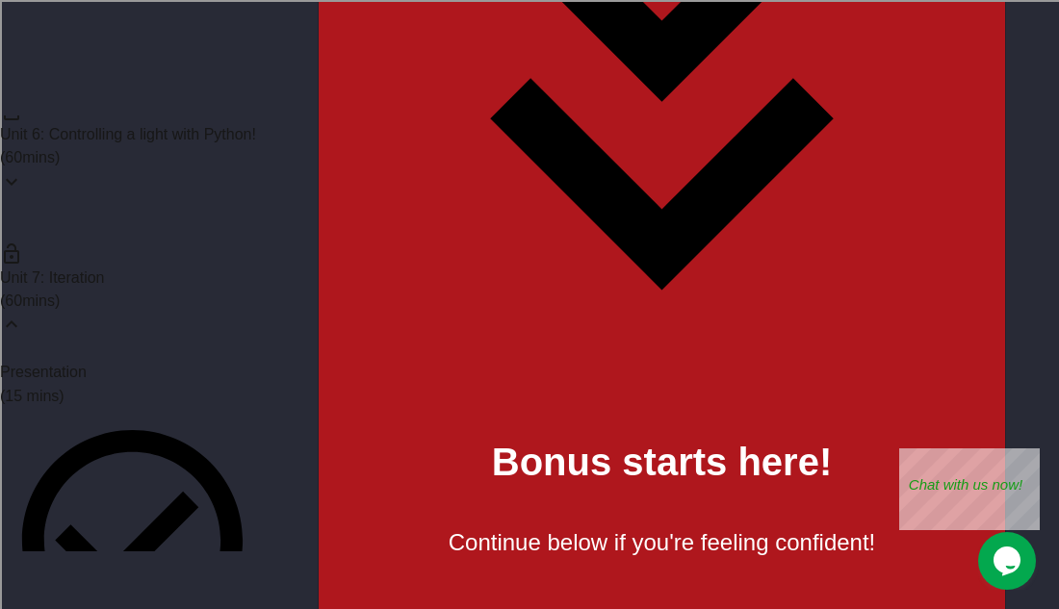
scroll to position [0, 0]
type textarea "**********"
type textarea "*"
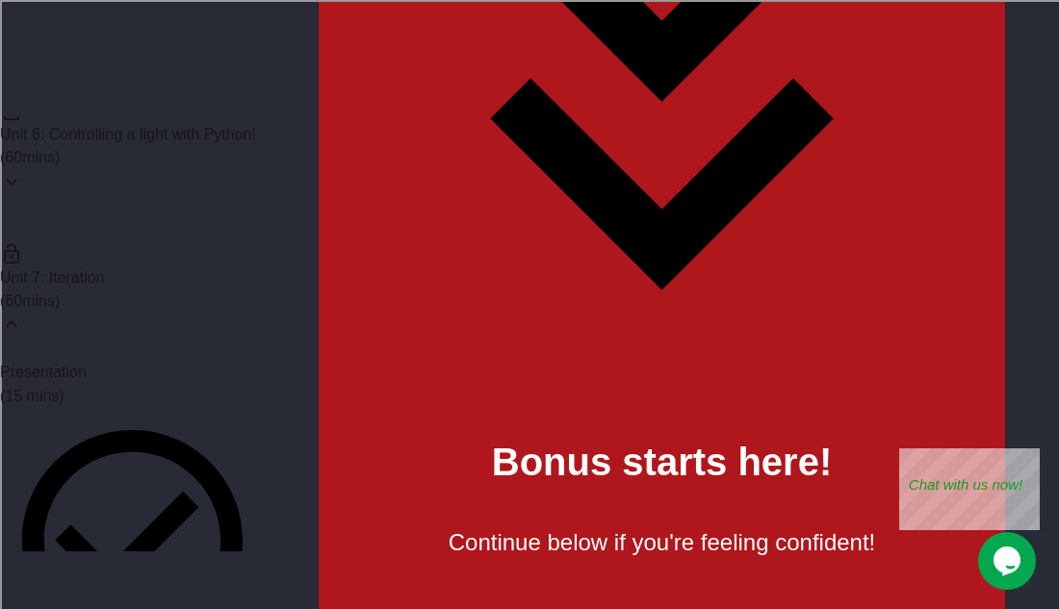
type textarea "******"
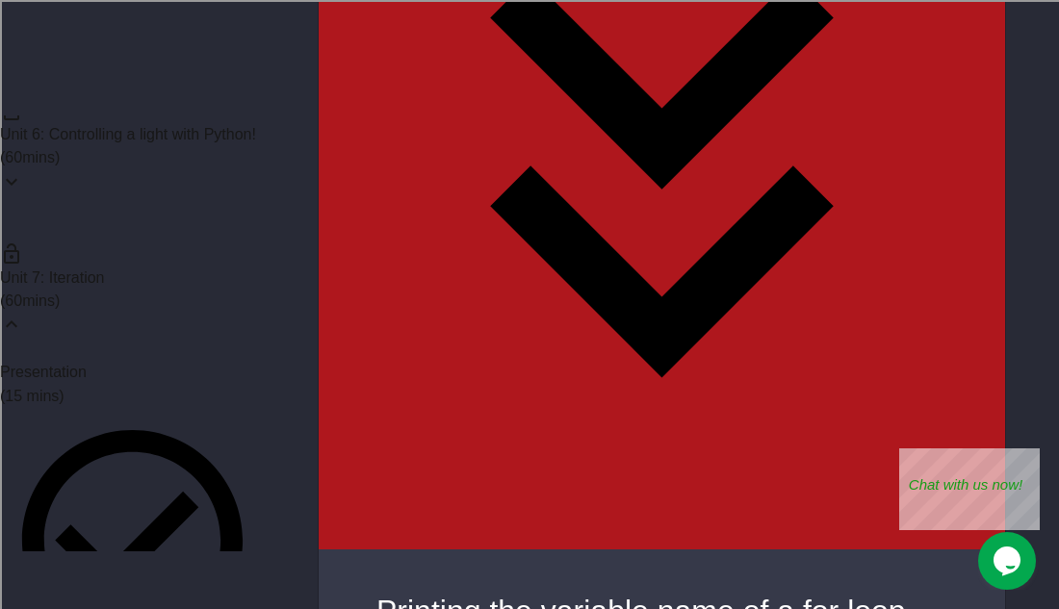
scroll to position [4434, 0]
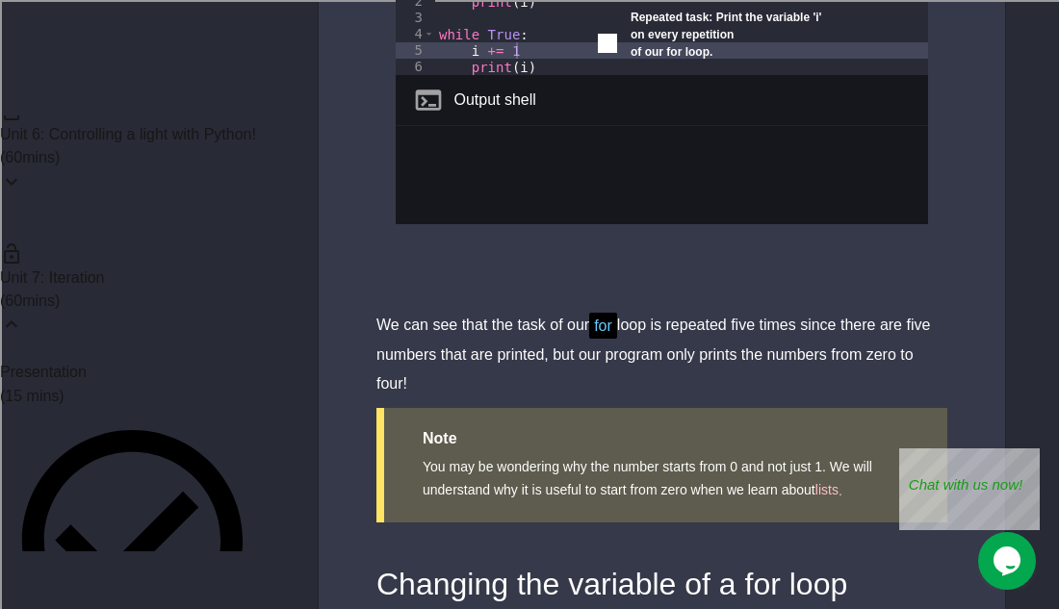
scroll to position [5217, 0]
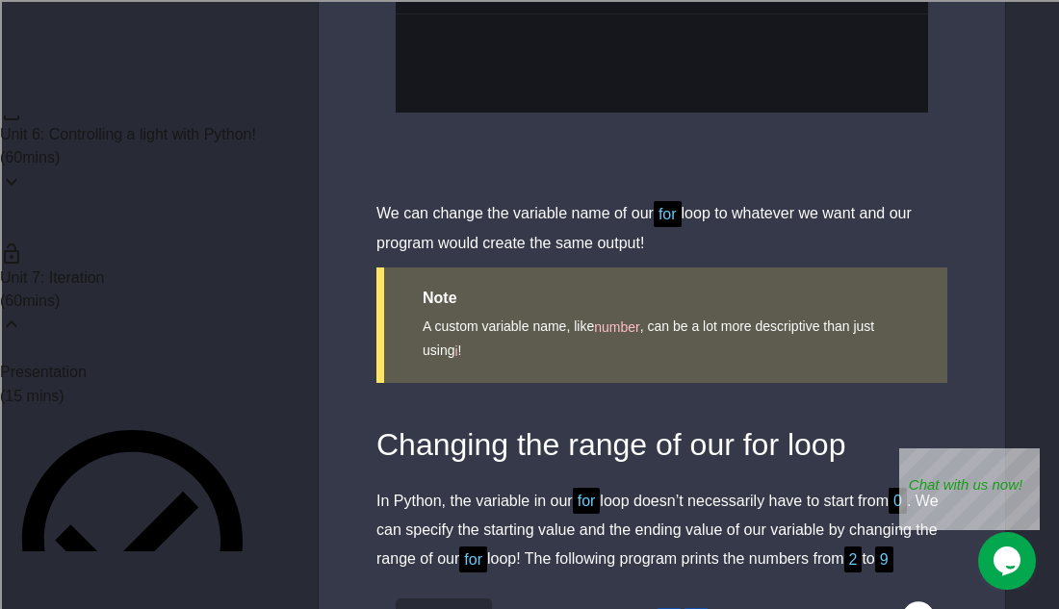
scroll to position [6142, 0]
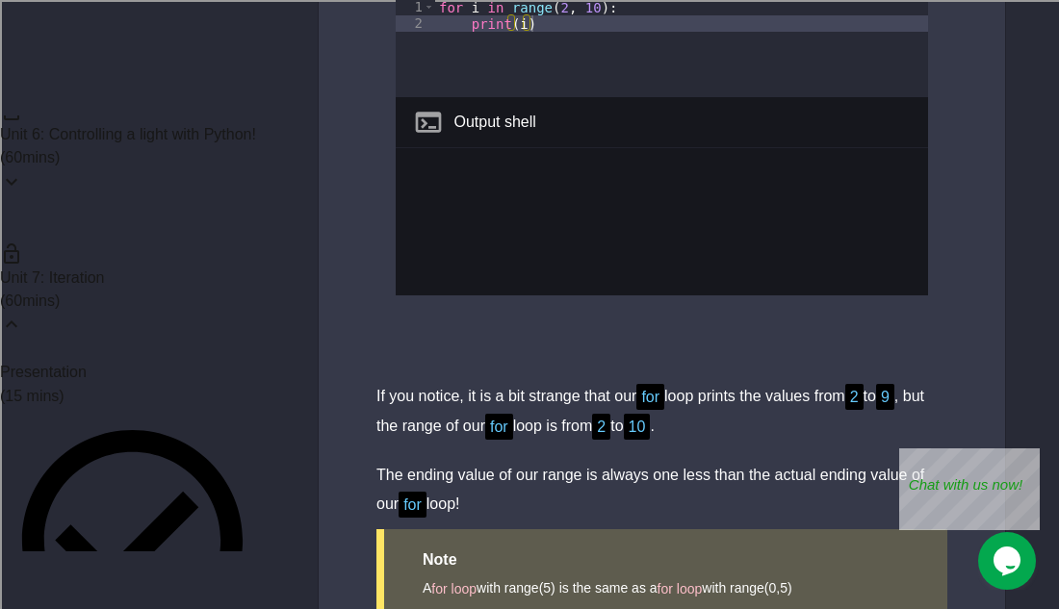
scroll to position [6799, 0]
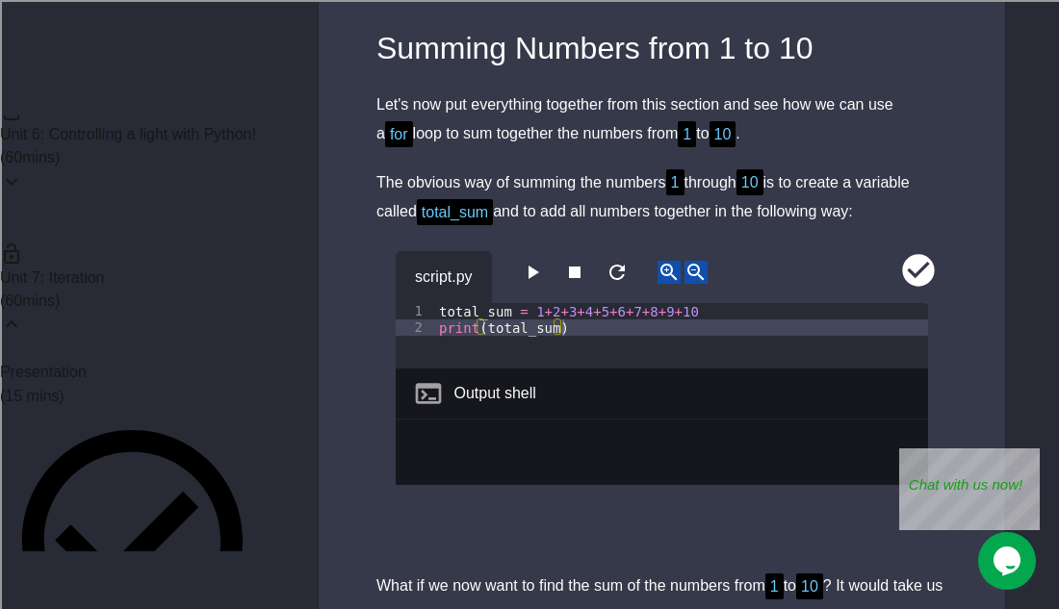
scroll to position [7427, 0]
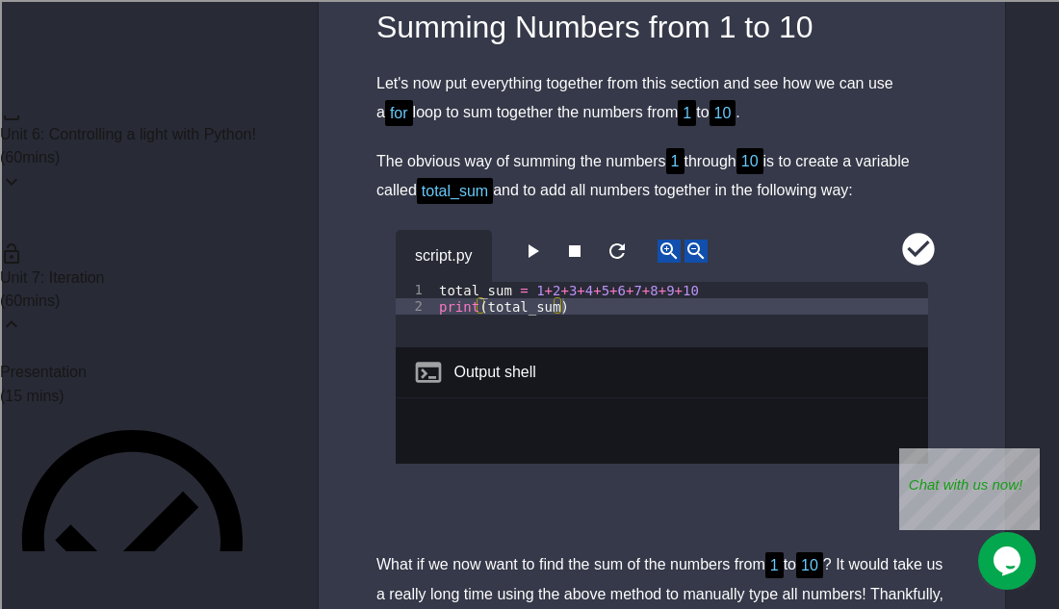
scroll to position [7448, 0]
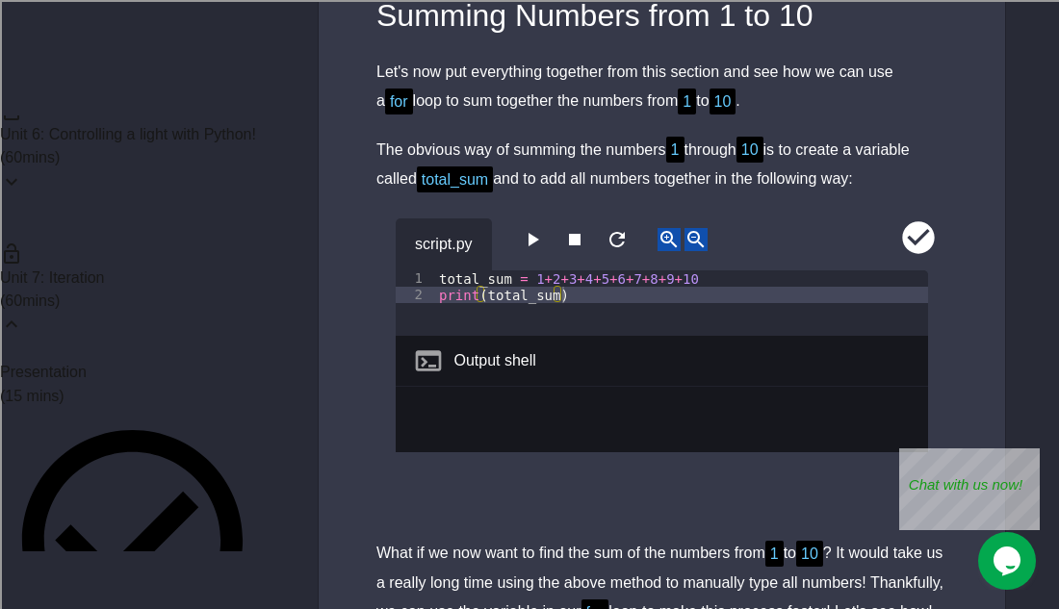
scroll to position [7461, 0]
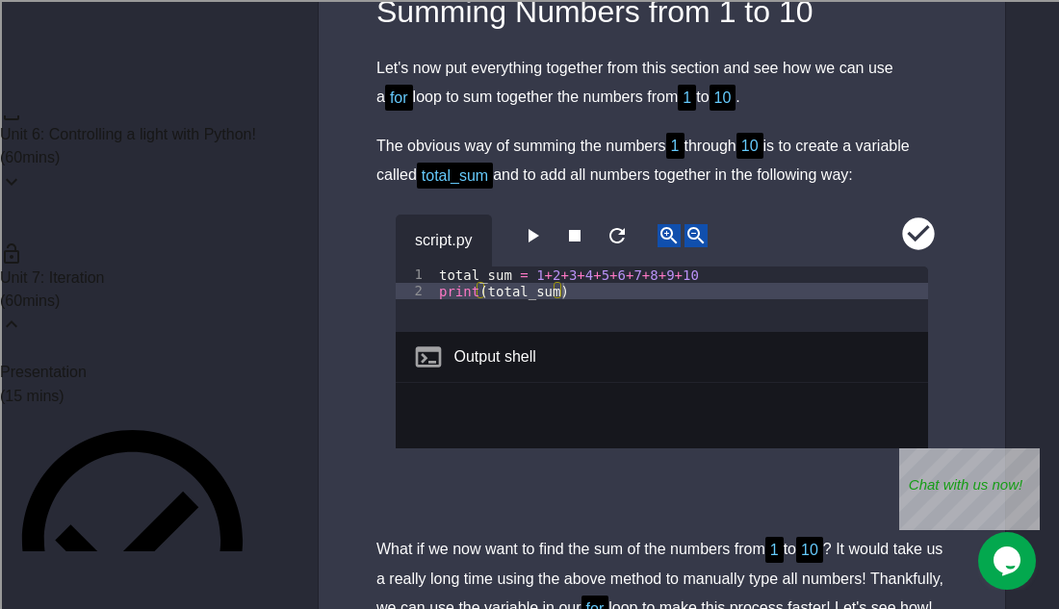
drag, startPoint x: 577, startPoint y: 270, endPoint x: 432, endPoint y: 278, distance: 145.5
type textarea "**********"
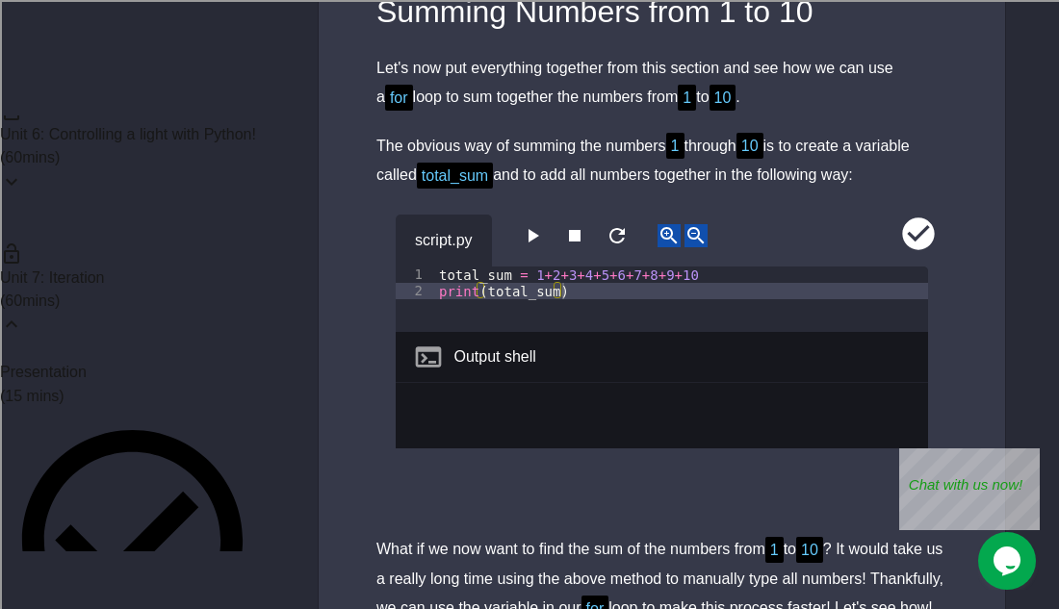
paste textarea "**********"
type textarea "**********"
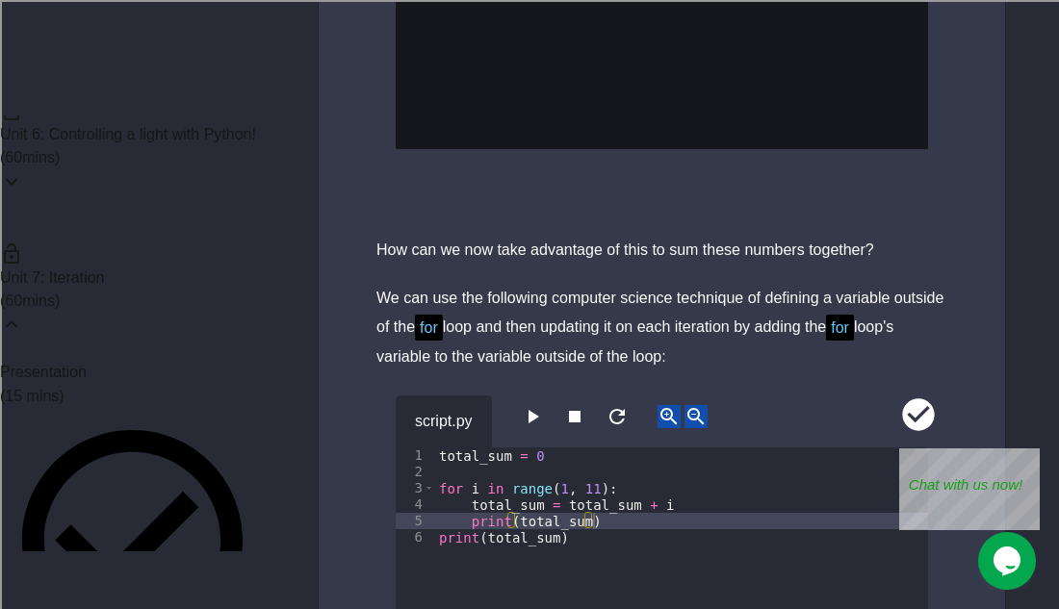
scroll to position [8519, 0]
type textarea "**********"
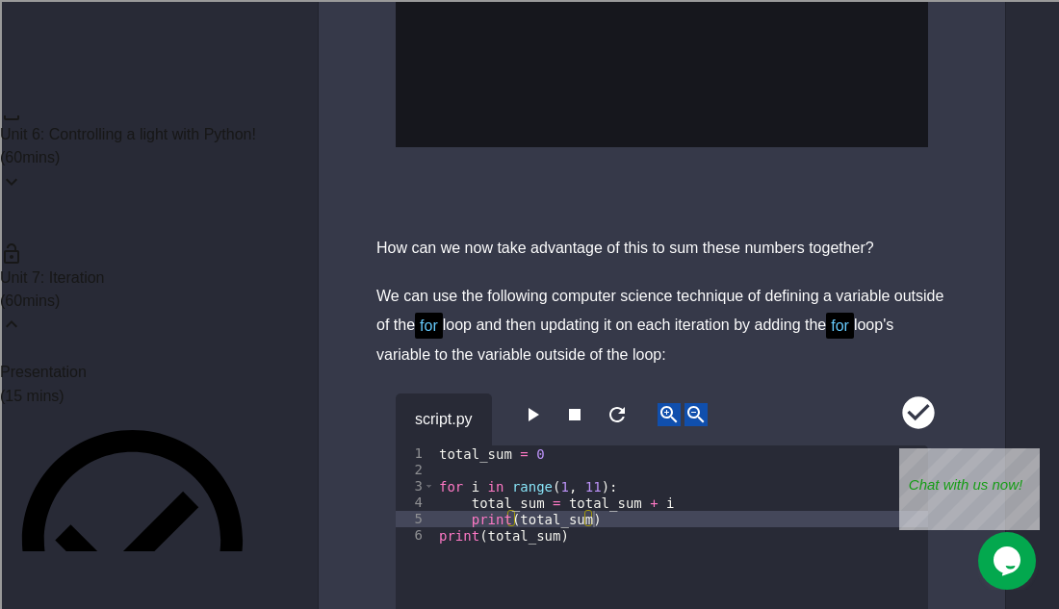
type textarea "**********"
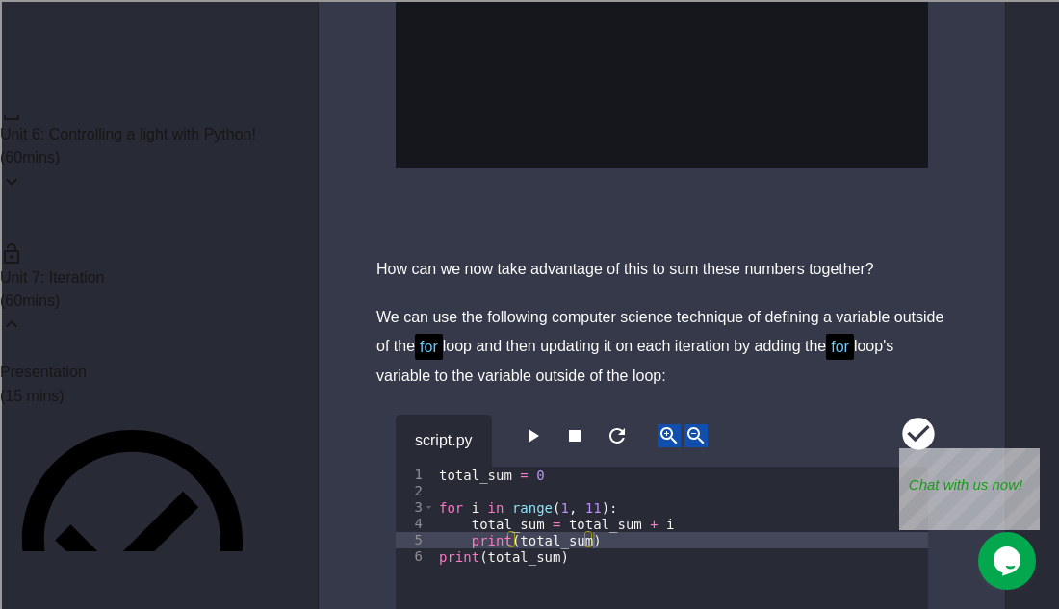
scroll to position [0, 26]
type textarea "**********"
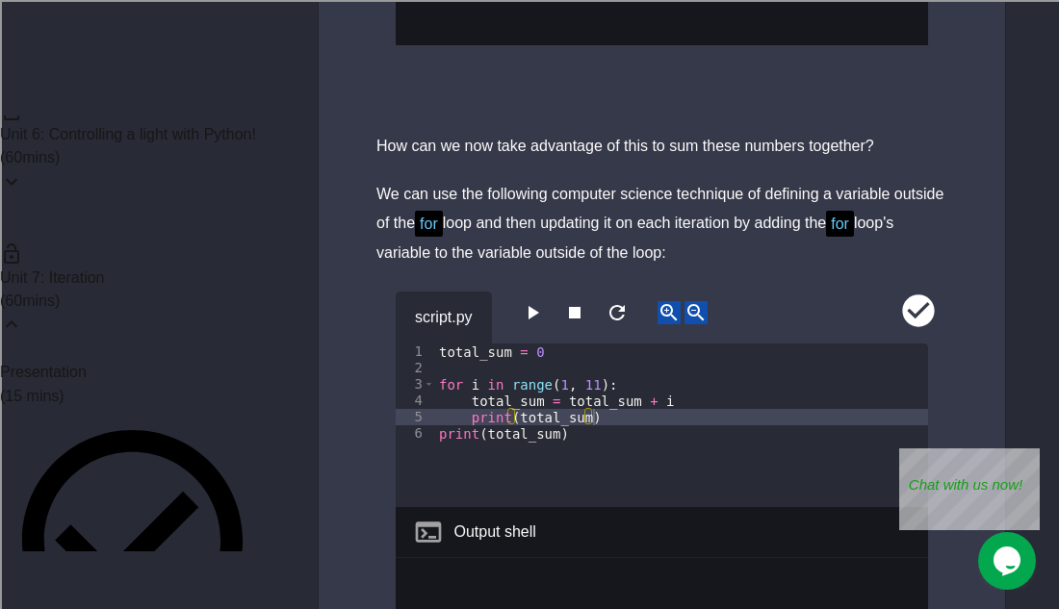
scroll to position [8626, 0]
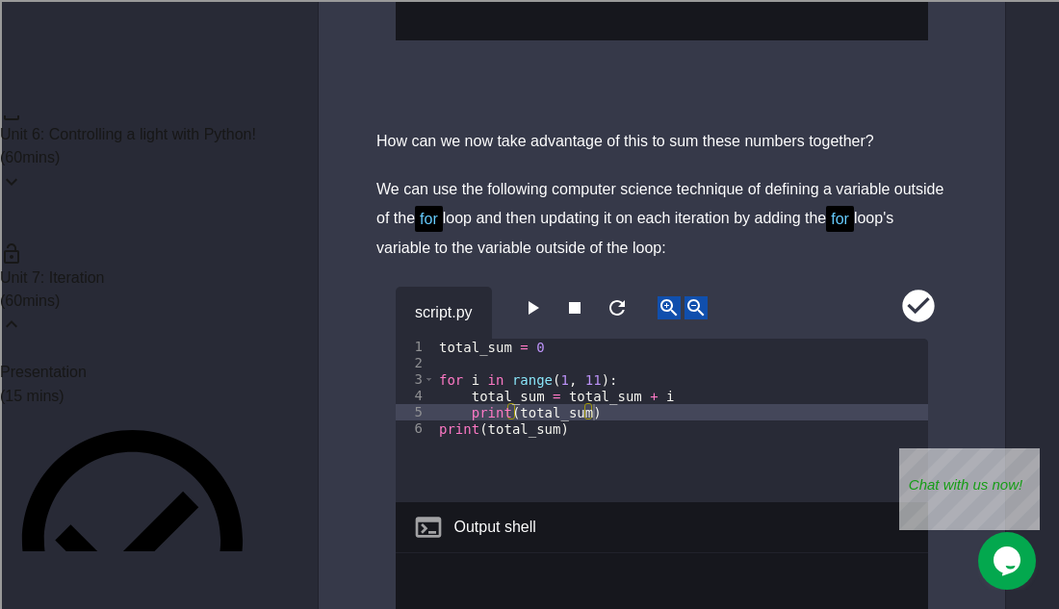
type textarea "**********"
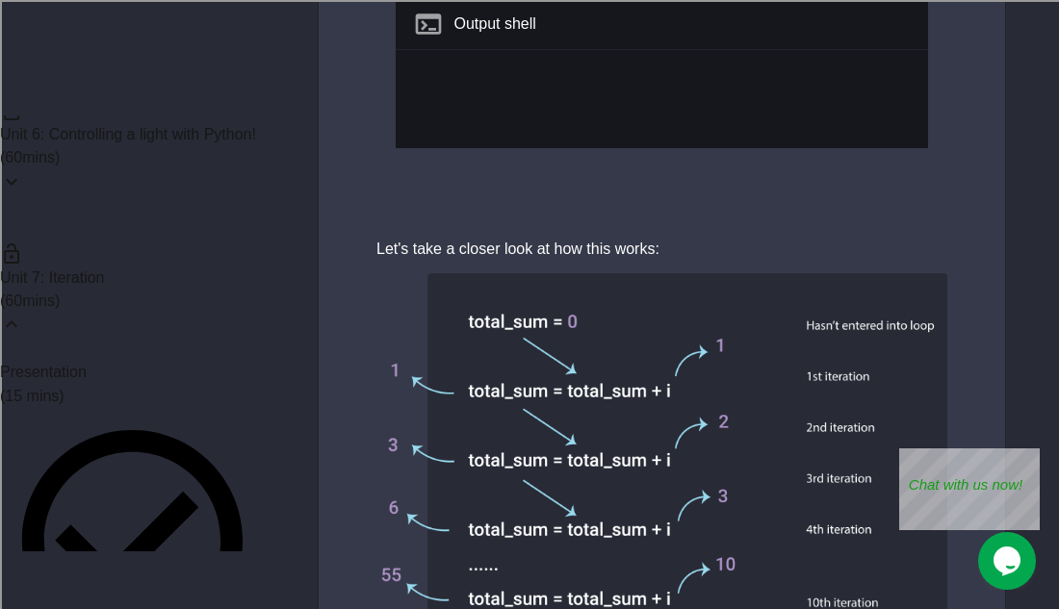
scroll to position [9134, 0]
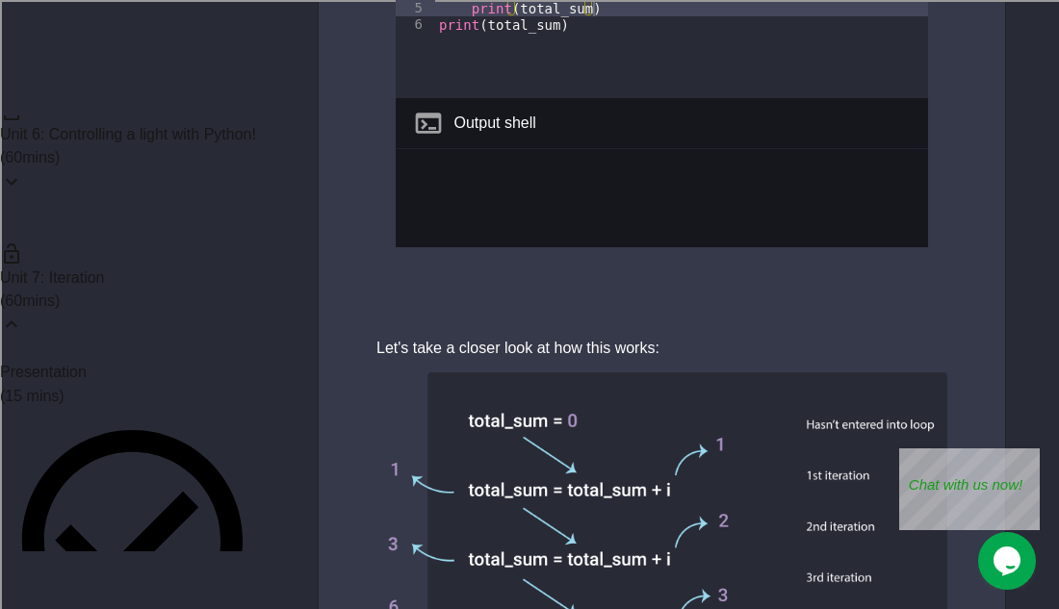
scroll to position [9039, 0]
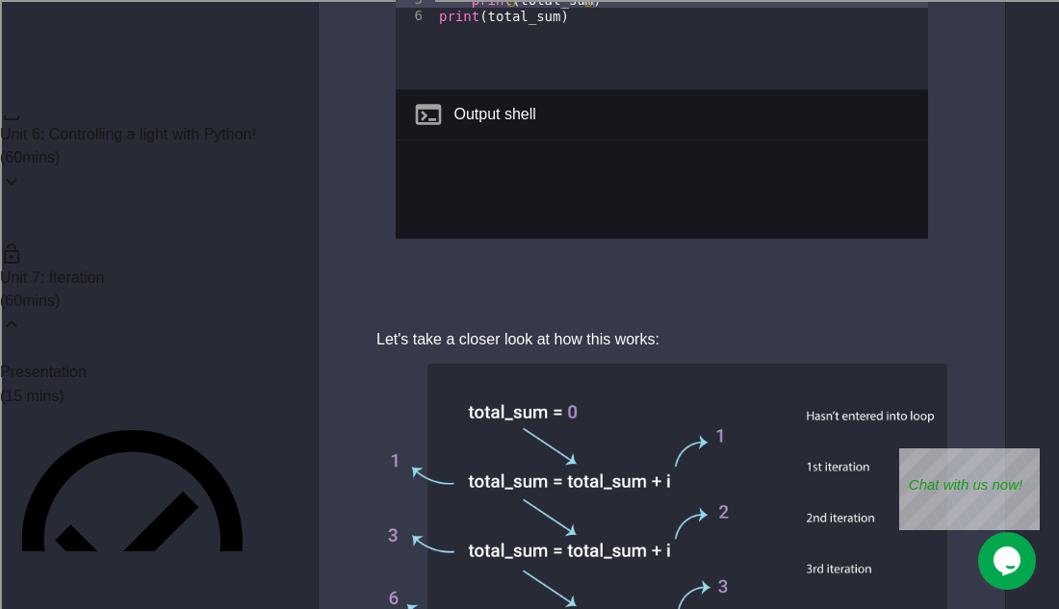
type textarea "**********"
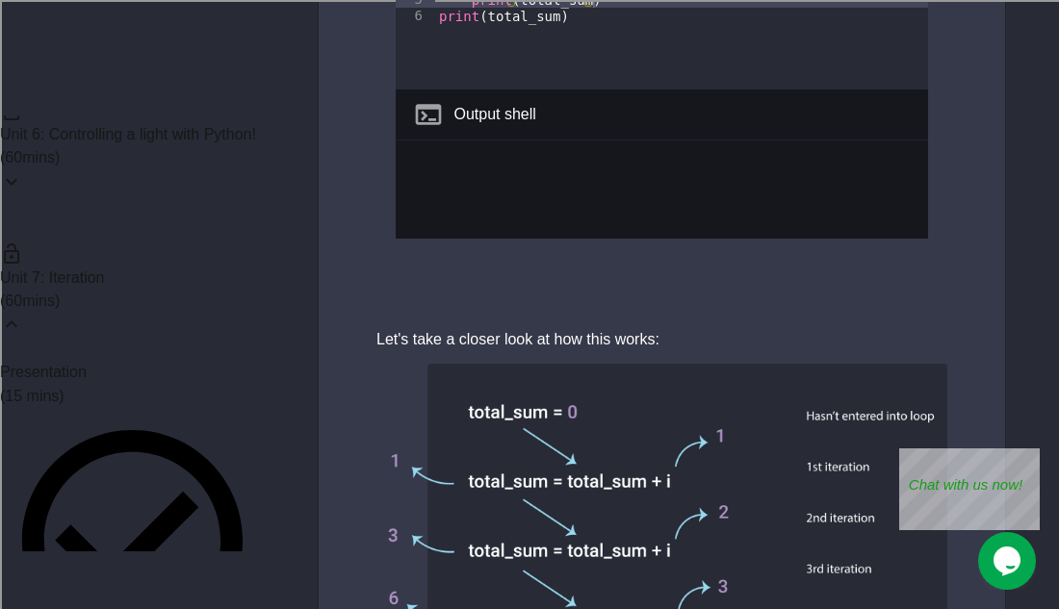
scroll to position [0, 7]
type textarea "*"
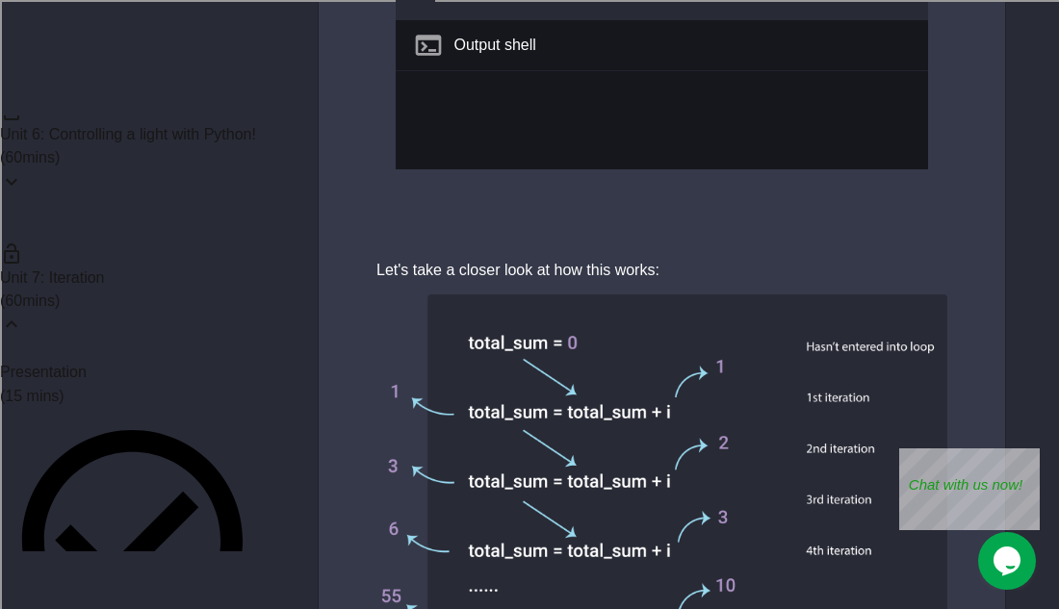
scroll to position [9109, 0]
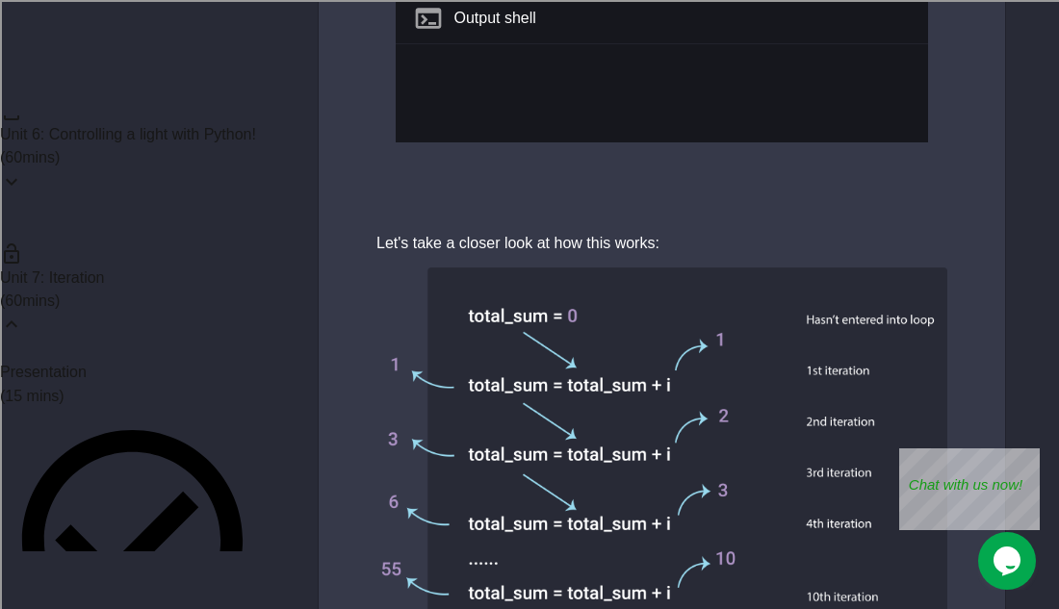
scroll to position [9096, 0]
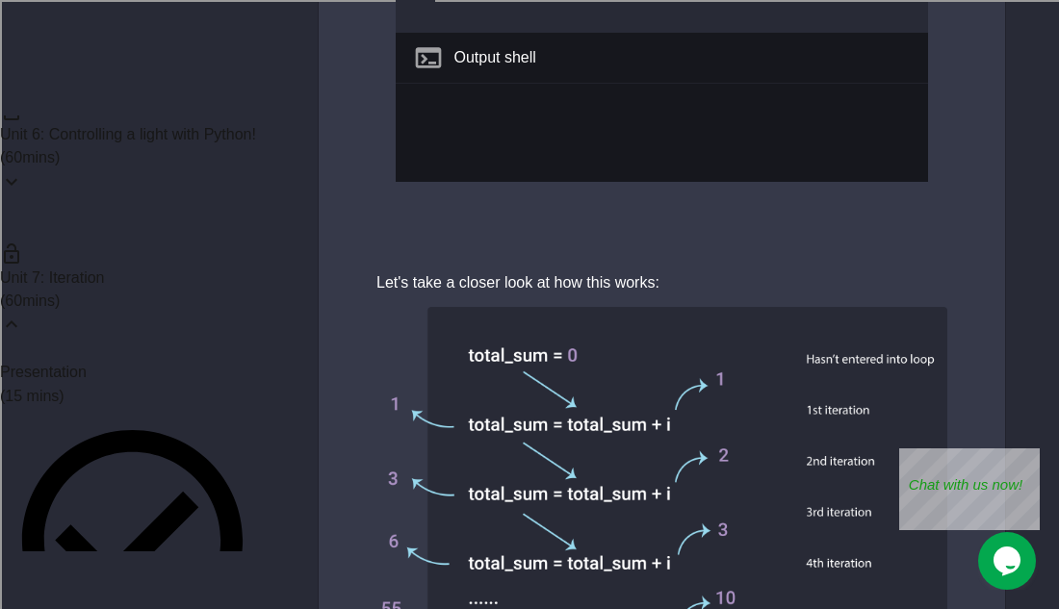
type textarea "**********"
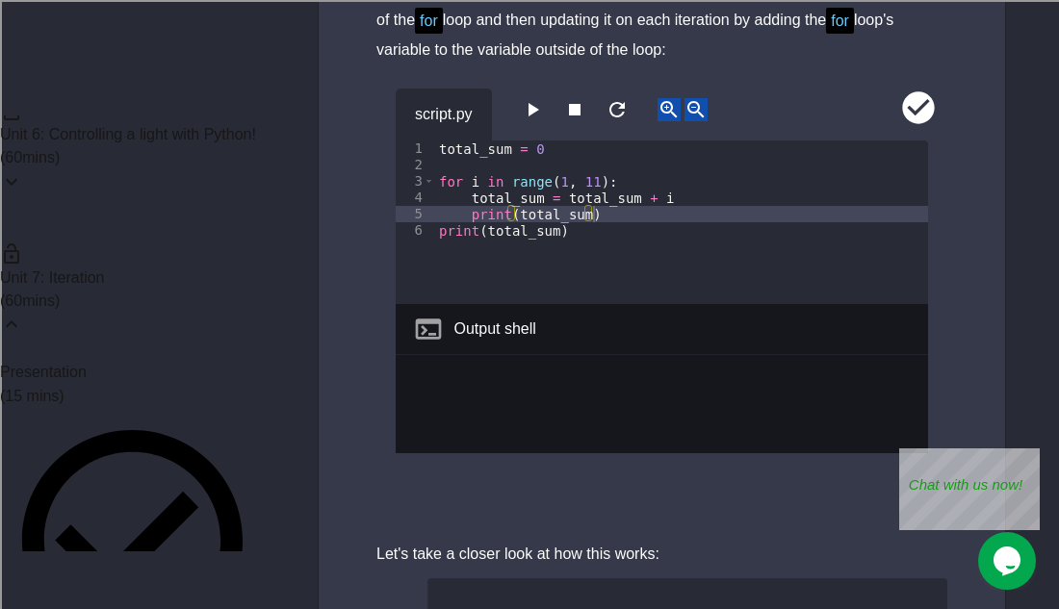
scroll to position [8821, 0]
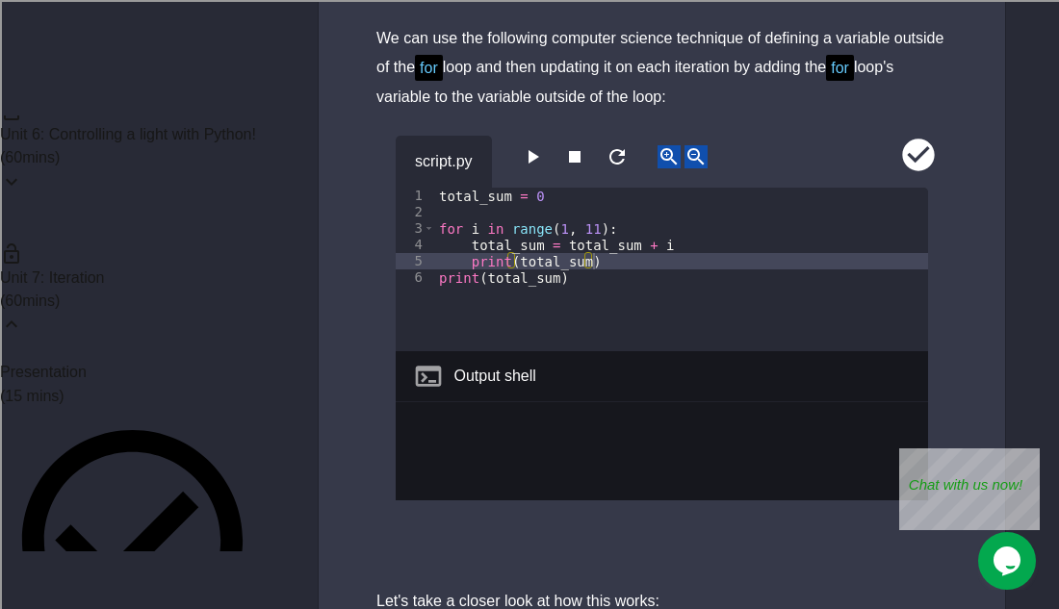
scroll to position [8785, 0]
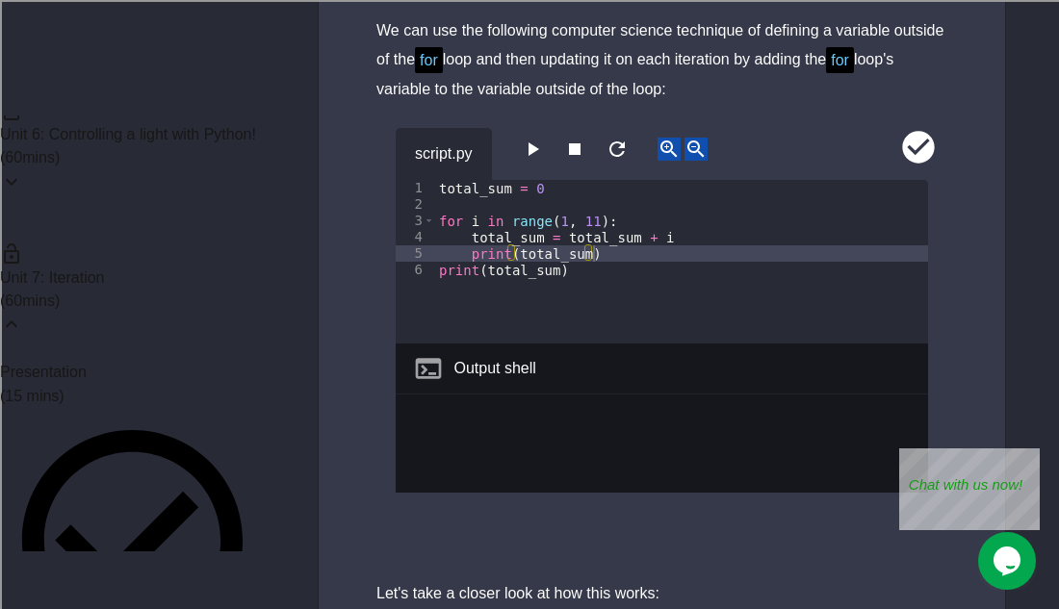
drag, startPoint x: 603, startPoint y: 192, endPoint x: 417, endPoint y: 124, distance: 198.5
type textarea "**********"
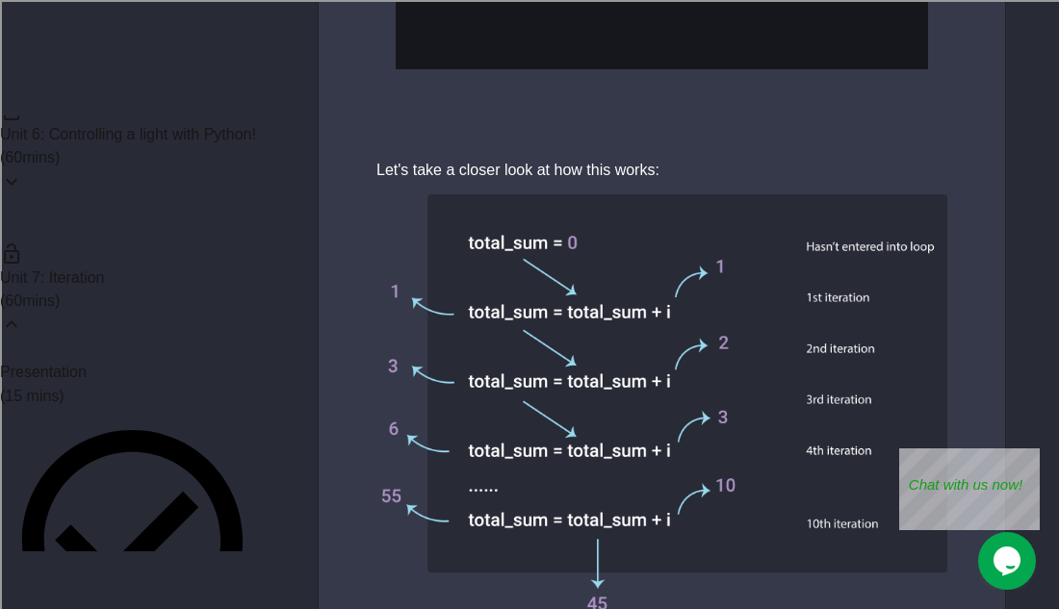
scroll to position [9209, 0]
drag, startPoint x: 596, startPoint y: 376, endPoint x: 379, endPoint y: 292, distance: 232.5
paste textarea "***"
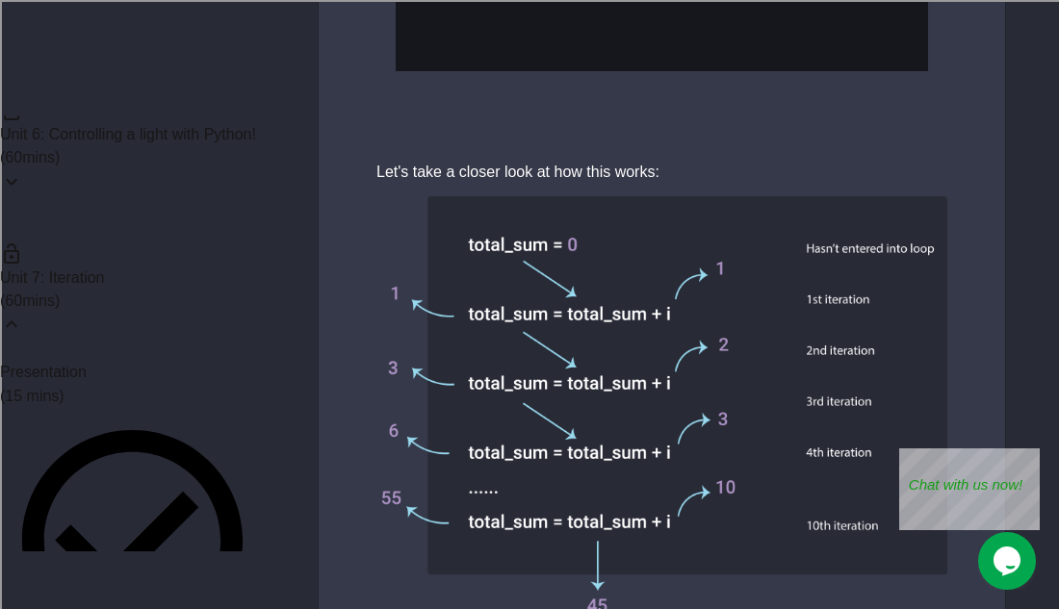
scroll to position [9215, 0]
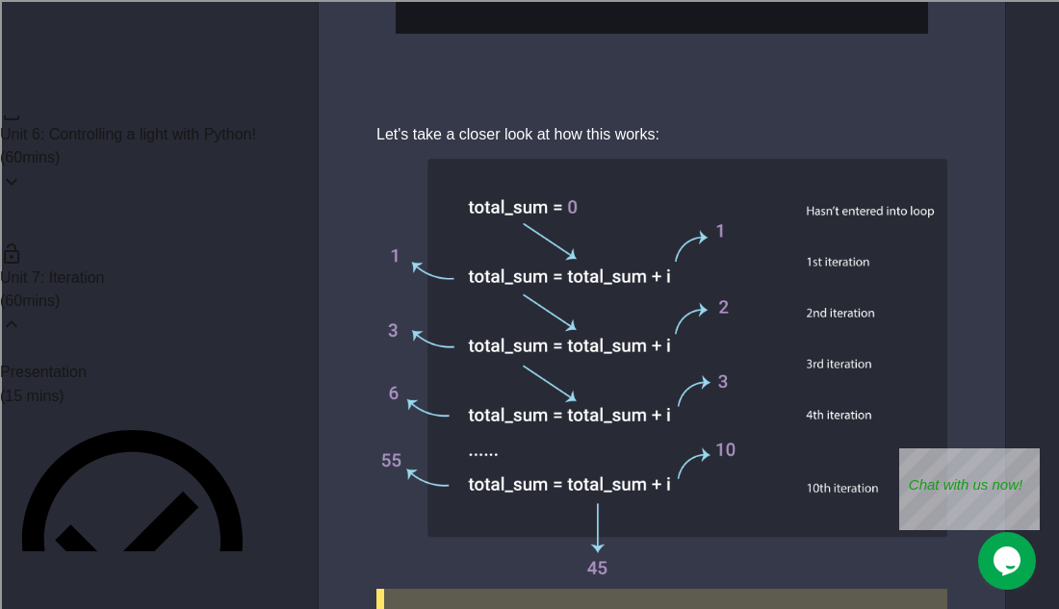
scroll to position [9245, 0]
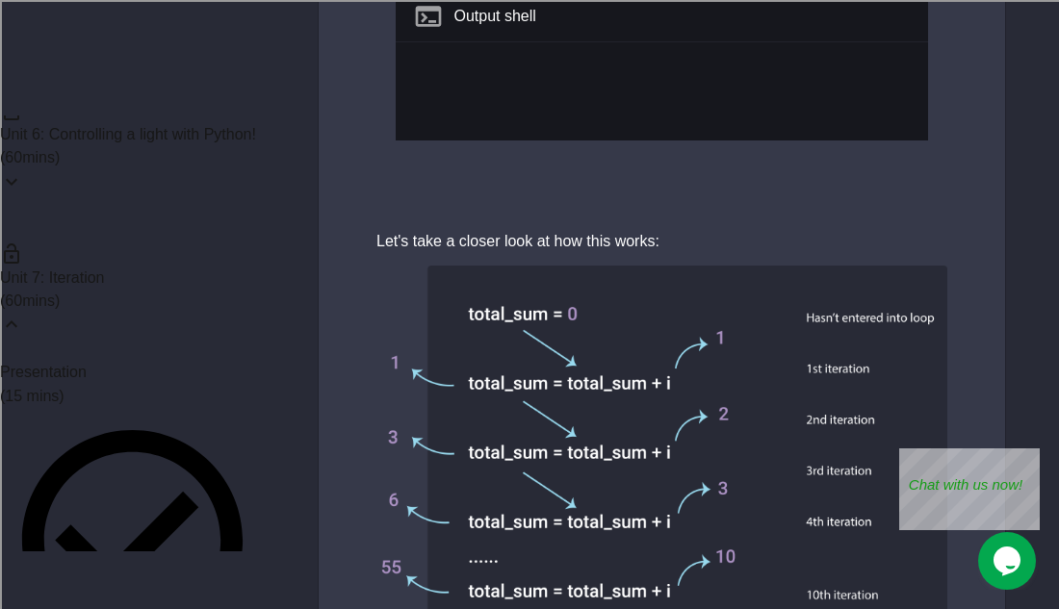
scroll to position [9146, 0]
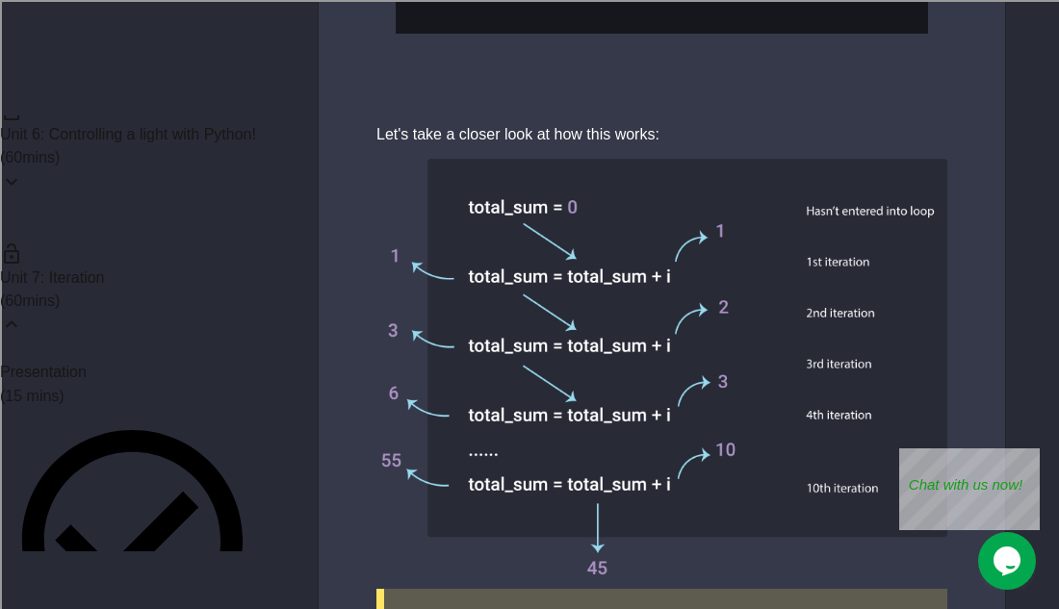
scroll to position [0, 0]
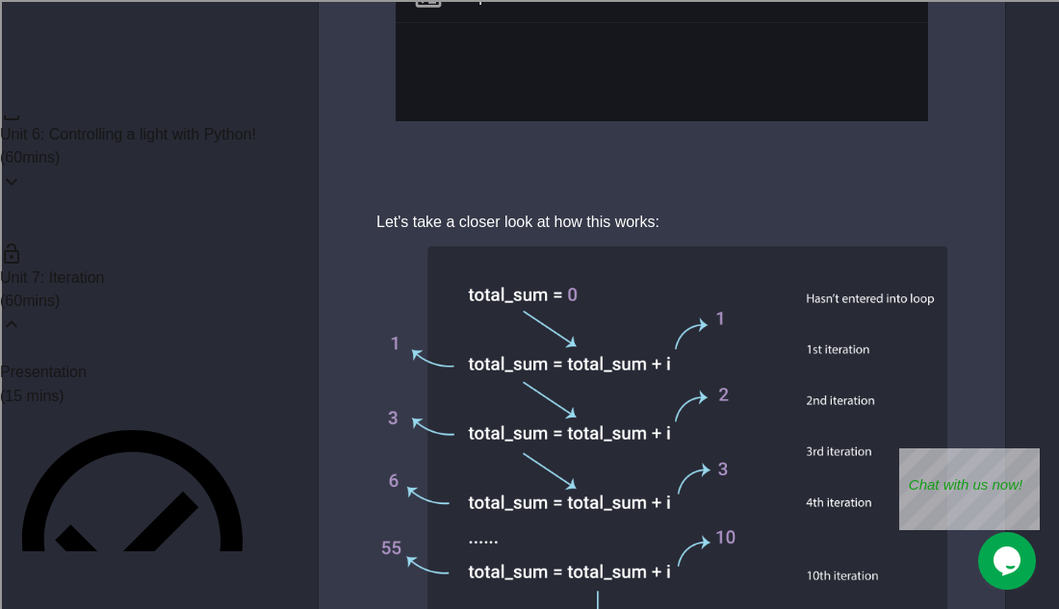
scroll to position [9159, 0]
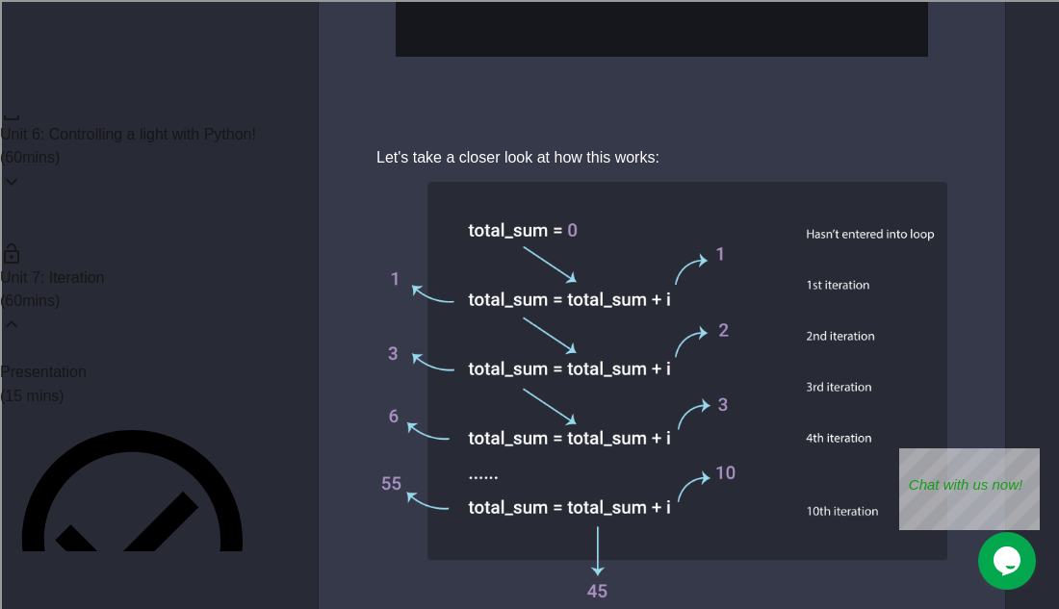
scroll to position [9222, 0]
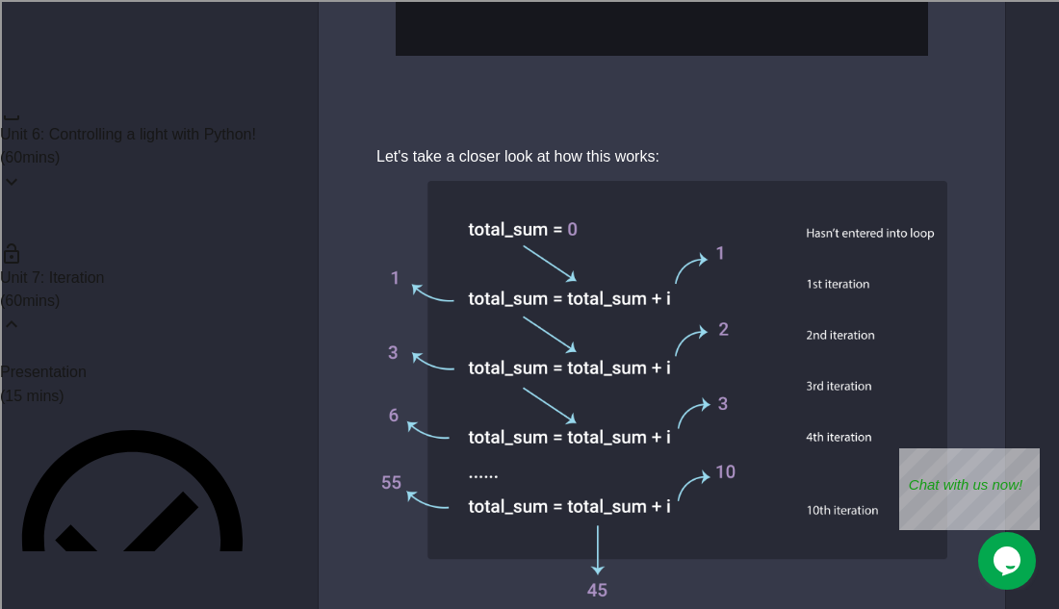
scroll to position [0, 16]
type textarea "**********"
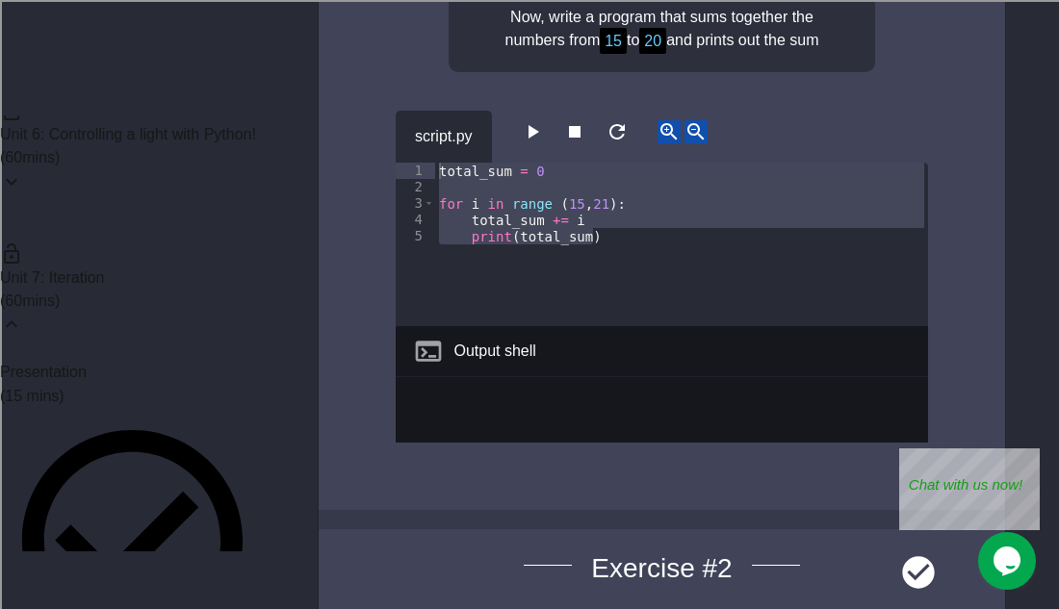
scroll to position [10065, 0]
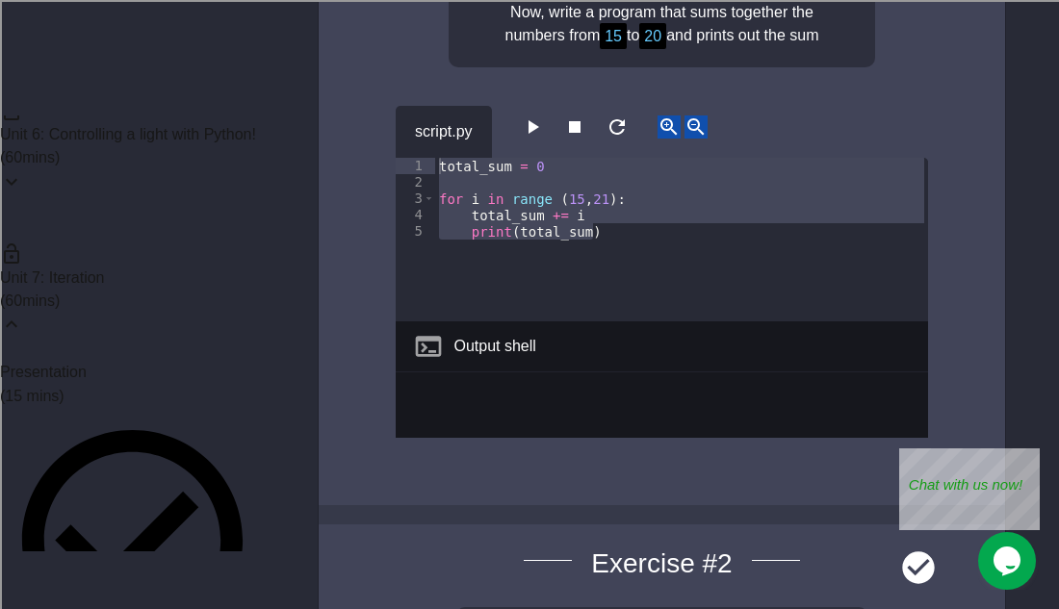
type textarea "**********"
type textarea "*"
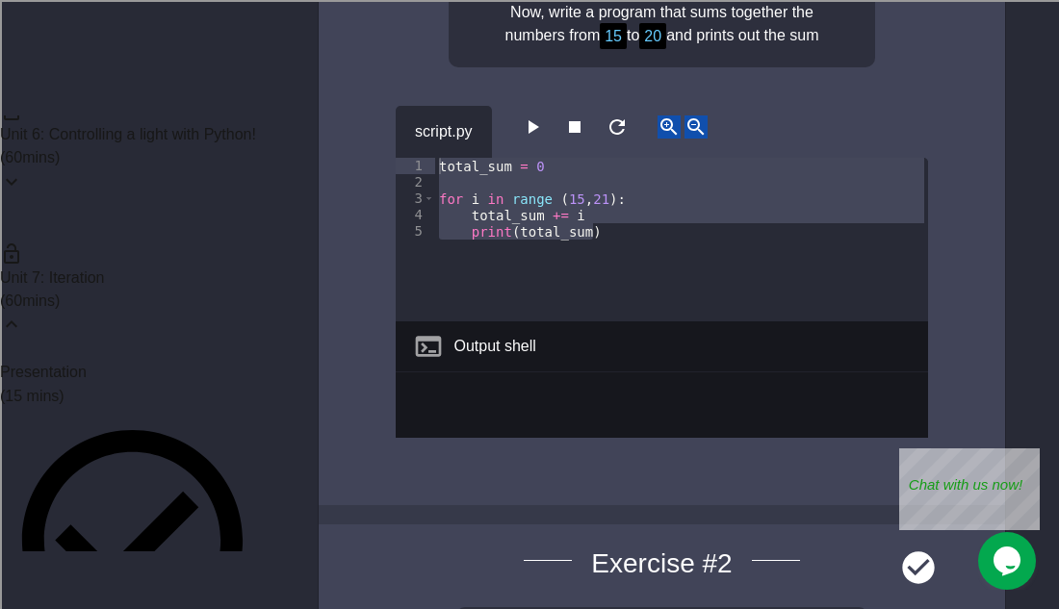
scroll to position [0, 19]
type textarea "**********"
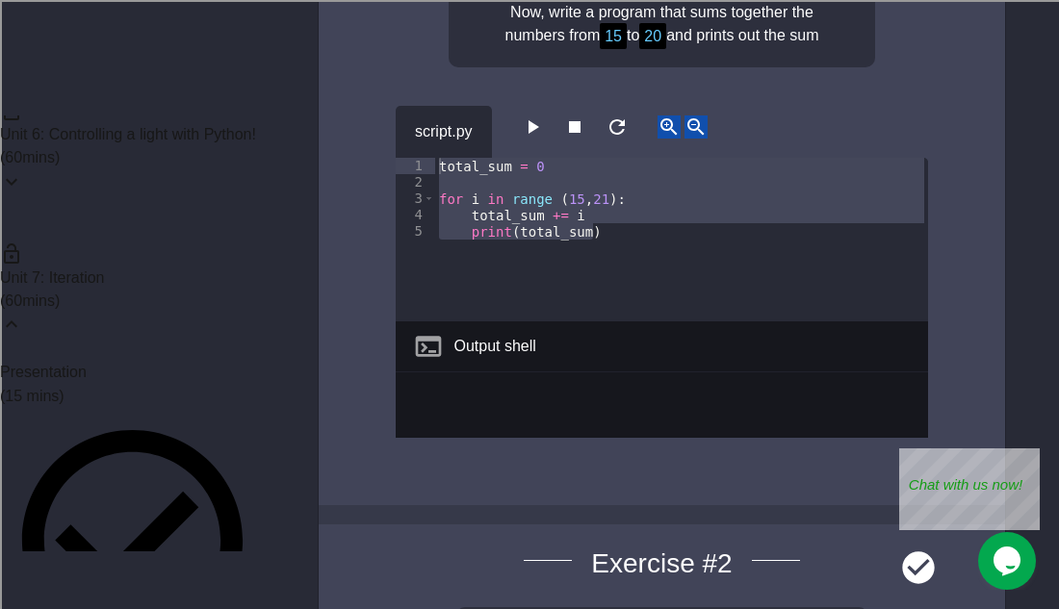
type textarea "**********"
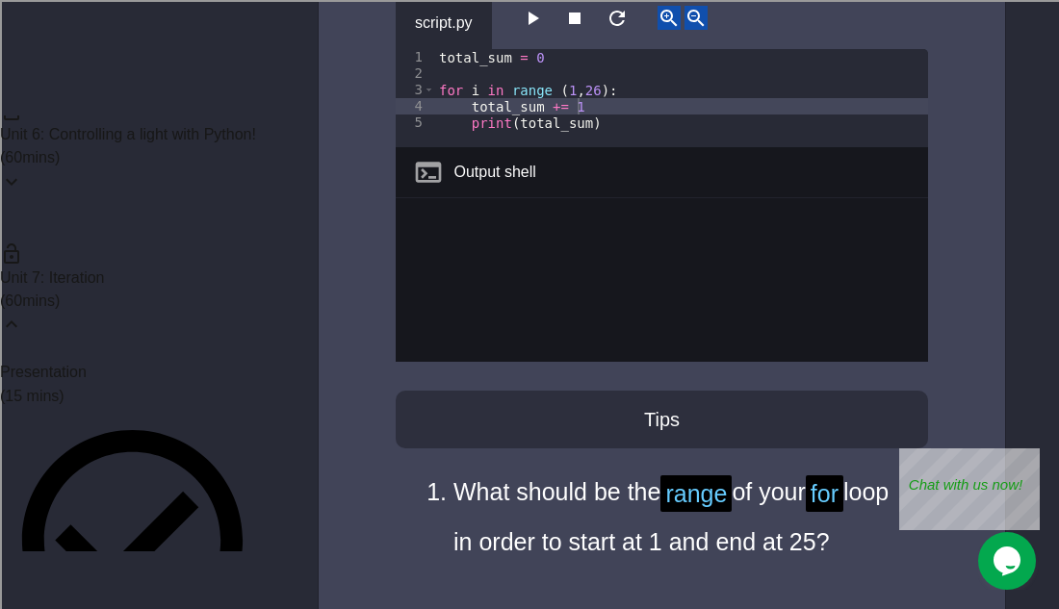
scroll to position [10777, 0]
type textarea "**********"
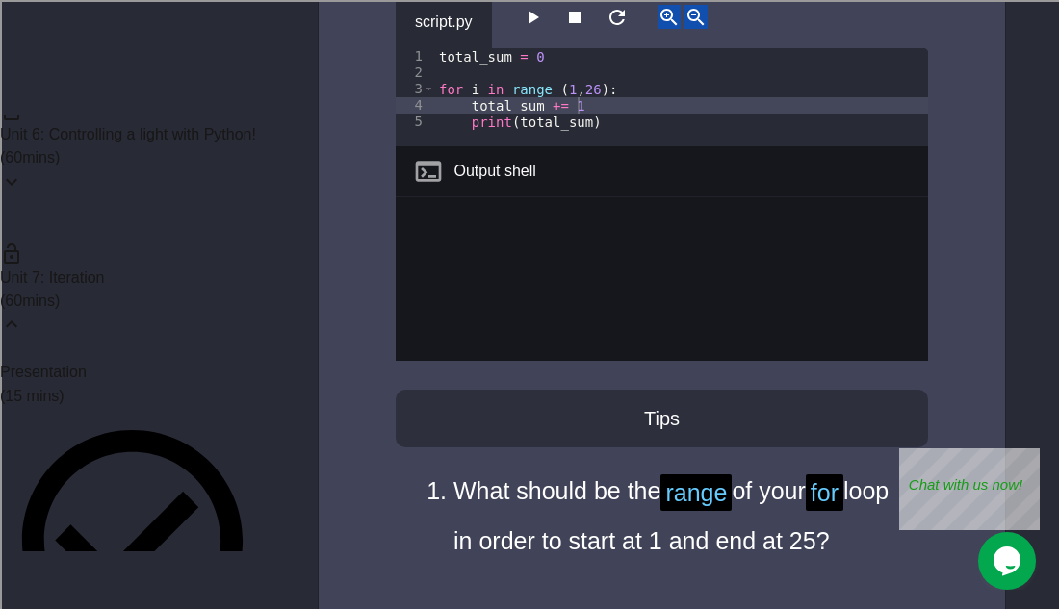
type textarea "**********"
type textarea "*"
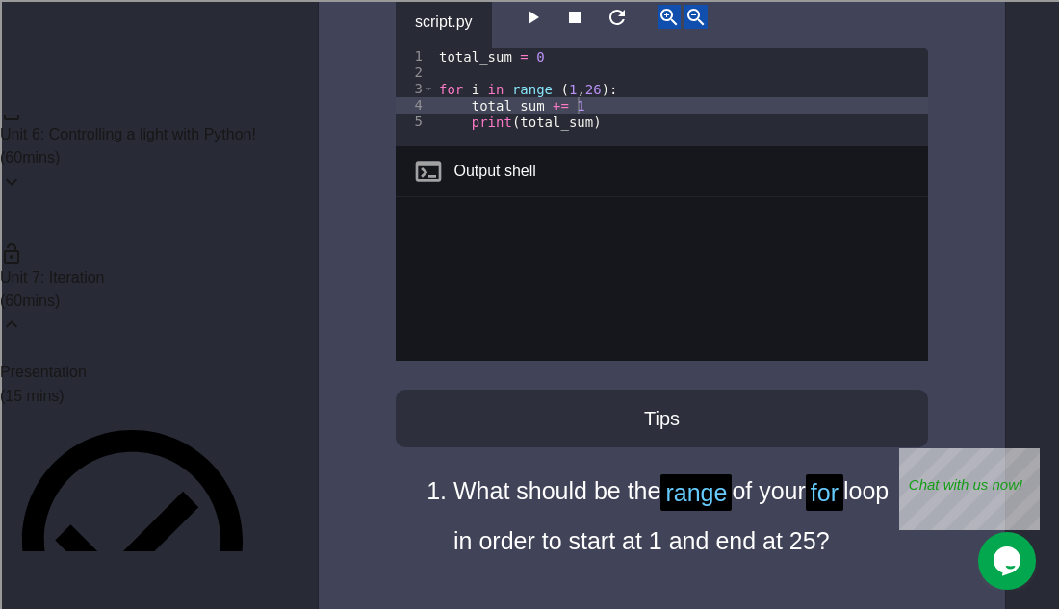
scroll to position [0, 0]
type textarea "**********"
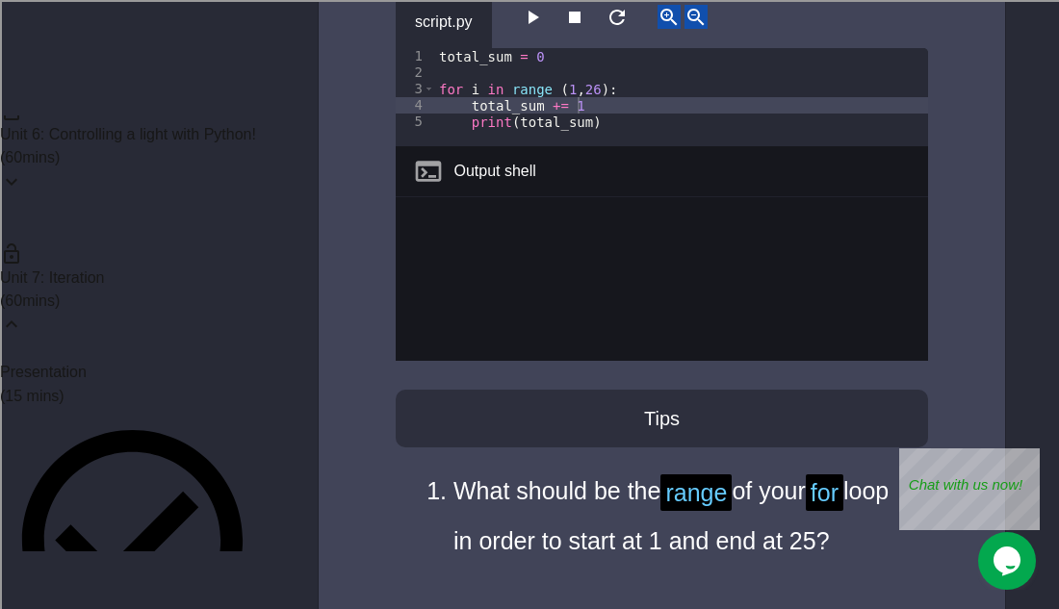
type textarea "**********"
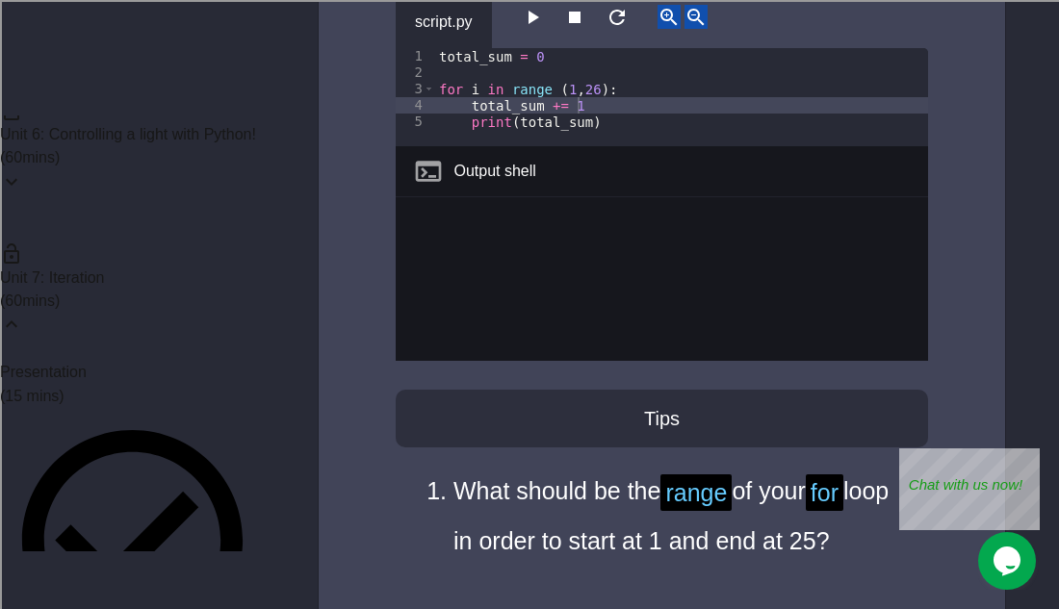
scroll to position [0, 13]
type textarea "**********"
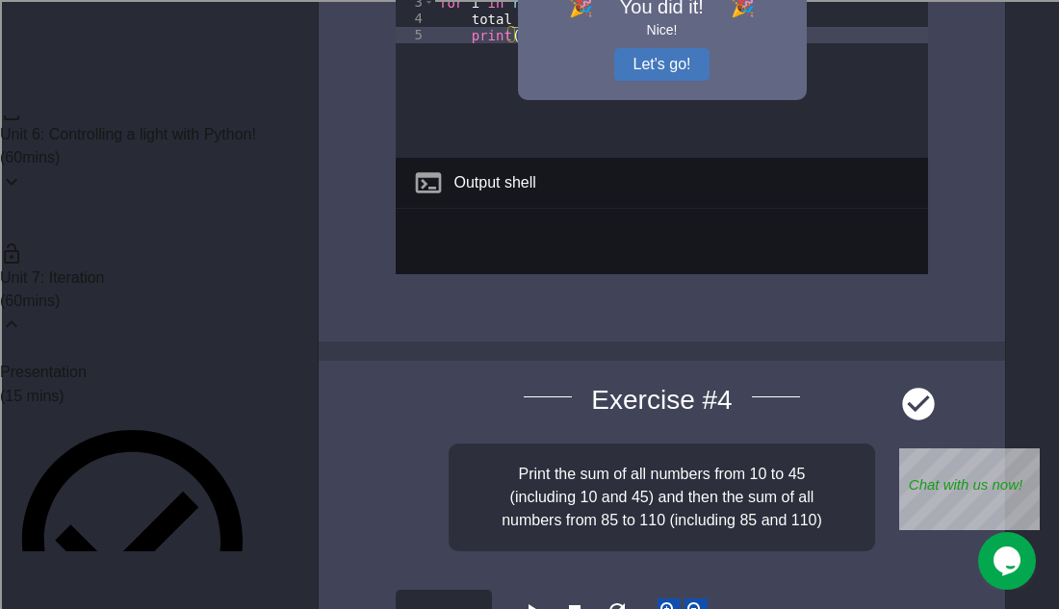
scroll to position [11772, 0]
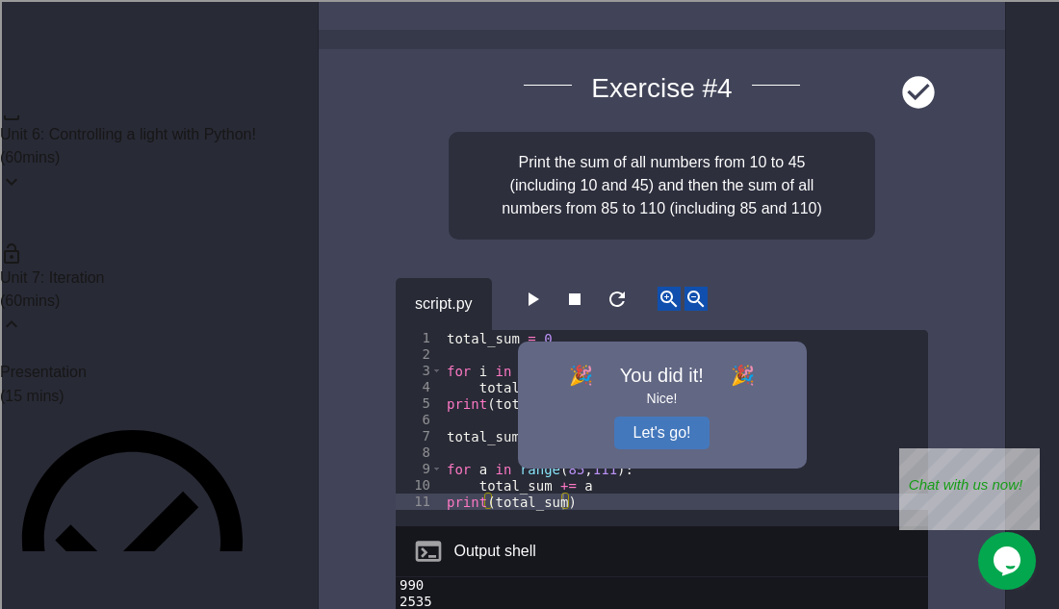
scroll to position [12086, 0]
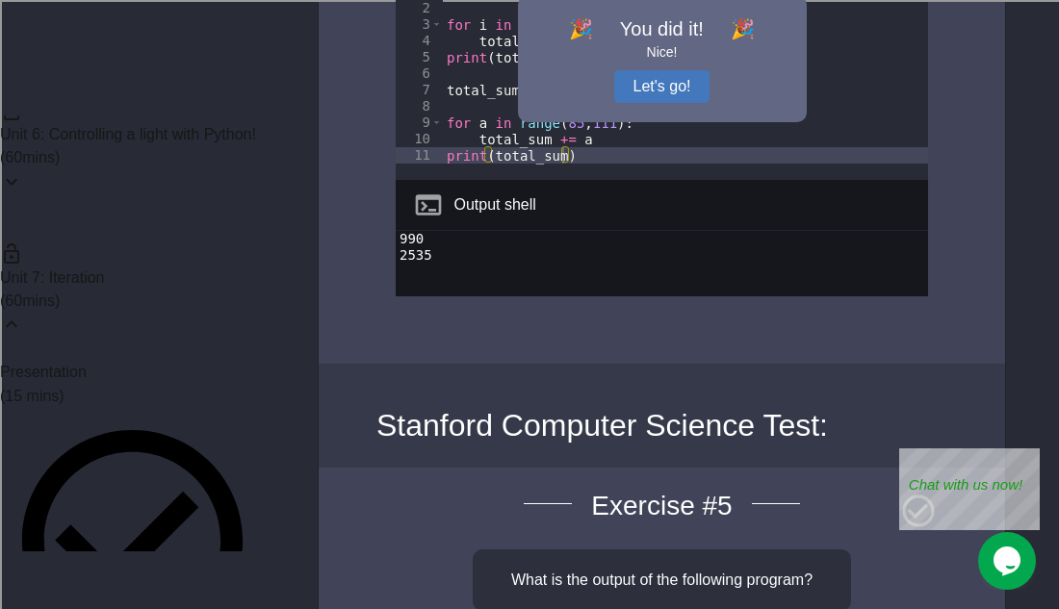
scroll to position [12434, 0]
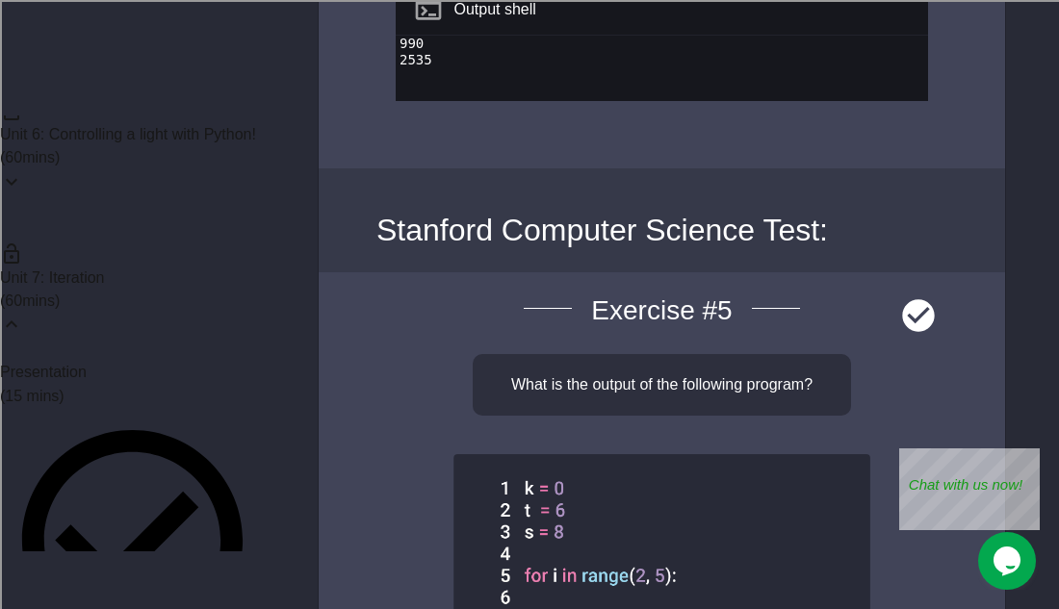
scroll to position [12628, 0]
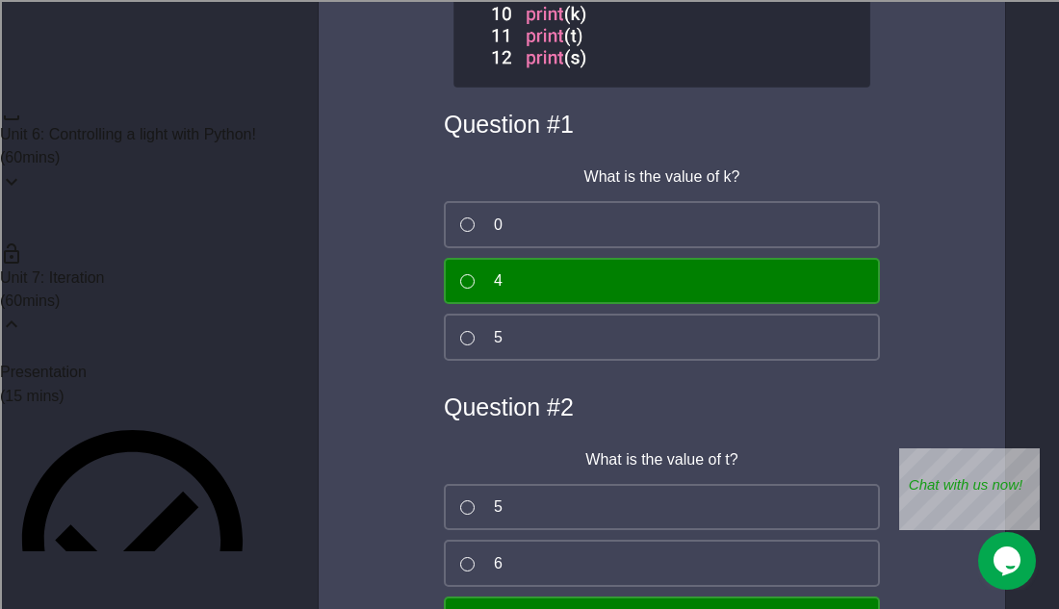
scroll to position [13298, 0]
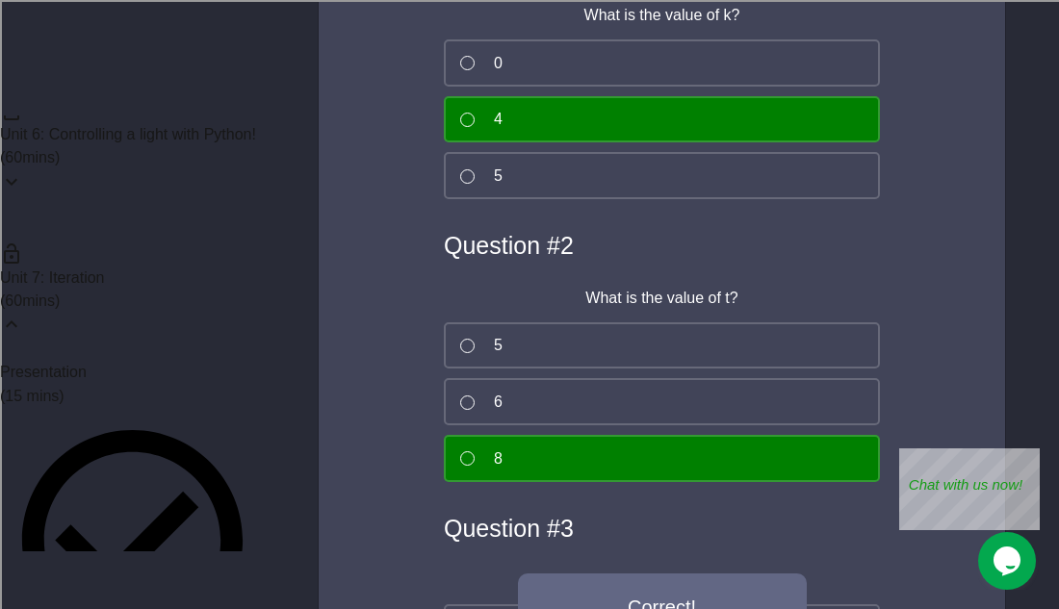
scroll to position [13464, 0]
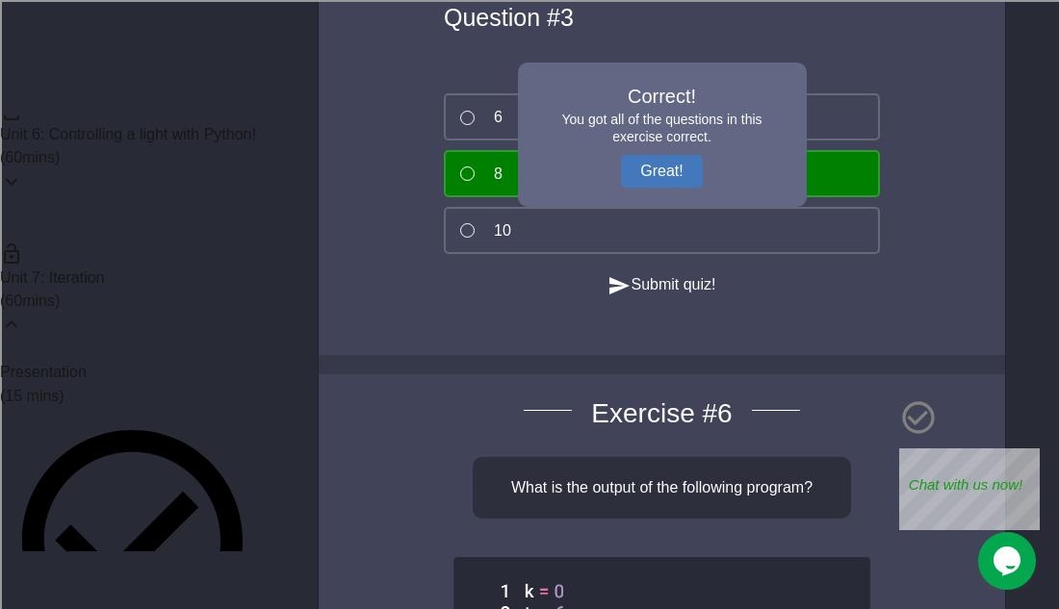
scroll to position [13971, 0]
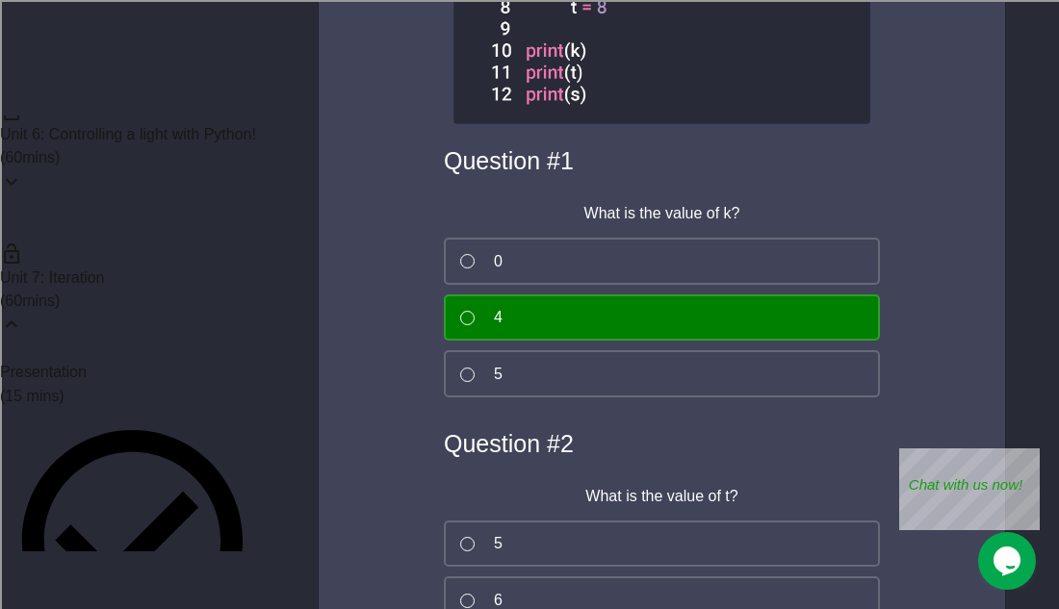
scroll to position [13265, 0]
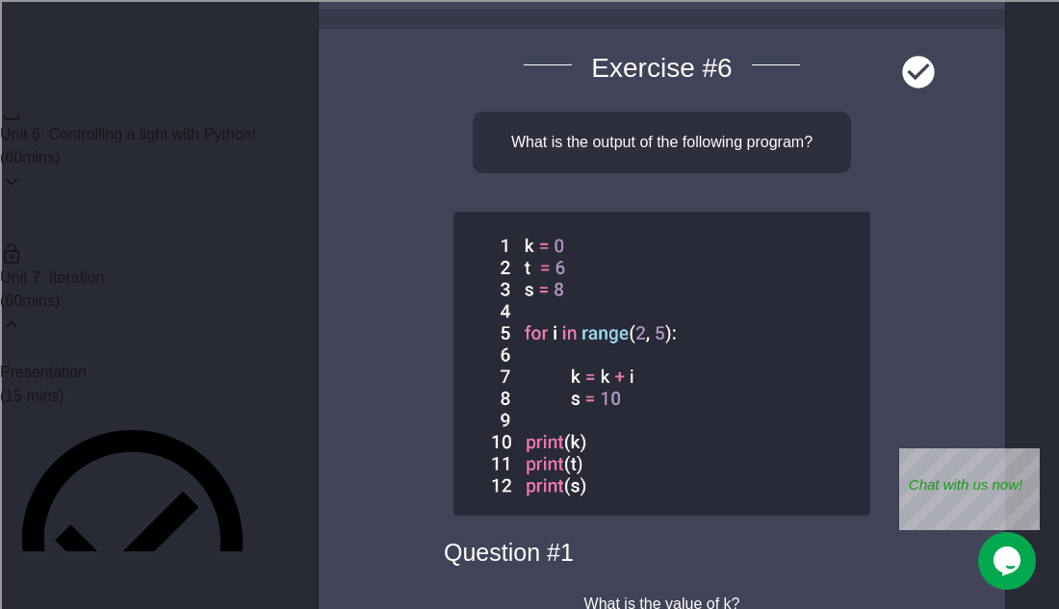
scroll to position [14324, 0]
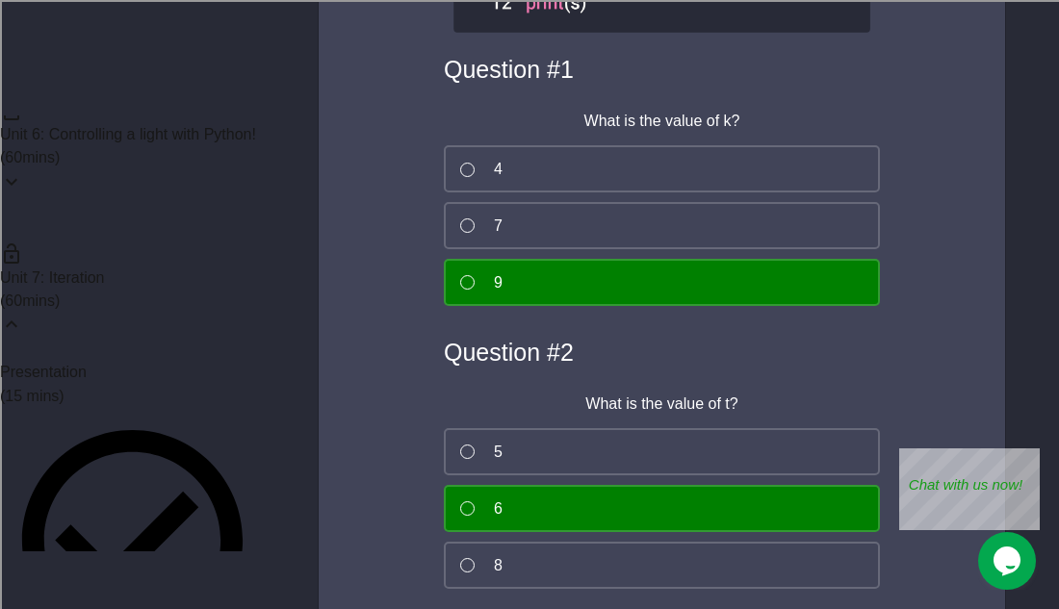
scroll to position [14801, 0]
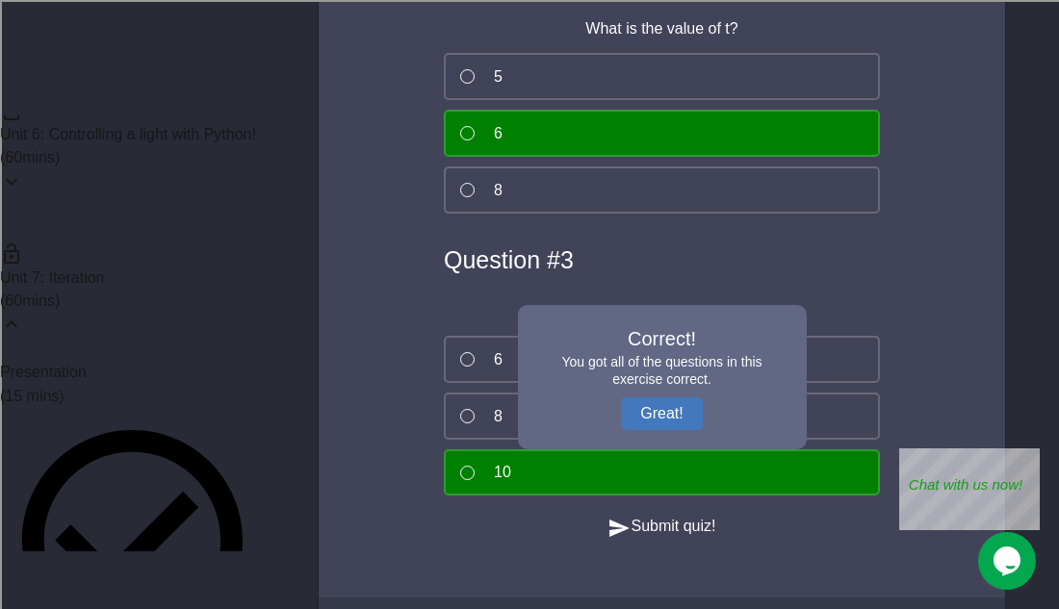
scroll to position [15176, 0]
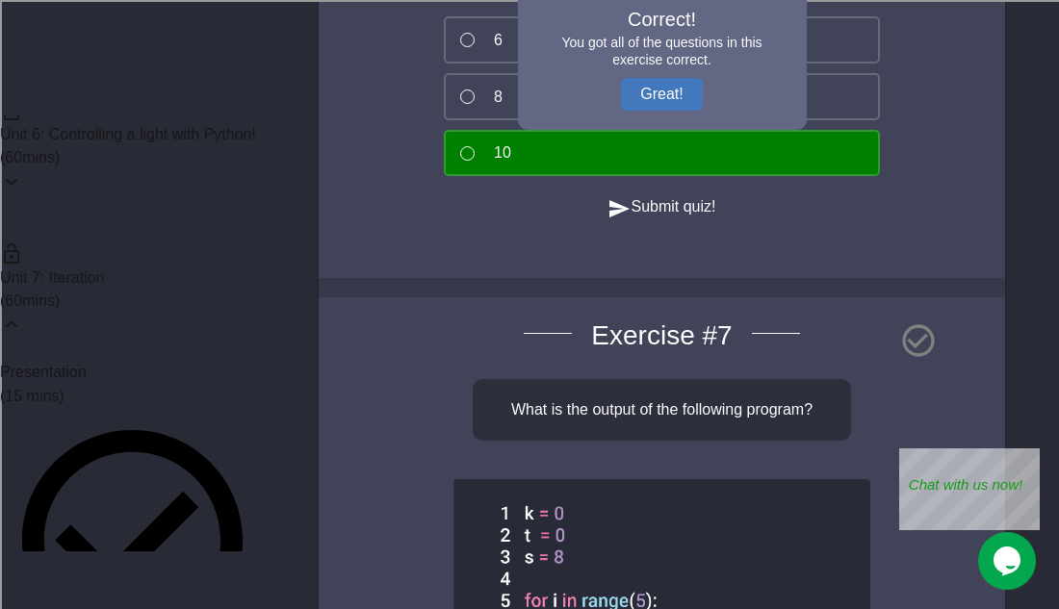
scroll to position [15494, 0]
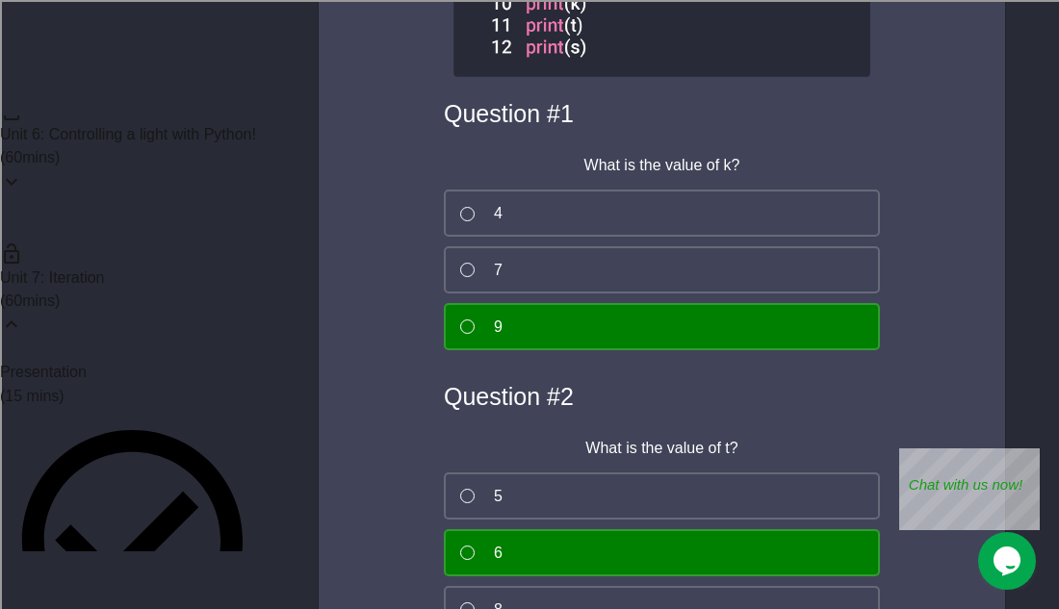
scroll to position [14747, 0]
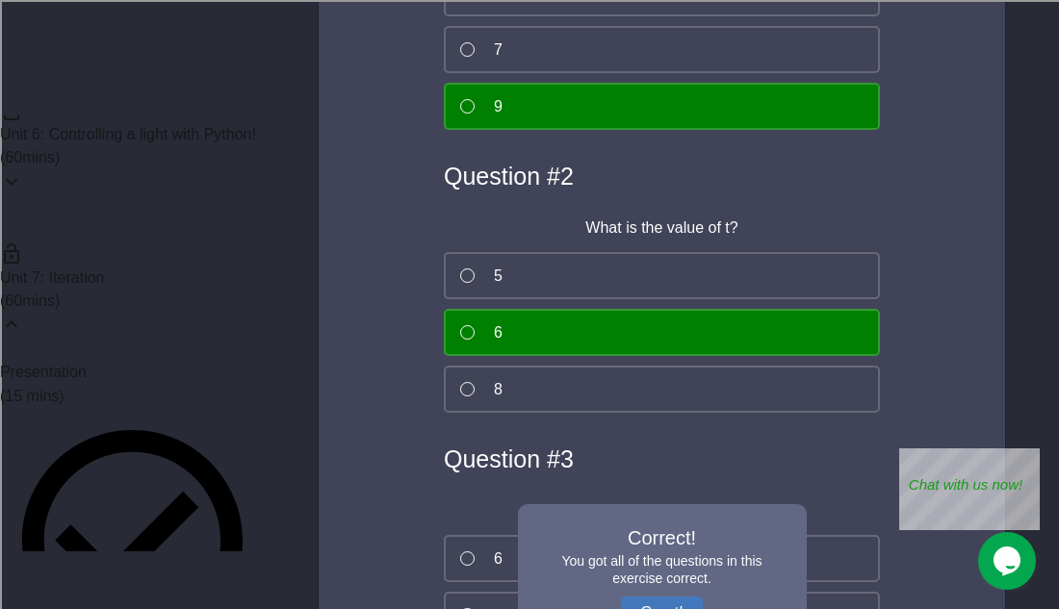
scroll to position [14981, 0]
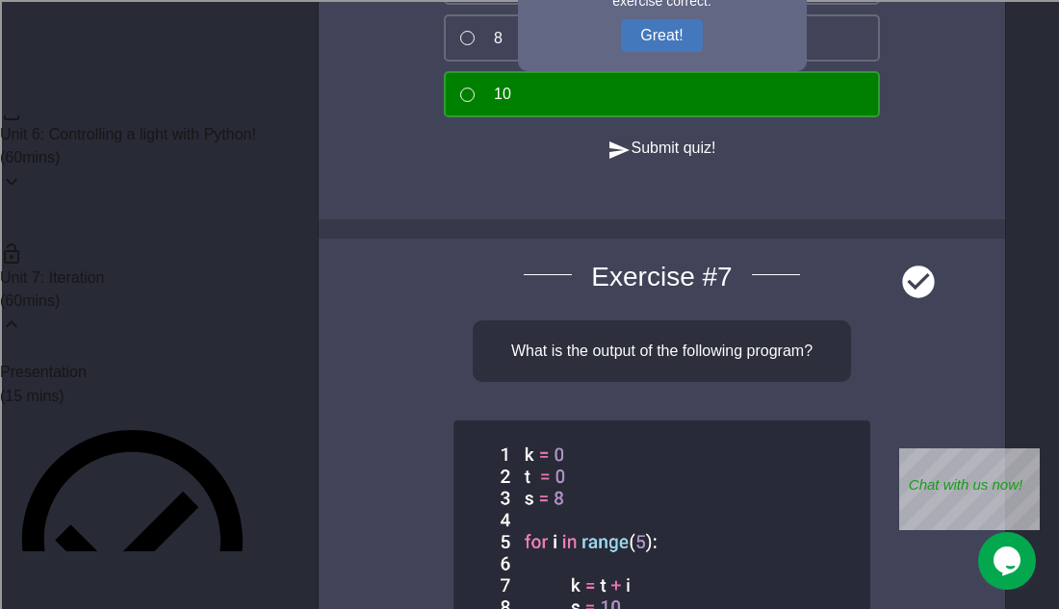
scroll to position [15566, 0]
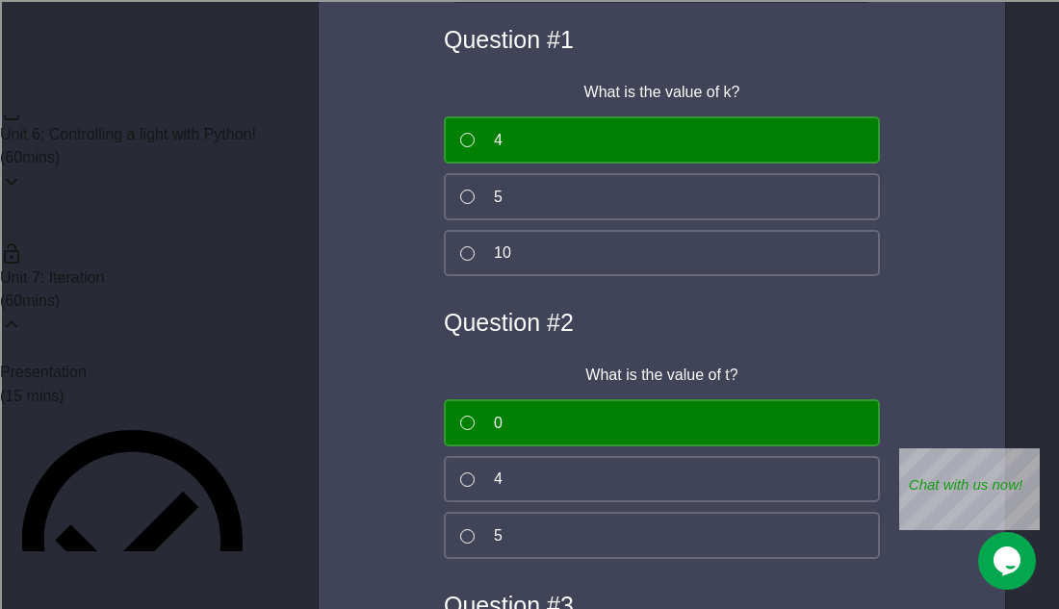
scroll to position [16273, 0]
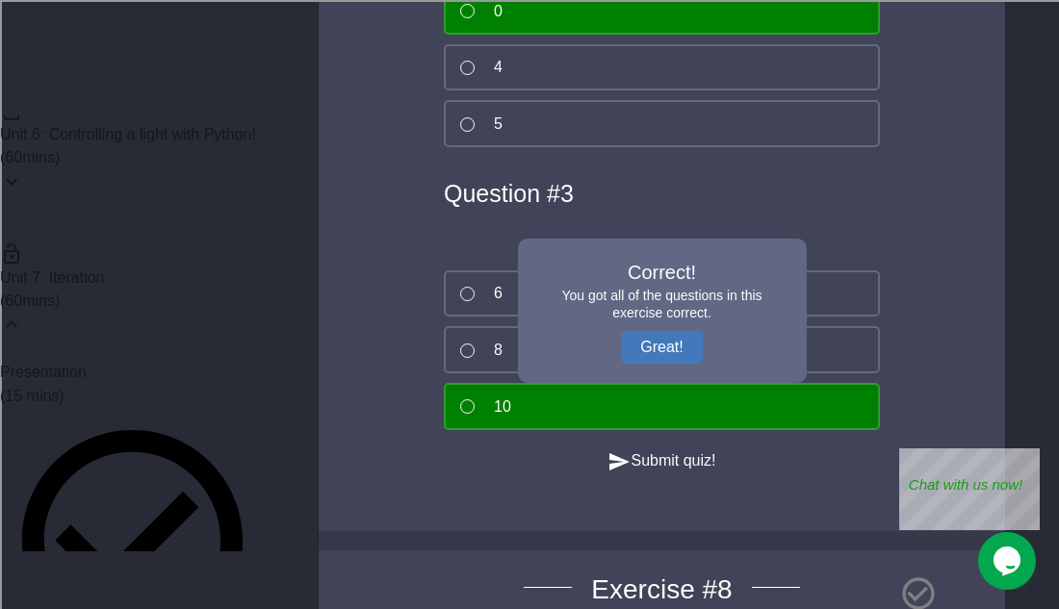
scroll to position [16693, 0]
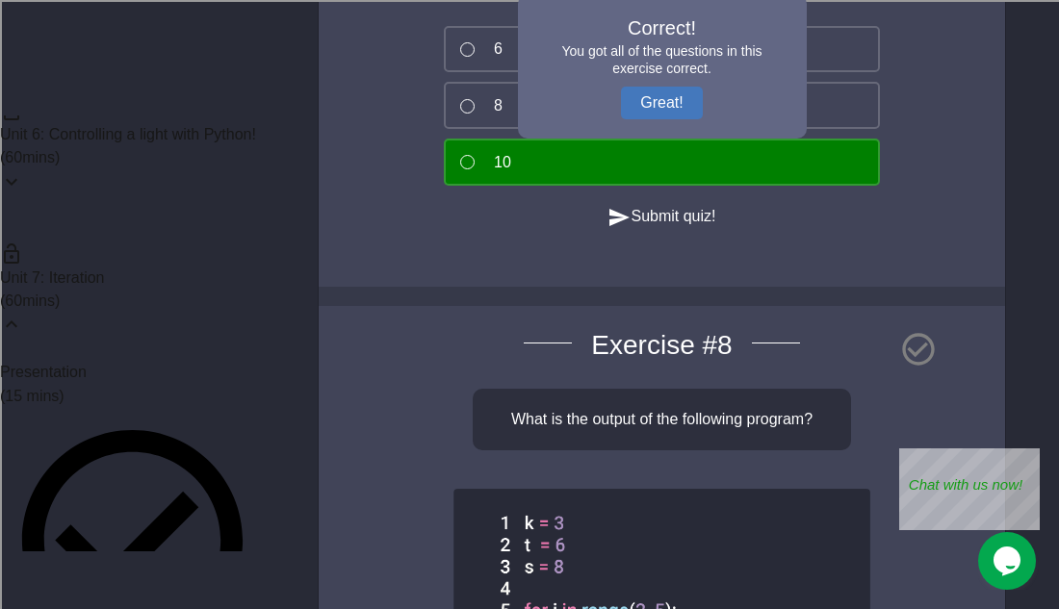
scroll to position [16934, 0]
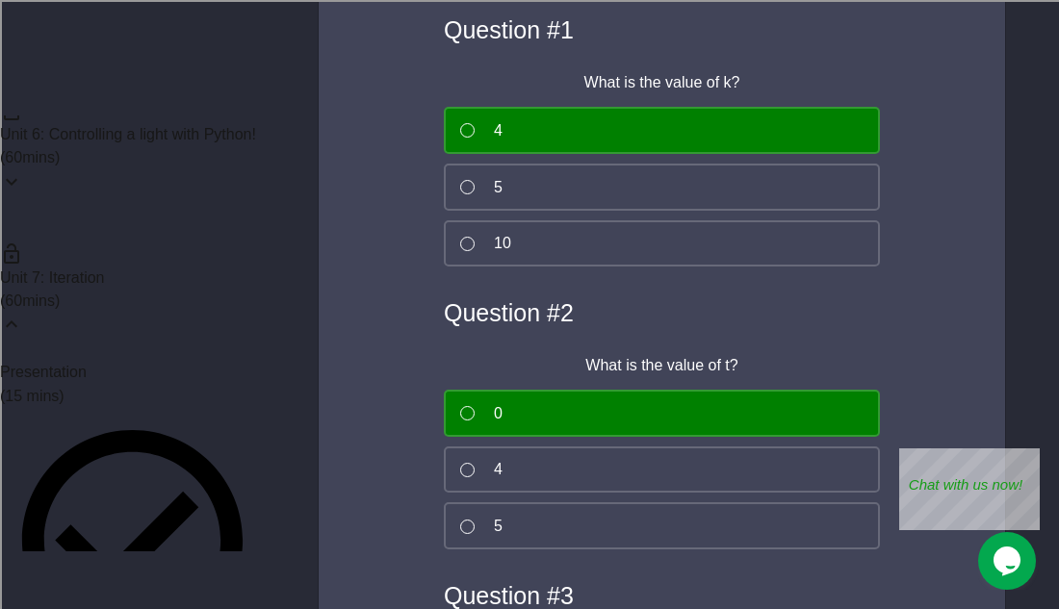
scroll to position [16279, 0]
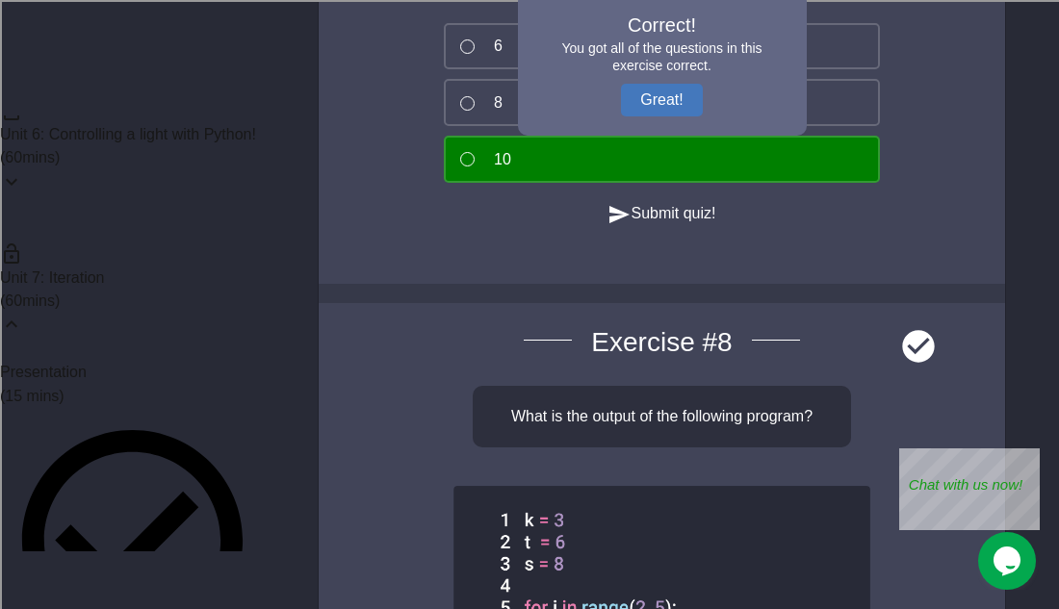
scroll to position [17057, 0]
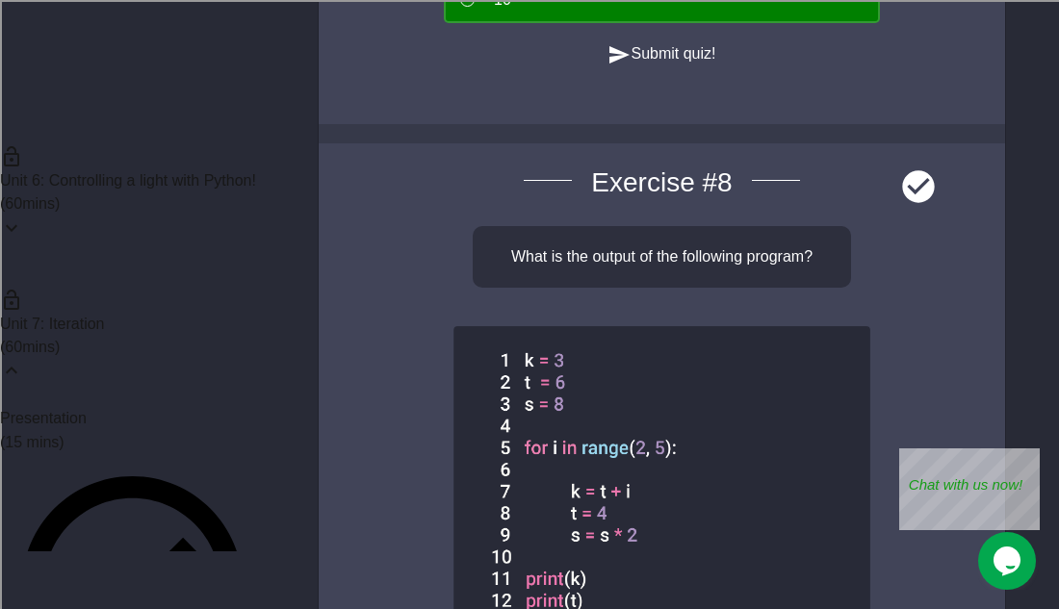
scroll to position [732, 0]
click at [217, 266] on div "Unit 7: Iteration ( 60 mins)" at bounding box center [132, 337] width 265 height 143
click at [222, 480] on div "( 60 mins)" at bounding box center [132, 491] width 265 height 23
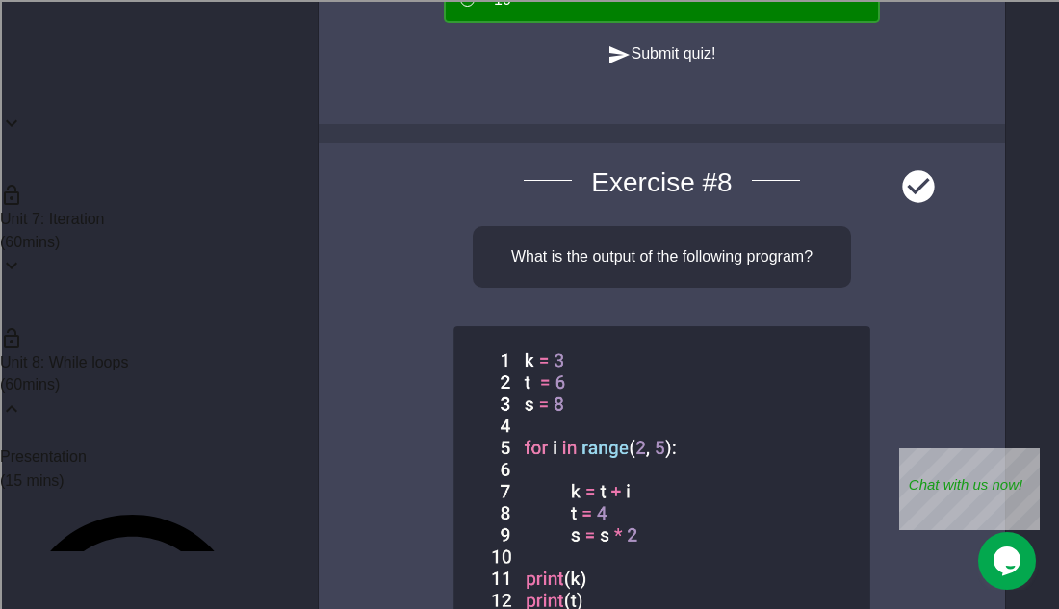
scroll to position [849, 0]
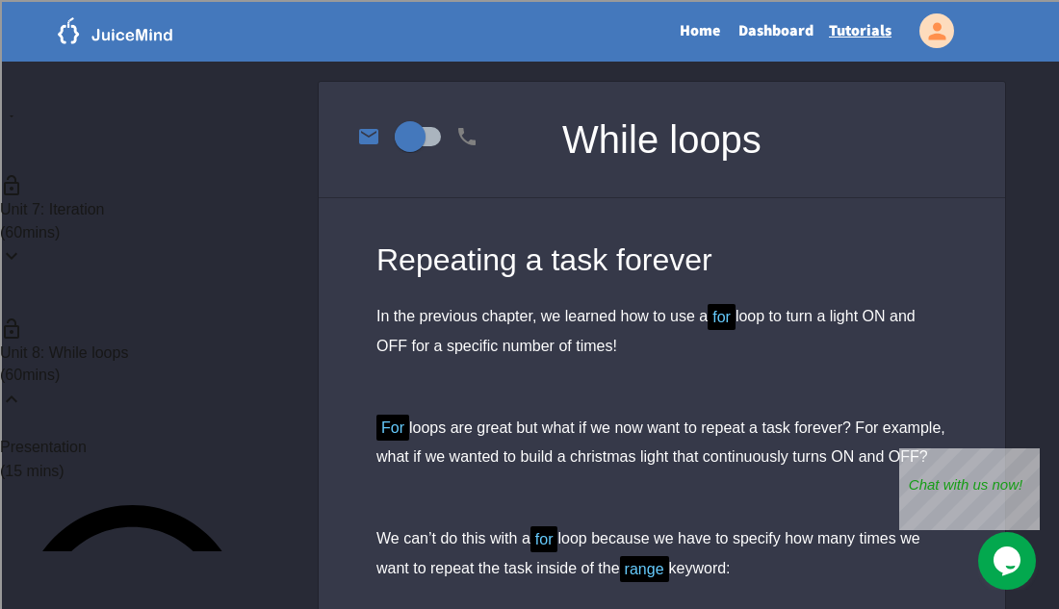
click at [180, 435] on link "Presentation (15 mins)" at bounding box center [132, 459] width 265 height 48
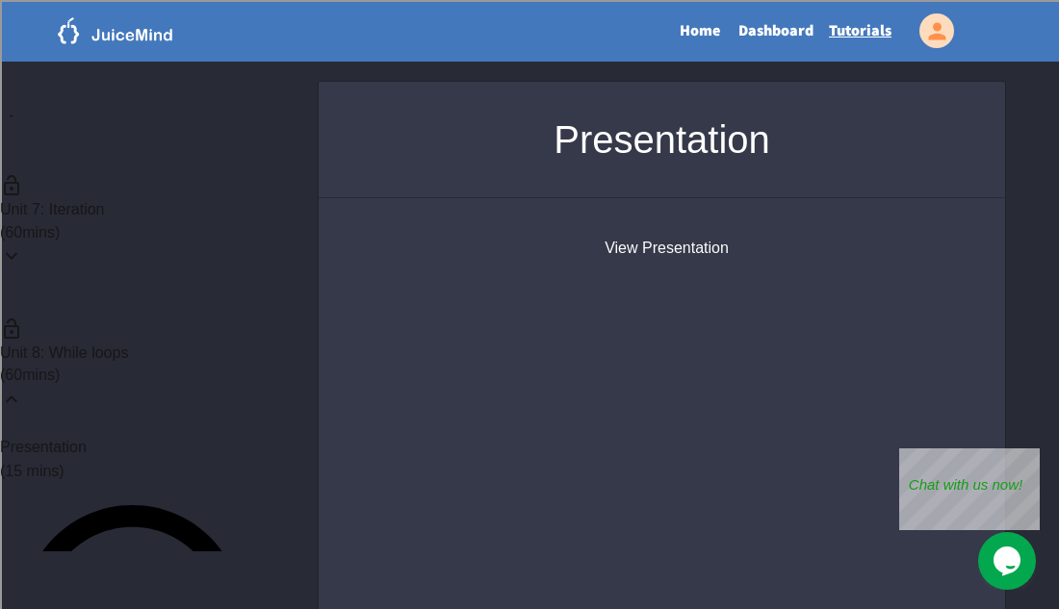
click at [613, 260] on button "View Presentation" at bounding box center [666, 248] width 124 height 23
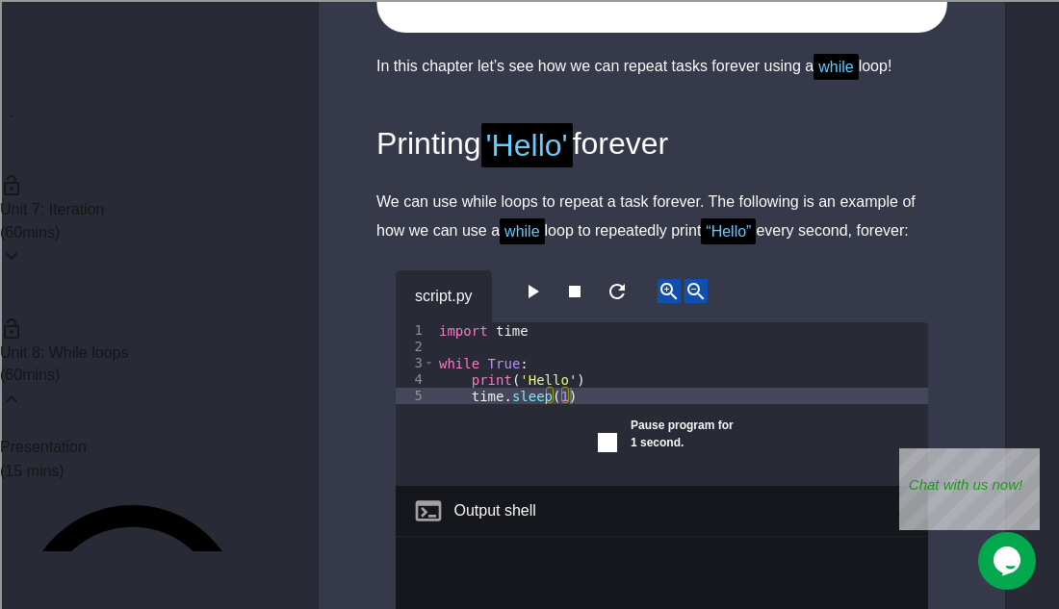
scroll to position [1680, 0]
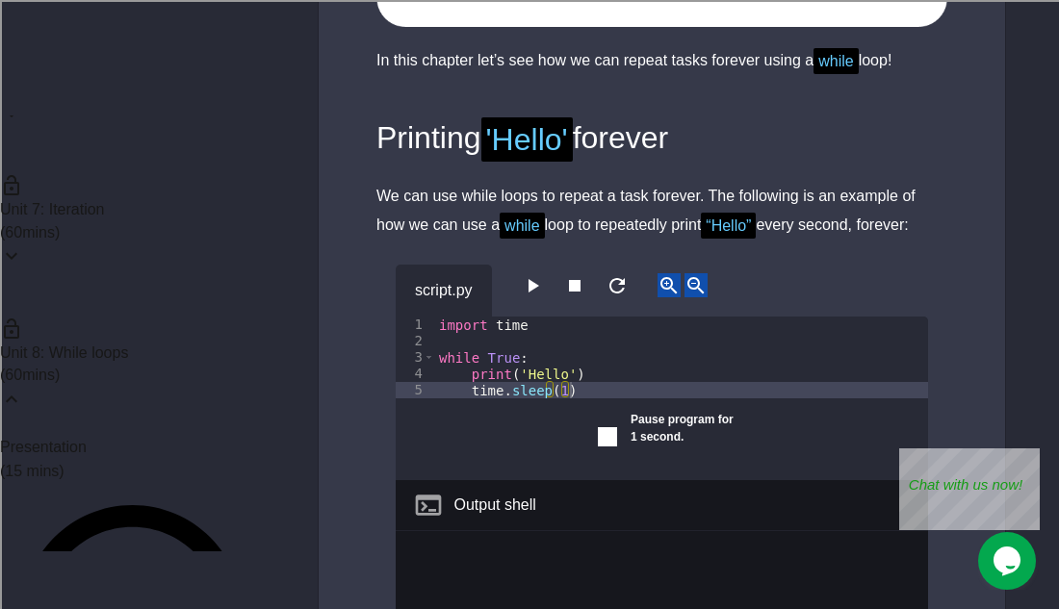
click at [539, 297] on icon "button" at bounding box center [532, 285] width 23 height 23
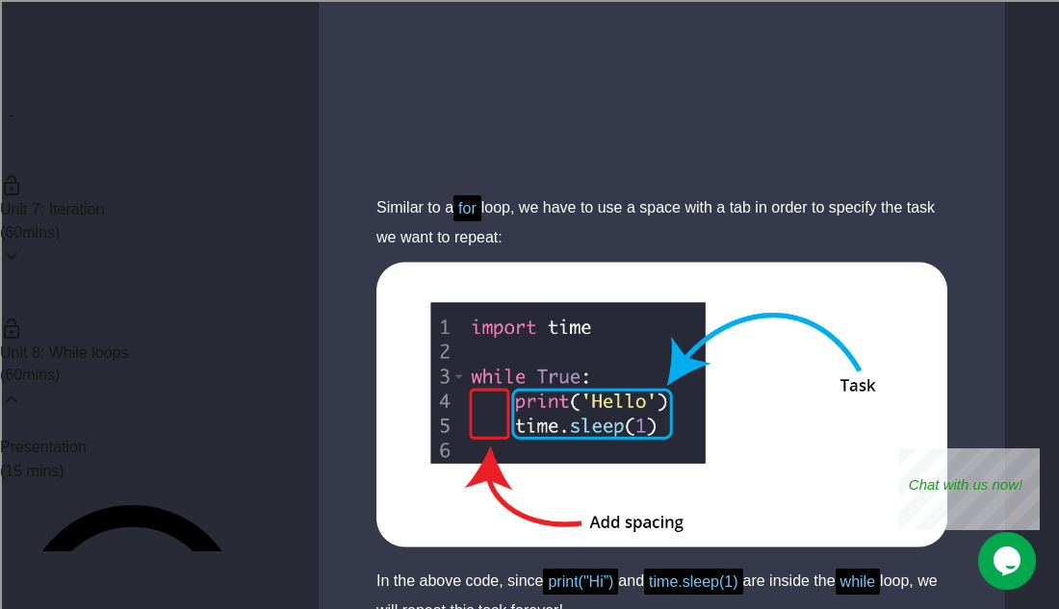
scroll to position [4019, 0]
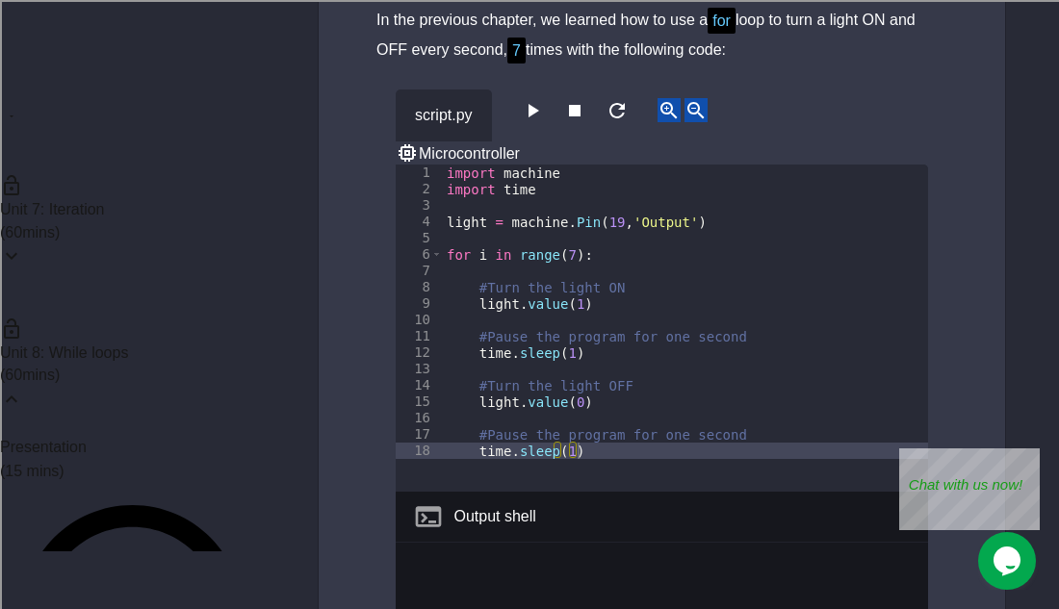
scroll to position [5137, 0]
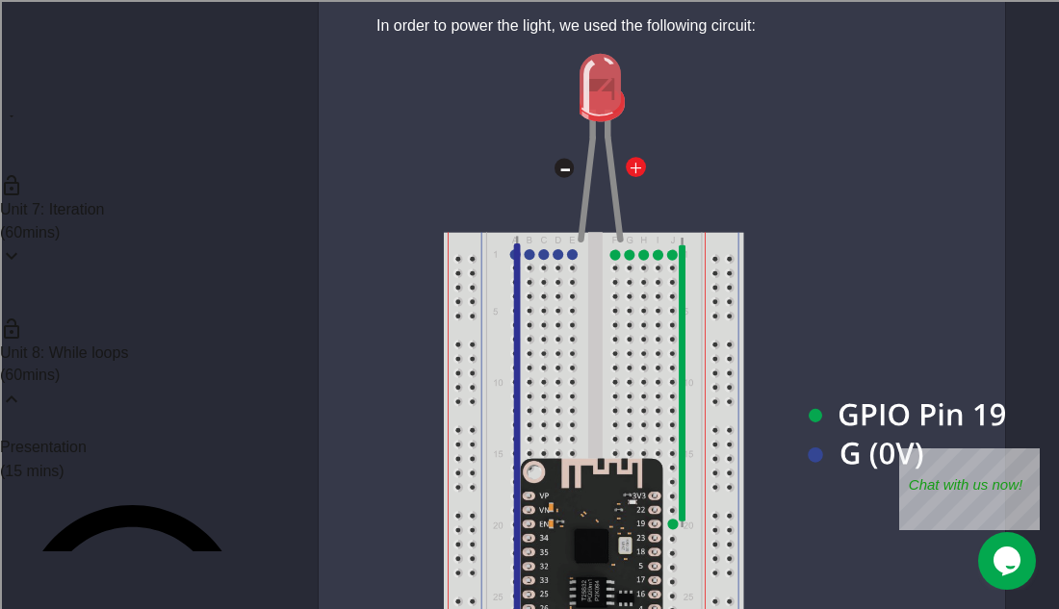
scroll to position [5835, 0]
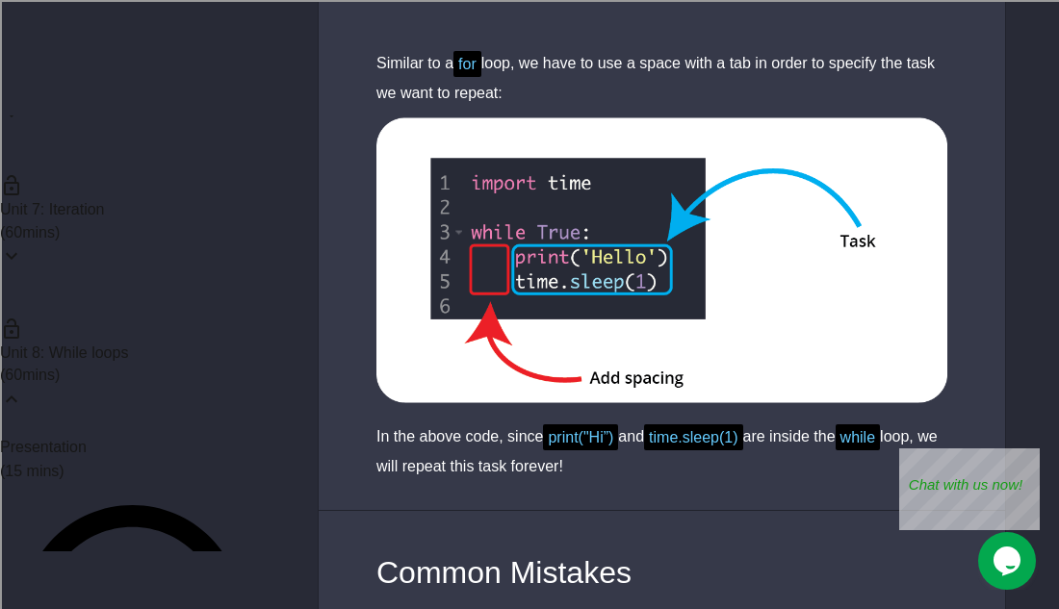
scroll to position [4158, 0]
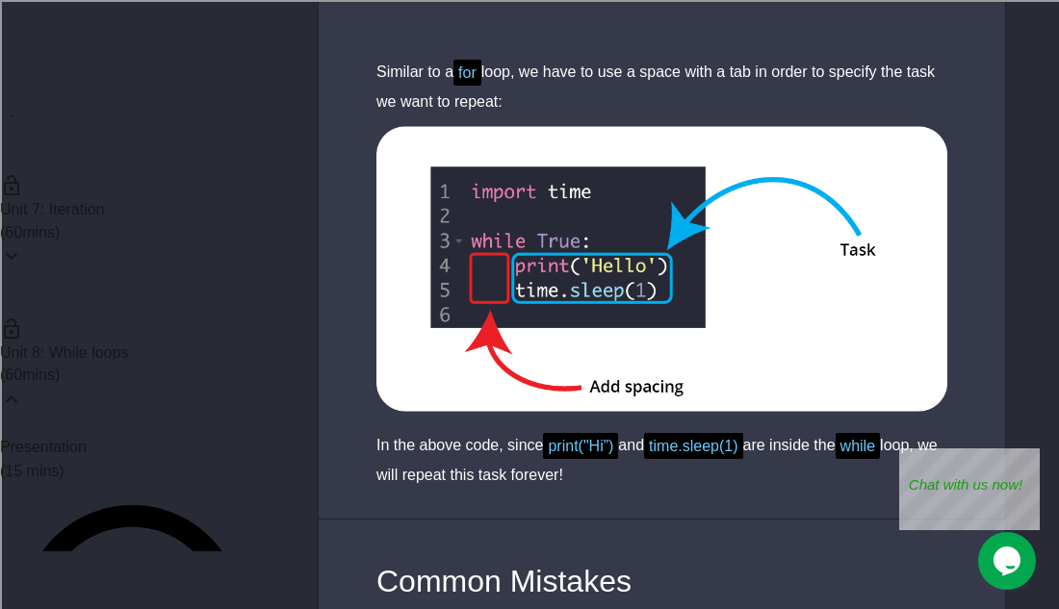
drag, startPoint x: 594, startPoint y: 371, endPoint x: 427, endPoint y: 88, distance: 328.3
type textarea "**********"
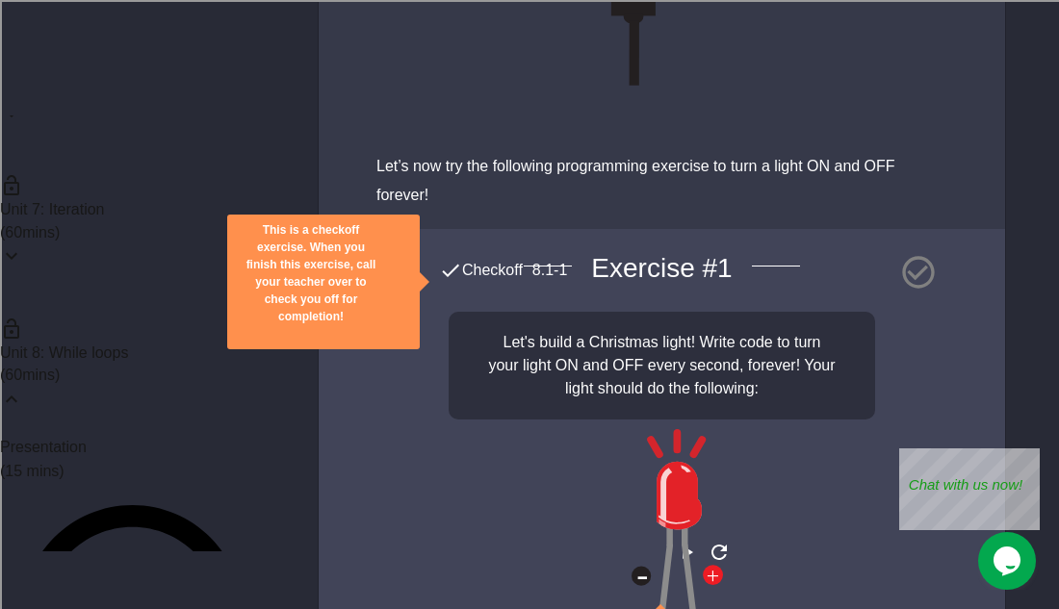
scroll to position [6628, 0]
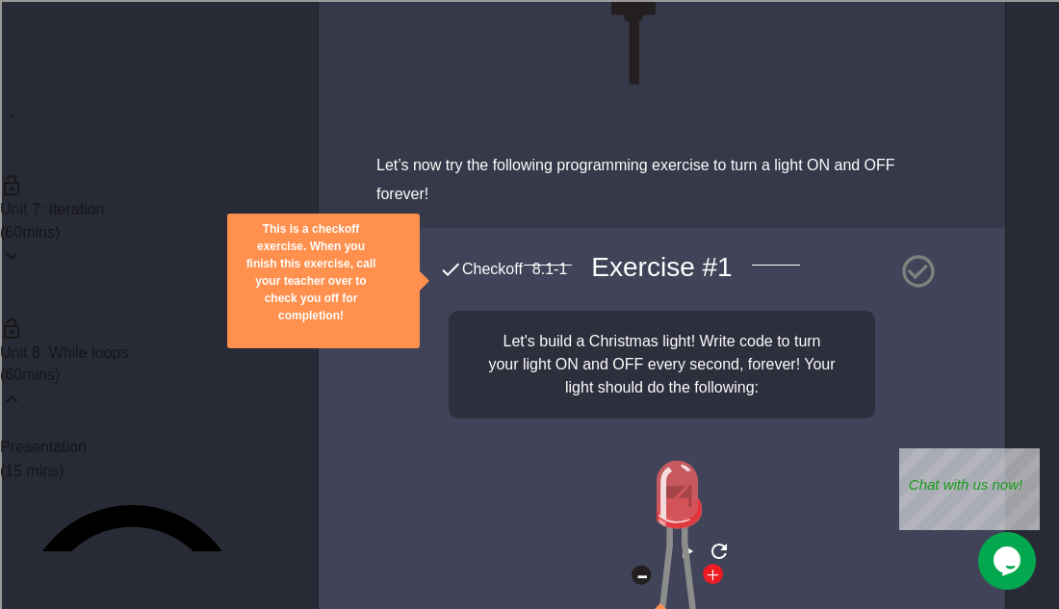
paste textarea "**********"
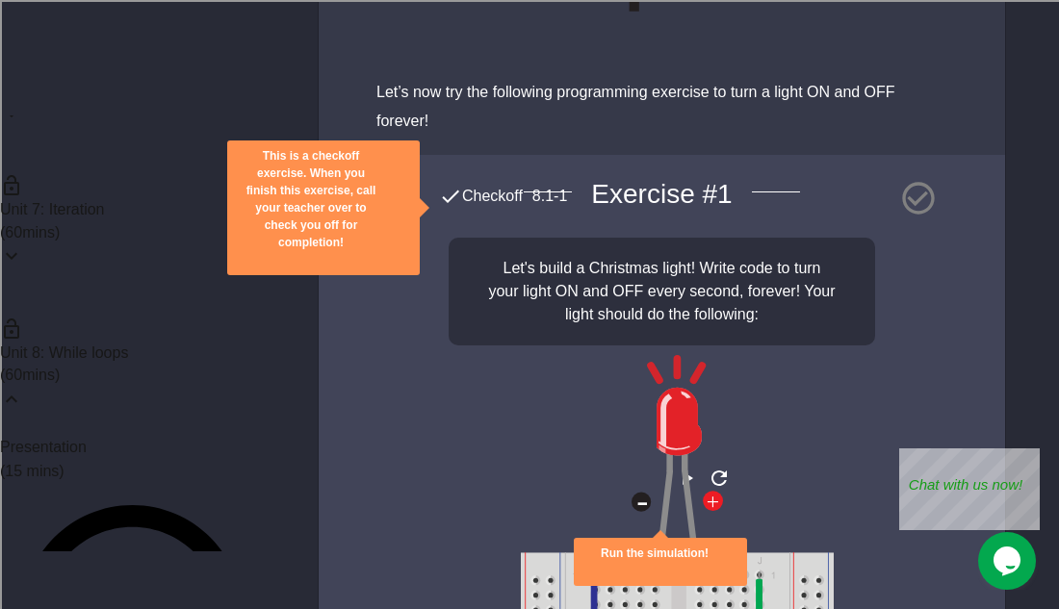
scroll to position [6710, 0]
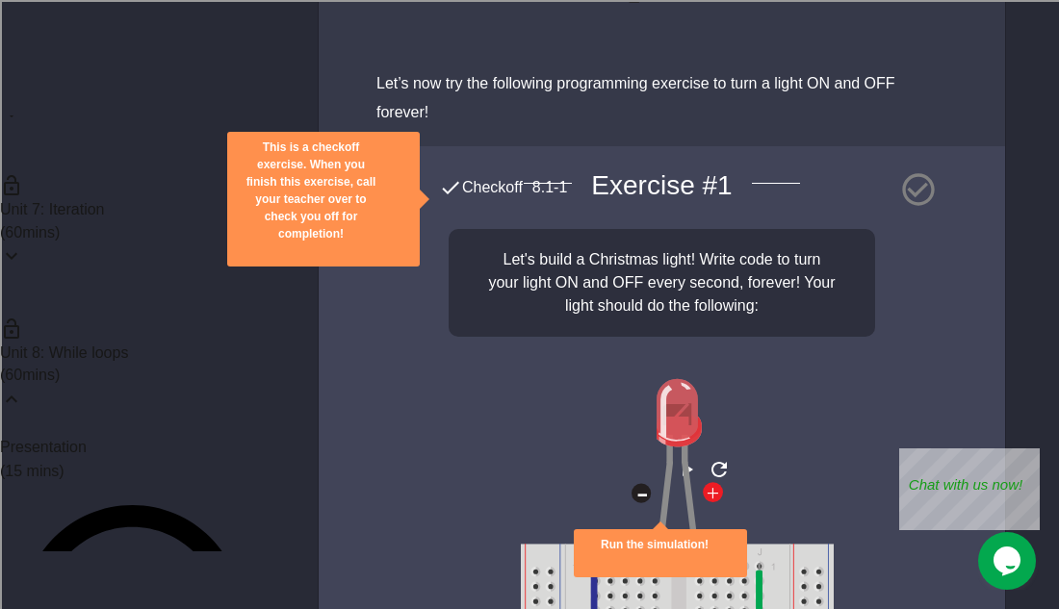
type textarea "**********"
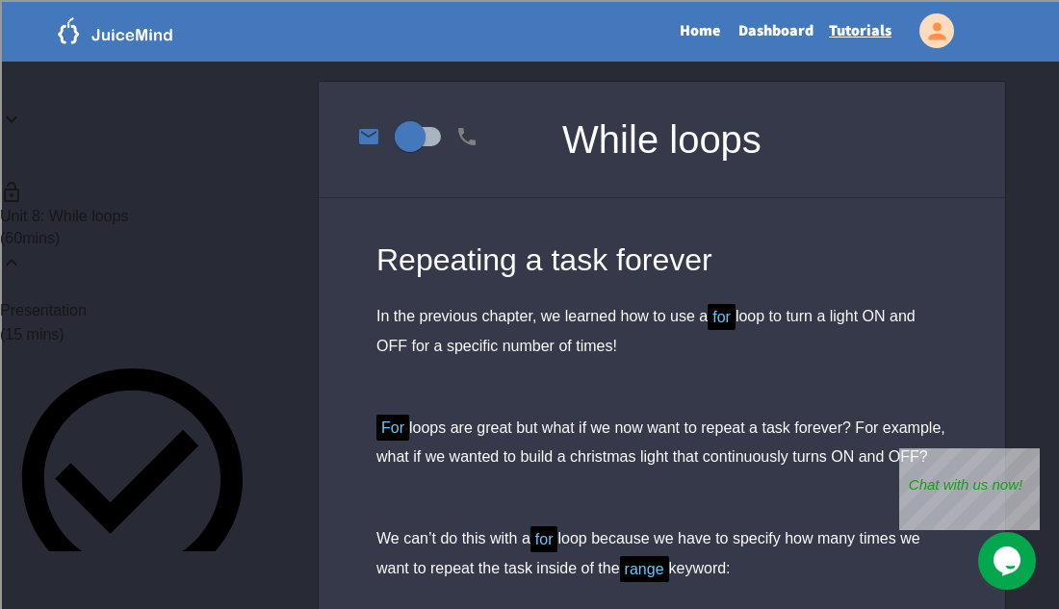
scroll to position [987, 0]
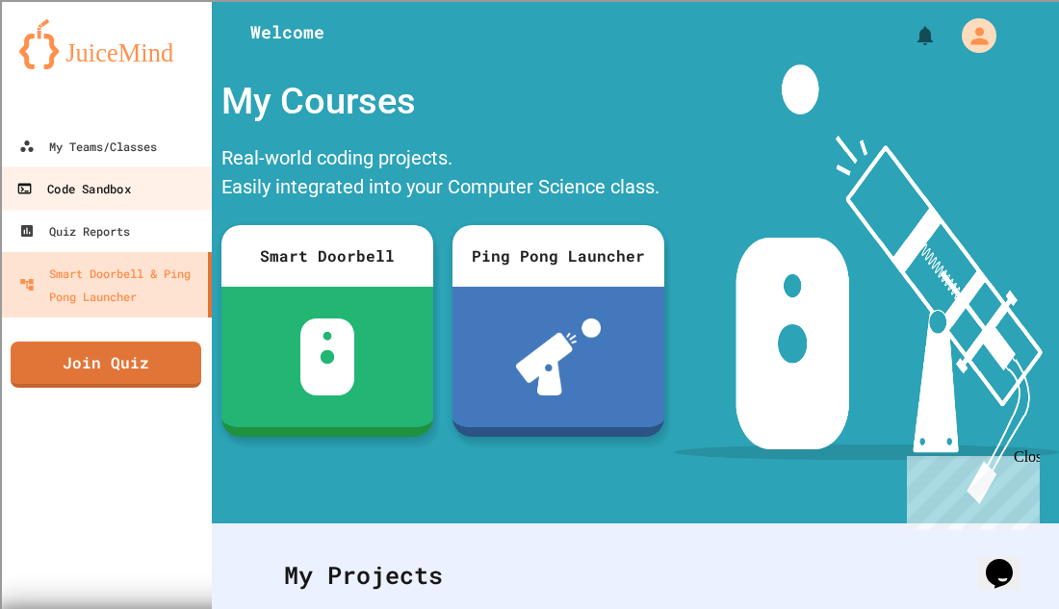
click at [96, 206] on link "Code Sandbox" at bounding box center [106, 187] width 218 height 43
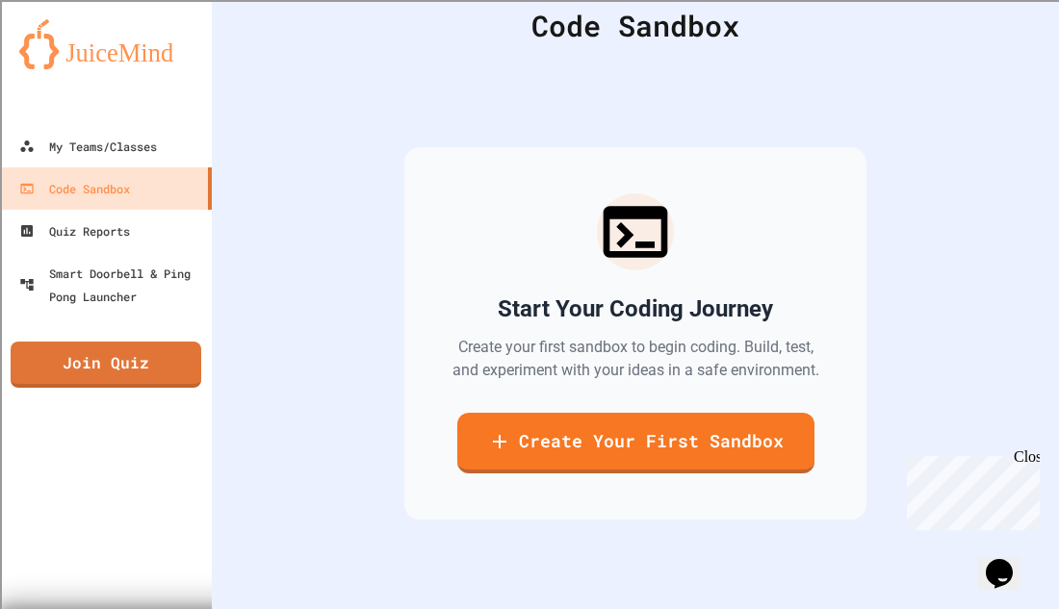
scroll to position [93, 0]
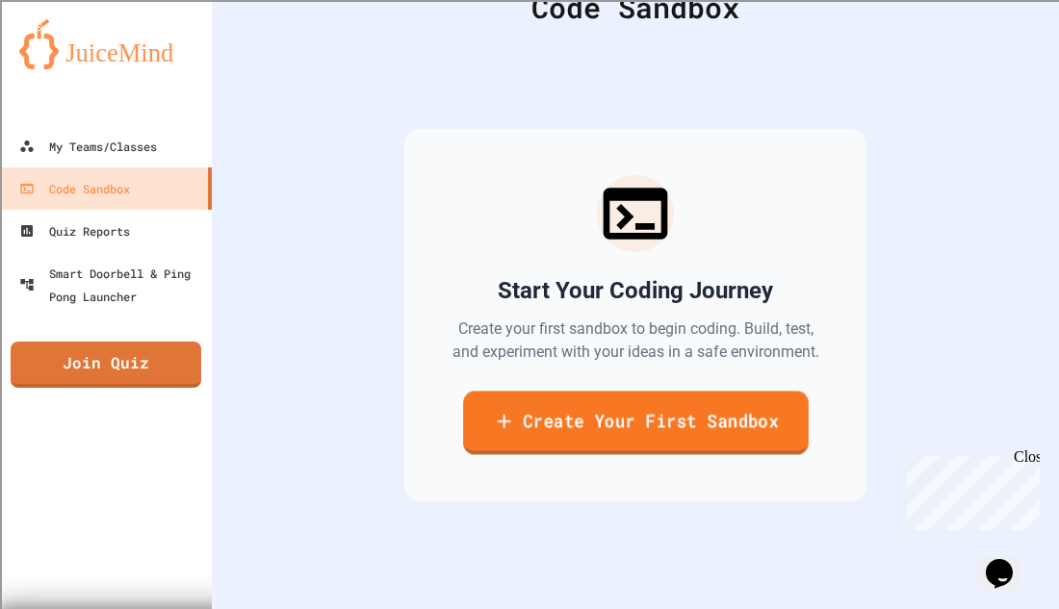
click at [678, 437] on link "Create Your First Sandbox" at bounding box center [635, 423] width 345 height 64
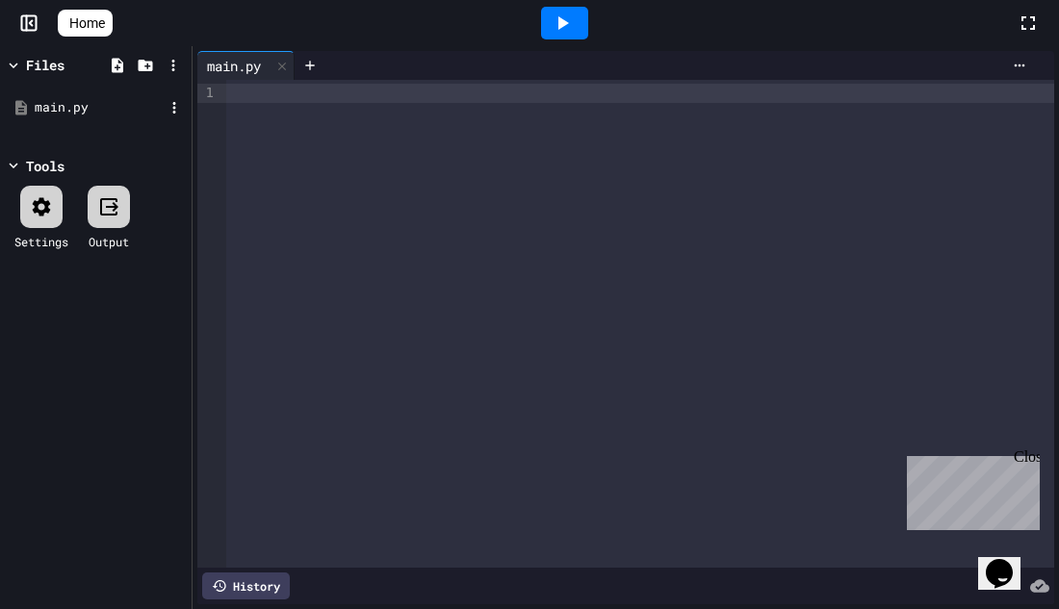
click at [80, 110] on div "main.py" at bounding box center [99, 107] width 129 height 19
